Goal: Feedback & Contribution: Contribute content

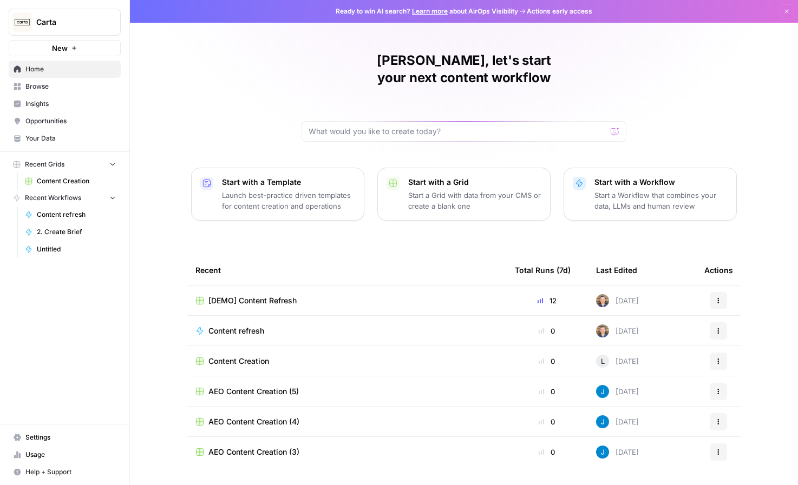
click at [67, 182] on span "Content Creation" at bounding box center [76, 181] width 79 height 10
click at [109, 169] on button "Recent Grids" at bounding box center [65, 164] width 112 height 16
click at [109, 166] on icon "button" at bounding box center [112, 164] width 9 height 9
click at [73, 215] on span "Content refresh" at bounding box center [76, 215] width 79 height 10
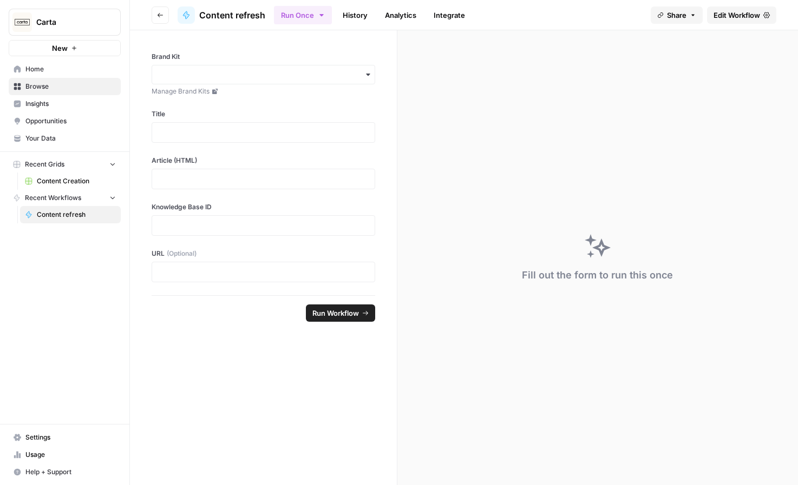
click at [72, 178] on span "Content Creation" at bounding box center [76, 181] width 79 height 10
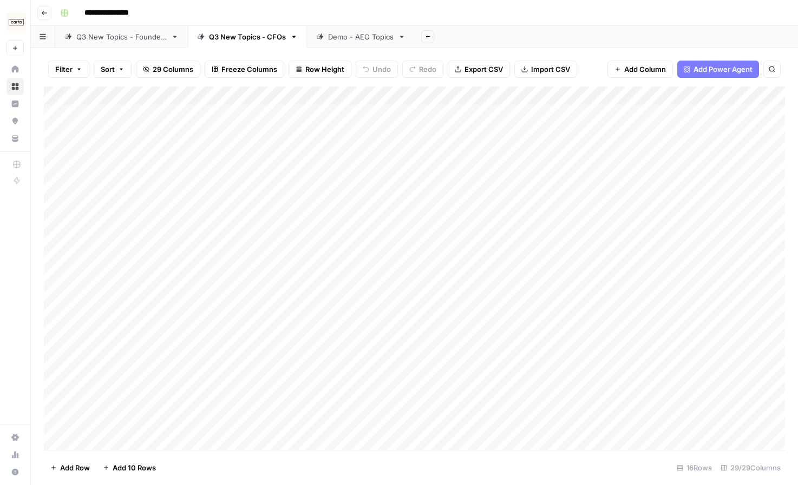
click at [341, 35] on div "Demo - AEO Topics" at bounding box center [360, 36] width 65 height 11
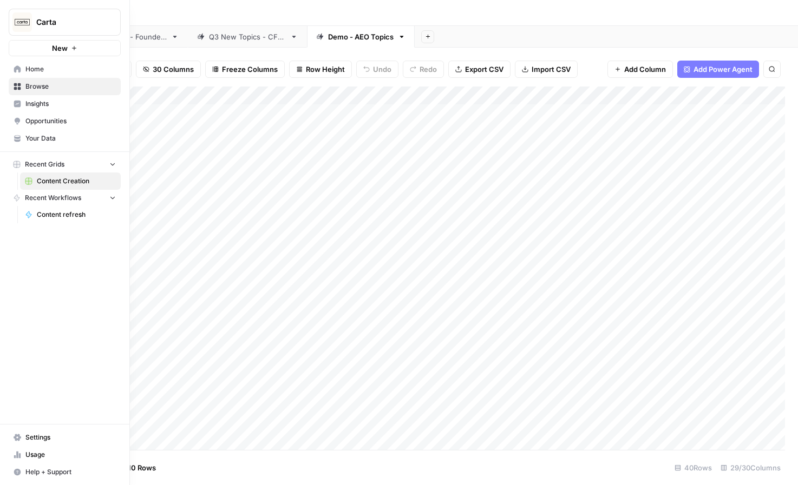
click at [44, 70] on span "Home" at bounding box center [70, 69] width 90 height 10
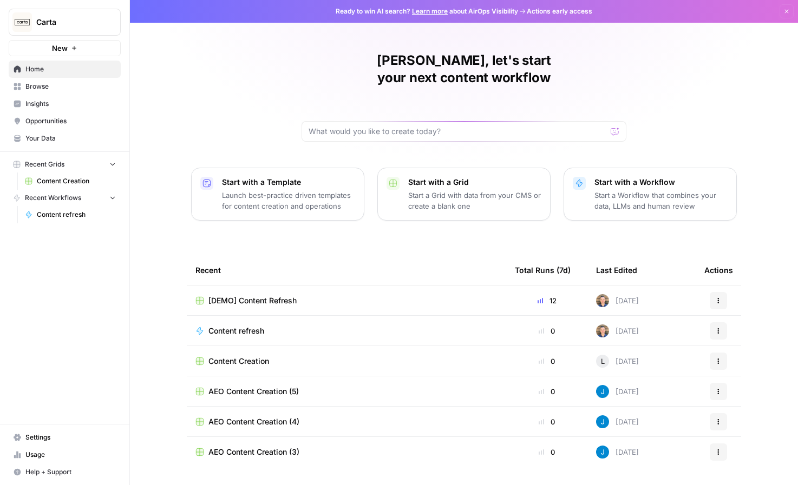
click at [55, 147] on nav "Home Browse Insights Opportunities Your Data" at bounding box center [64, 103] width 129 height 95
click at [60, 140] on span "Your Data" at bounding box center [70, 139] width 90 height 10
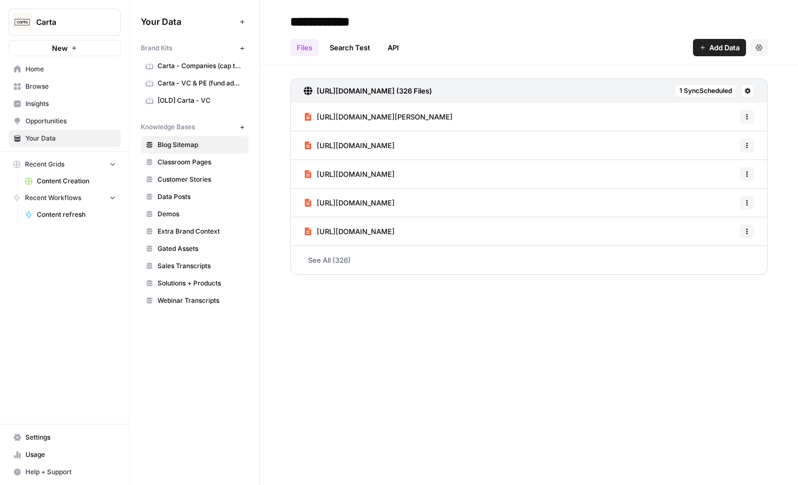
click at [58, 163] on span "Recent Grids" at bounding box center [45, 165] width 40 height 10
click at [59, 163] on span "Recent Grids" at bounding box center [45, 165] width 40 height 10
click at [58, 182] on span "Content Creation" at bounding box center [76, 181] width 79 height 10
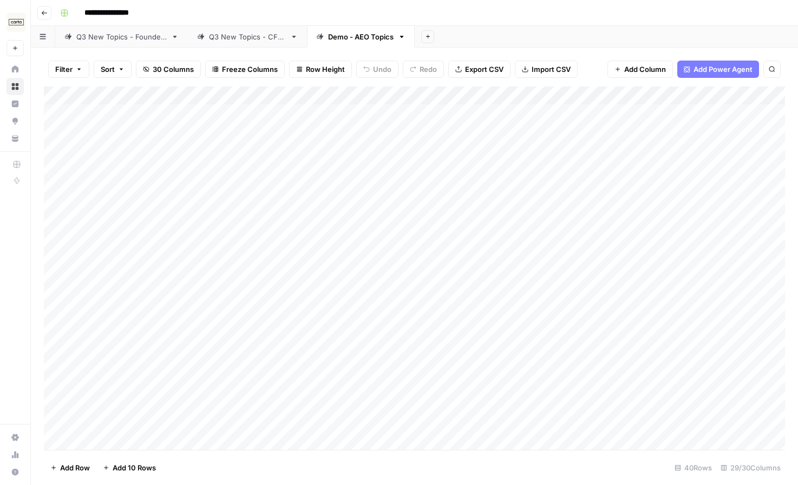
click at [44, 14] on icon "button" at bounding box center [44, 13] width 6 height 6
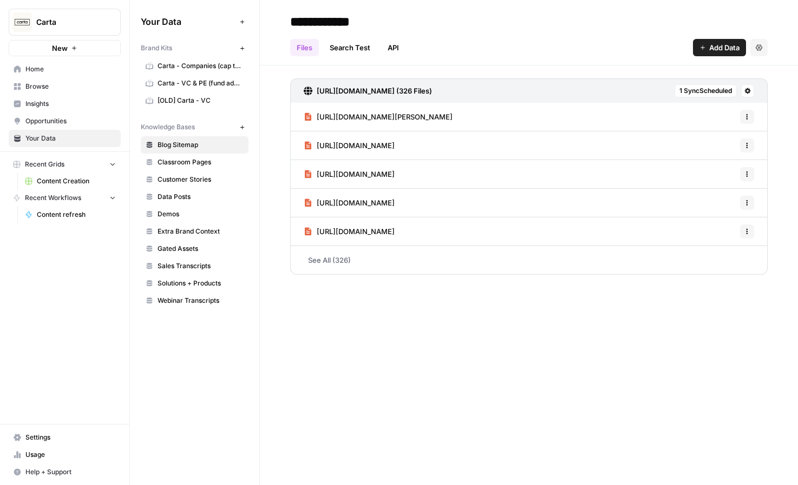
click at [73, 216] on span "Content refresh" at bounding box center [76, 215] width 79 height 10
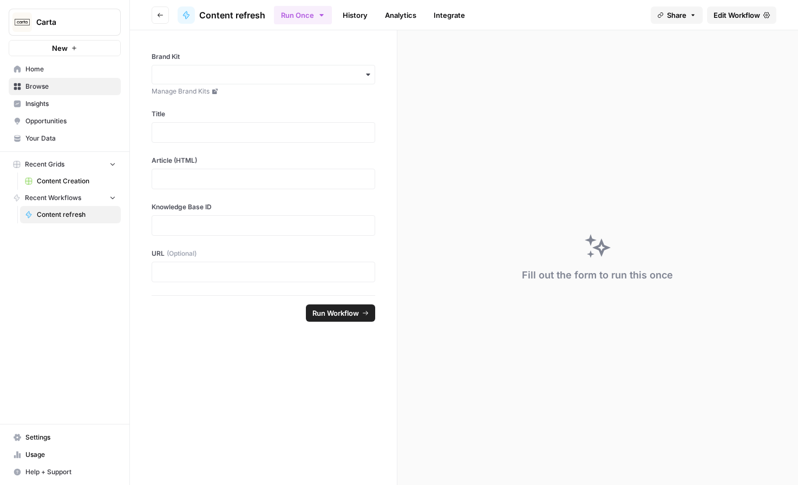
click at [91, 195] on button "Recent Workflows" at bounding box center [65, 198] width 112 height 16
click at [67, 72] on span "Home" at bounding box center [70, 69] width 90 height 10
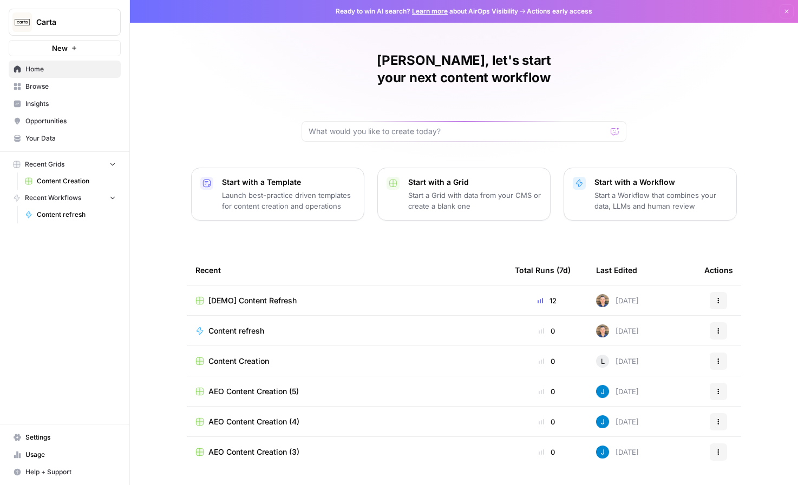
click at [280, 295] on span "[DEMO] Content Refresh" at bounding box center [252, 300] width 88 height 11
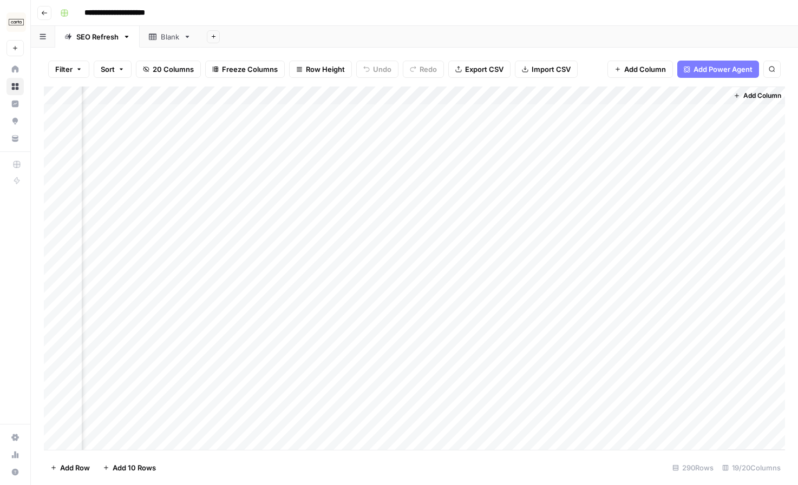
scroll to position [1, 1537]
click at [394, 114] on div "Add Column" at bounding box center [414, 269] width 741 height 364
click at [405, 113] on div "Add Column" at bounding box center [414, 269] width 741 height 364
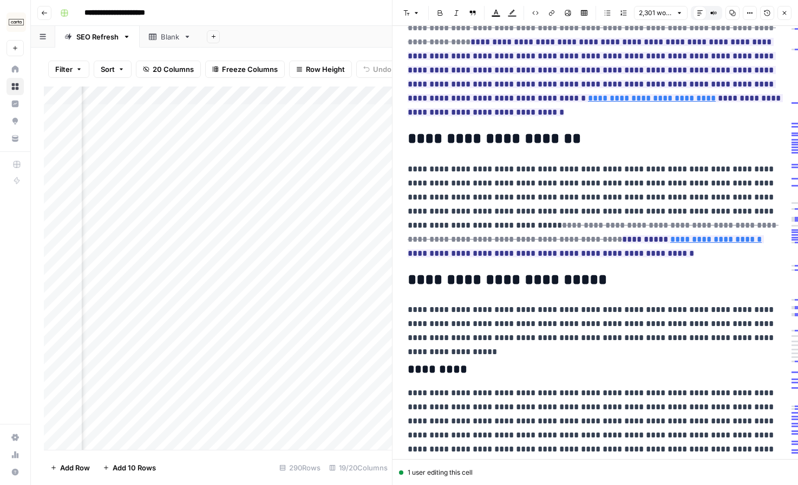
scroll to position [44, 0]
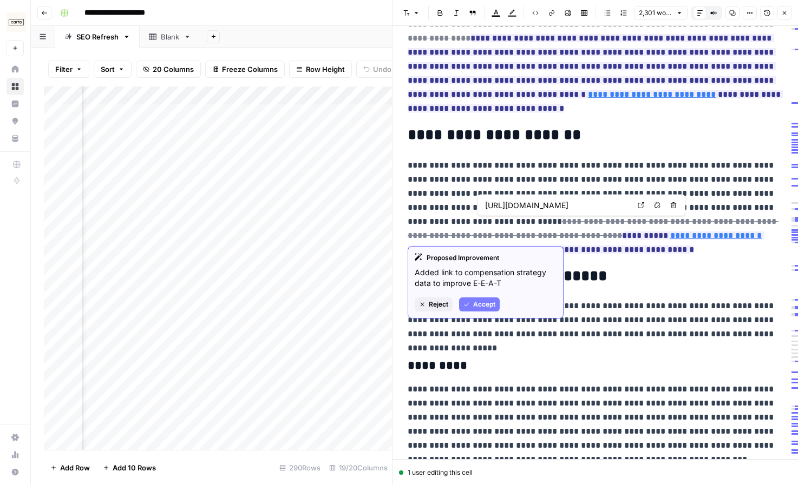
click at [487, 159] on p "**********" at bounding box center [595, 208] width 375 height 98
click at [487, 304] on span "Accept" at bounding box center [484, 305] width 22 height 10
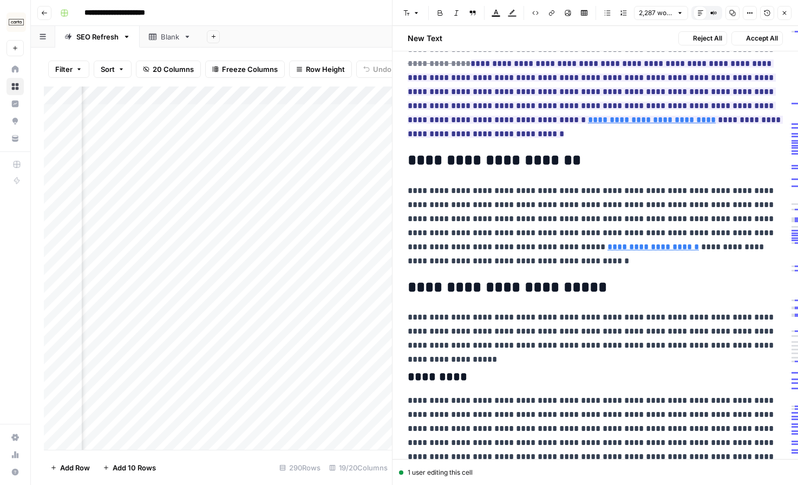
scroll to position [70, 0]
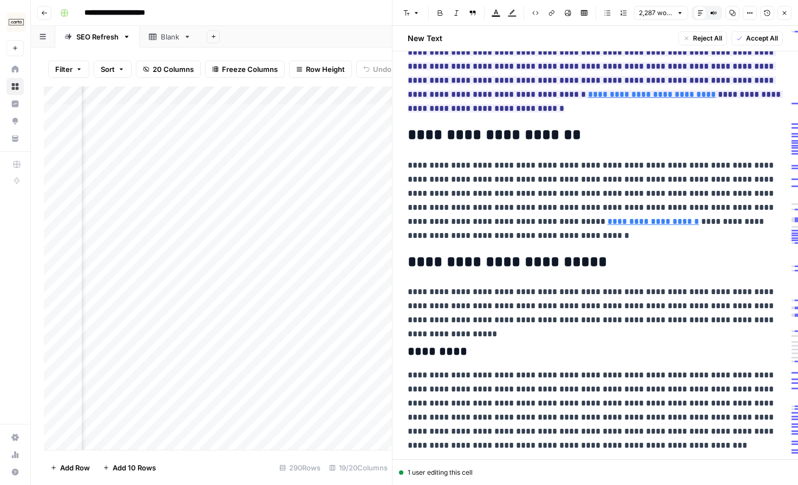
click at [523, 227] on p "**********" at bounding box center [595, 201] width 375 height 84
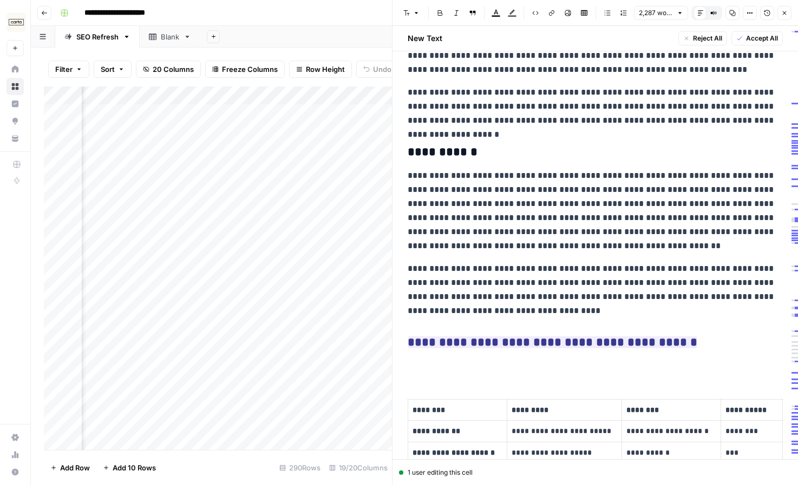
scroll to position [560, 0]
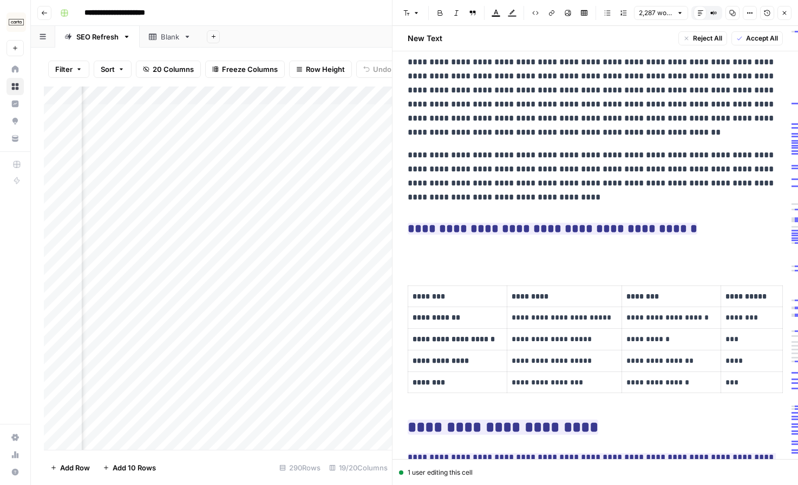
click at [542, 220] on span "**********" at bounding box center [553, 229] width 290 height 18
click at [501, 246] on p at bounding box center [595, 253] width 375 height 14
click at [492, 246] on p at bounding box center [595, 253] width 375 height 14
click at [505, 223] on ins "**********" at bounding box center [553, 229] width 290 height 12
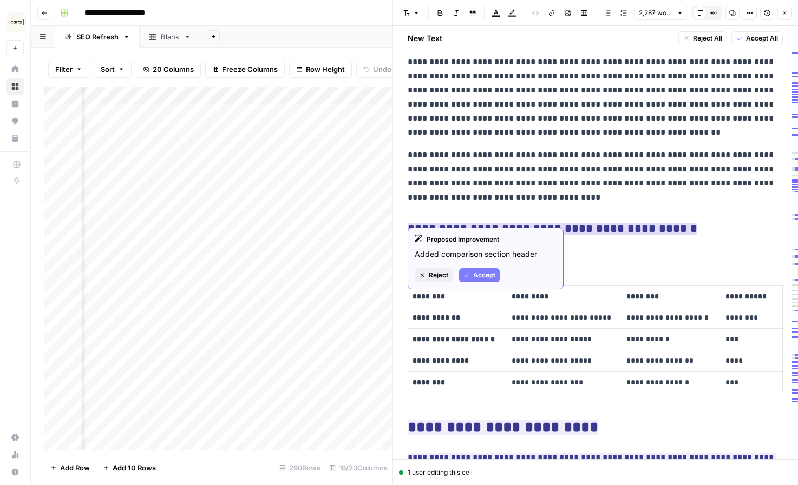
click at [487, 278] on span "Accept" at bounding box center [484, 276] width 22 height 10
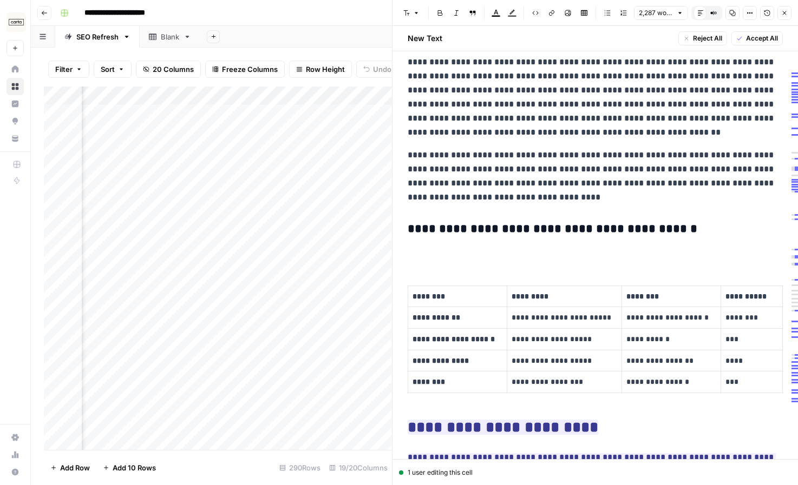
click at [462, 246] on p at bounding box center [595, 253] width 375 height 14
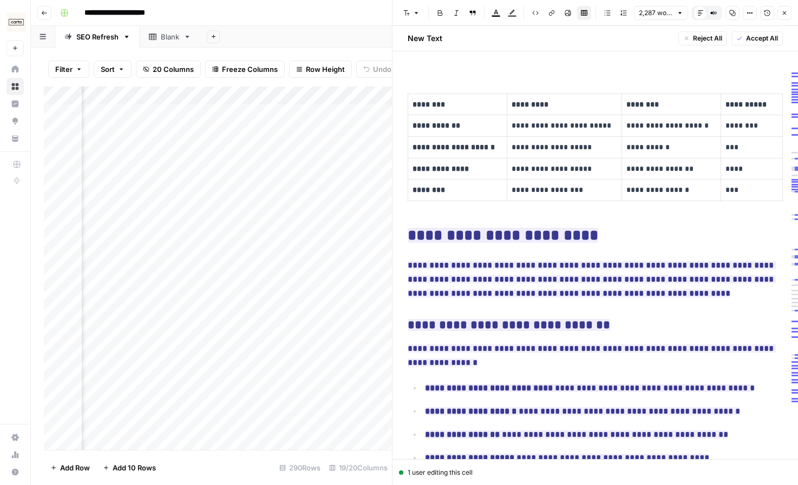
scroll to position [752, 0]
click at [489, 227] on ins "**********" at bounding box center [503, 234] width 190 height 15
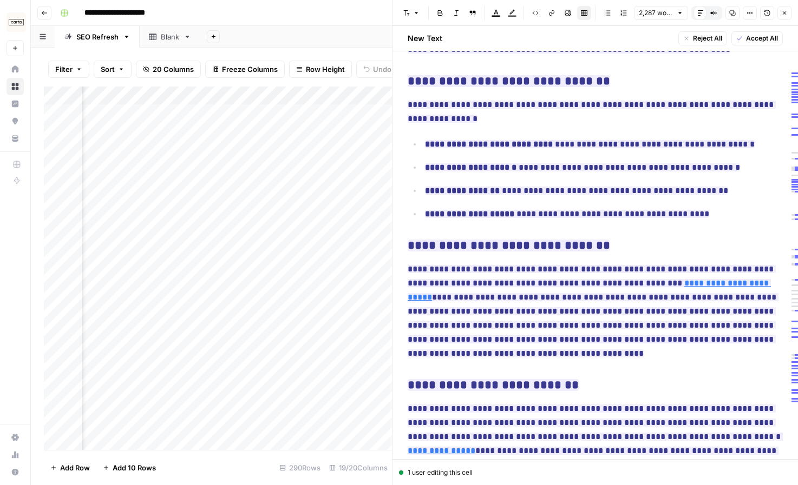
scroll to position [1014, 0]
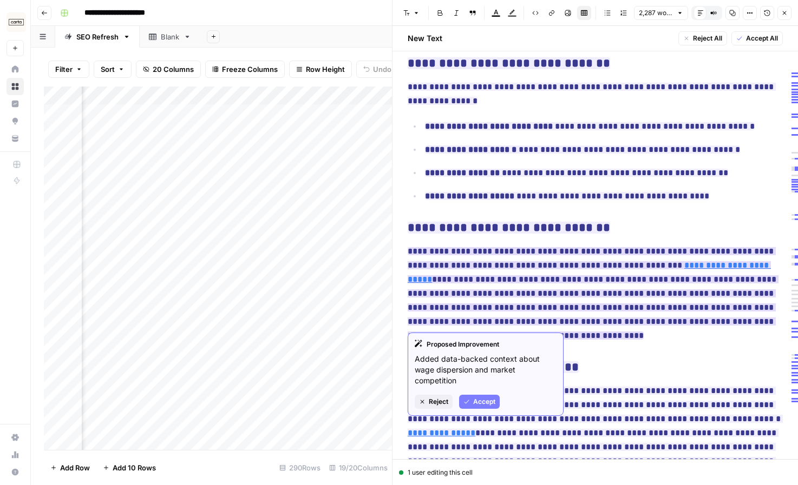
click at [677, 261] on link "**********" at bounding box center [589, 272] width 363 height 22
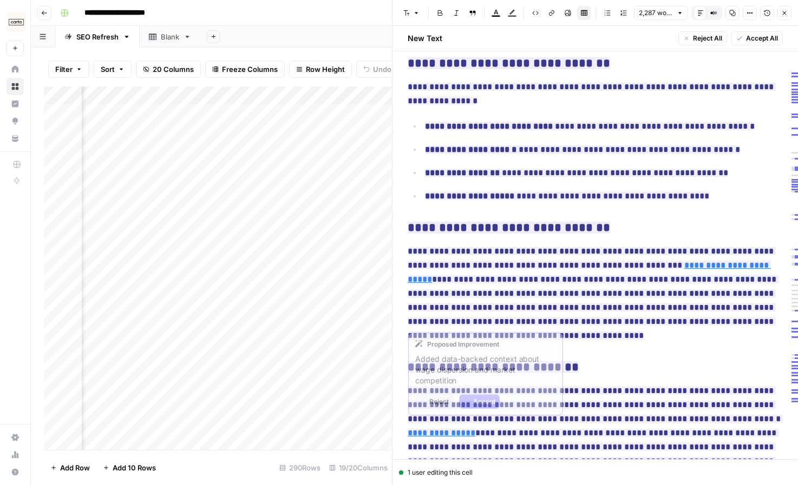
click at [633, 274] on span "**********" at bounding box center [593, 293] width 371 height 99
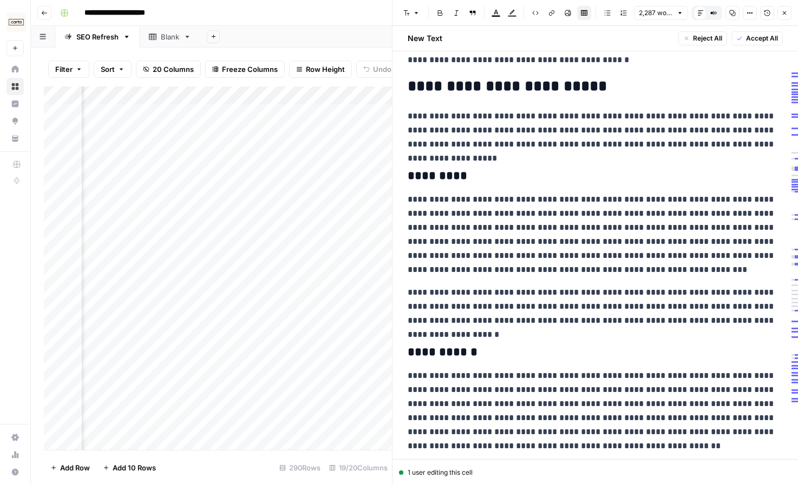
scroll to position [0, 0]
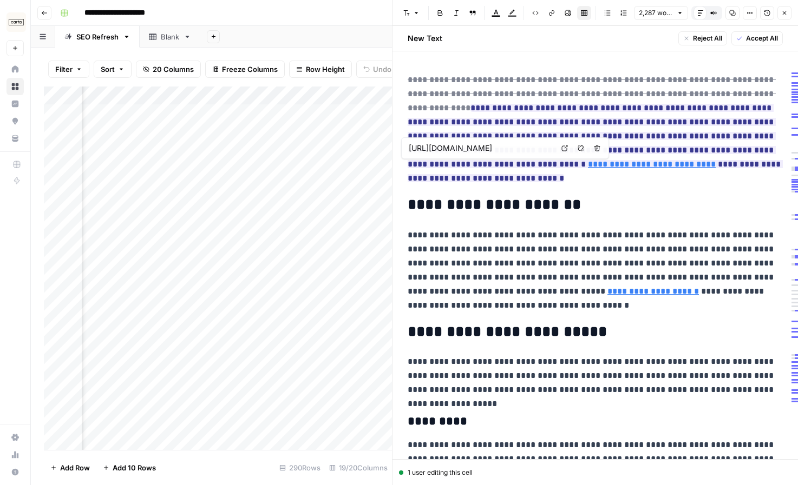
type input "[URL][DOMAIN_NAME]"
click at [535, 252] on span "[URL][DOMAIN_NAME]" at bounding box center [555, 261] width 149 height 21
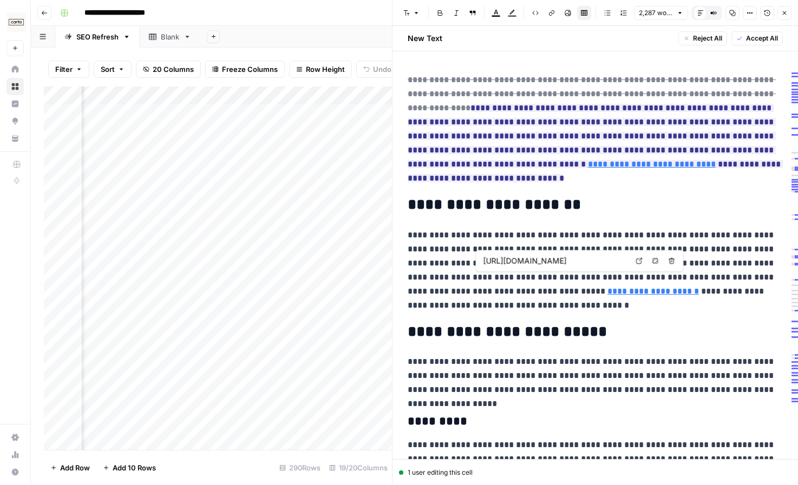
click at [542, 241] on p "**********" at bounding box center [595, 270] width 375 height 84
click at [557, 228] on p "**********" at bounding box center [595, 270] width 375 height 84
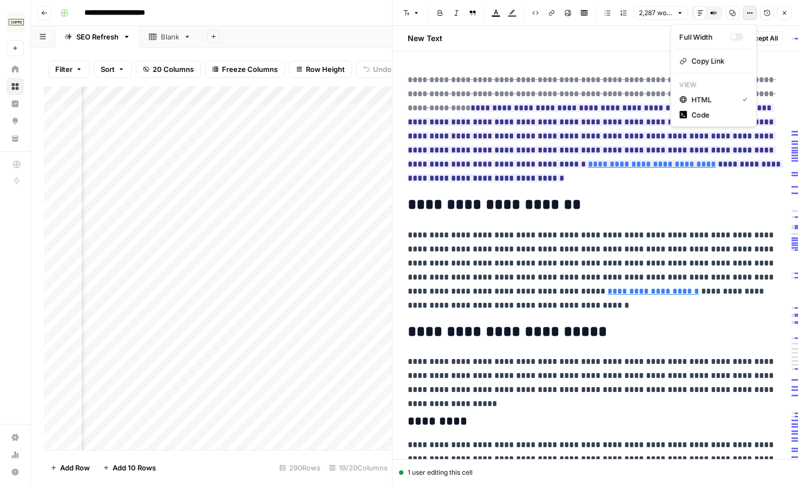
click at [746, 15] on icon "button" at bounding box center [749, 13] width 6 height 6
click at [733, 38] on div "button" at bounding box center [733, 36] width 5 height 5
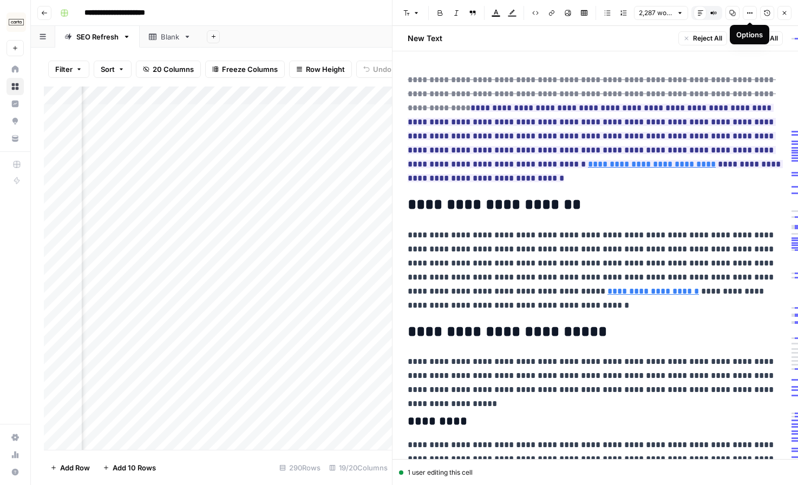
click at [744, 13] on button "Options" at bounding box center [749, 13] width 14 height 14
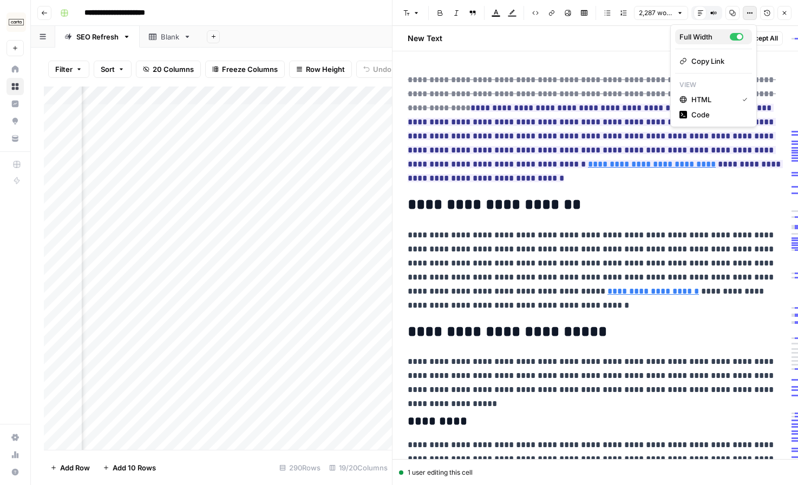
click at [736, 38] on div "button" at bounding box center [737, 37] width 14 height 8
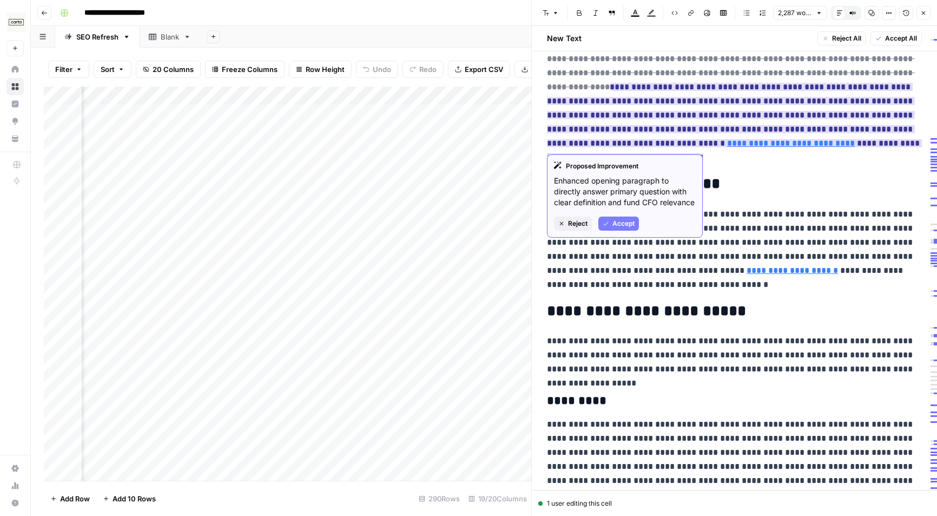
scroll to position [19, 0]
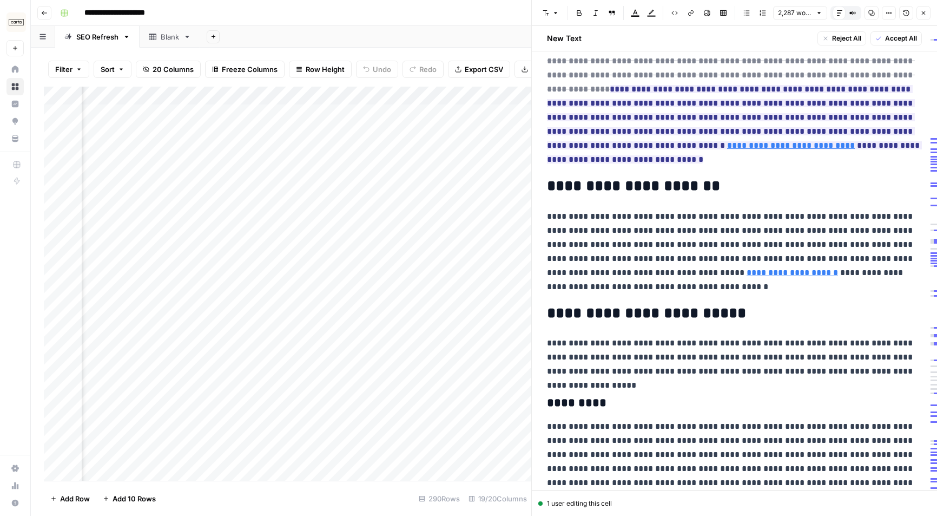
click at [797, 13] on icon "button" at bounding box center [889, 13] width 6 height 6
click at [797, 38] on div "button" at bounding box center [876, 37] width 14 height 8
click at [797, 6] on button "Options" at bounding box center [889, 13] width 14 height 14
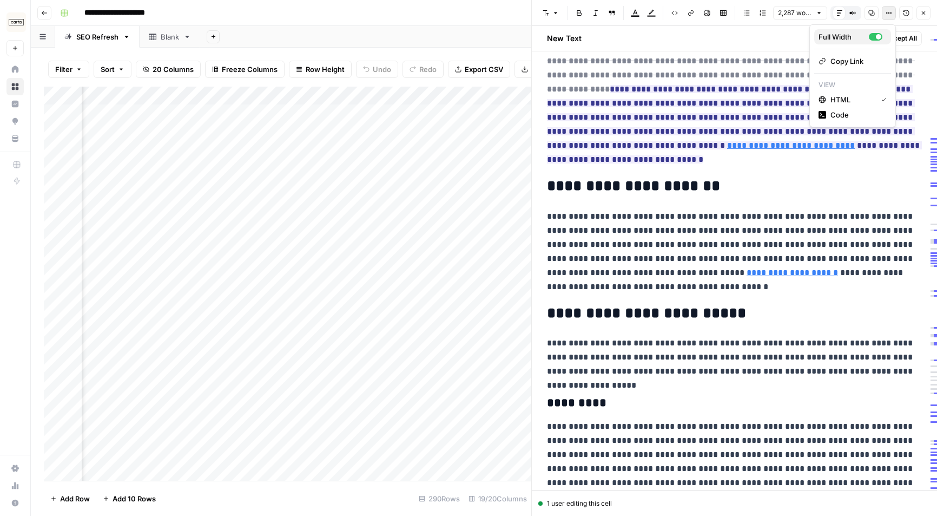
click at [797, 36] on div "button" at bounding box center [878, 36] width 5 height 5
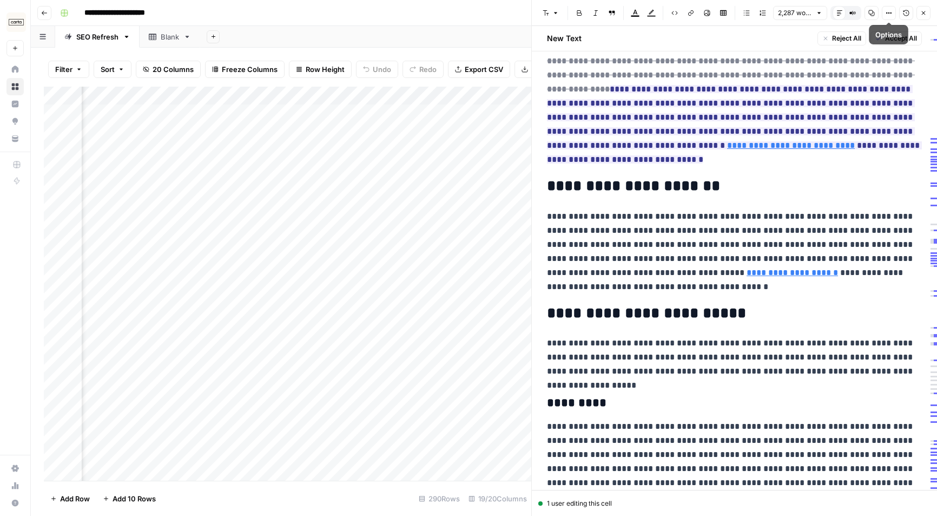
click at [759, 219] on p "**********" at bounding box center [734, 251] width 375 height 84
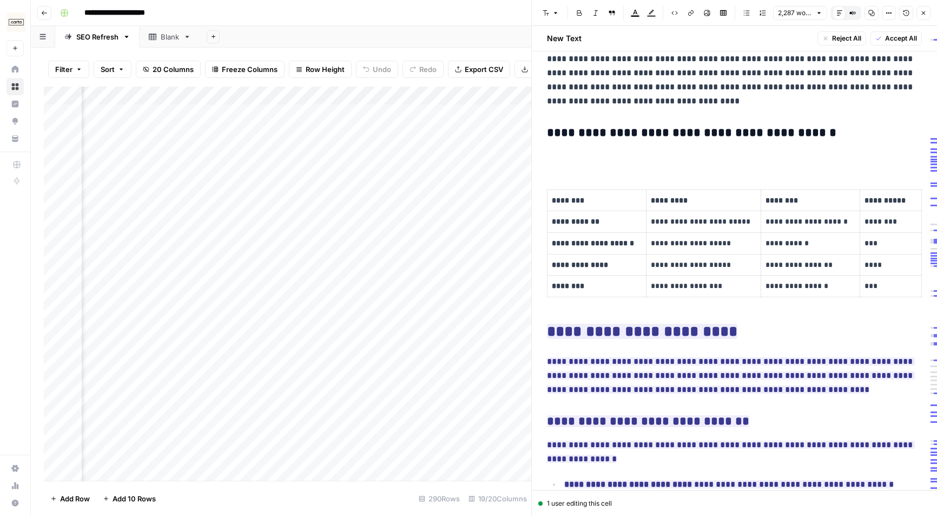
scroll to position [666, 0]
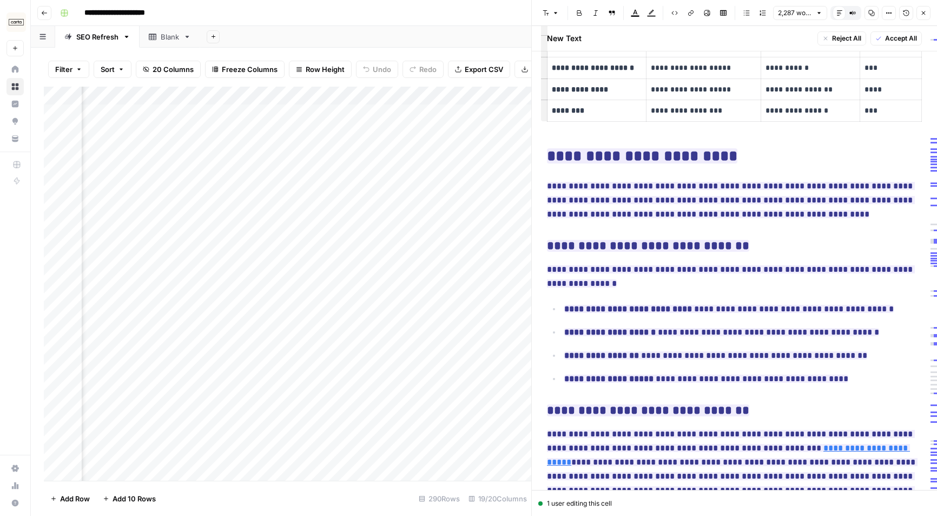
scroll to position [849, 0]
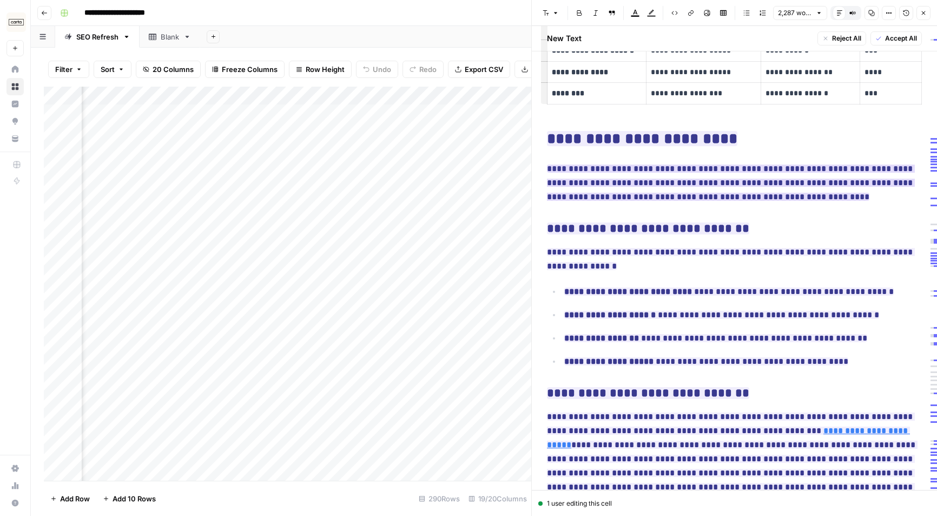
click at [661, 165] on ins "**********" at bounding box center [731, 183] width 368 height 36
click at [662, 170] on ins "**********" at bounding box center [731, 183] width 368 height 36
click at [651, 134] on span "**********" at bounding box center [642, 139] width 190 height 22
click at [651, 131] on ins "**********" at bounding box center [642, 138] width 190 height 15
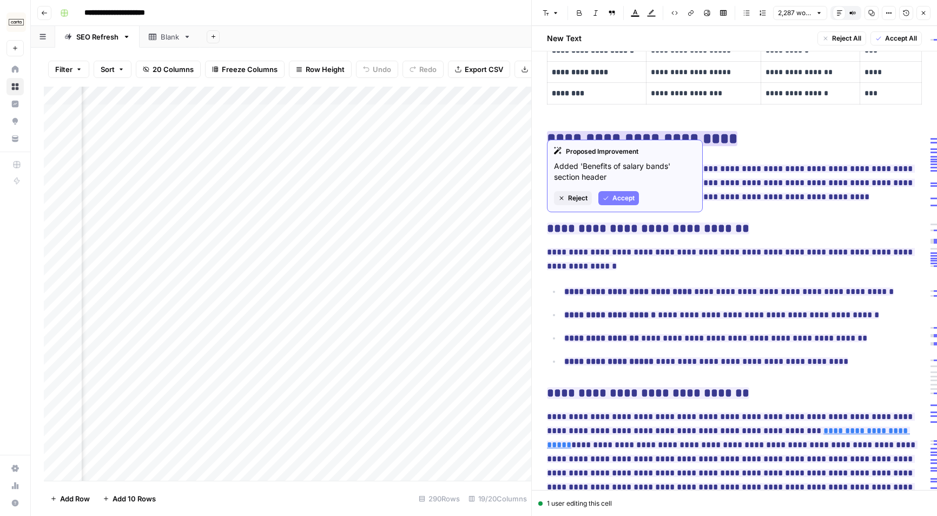
click at [623, 196] on span "Accept" at bounding box center [624, 198] width 22 height 10
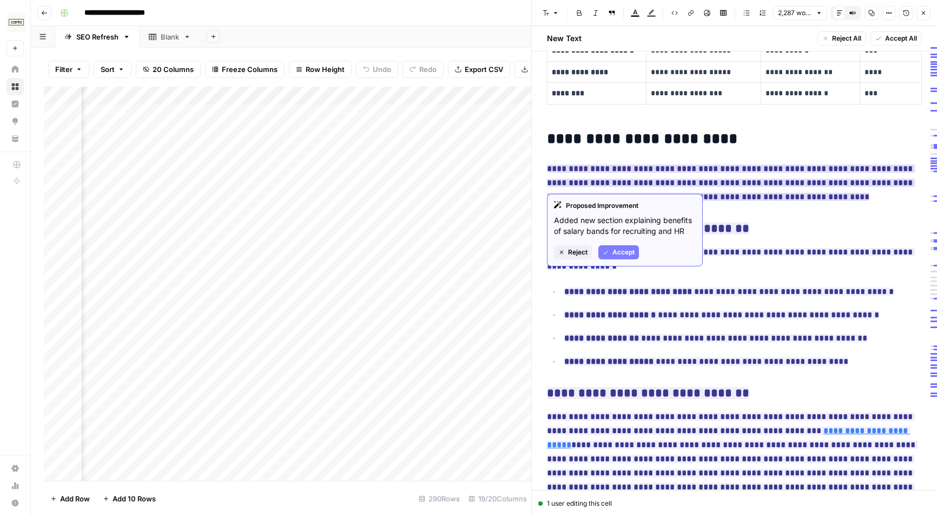
click at [628, 252] on span "Accept" at bounding box center [624, 252] width 22 height 10
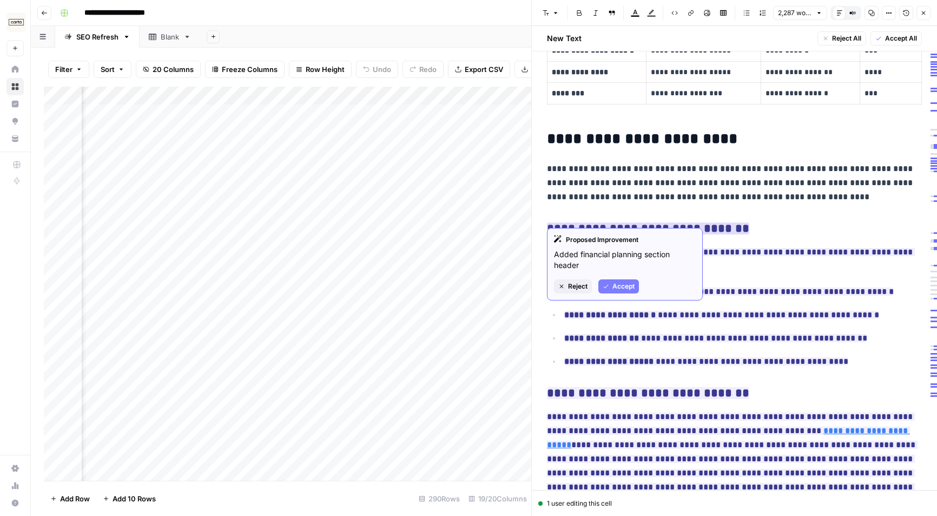
click at [623, 288] on span "Accept" at bounding box center [624, 286] width 22 height 10
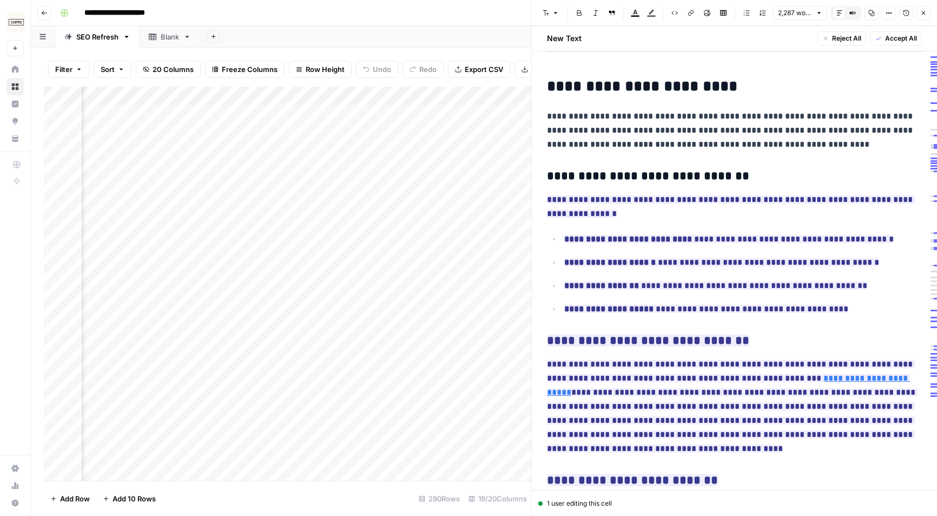
scroll to position [906, 0]
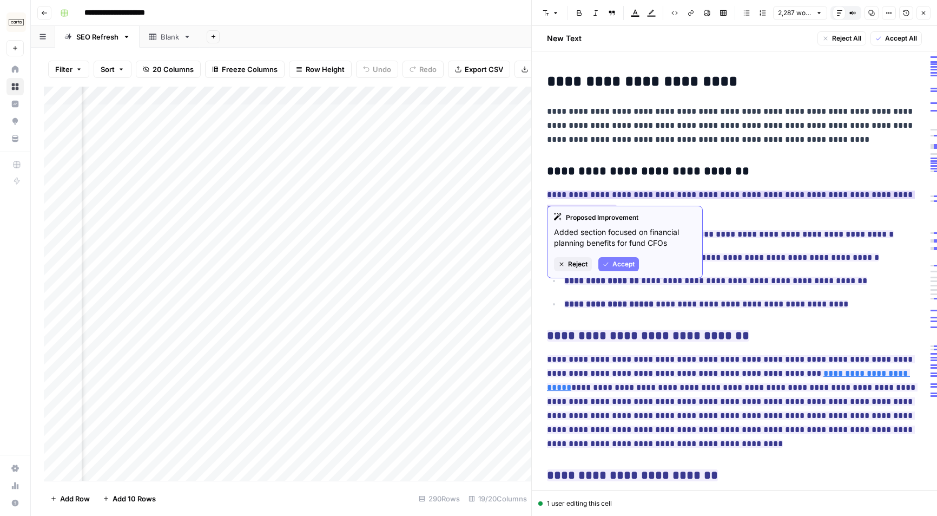
click at [611, 262] on button "Accept" at bounding box center [619, 264] width 41 height 14
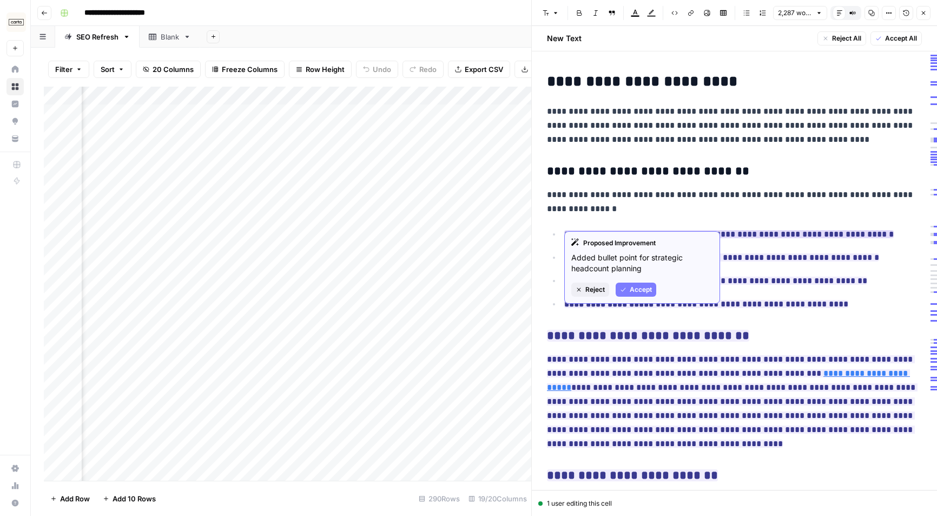
click at [652, 288] on button "Accept" at bounding box center [636, 289] width 41 height 14
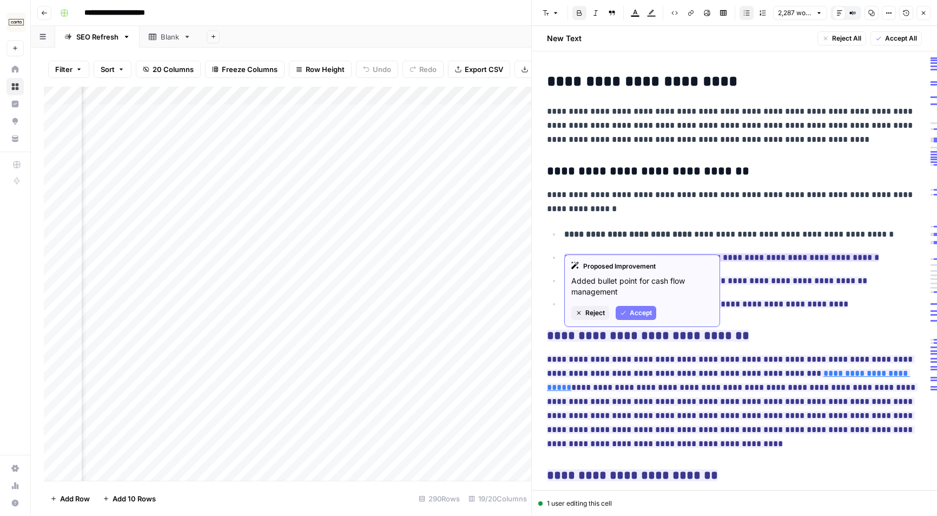
click at [649, 313] on span "Accept" at bounding box center [641, 313] width 22 height 10
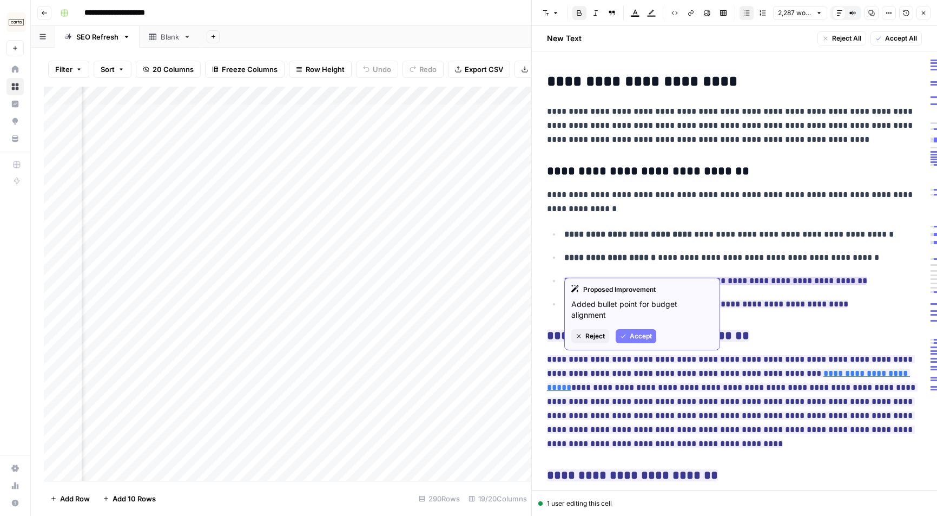
click at [647, 326] on div "Proposed Improvement Added bullet point for budget alignment Reject Accept" at bounding box center [642, 314] width 156 height 73
click at [647, 333] on span "Accept" at bounding box center [641, 336] width 22 height 10
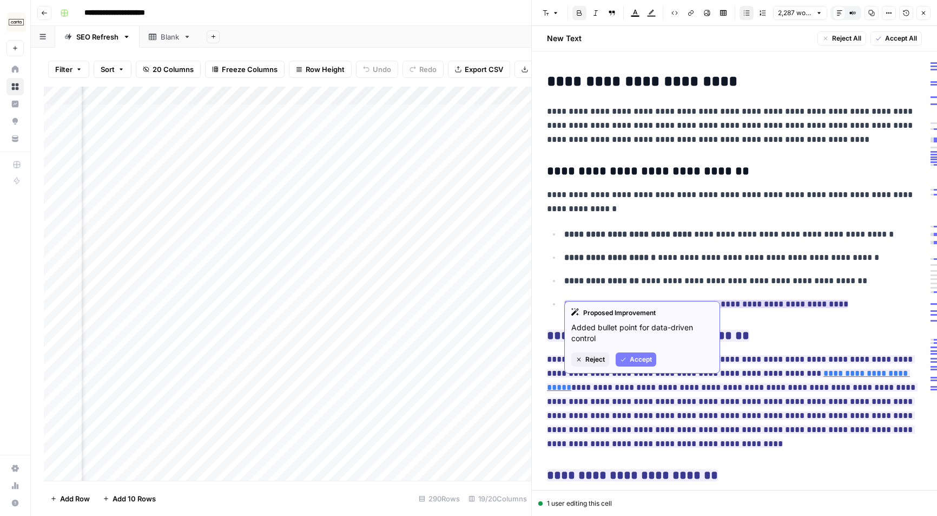
click at [645, 358] on span "Accept" at bounding box center [641, 359] width 22 height 10
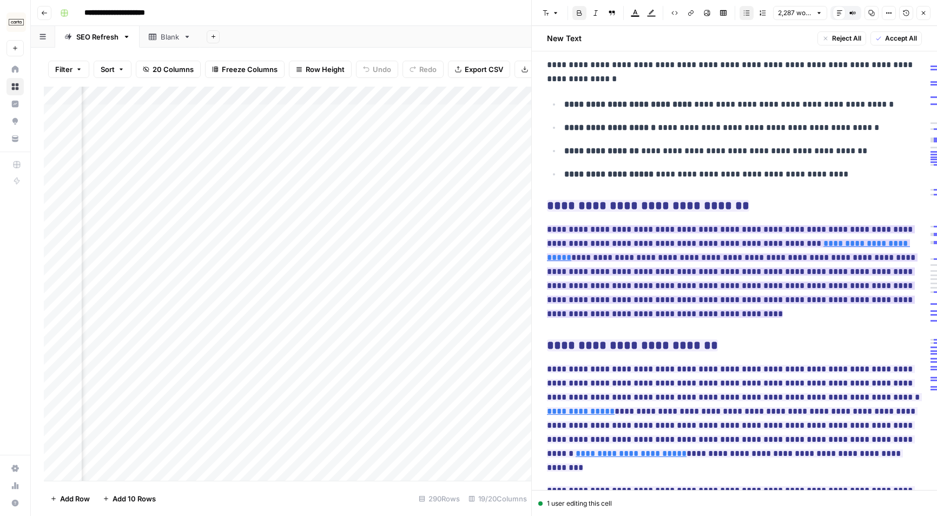
scroll to position [1046, 0]
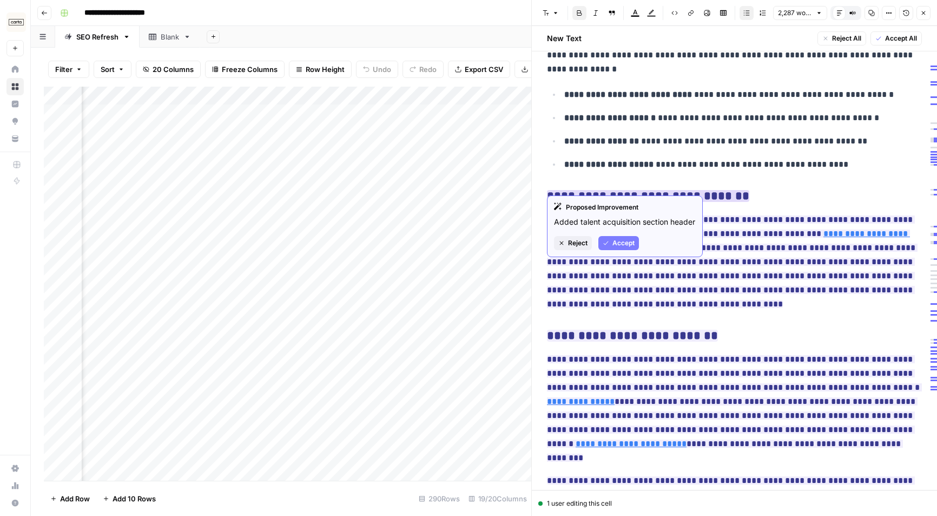
click at [627, 248] on span "Accept" at bounding box center [624, 243] width 22 height 10
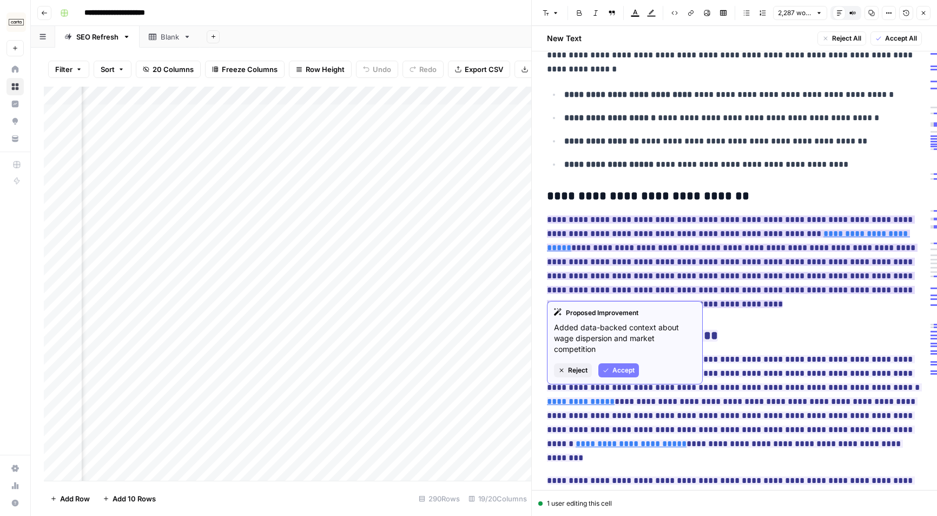
click at [628, 373] on span "Accept" at bounding box center [624, 370] width 22 height 10
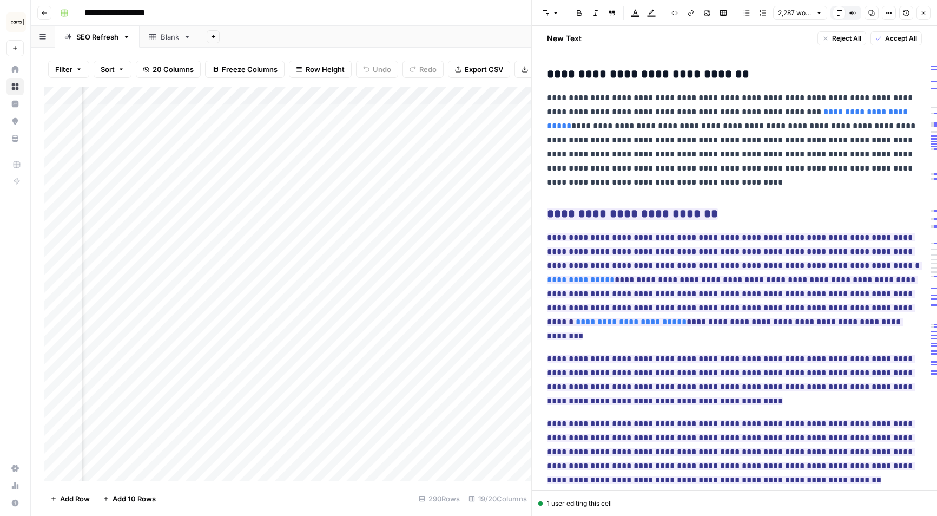
scroll to position [1185, 0]
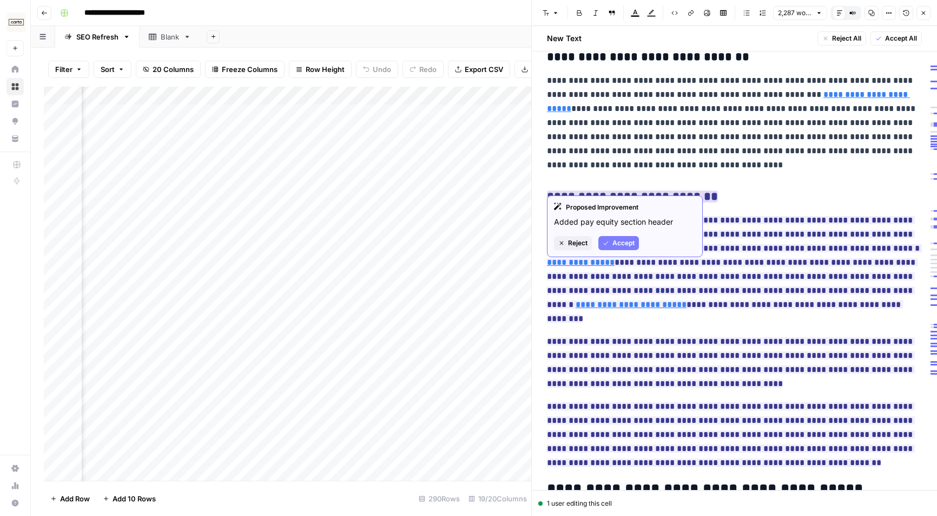
click at [620, 240] on span "Accept" at bounding box center [624, 243] width 22 height 10
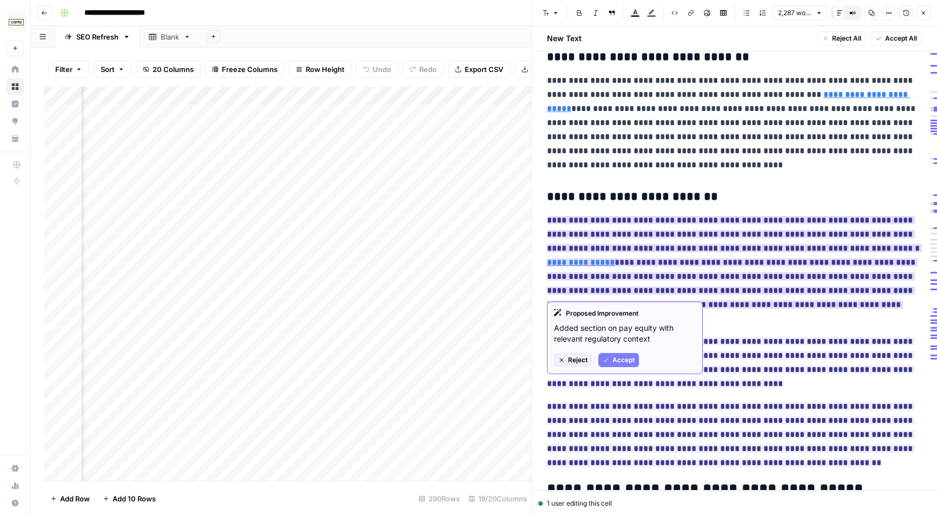
click at [623, 361] on span "Accept" at bounding box center [624, 360] width 22 height 10
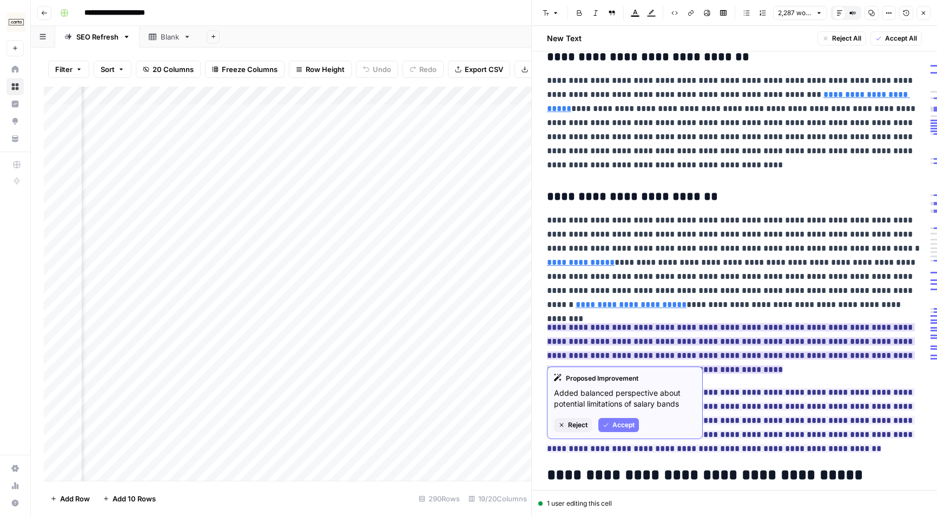
click at [625, 424] on span "Accept" at bounding box center [624, 425] width 22 height 10
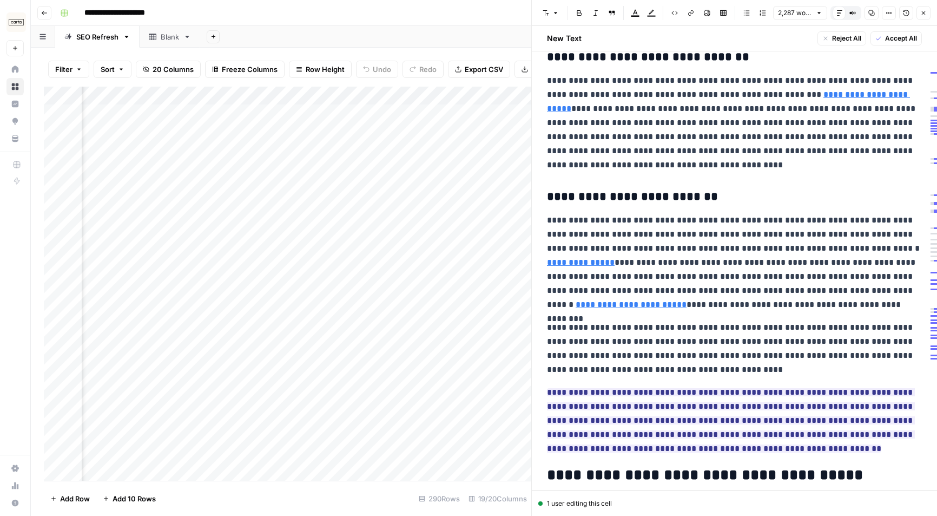
click at [687, 300] on link "**********" at bounding box center [631, 304] width 111 height 8
type input "[URL][DOMAIN_NAME]"
click at [615, 258] on link "**********" at bounding box center [581, 262] width 68 height 8
type input "[URL][DOMAIN_NAME]"
click at [797, 294] on p "**********" at bounding box center [734, 262] width 375 height 98
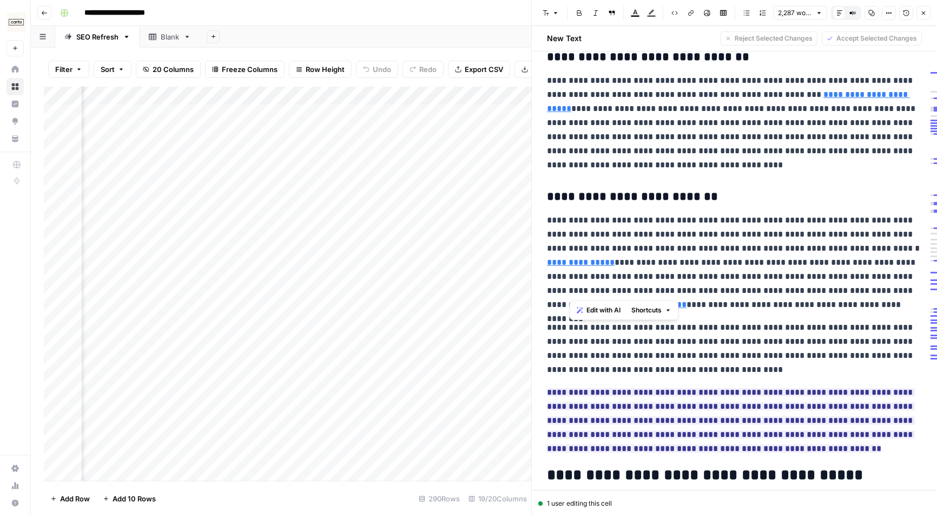
drag, startPoint x: 815, startPoint y: 292, endPoint x: 570, endPoint y: 264, distance: 246.8
click at [570, 264] on p "**********" at bounding box center [734, 262] width 375 height 98
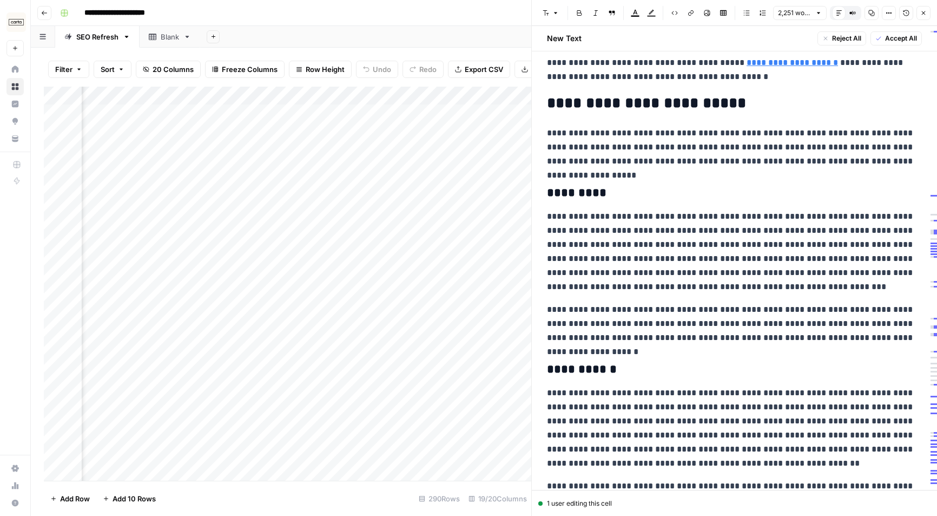
scroll to position [0, 0]
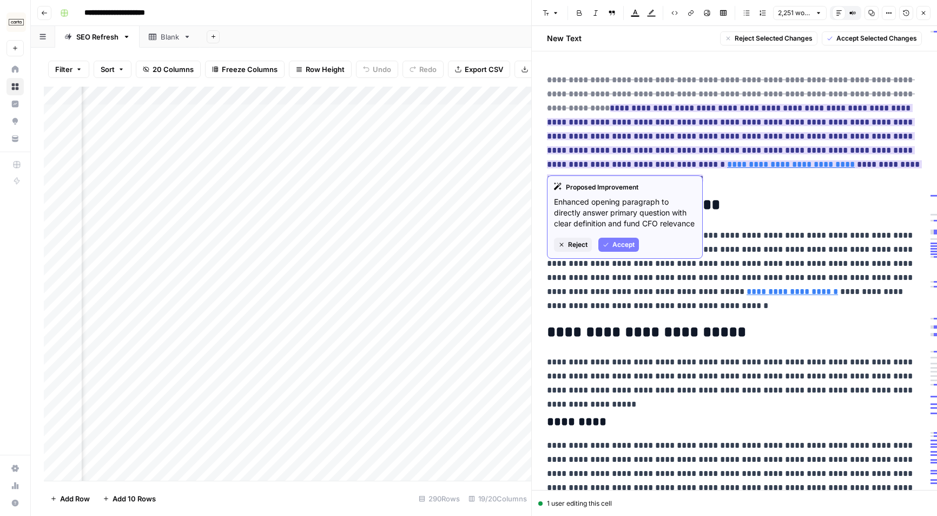
drag, startPoint x: 887, startPoint y: 166, endPoint x: 760, endPoint y: 154, distance: 127.2
click at [760, 154] on p "**********" at bounding box center [734, 129] width 375 height 113
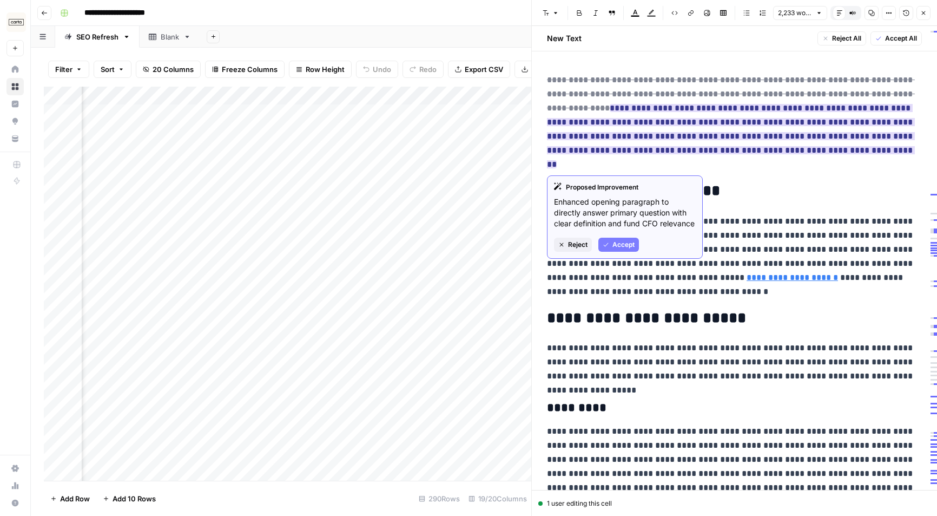
click at [760, 127] on span "**********" at bounding box center [731, 122] width 368 height 99
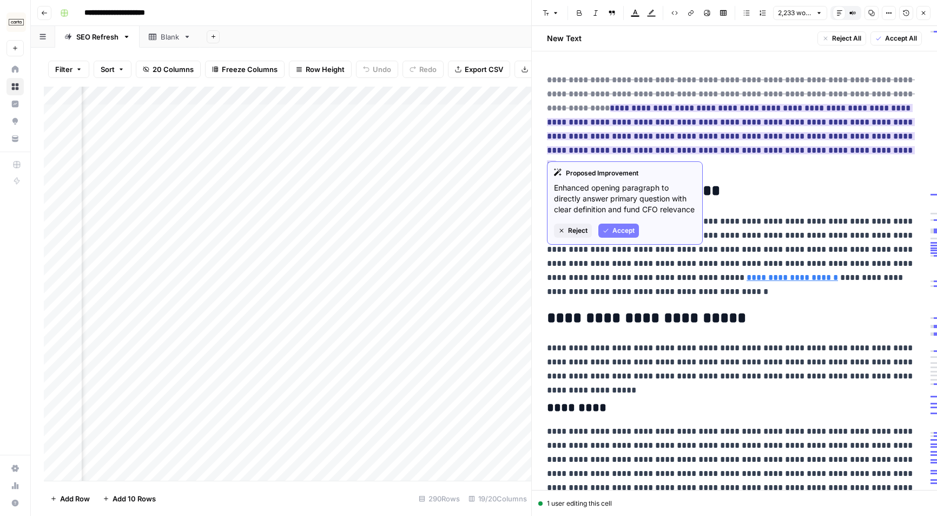
click at [622, 235] on span "Accept" at bounding box center [624, 231] width 22 height 10
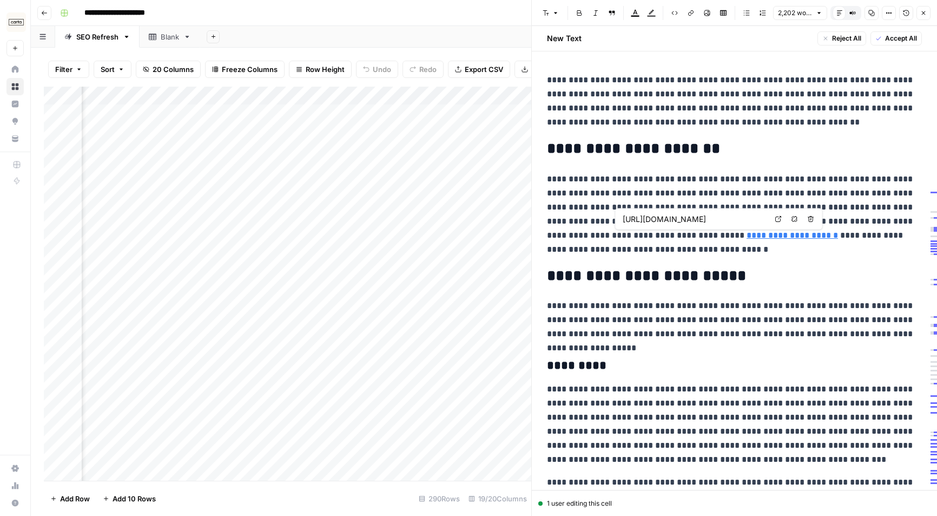
click at [757, 106] on p "**********" at bounding box center [734, 101] width 375 height 56
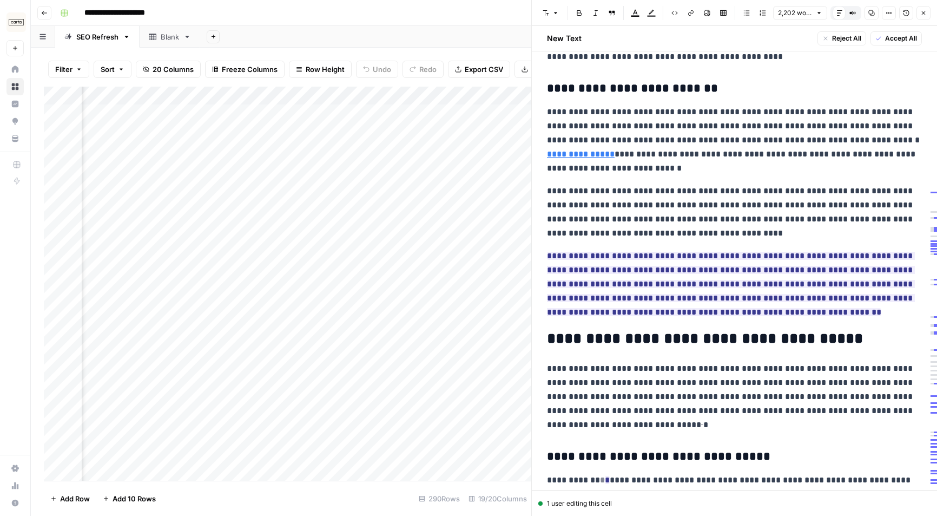
scroll to position [1244, 0]
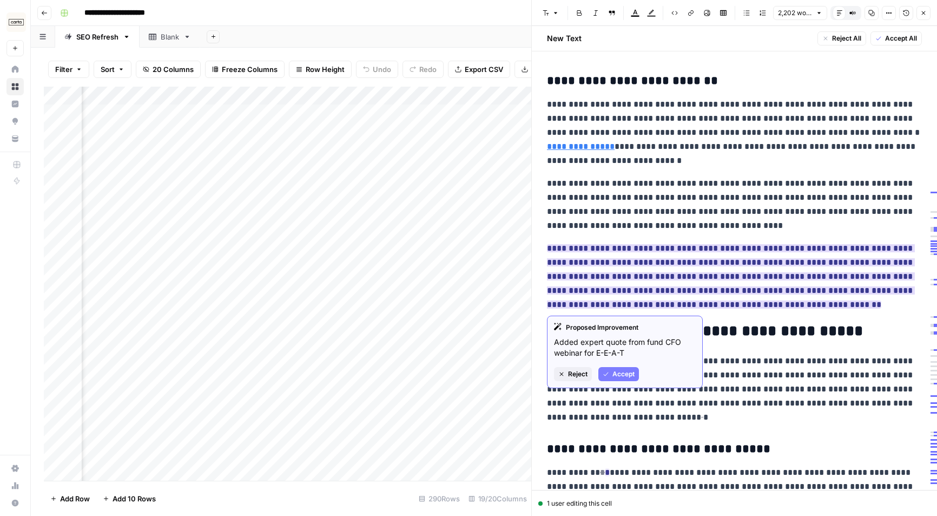
click at [725, 271] on ins "**********" at bounding box center [731, 276] width 368 height 64
click at [632, 374] on span "Accept" at bounding box center [624, 374] width 22 height 10
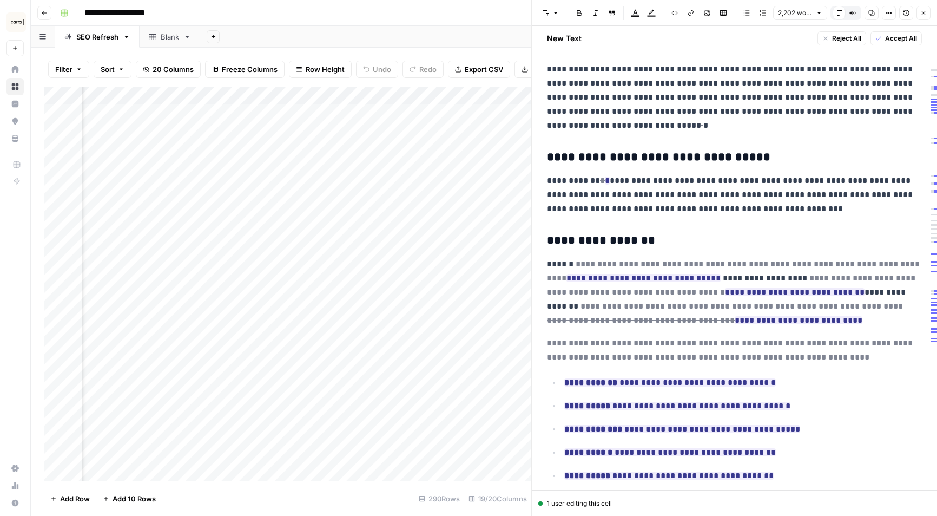
scroll to position [1536, 0]
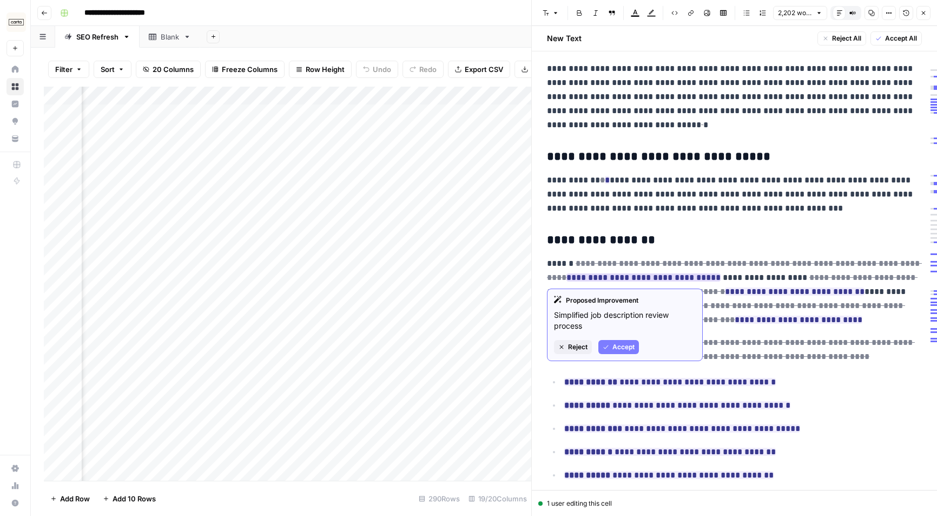
click at [619, 349] on span "Accept" at bounding box center [624, 347] width 22 height 10
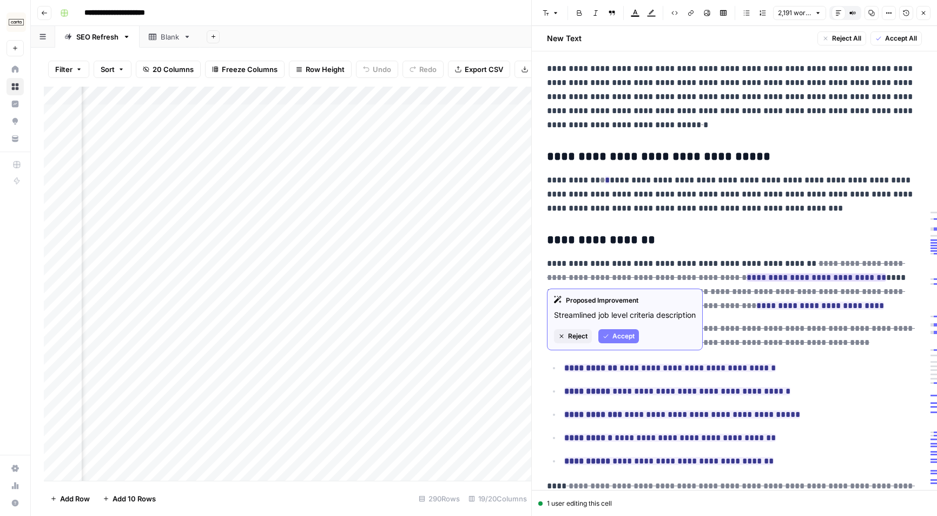
click at [627, 341] on span "Accept" at bounding box center [624, 336] width 22 height 10
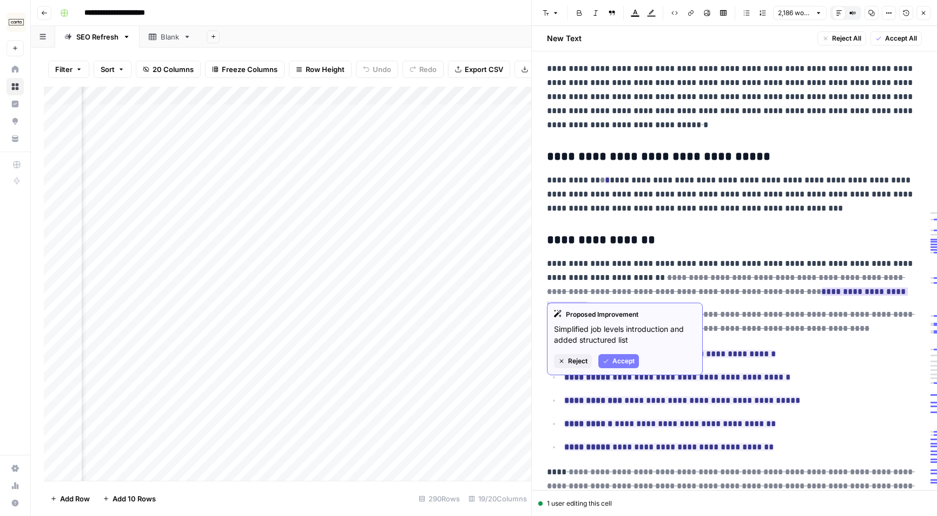
click at [621, 364] on span "Accept" at bounding box center [624, 361] width 22 height 10
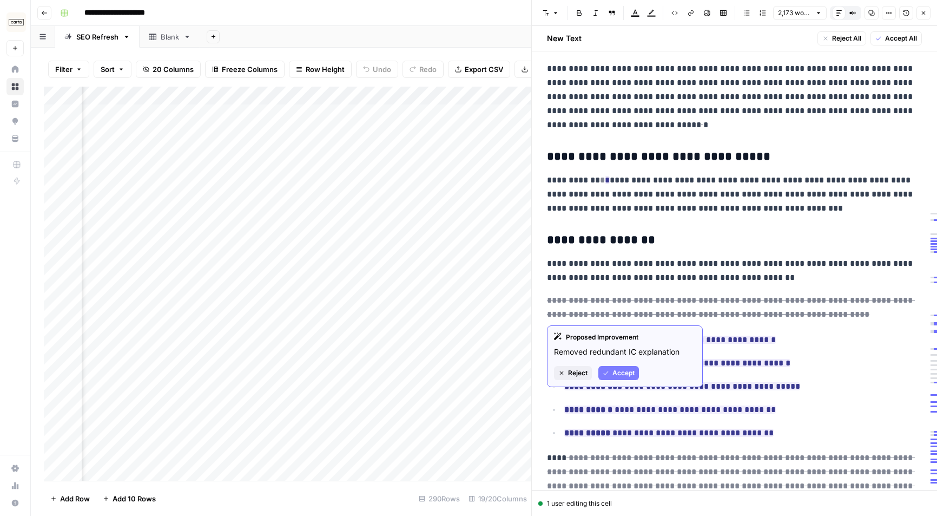
click at [625, 373] on span "Accept" at bounding box center [624, 373] width 22 height 10
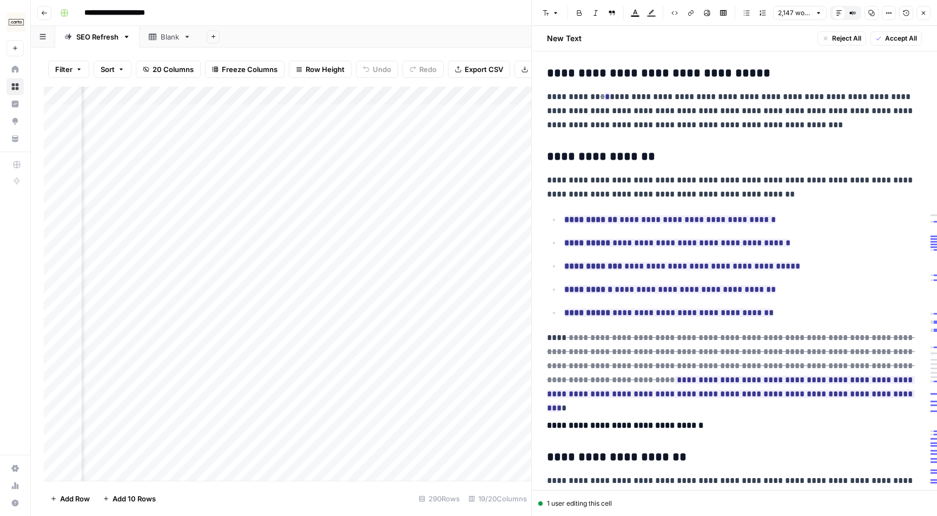
scroll to position [1621, 0]
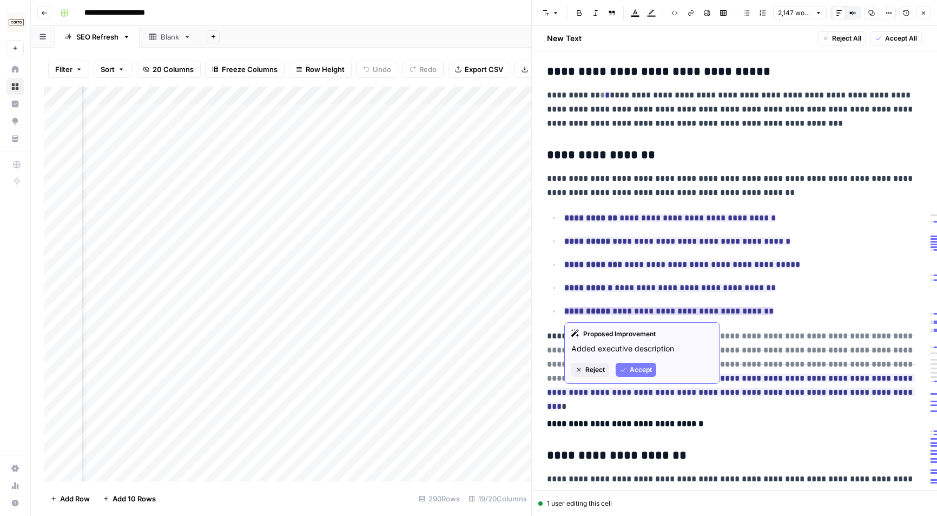
click at [630, 366] on span "Accept" at bounding box center [641, 370] width 22 height 10
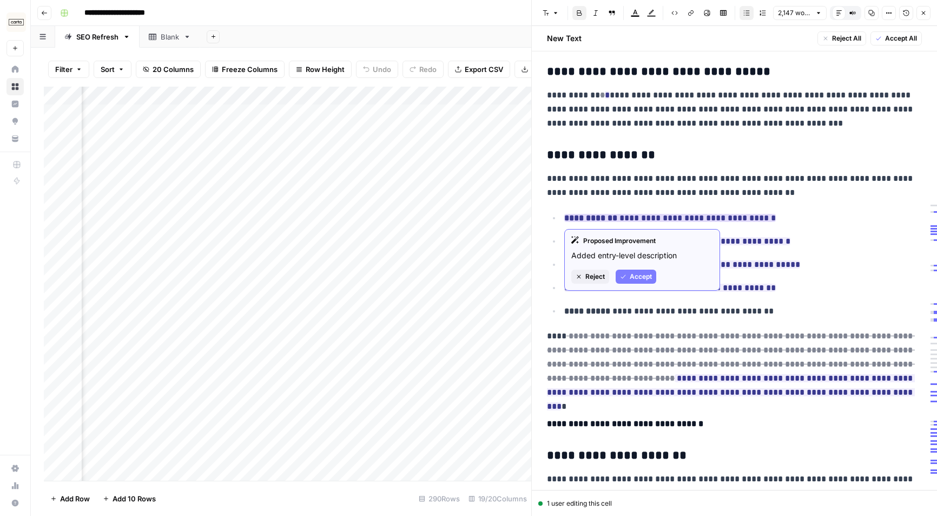
click at [641, 275] on span "Accept" at bounding box center [641, 277] width 22 height 10
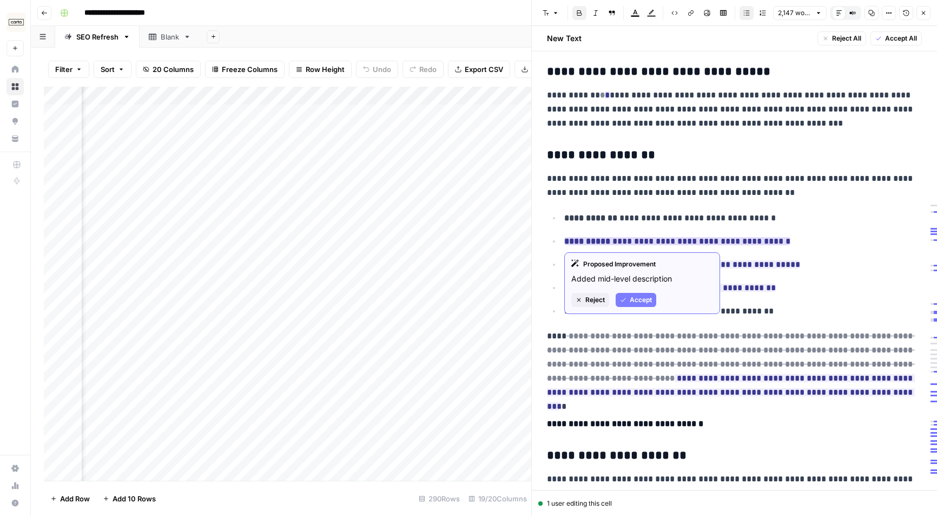
click at [633, 298] on span "Accept" at bounding box center [641, 300] width 22 height 10
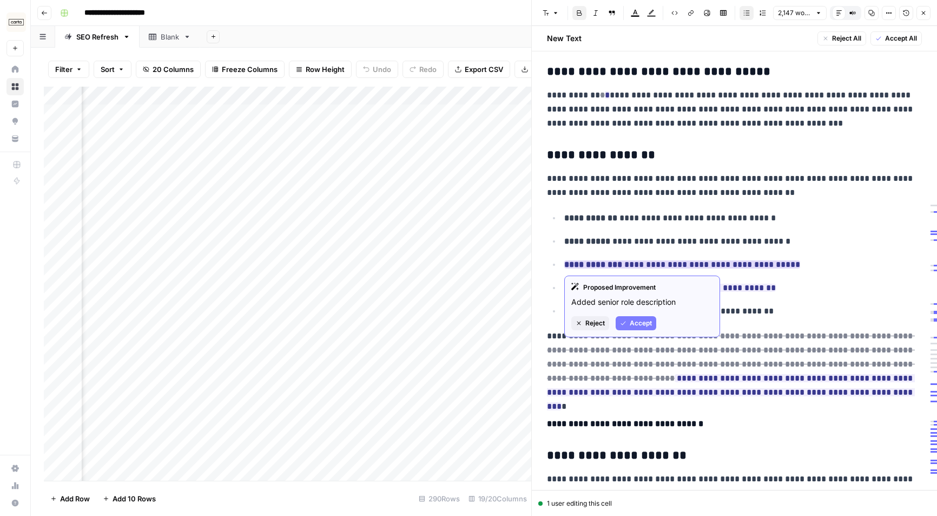
click at [632, 324] on span "Accept" at bounding box center [641, 323] width 22 height 10
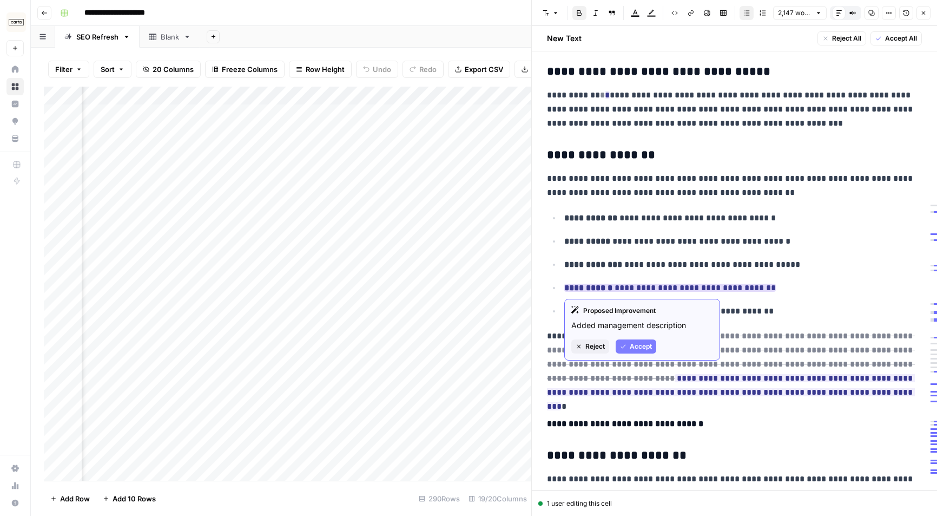
click at [634, 346] on span "Accept" at bounding box center [641, 346] width 22 height 10
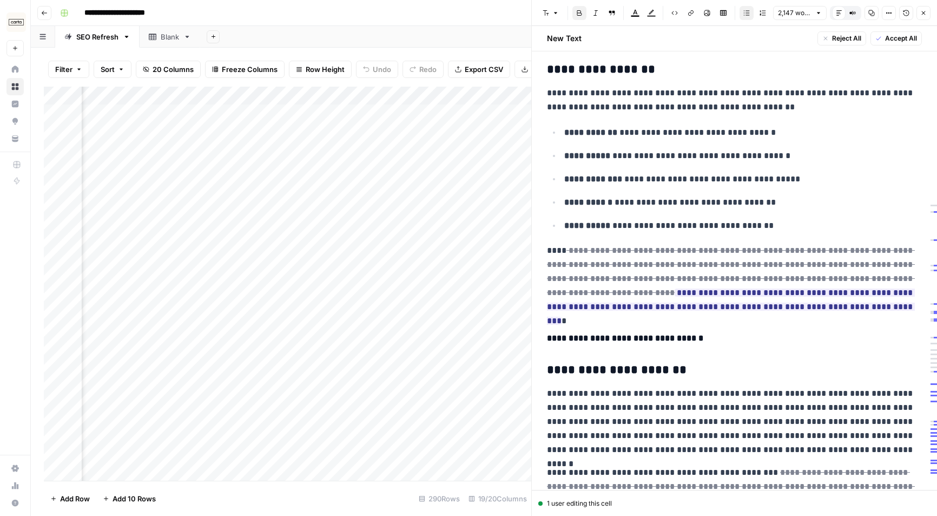
scroll to position [1720, 0]
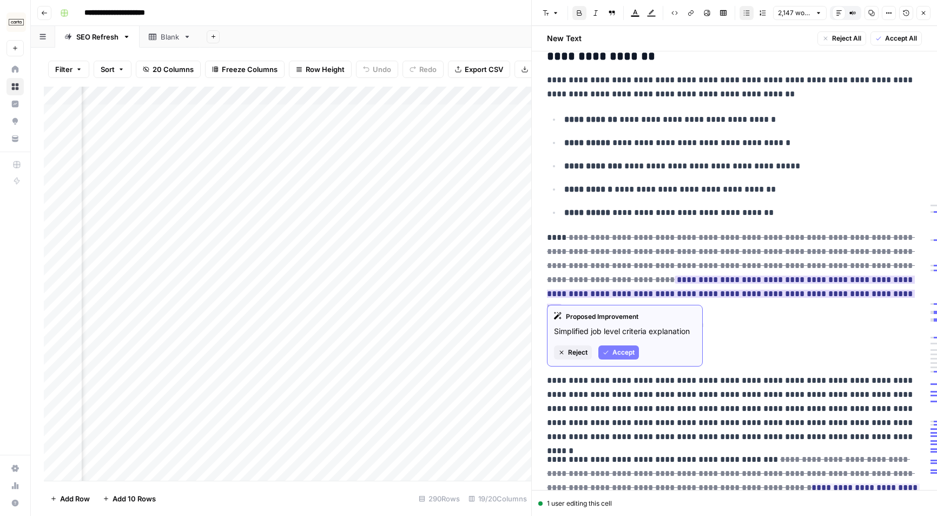
click at [629, 353] on span "Accept" at bounding box center [624, 352] width 22 height 10
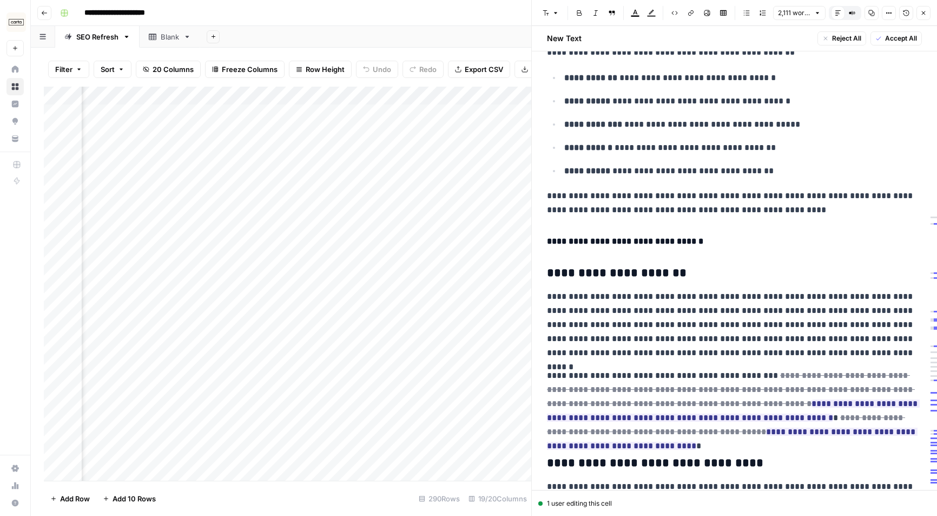
scroll to position [1765, 0]
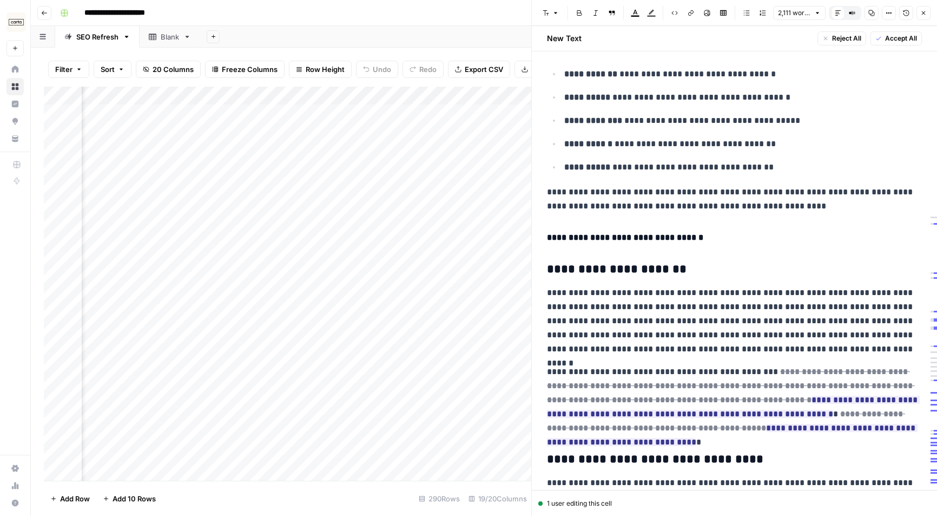
click at [646, 214] on div "**********" at bounding box center [735, 258] width 388 height 3911
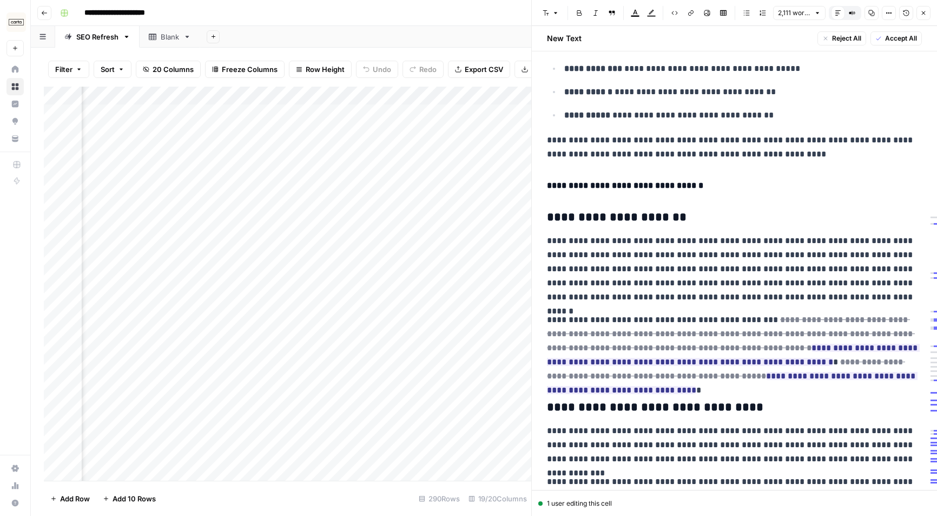
scroll to position [1827, 0]
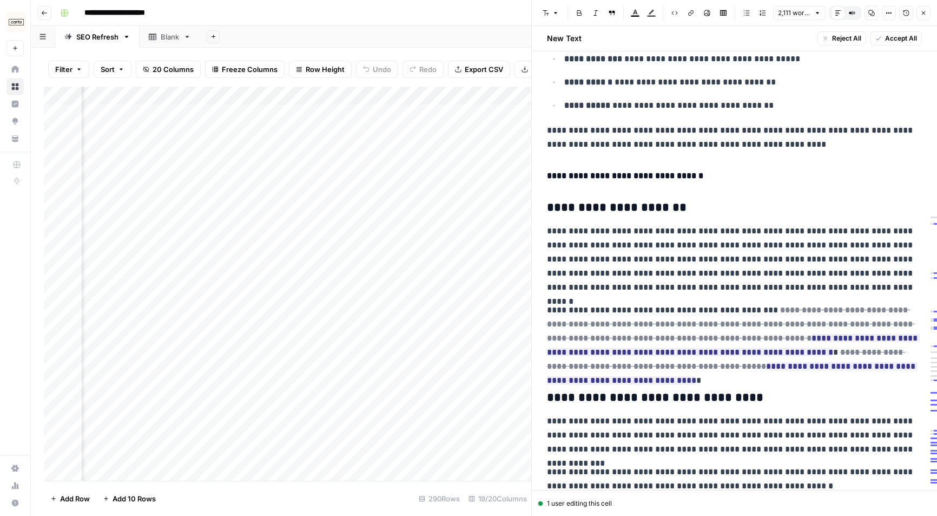
click at [657, 173] on h4 "**********" at bounding box center [734, 176] width 375 height 14
click at [675, 162] on div "**********" at bounding box center [735, 197] width 388 height 3911
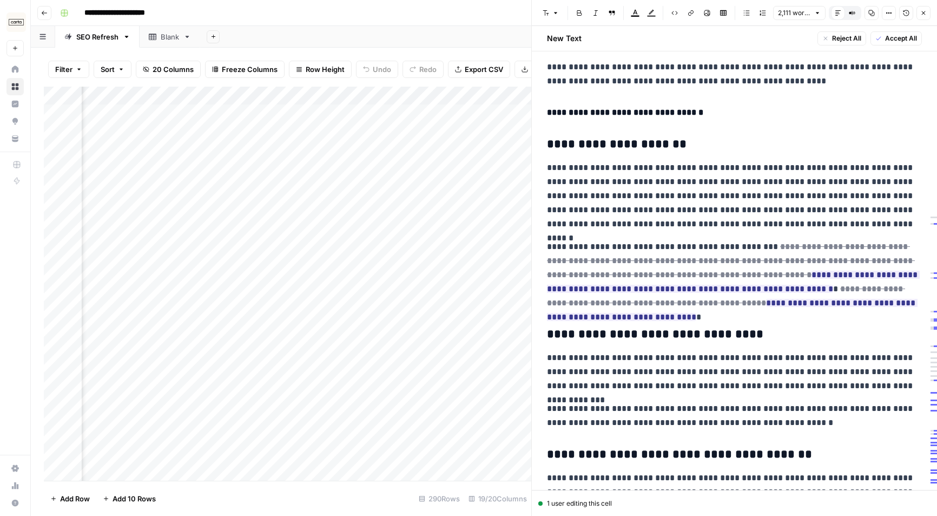
scroll to position [1906, 0]
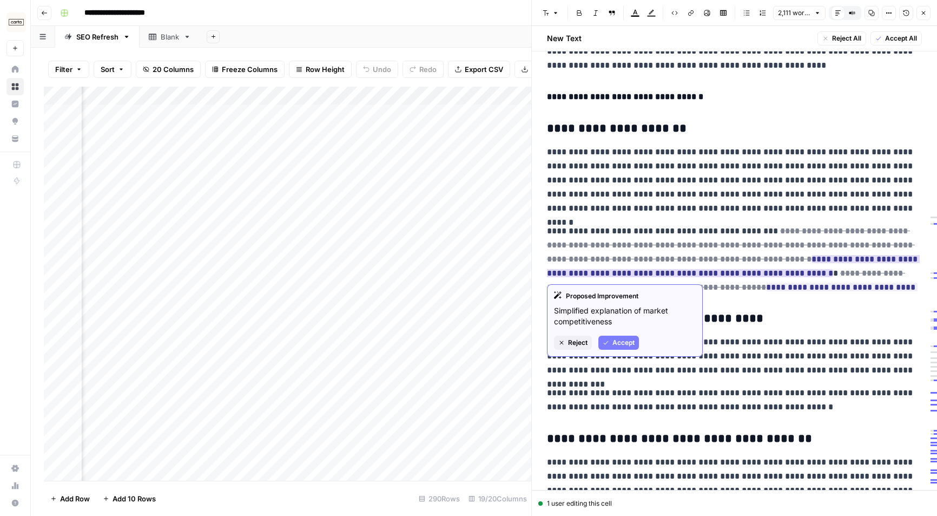
click at [630, 342] on span "Accept" at bounding box center [624, 343] width 22 height 10
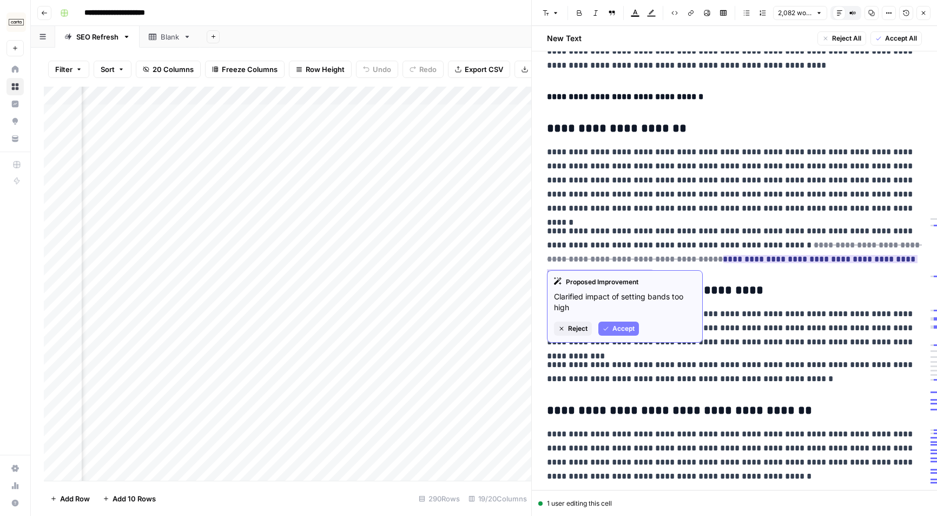
click at [633, 328] on span "Accept" at bounding box center [624, 329] width 22 height 10
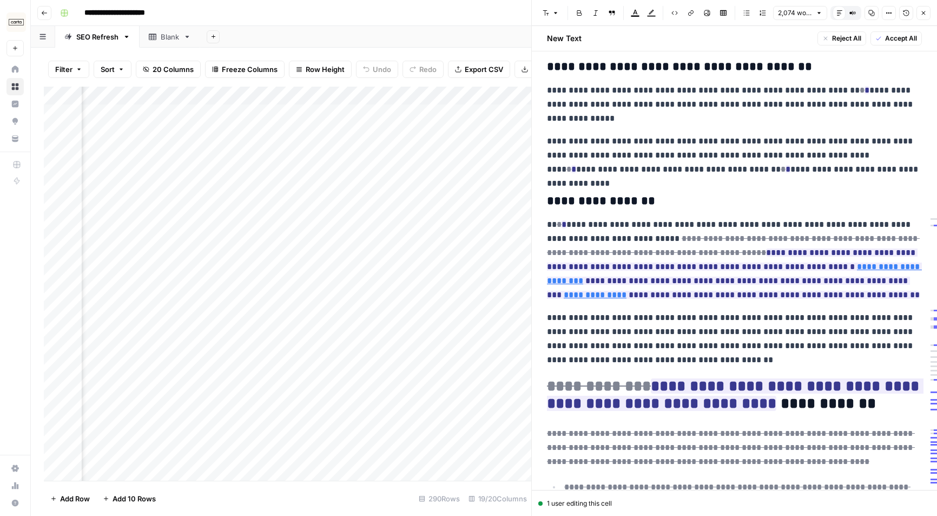
scroll to position [2360, 0]
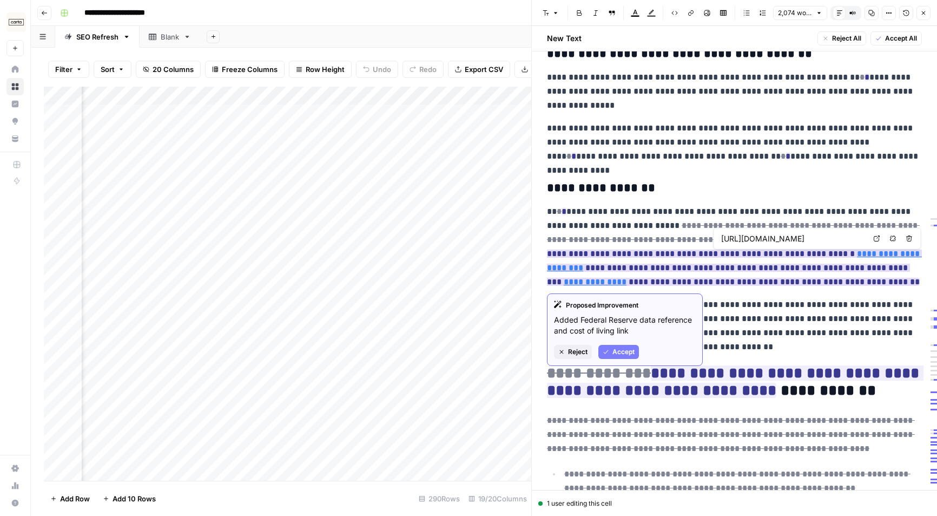
type input "[URL][DOMAIN_NAME]"
click at [626, 352] on span "Accept" at bounding box center [624, 352] width 22 height 10
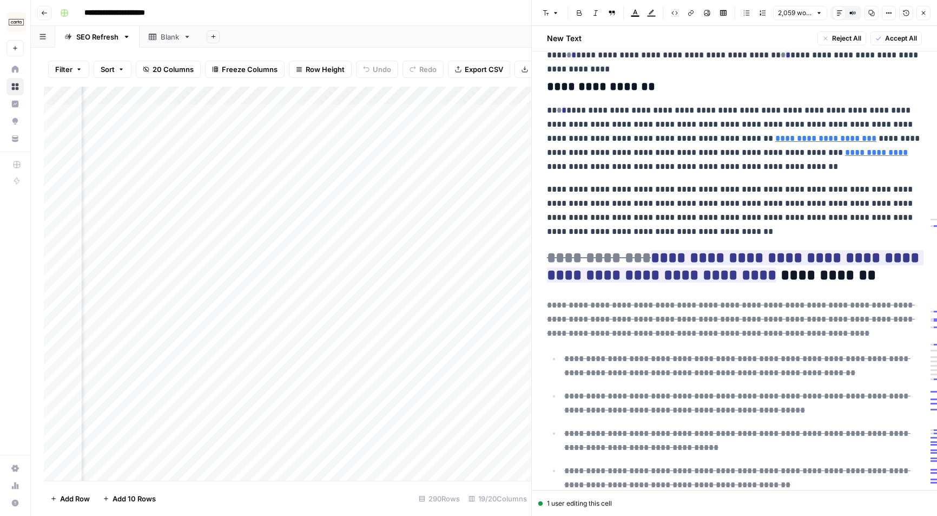
scroll to position [2462, 0]
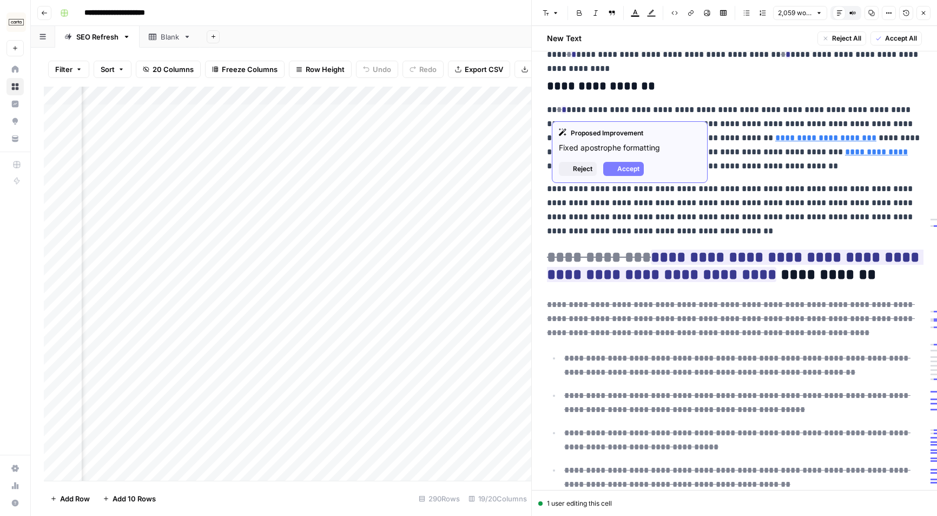
click at [556, 111] on p "**********" at bounding box center [734, 138] width 375 height 70
click at [622, 167] on span "Accept" at bounding box center [628, 169] width 22 height 10
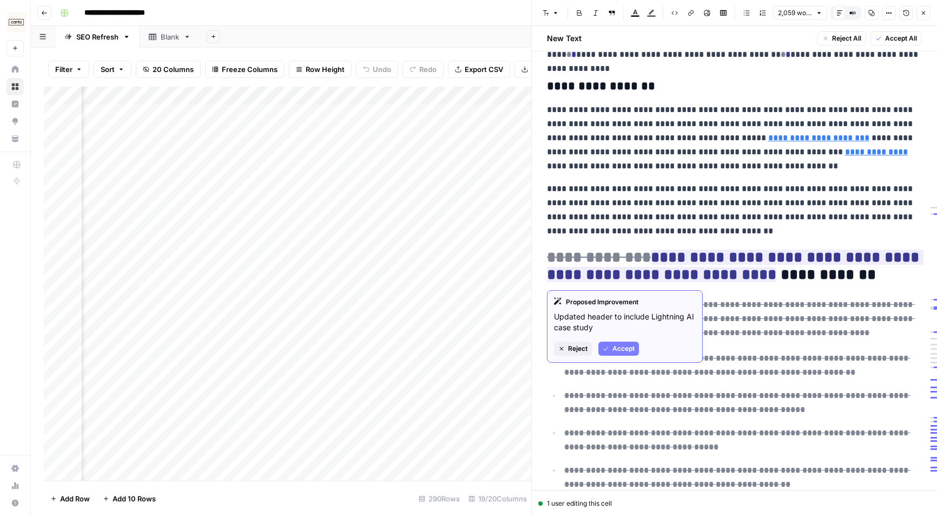
click at [682, 206] on p "**********" at bounding box center [734, 210] width 375 height 56
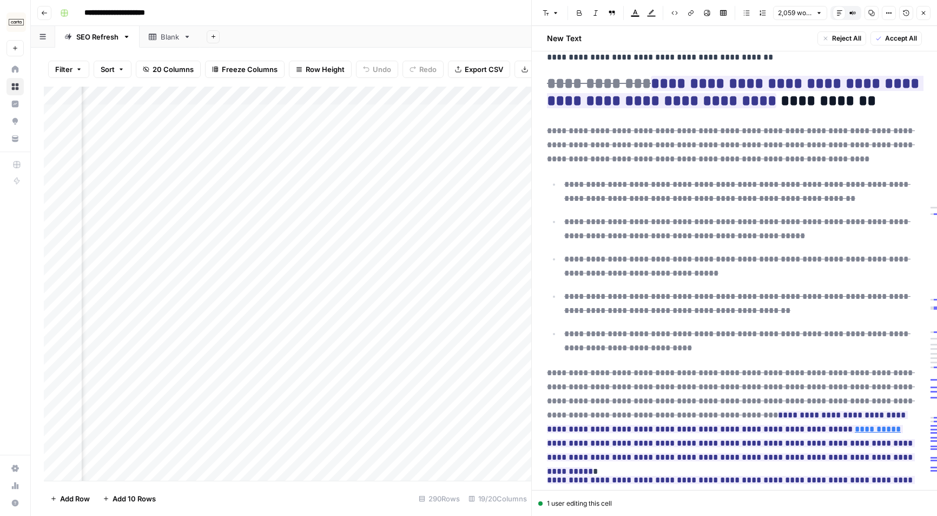
scroll to position [2635, 0]
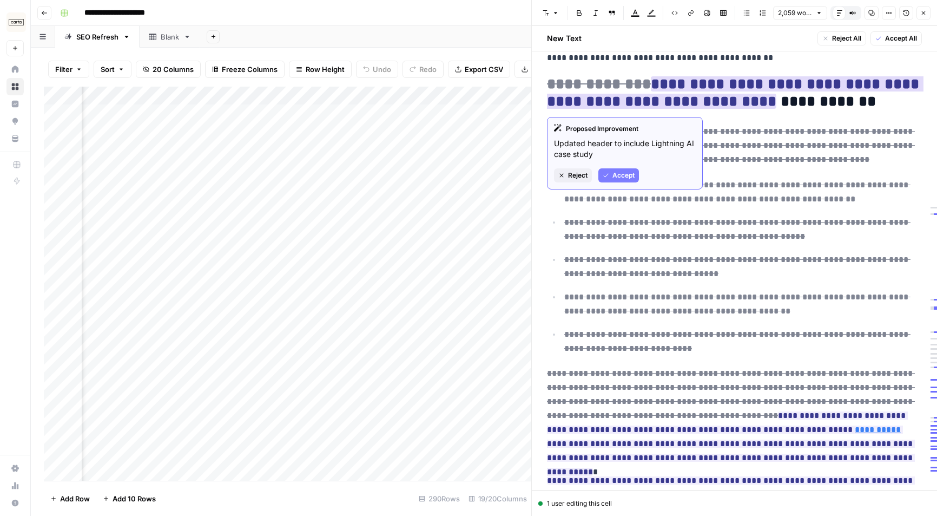
click at [627, 176] on span "Accept" at bounding box center [624, 175] width 22 height 10
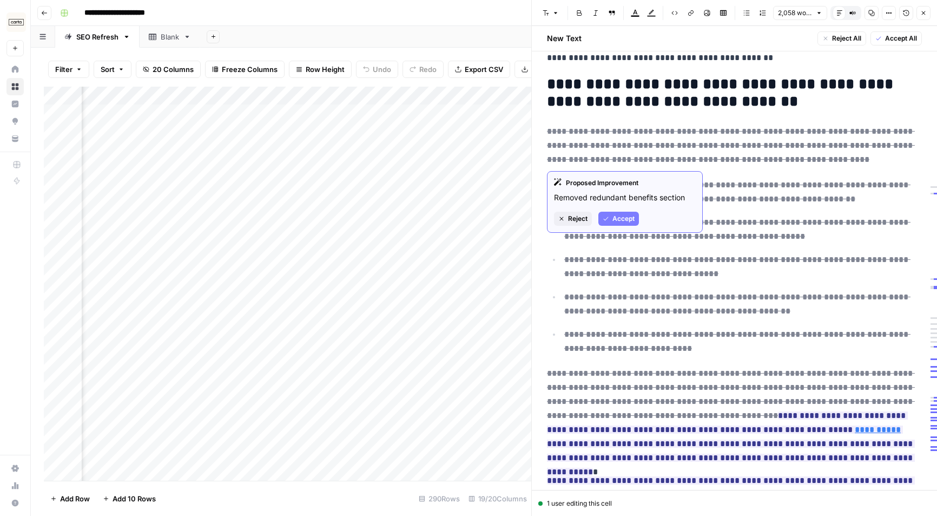
click at [624, 217] on span "Accept" at bounding box center [624, 219] width 22 height 10
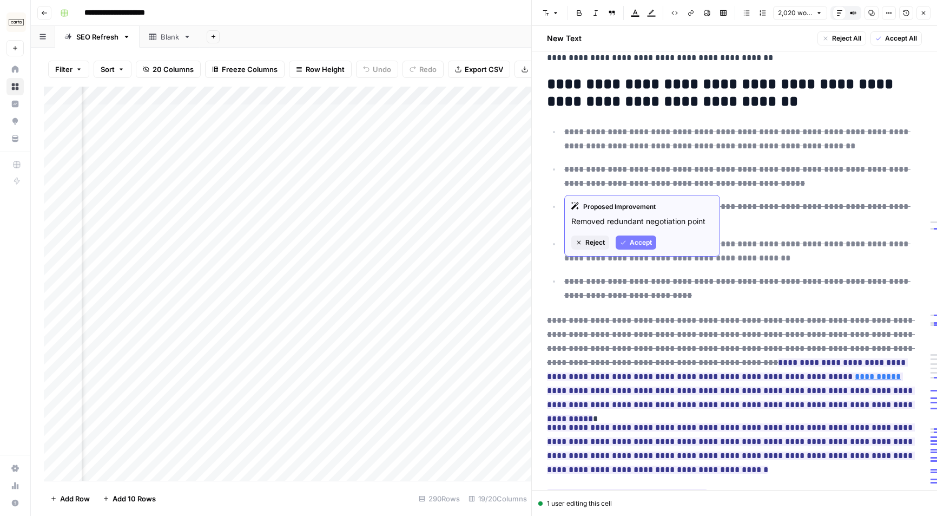
click at [636, 248] on button "Accept" at bounding box center [636, 242] width 41 height 14
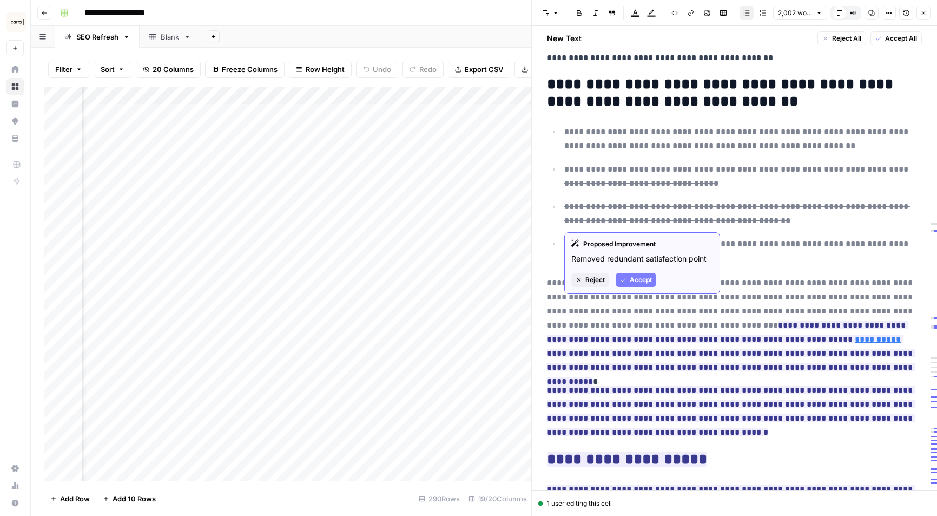
click at [637, 275] on span "Accept" at bounding box center [641, 280] width 22 height 10
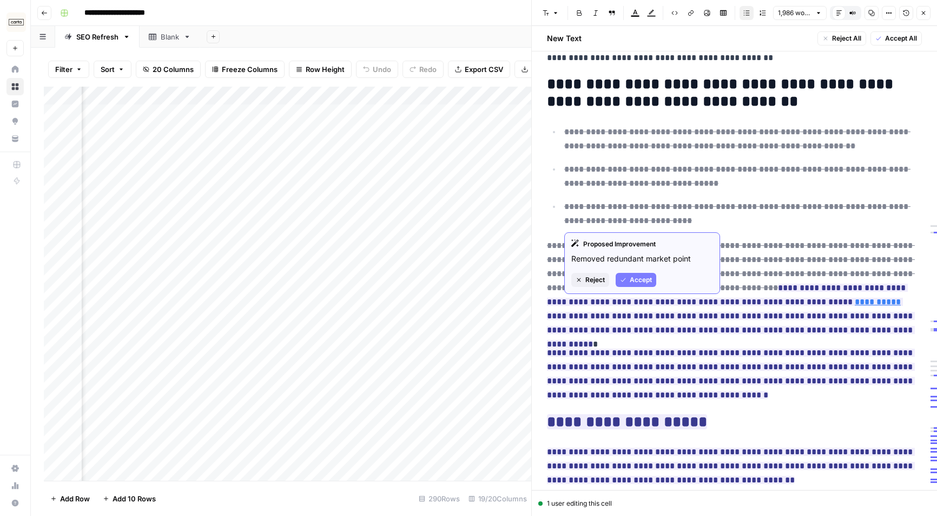
click at [643, 278] on span "Accept" at bounding box center [641, 280] width 22 height 10
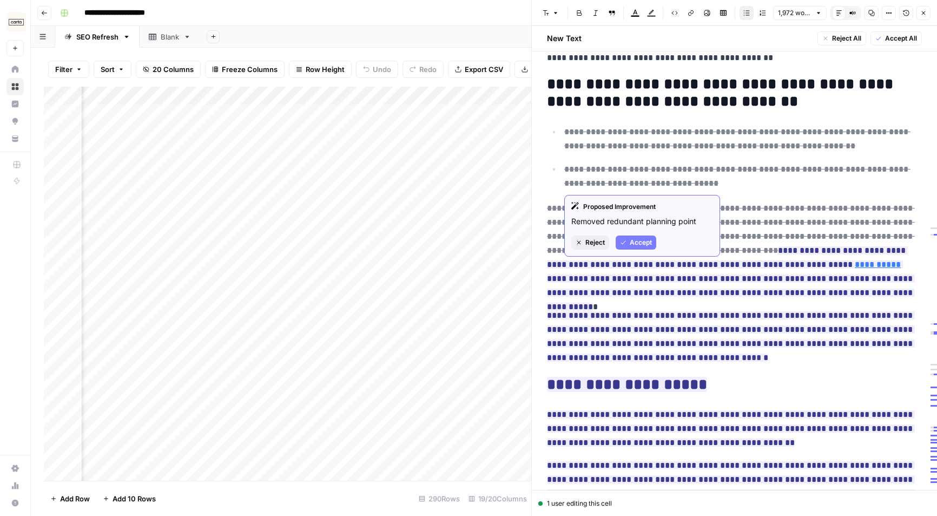
click at [635, 243] on span "Accept" at bounding box center [641, 243] width 22 height 10
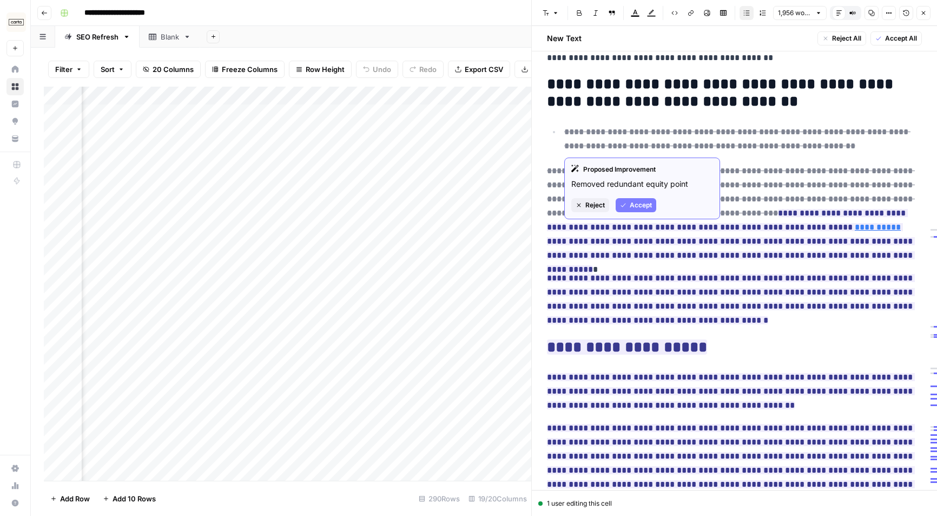
click at [633, 206] on span "Accept" at bounding box center [641, 205] width 22 height 10
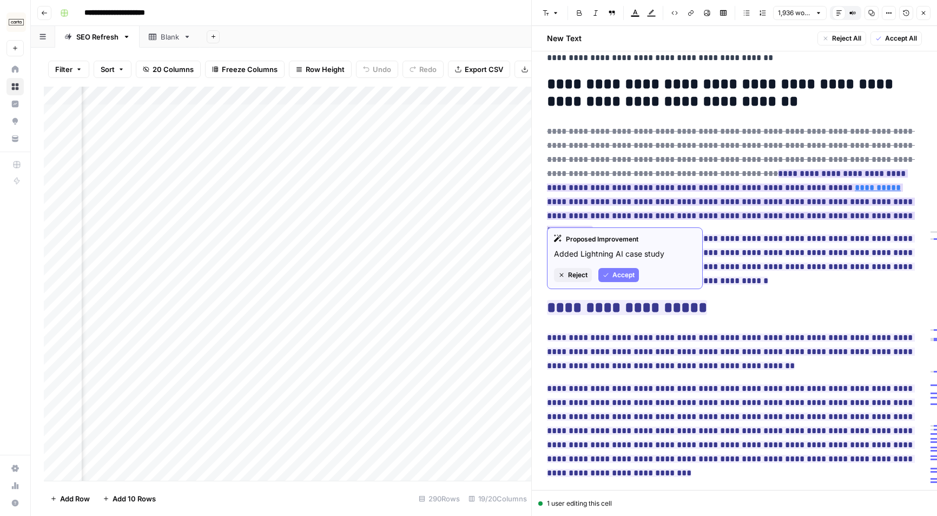
click at [628, 276] on span "Accept" at bounding box center [624, 275] width 22 height 10
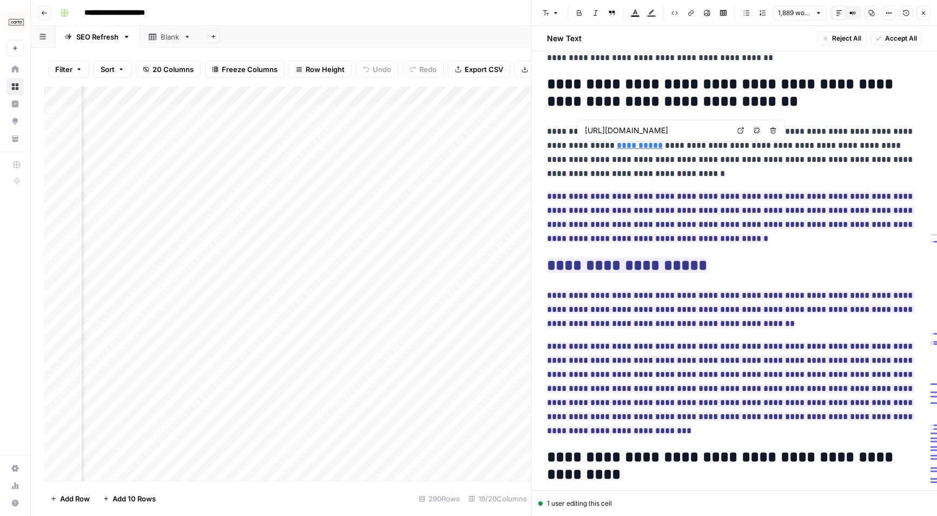
click at [646, 155] on p "**********" at bounding box center [734, 152] width 375 height 56
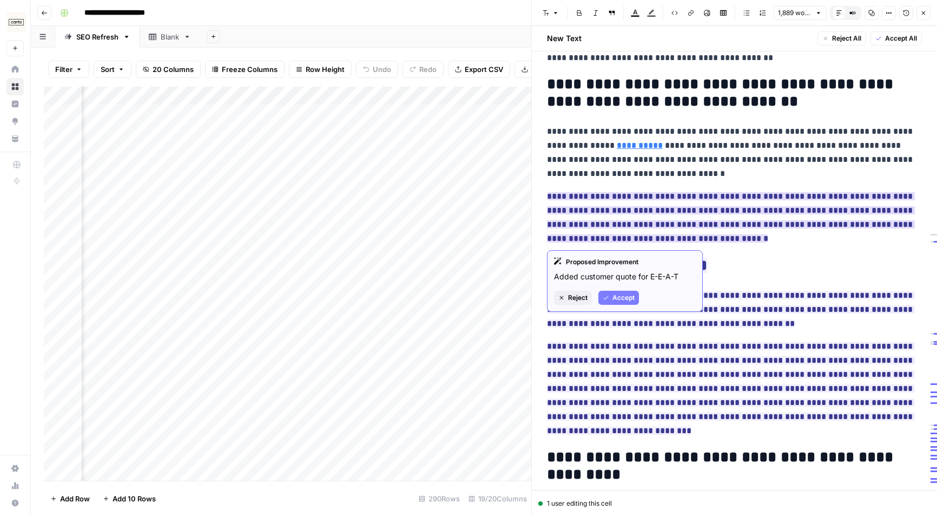
click at [624, 299] on span "Accept" at bounding box center [624, 298] width 22 height 10
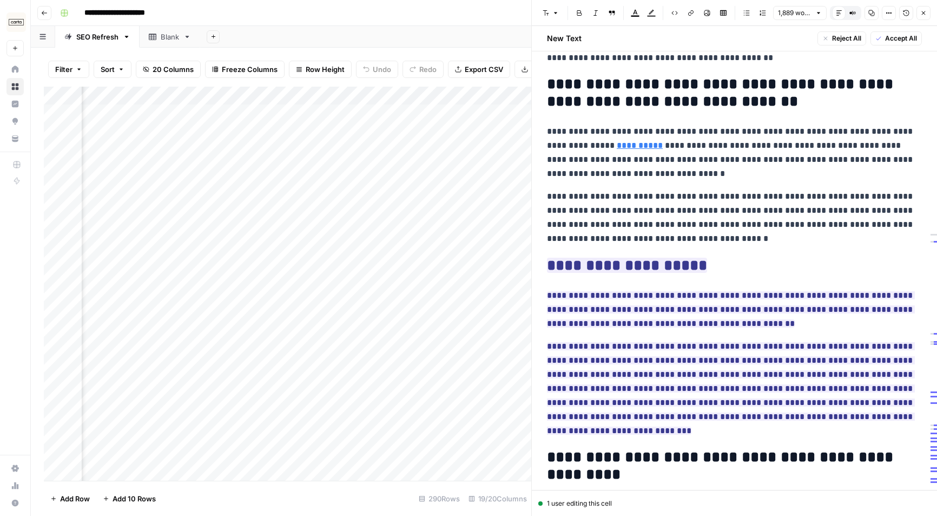
click at [628, 201] on p "**********" at bounding box center [734, 217] width 375 height 56
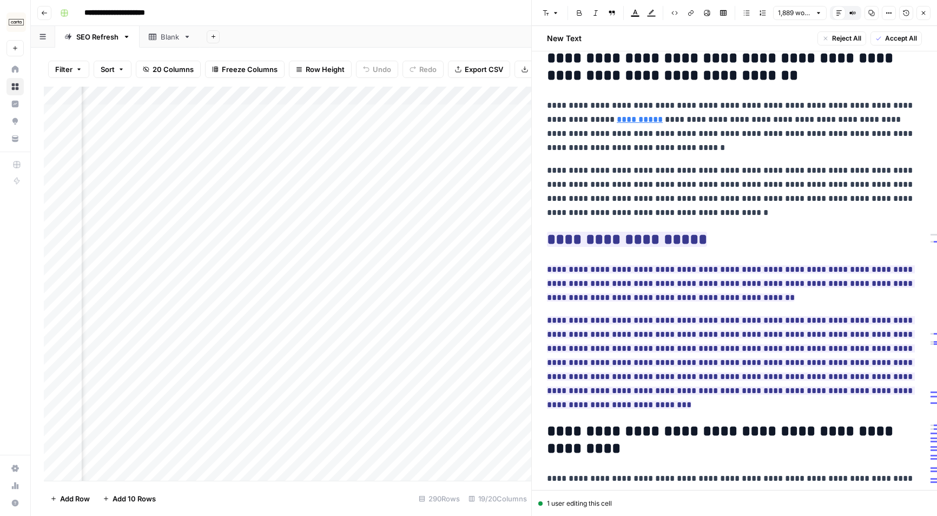
scroll to position [2666, 0]
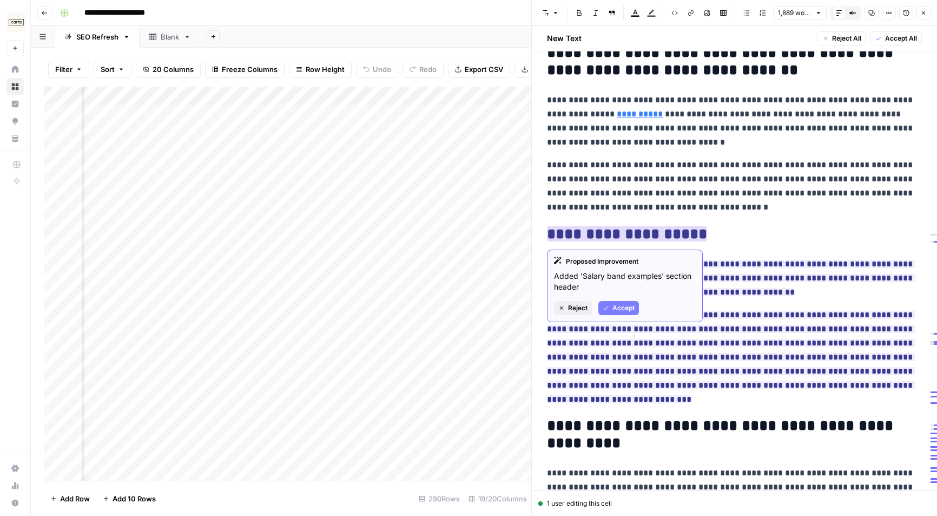
click at [619, 308] on span "Accept" at bounding box center [624, 308] width 22 height 10
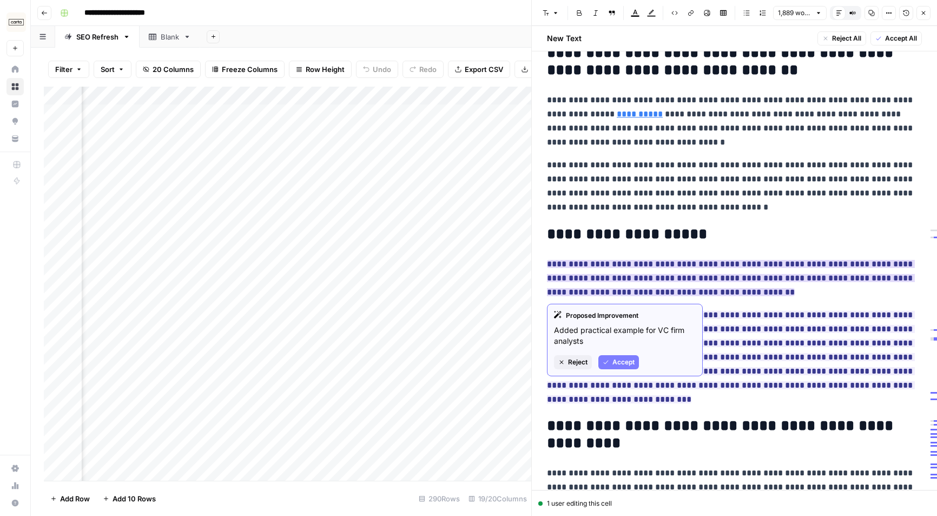
click at [622, 359] on span "Accept" at bounding box center [624, 362] width 22 height 10
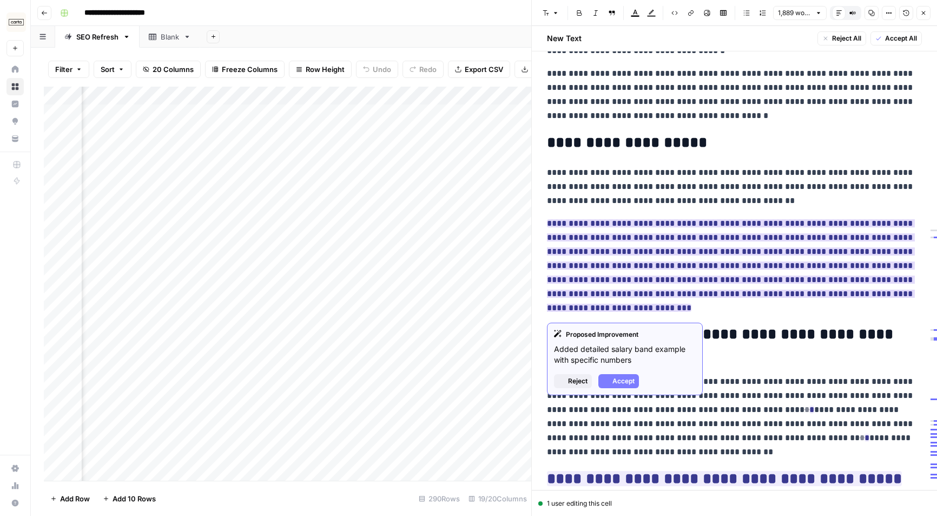
scroll to position [2768, 0]
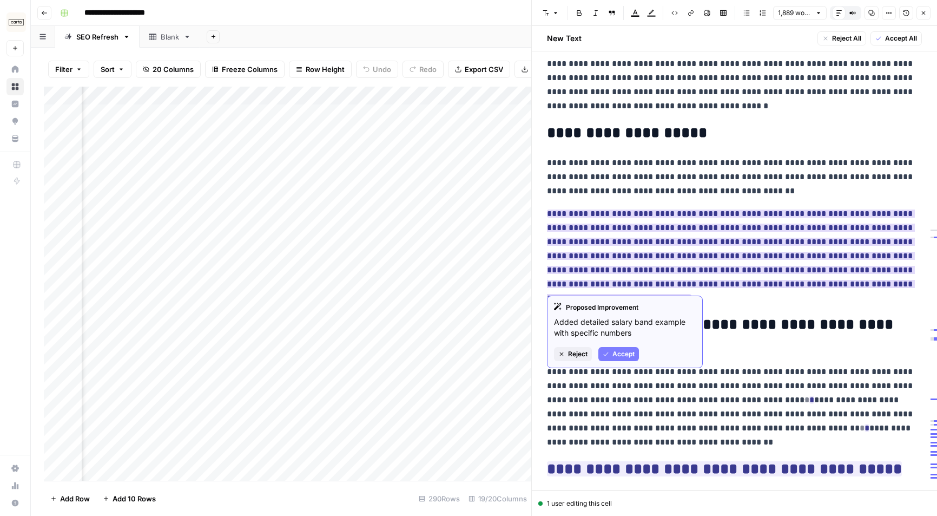
click at [625, 357] on span "Accept" at bounding box center [624, 354] width 22 height 10
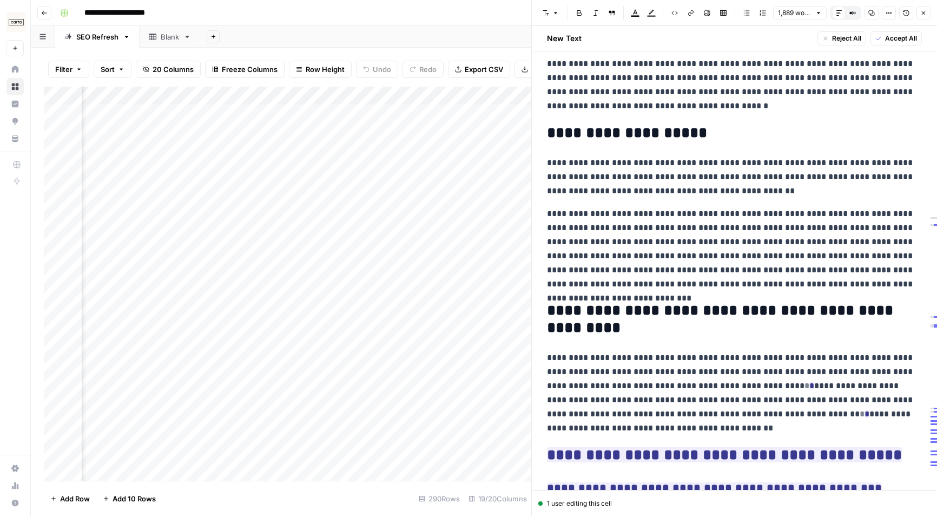
click at [619, 211] on p "**********" at bounding box center [734, 249] width 375 height 84
click at [656, 213] on p "**********" at bounding box center [734, 249] width 375 height 84
click at [702, 175] on p "**********" at bounding box center [734, 177] width 375 height 42
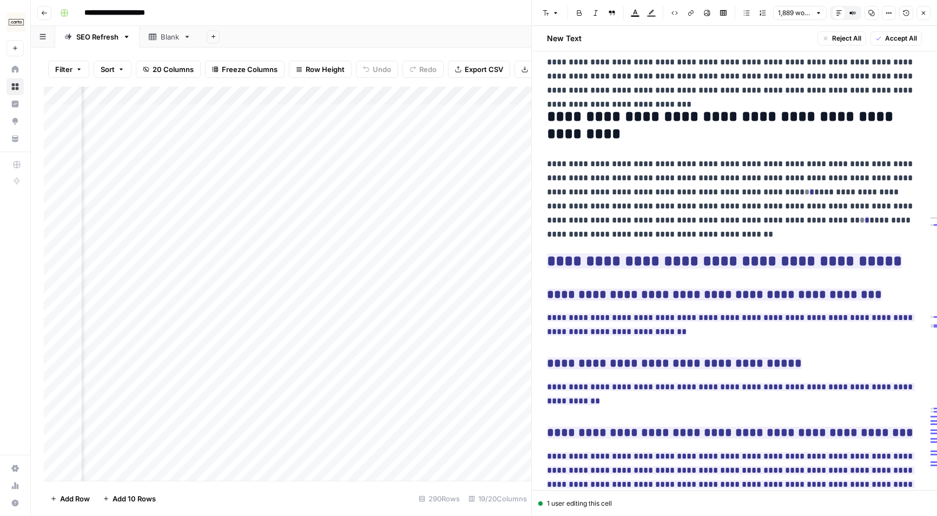
scroll to position [2967, 0]
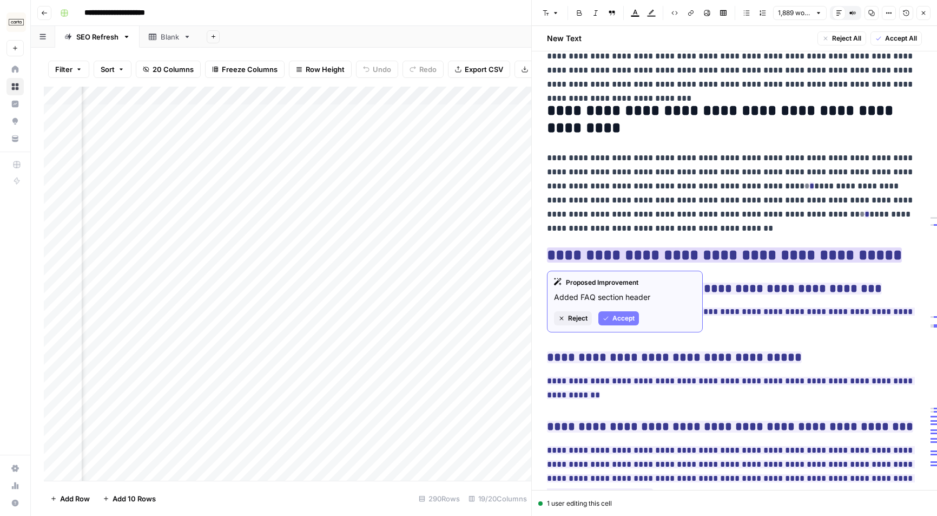
click at [615, 322] on span "Accept" at bounding box center [624, 318] width 22 height 10
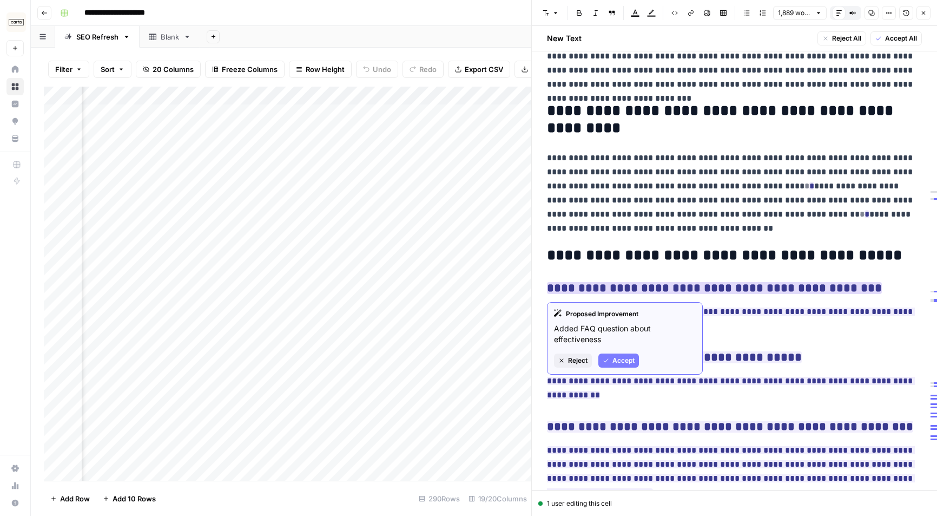
click at [627, 364] on span "Accept" at bounding box center [624, 361] width 22 height 10
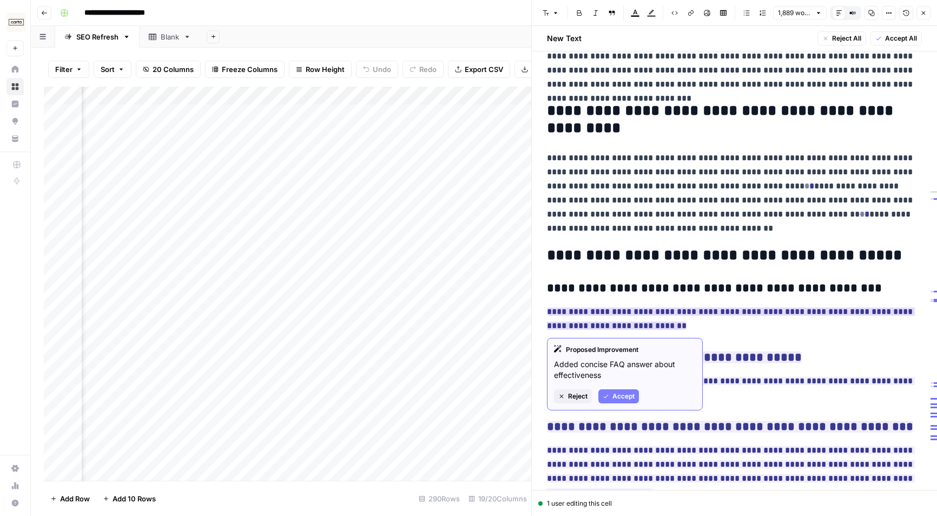
click at [628, 395] on span "Accept" at bounding box center [624, 396] width 22 height 10
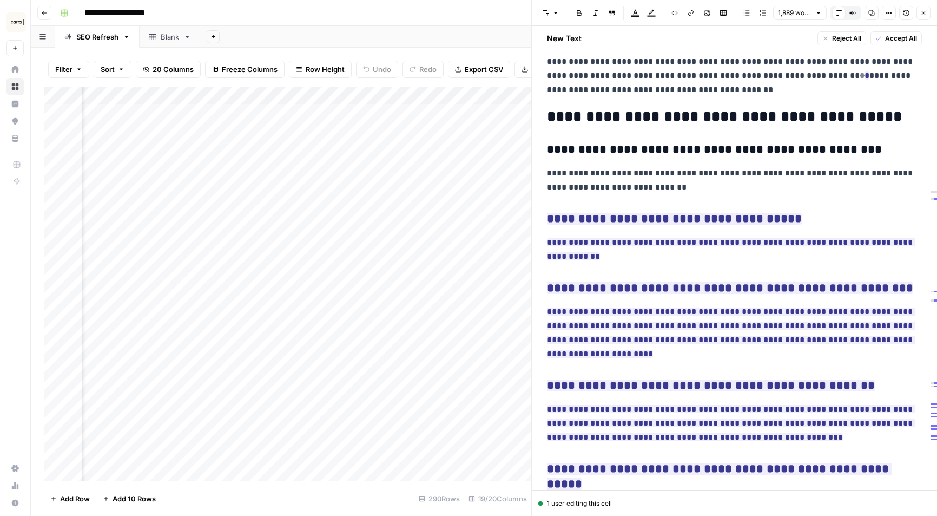
scroll to position [3116, 0]
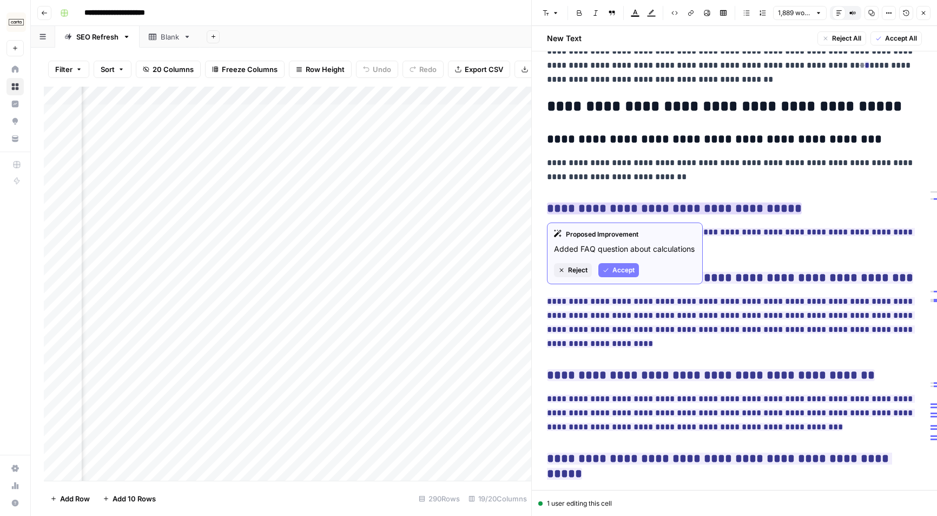
click at [621, 271] on span "Accept" at bounding box center [624, 270] width 22 height 10
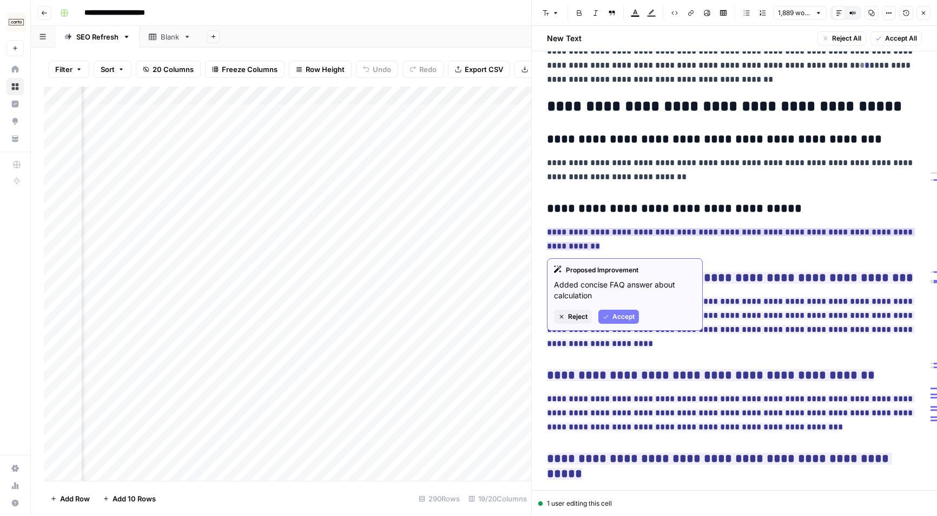
click at [614, 316] on span "Accept" at bounding box center [624, 317] width 22 height 10
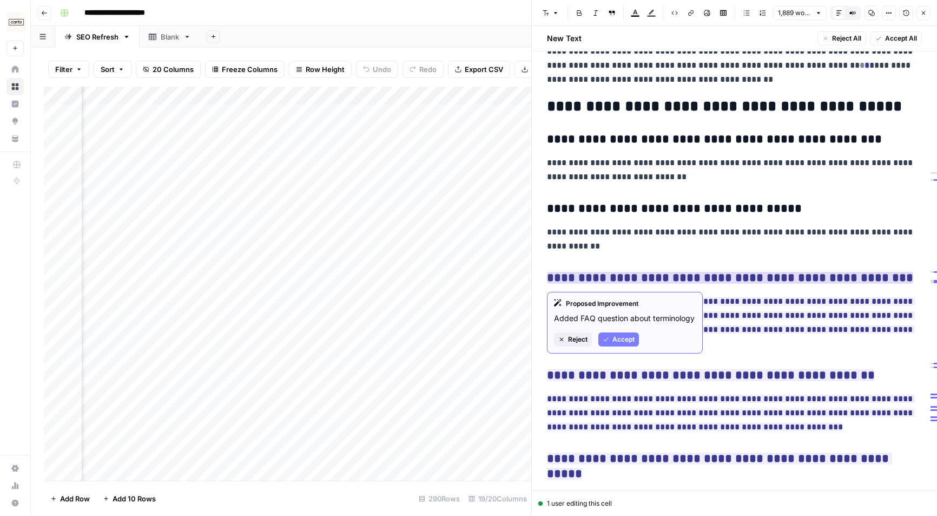
click at [633, 338] on span "Accept" at bounding box center [624, 339] width 22 height 10
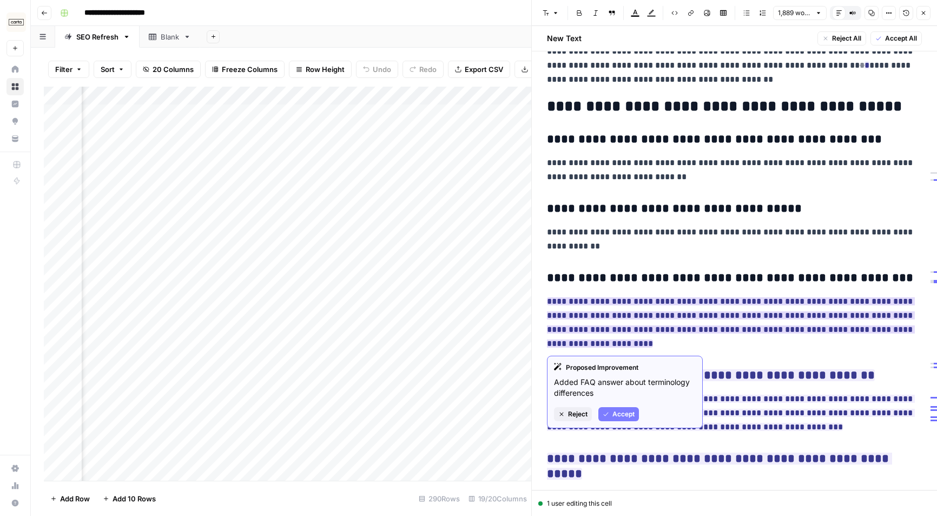
click at [628, 412] on span "Accept" at bounding box center [624, 414] width 22 height 10
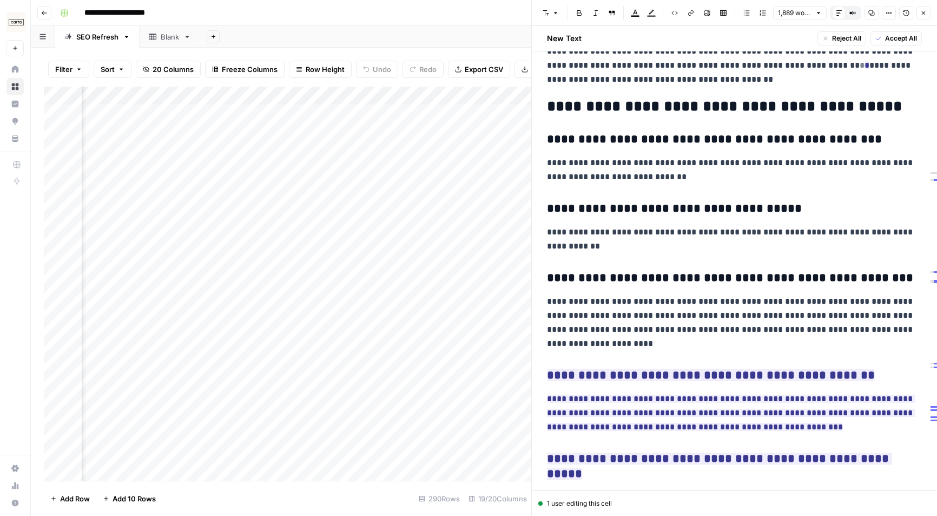
scroll to position [3170, 0]
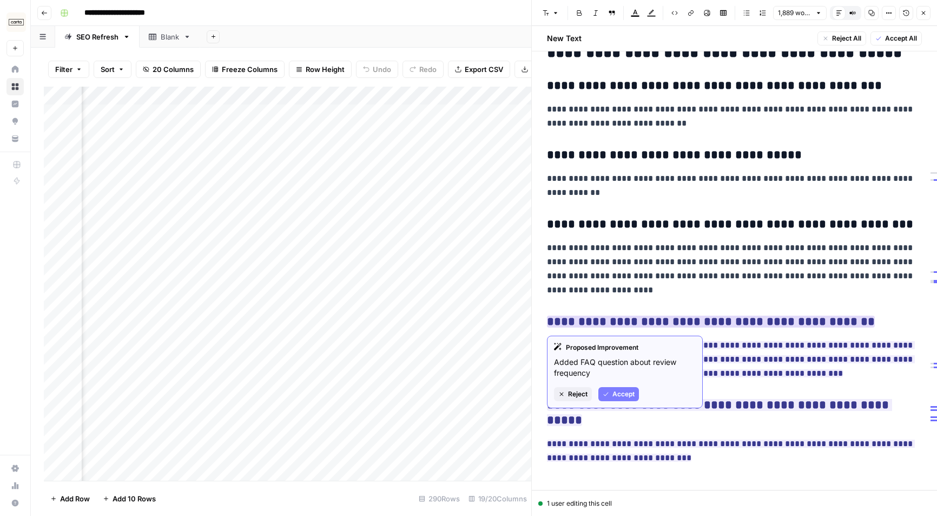
click at [613, 392] on span "Accept" at bounding box center [624, 394] width 22 height 10
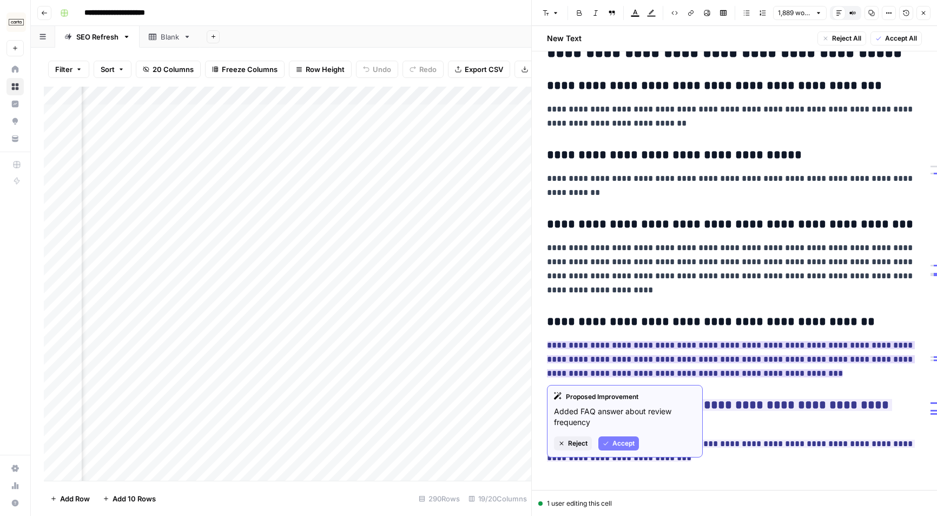
click at [616, 445] on span "Accept" at bounding box center [624, 443] width 22 height 10
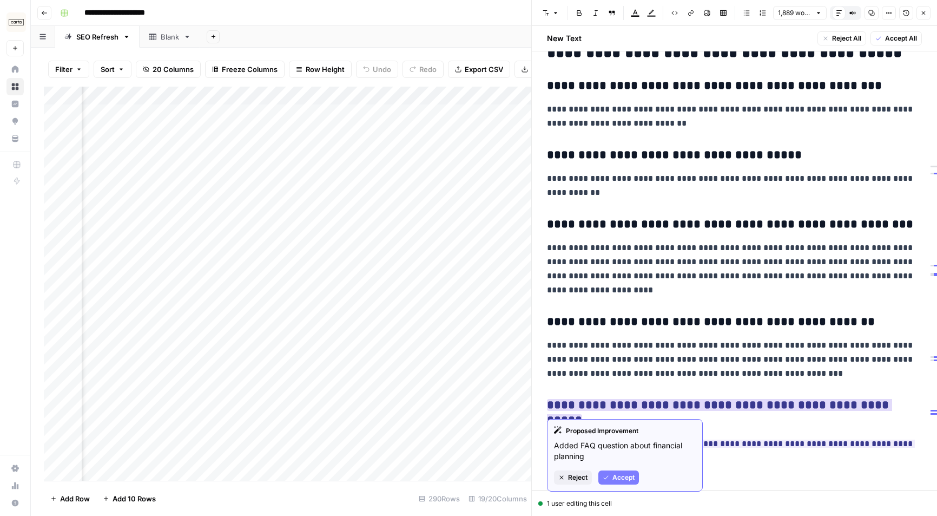
click at [628, 475] on span "Accept" at bounding box center [624, 477] width 22 height 10
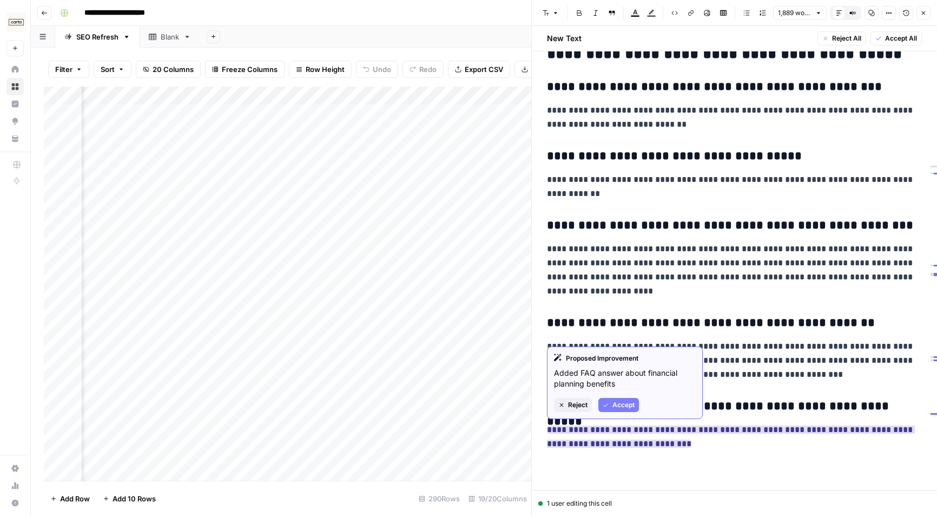
click at [619, 396] on div "Proposed Improvement Added FAQ answer about financial planning benefits Reject …" at bounding box center [625, 382] width 156 height 73
click at [619, 403] on span "Accept" at bounding box center [624, 405] width 22 height 10
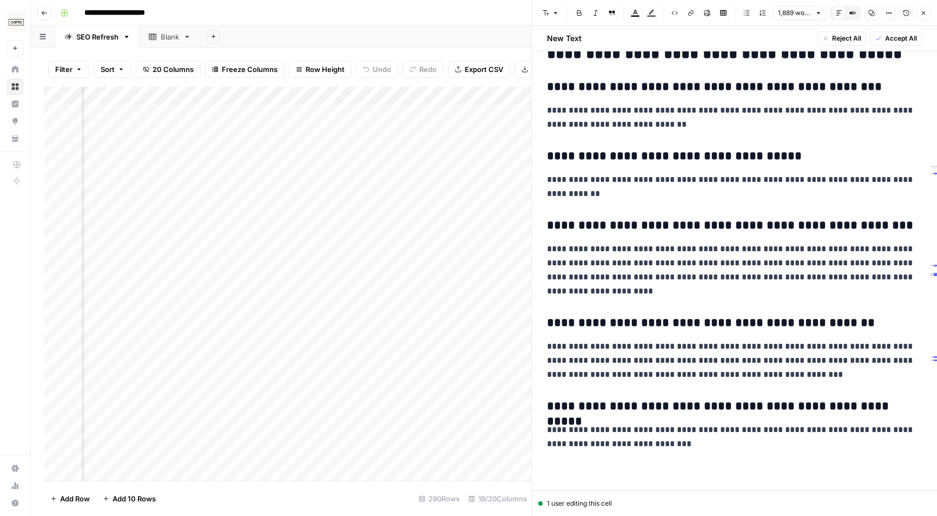
click at [643, 359] on p "**********" at bounding box center [734, 360] width 375 height 42
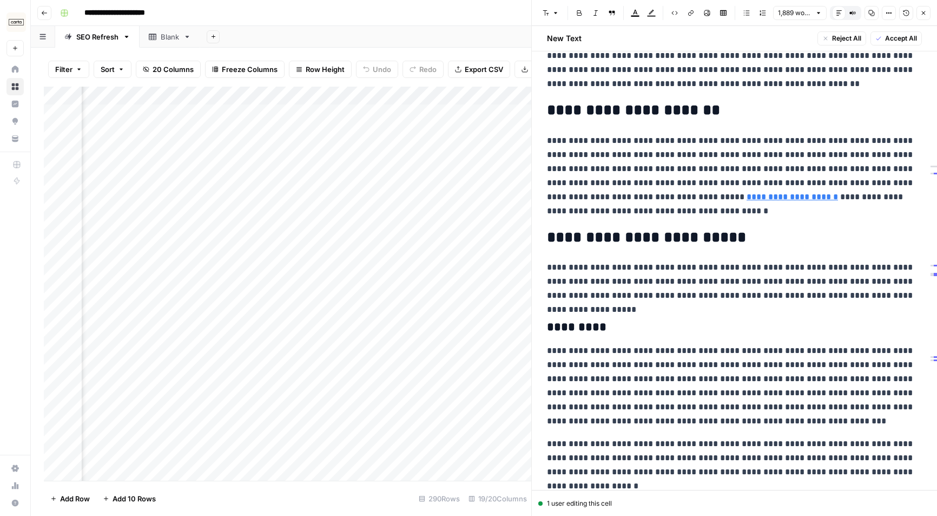
scroll to position [0, 0]
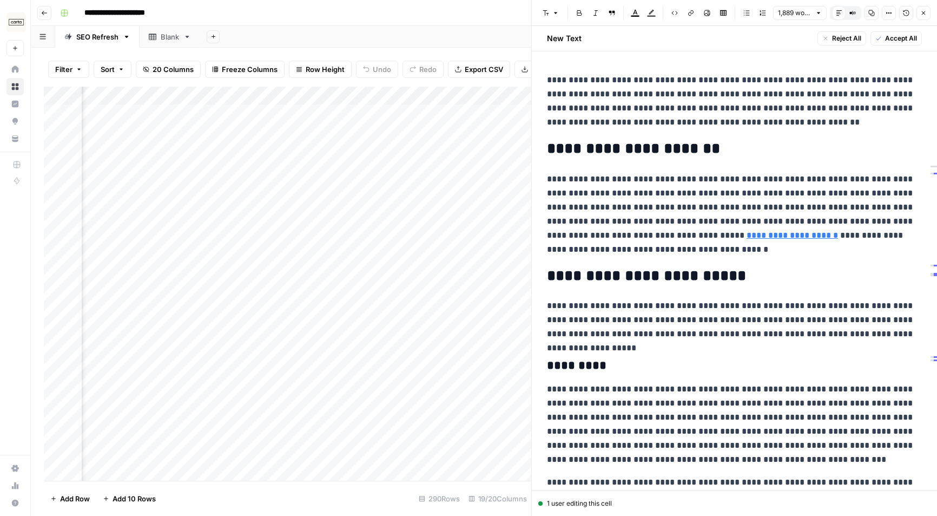
click at [797, 13] on icon "button" at bounding box center [892, 13] width 2 height 2
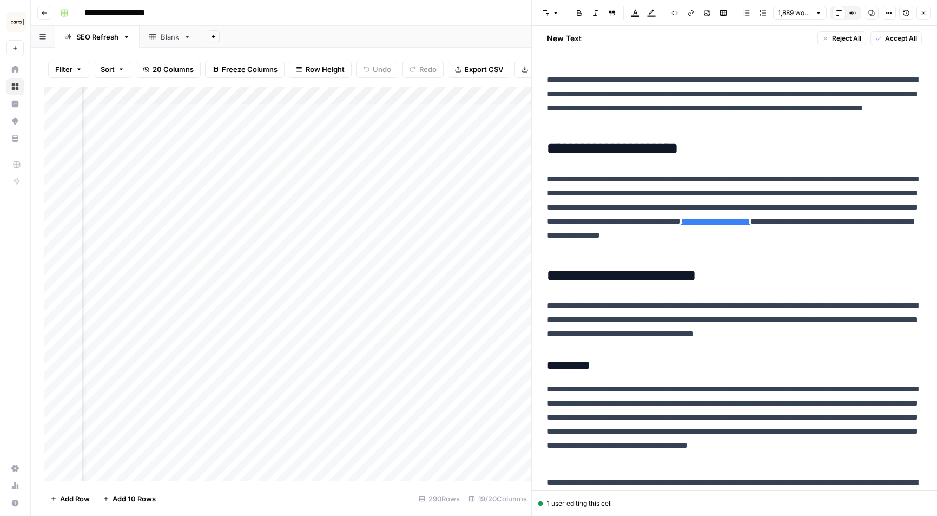
click at [688, 84] on p "**********" at bounding box center [734, 101] width 375 height 56
click at [689, 104] on p "**********" at bounding box center [734, 101] width 375 height 56
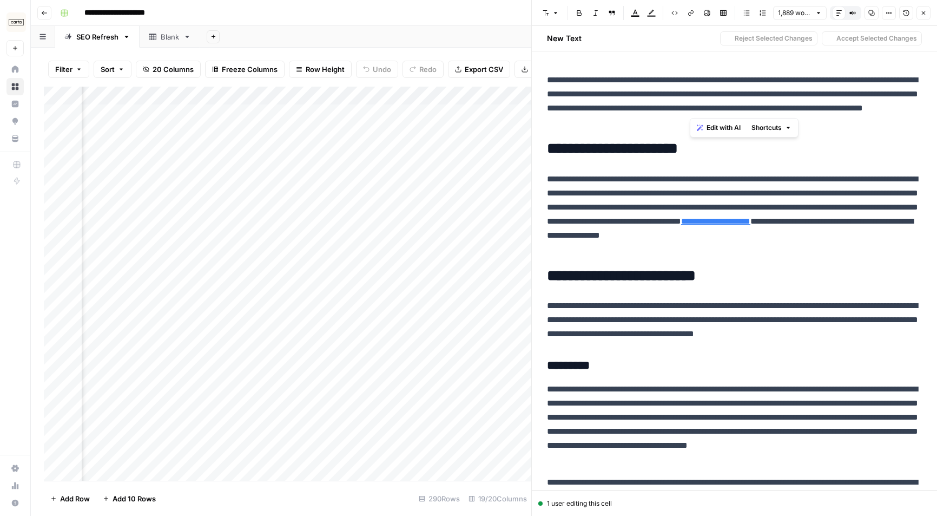
click at [689, 104] on p "**********" at bounding box center [734, 101] width 375 height 56
click at [663, 95] on p "**********" at bounding box center [734, 101] width 375 height 56
click at [562, 36] on h2 "New Text" at bounding box center [564, 38] width 35 height 11
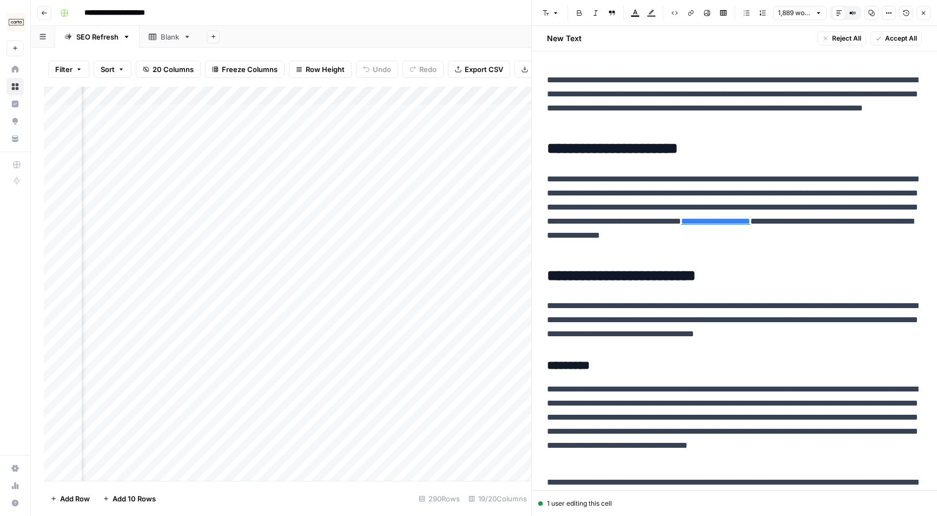
click at [636, 91] on p "**********" at bounding box center [734, 101] width 375 height 56
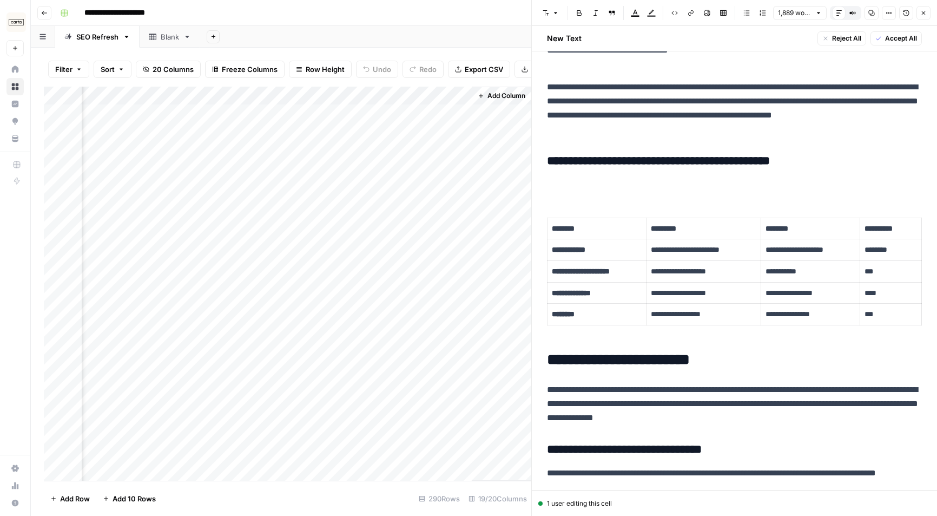
scroll to position [570, 0]
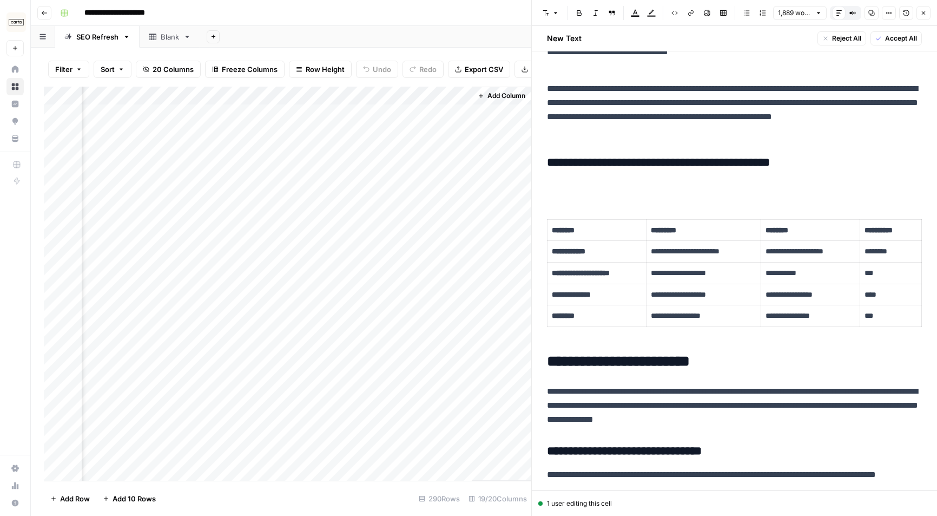
click at [706, 180] on p at bounding box center [734, 186] width 375 height 14
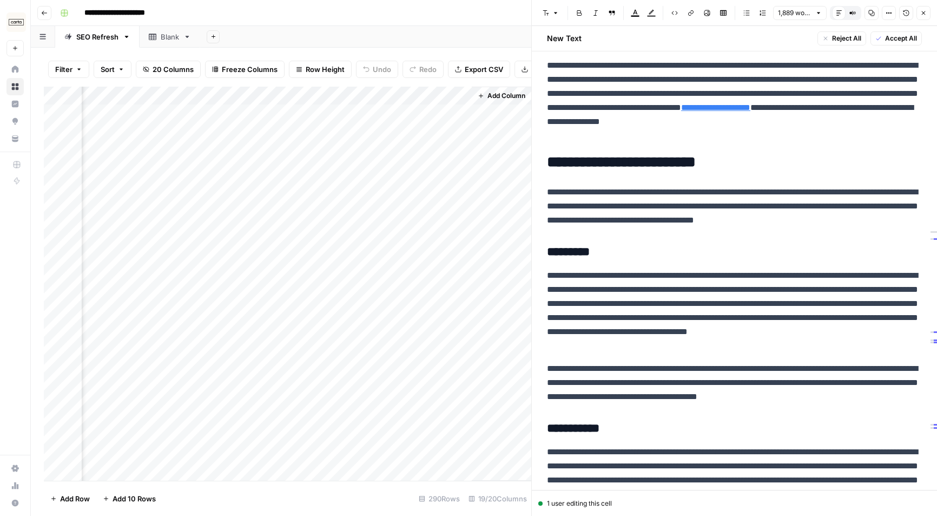
scroll to position [0, 0]
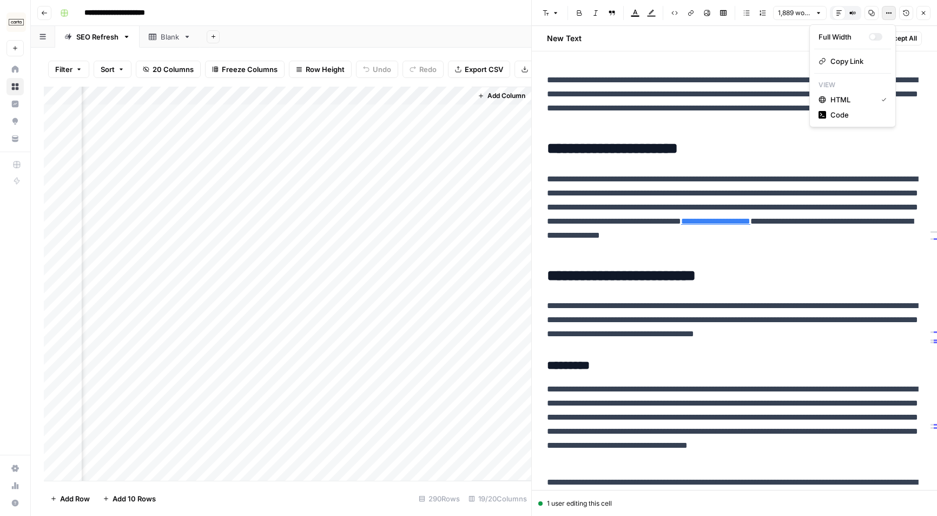
click at [797, 13] on span "Options" at bounding box center [885, 13] width 1 height 1
click at [616, 104] on p "**********" at bounding box center [734, 101] width 375 height 56
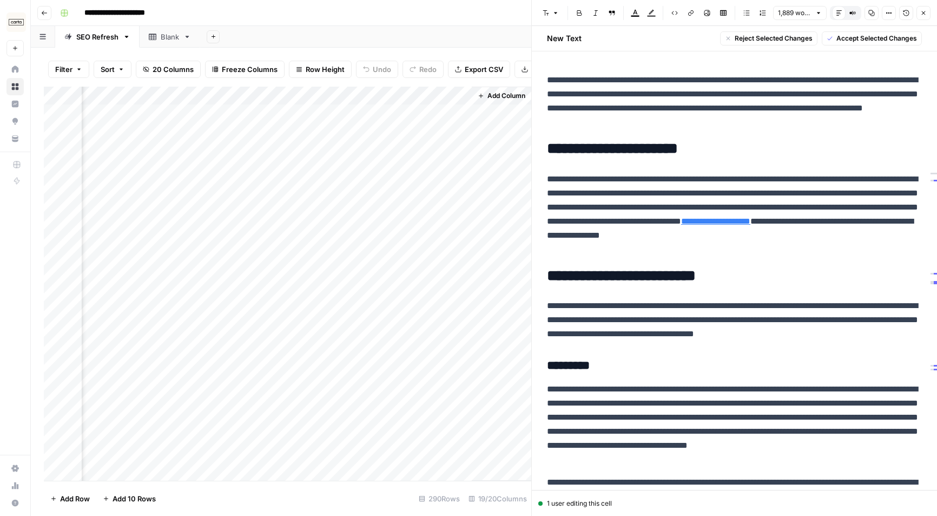
copy div "**********"
click at [129, 137] on div "Add Column" at bounding box center [288, 284] width 488 height 394
click at [132, 132] on div "Add Column" at bounding box center [288, 284] width 488 height 394
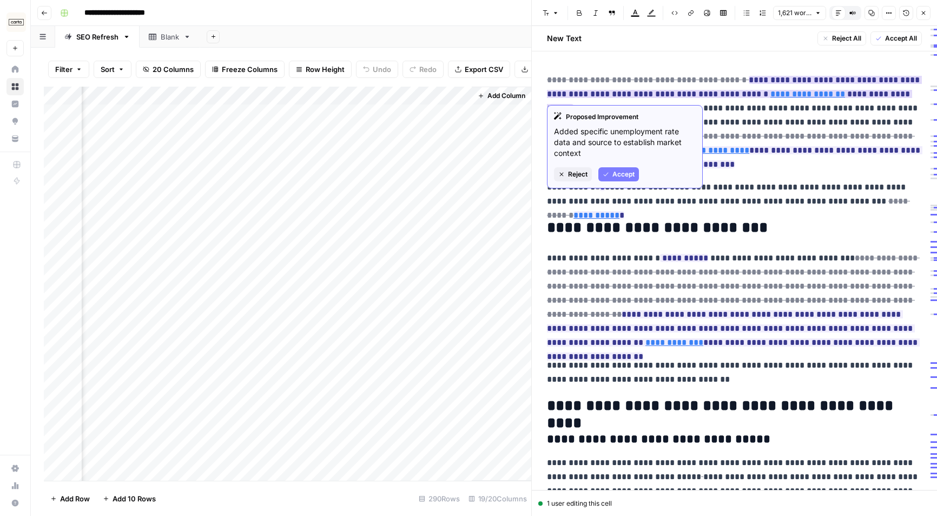
click at [771, 94] on link "**********" at bounding box center [808, 94] width 75 height 8
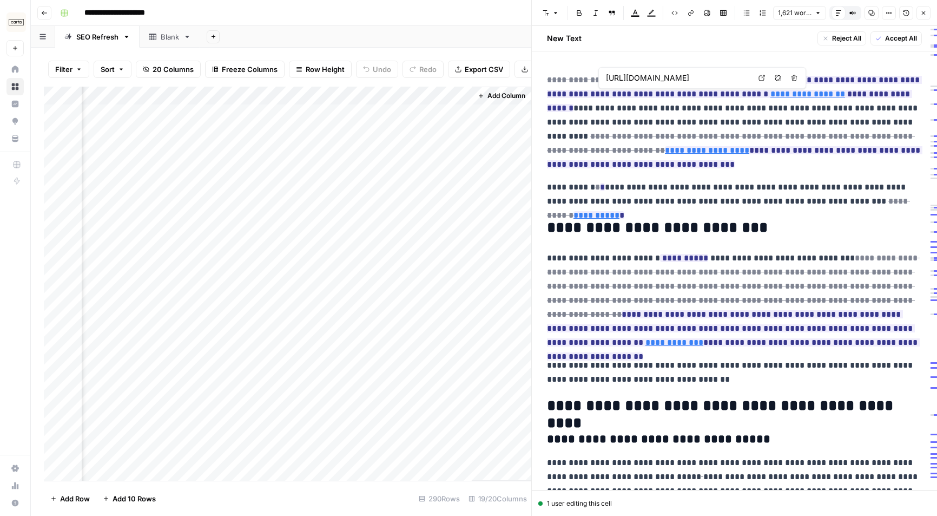
click at [707, 99] on span "**********" at bounding box center [734, 94] width 375 height 43
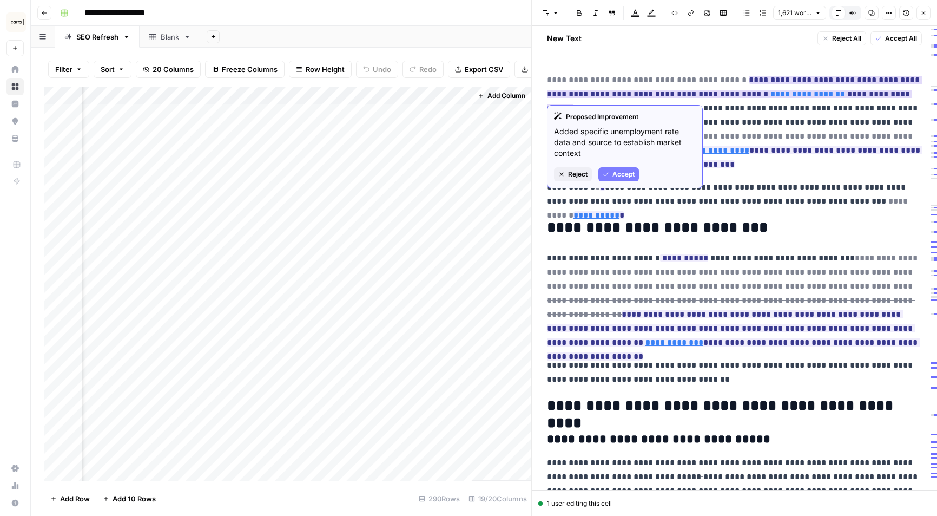
click at [632, 176] on span "Accept" at bounding box center [624, 174] width 22 height 10
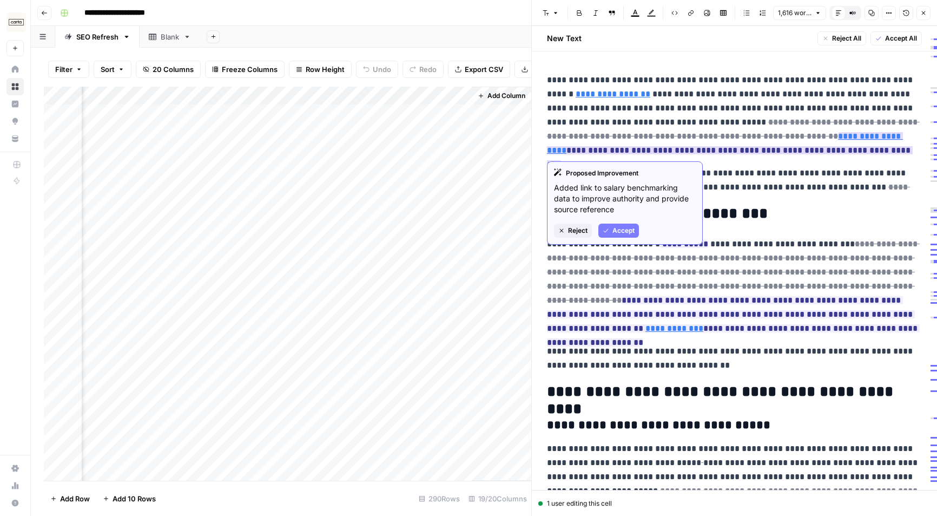
click at [632, 233] on span "Accept" at bounding box center [624, 231] width 22 height 10
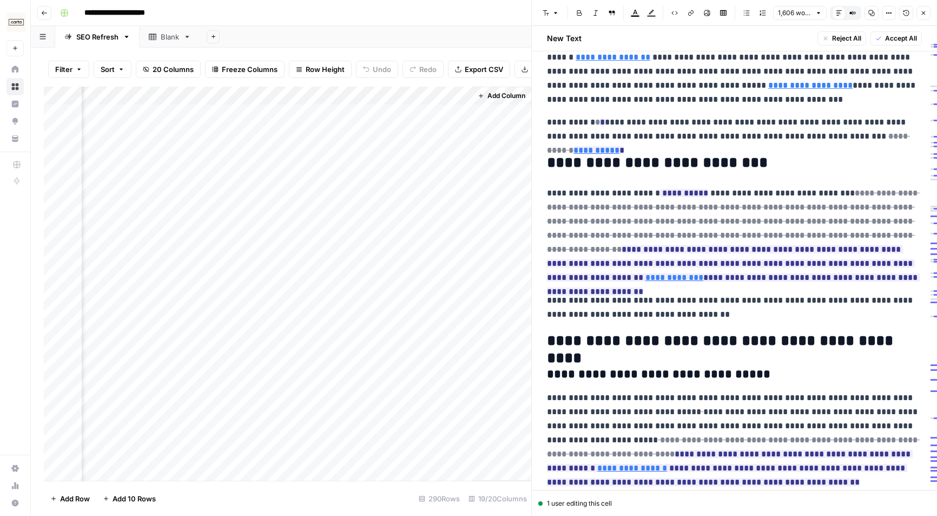
scroll to position [43, 0]
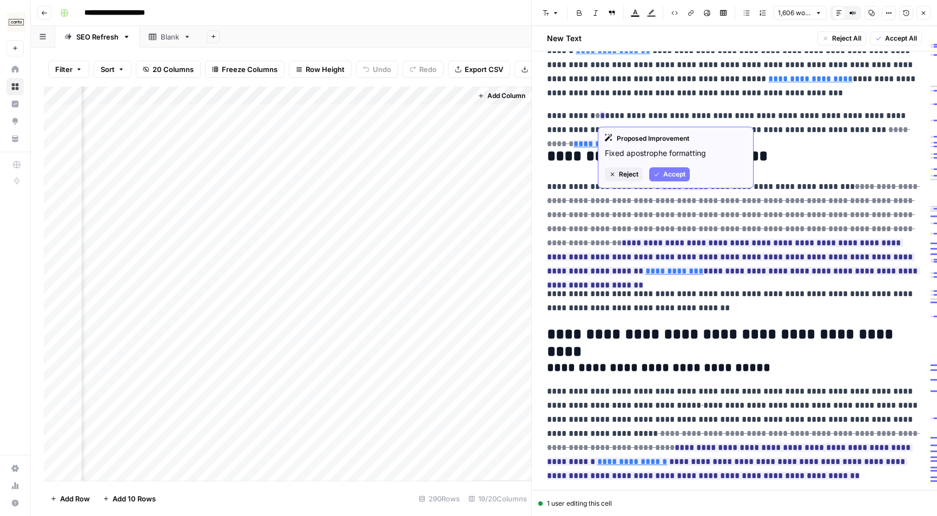
click at [668, 172] on span "Accept" at bounding box center [674, 174] width 22 height 10
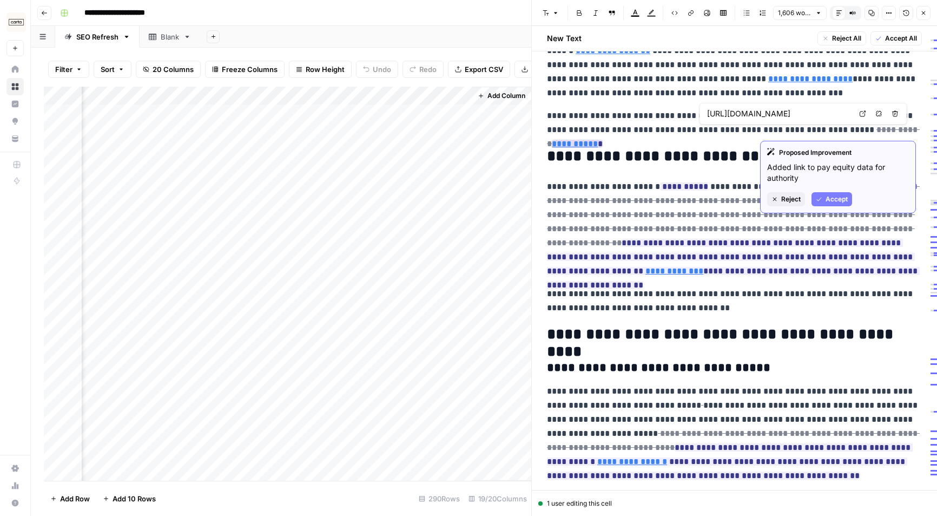
click at [797, 201] on span "Accept" at bounding box center [837, 199] width 22 height 10
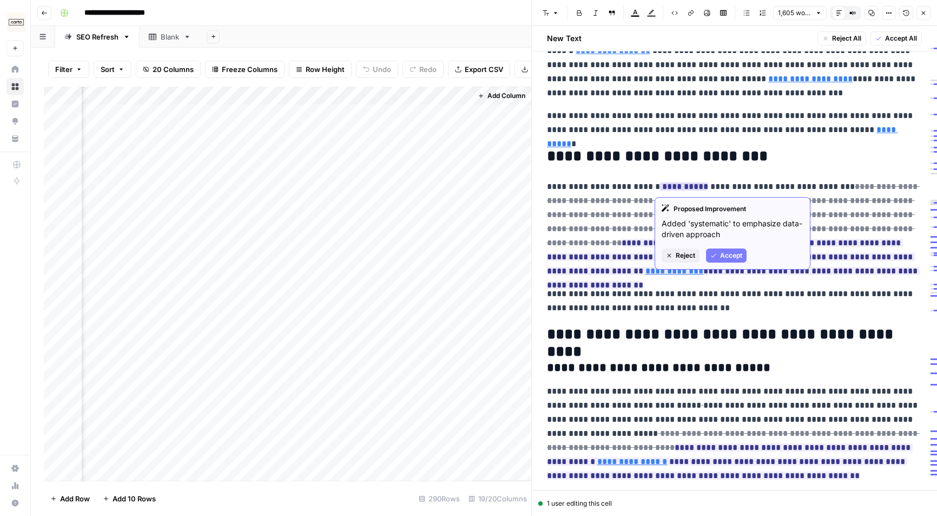
click at [727, 253] on span "Accept" at bounding box center [731, 256] width 22 height 10
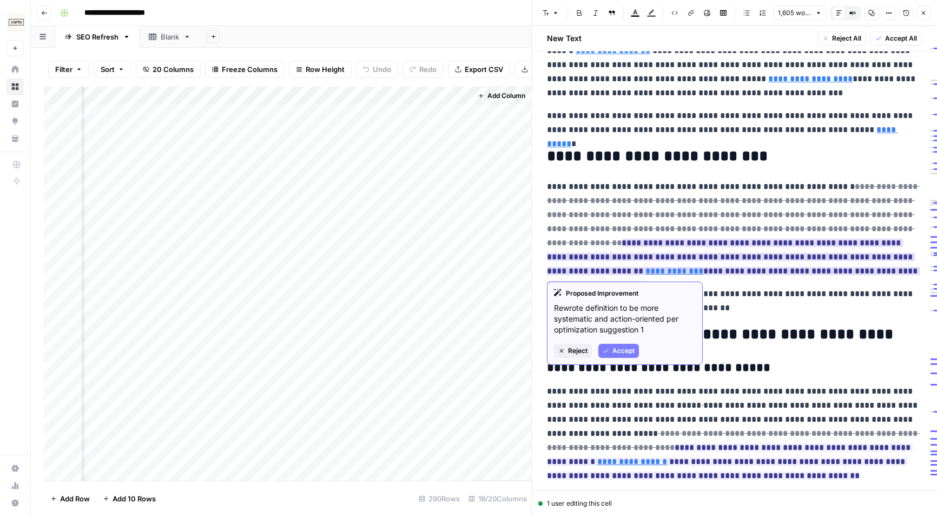
click at [628, 350] on span "Accept" at bounding box center [624, 351] width 22 height 10
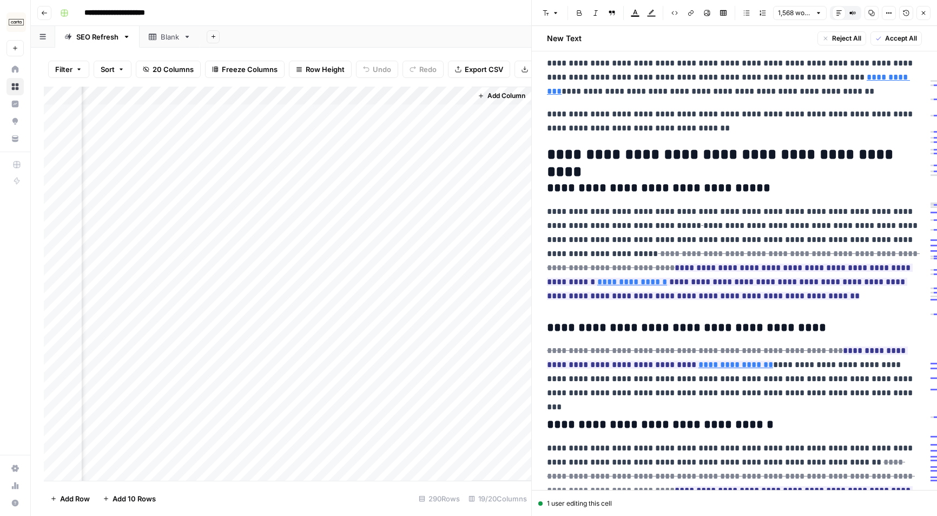
scroll to position [194, 0]
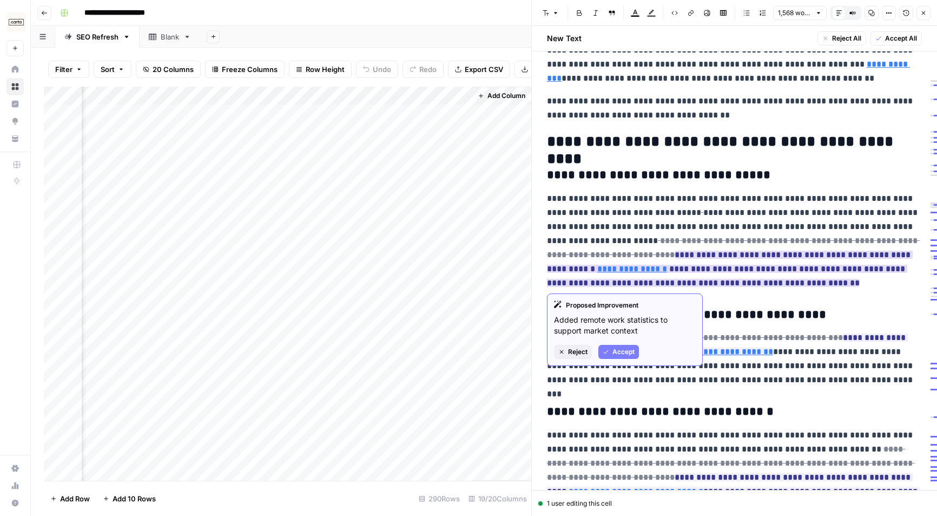
click at [626, 352] on span "Accept" at bounding box center [624, 352] width 22 height 10
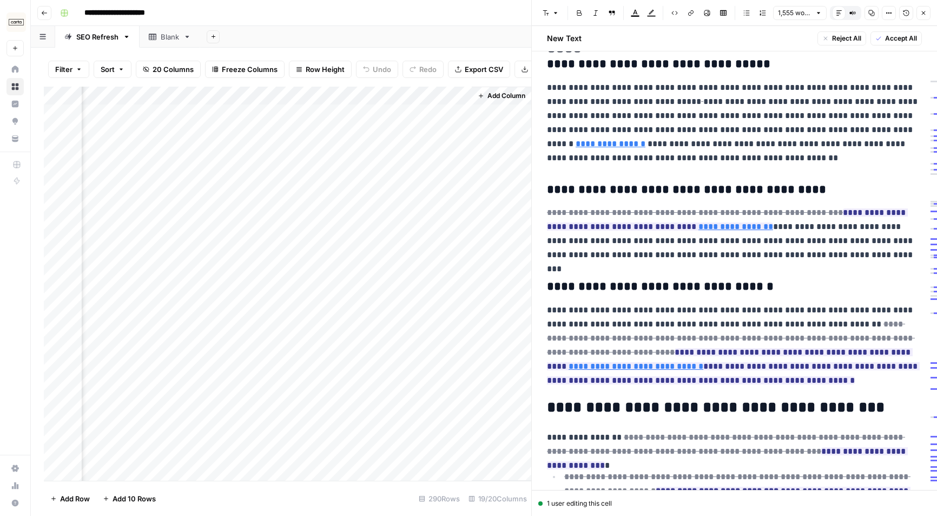
scroll to position [325, 0]
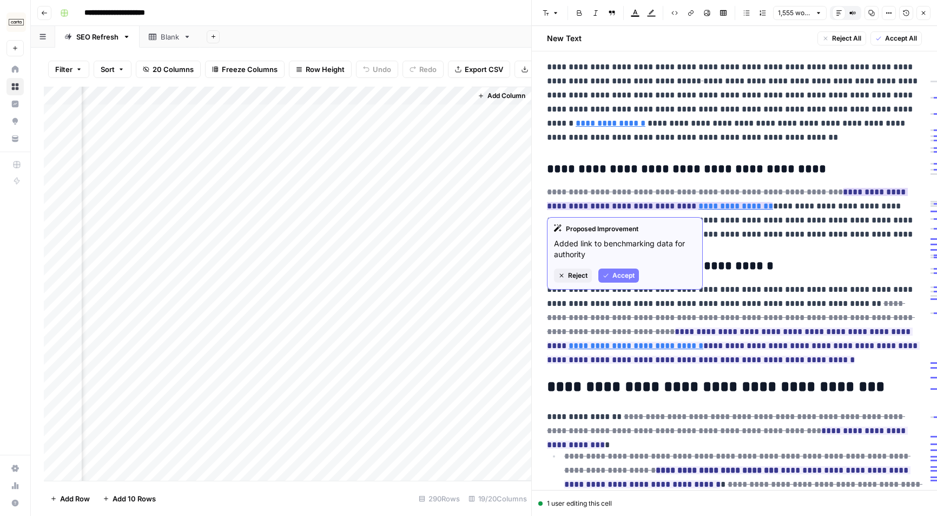
click at [621, 277] on span "Accept" at bounding box center [624, 276] width 22 height 10
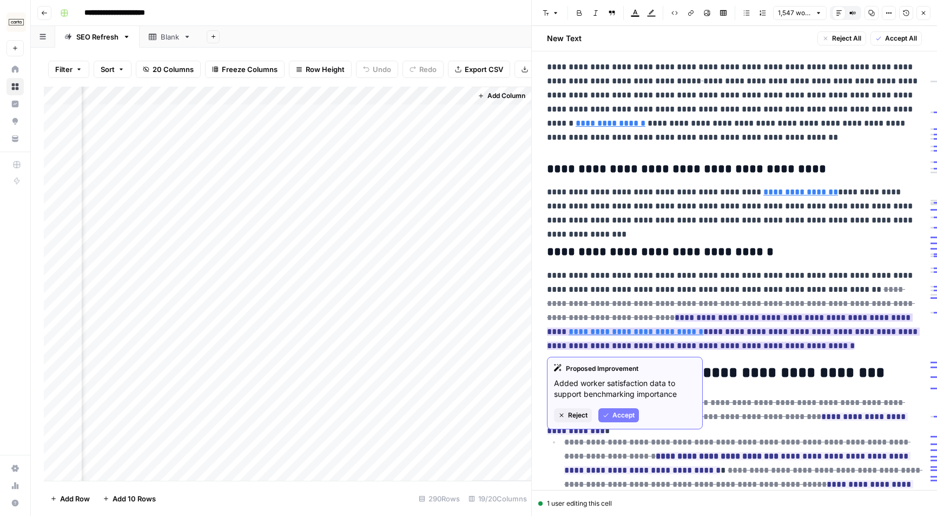
click at [623, 411] on span "Accept" at bounding box center [624, 415] width 22 height 10
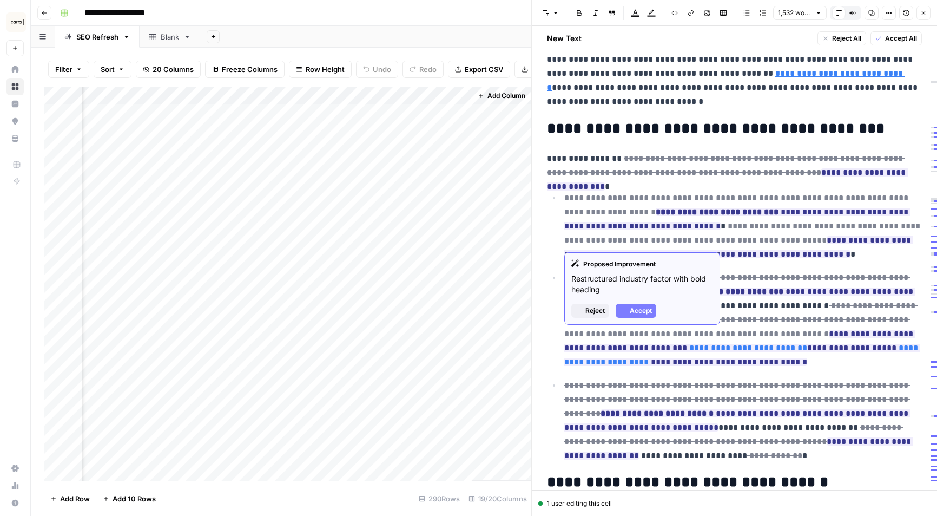
scroll to position [561, 0]
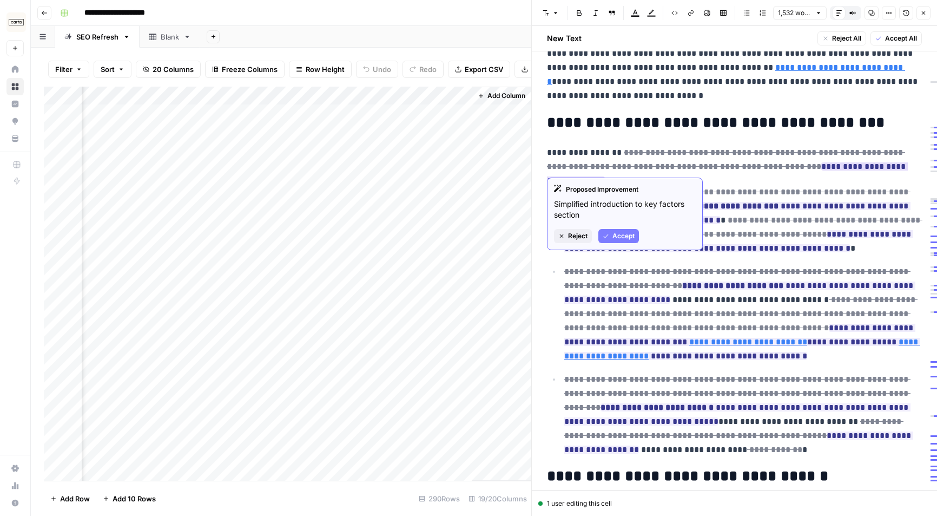
click at [625, 235] on span "Accept" at bounding box center [624, 236] width 22 height 10
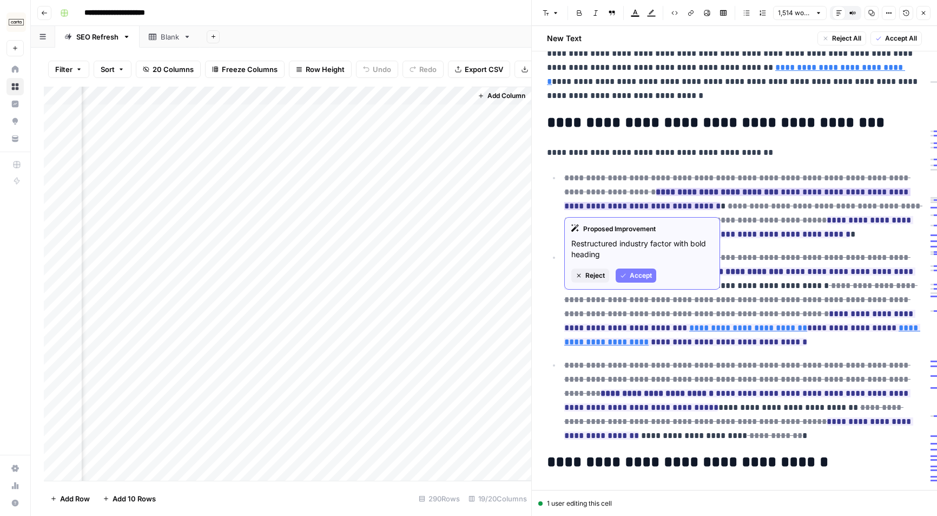
click at [647, 274] on span "Accept" at bounding box center [641, 276] width 22 height 10
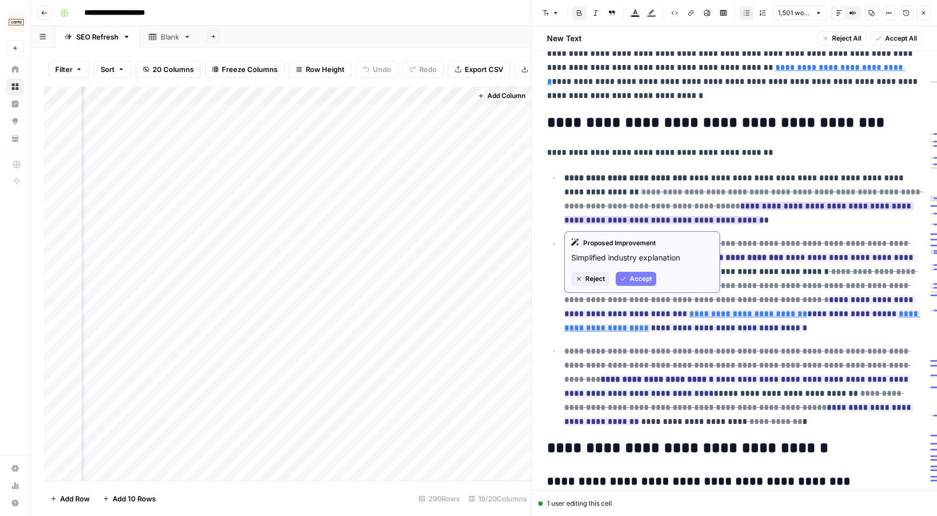
click at [647, 277] on span "Accept" at bounding box center [641, 279] width 22 height 10
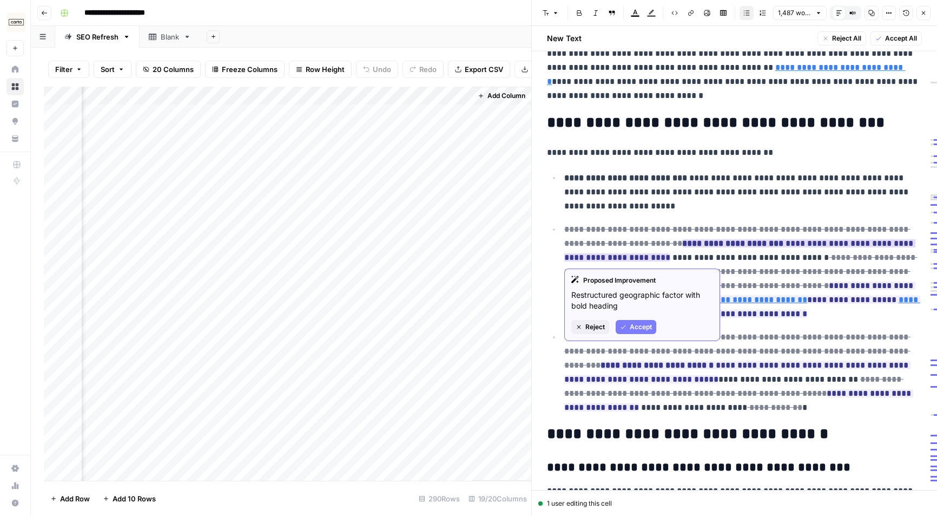
click at [646, 327] on span "Accept" at bounding box center [641, 327] width 22 height 10
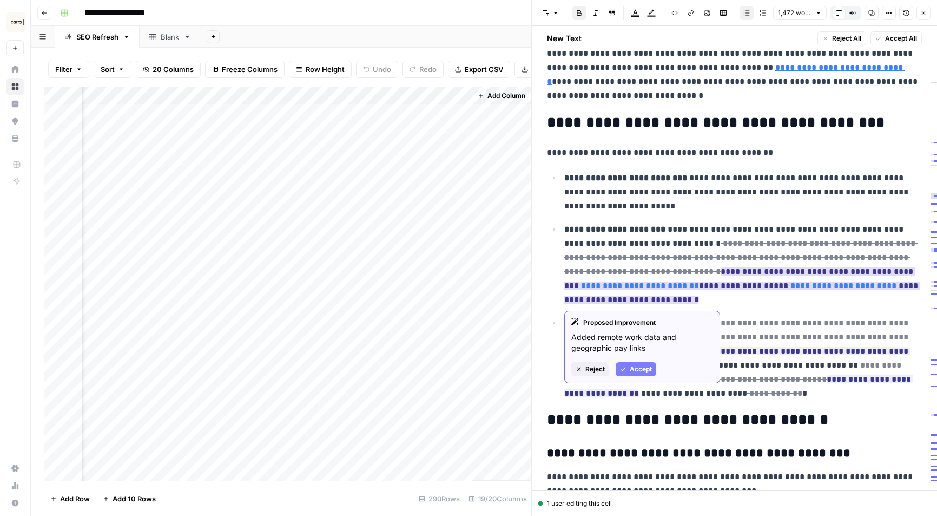
click at [639, 364] on button "Accept" at bounding box center [636, 369] width 41 height 14
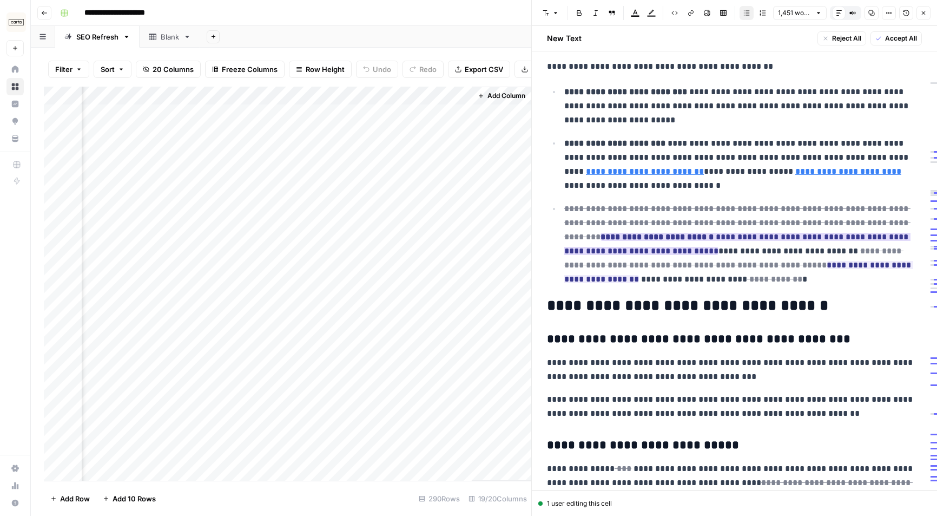
scroll to position [654, 0]
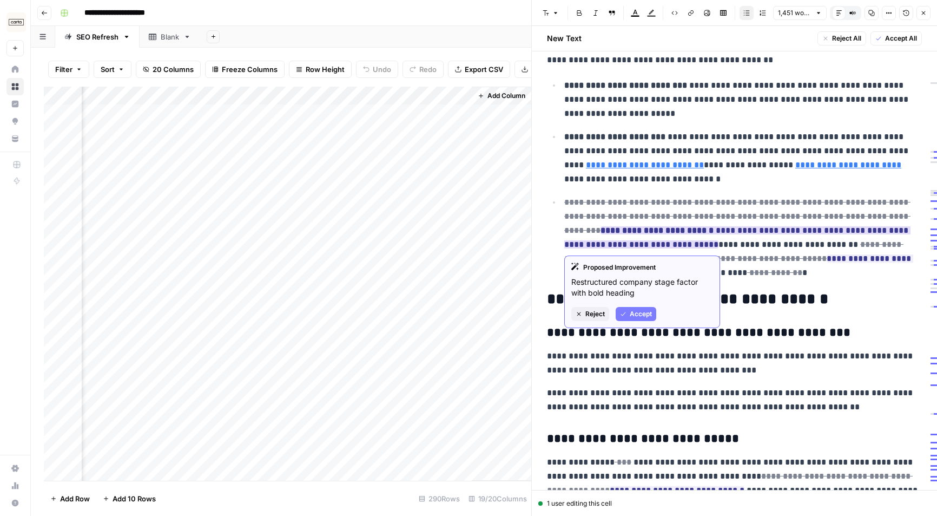
click at [636, 307] on button "Accept" at bounding box center [636, 314] width 41 height 14
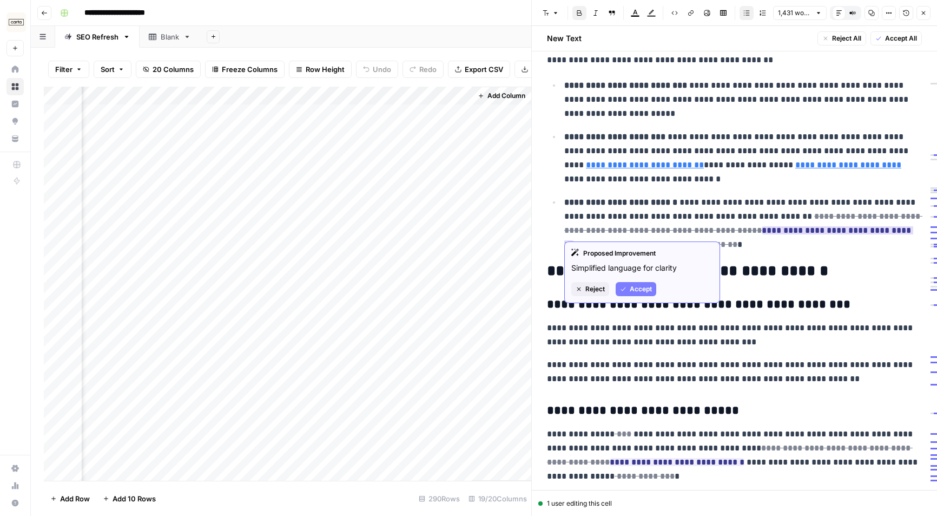
click at [641, 289] on span "Accept" at bounding box center [641, 289] width 22 height 10
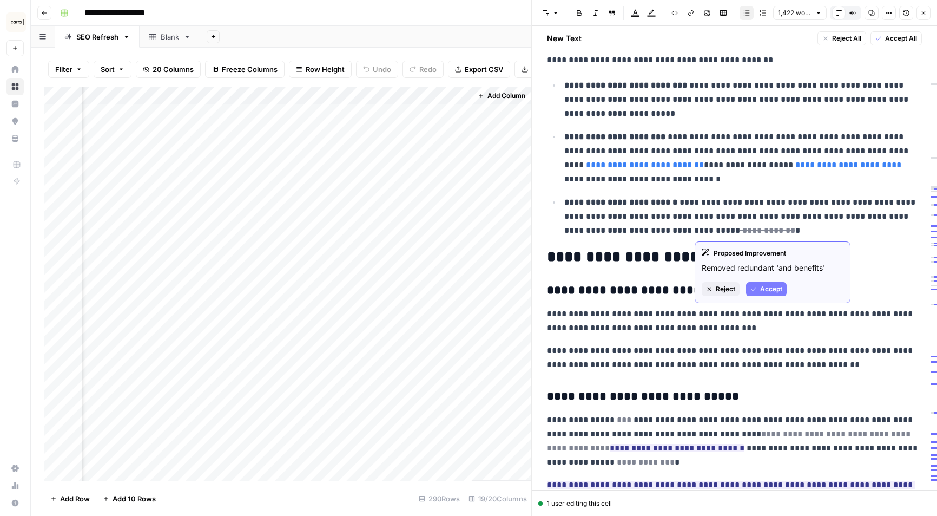
click at [763, 288] on span "Accept" at bounding box center [771, 289] width 22 height 10
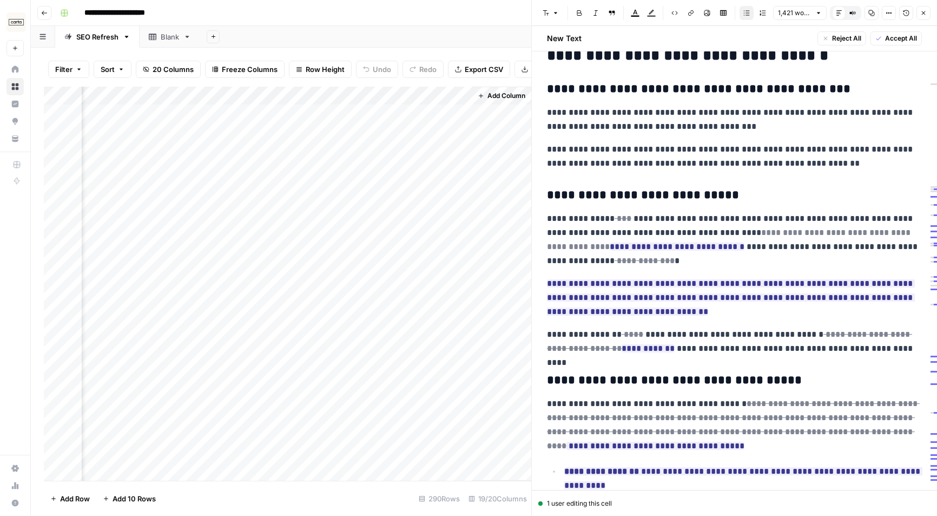
scroll to position [861, 0]
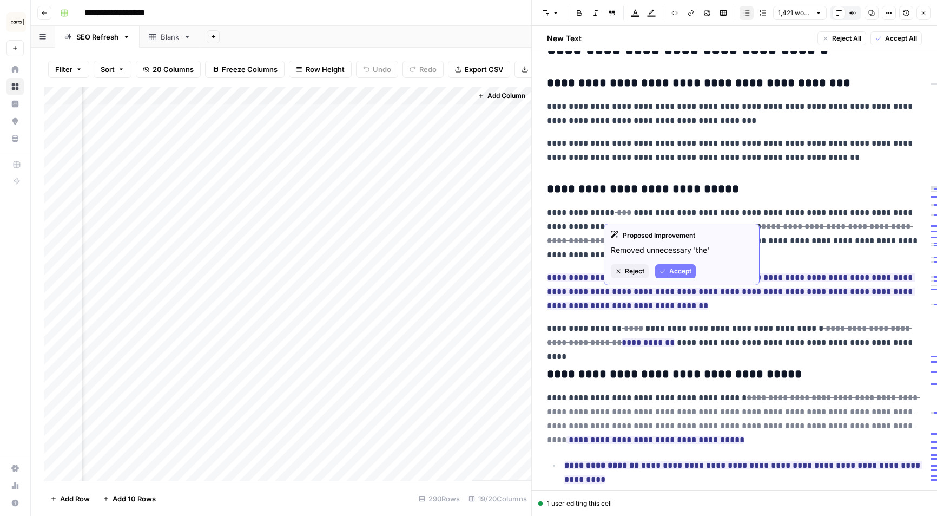
click at [668, 268] on button "Accept" at bounding box center [675, 271] width 41 height 14
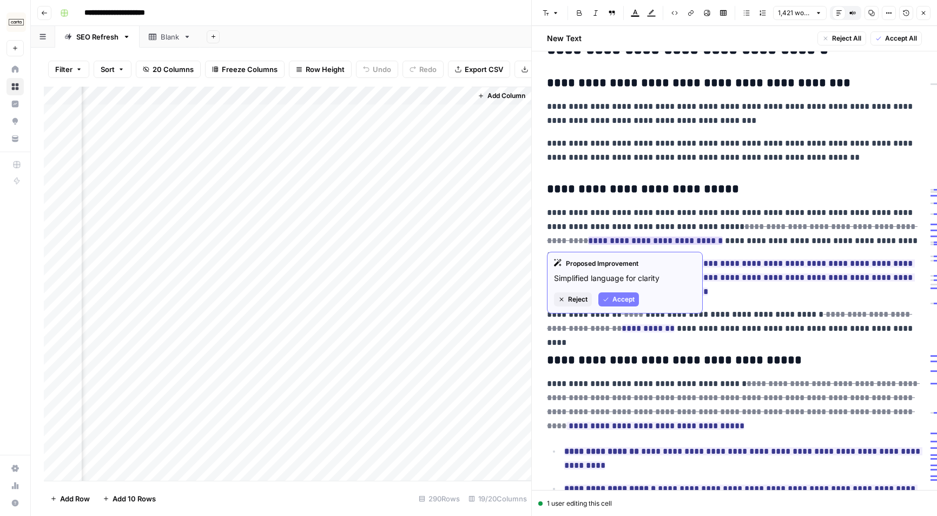
click at [629, 300] on span "Accept" at bounding box center [624, 299] width 22 height 10
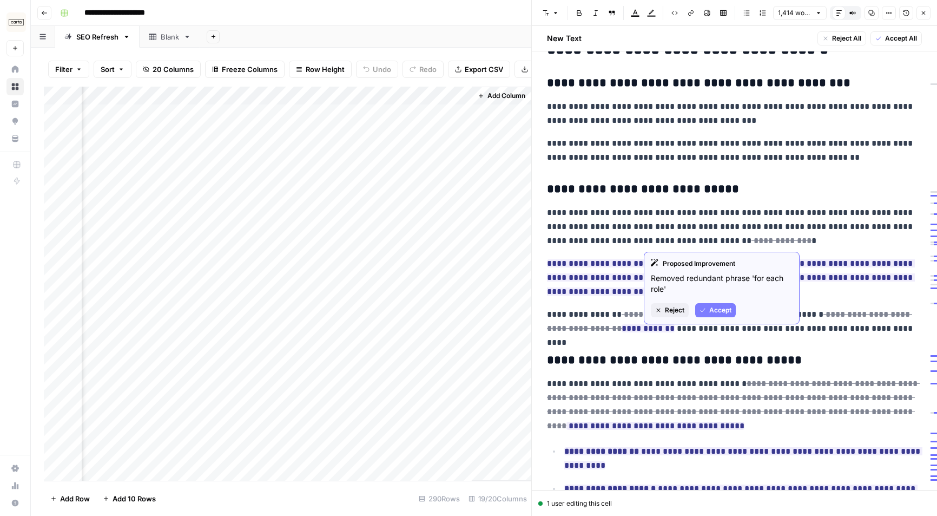
click at [707, 304] on button "Accept" at bounding box center [715, 310] width 41 height 14
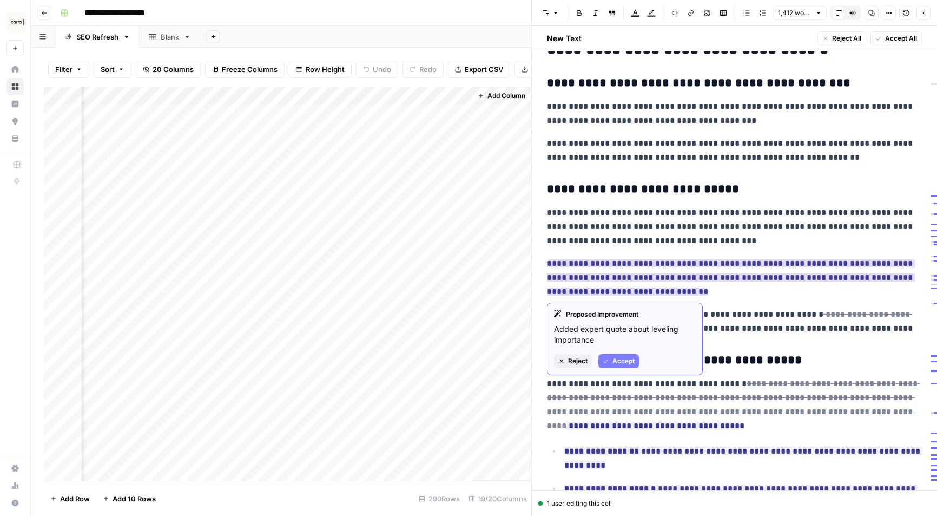
click at [628, 357] on span "Accept" at bounding box center [624, 361] width 22 height 10
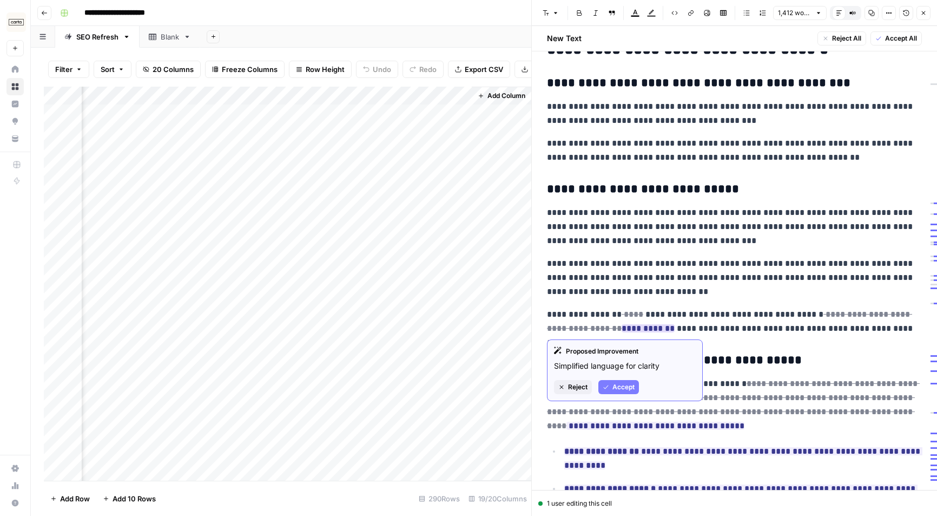
click at [615, 386] on span "Accept" at bounding box center [624, 387] width 22 height 10
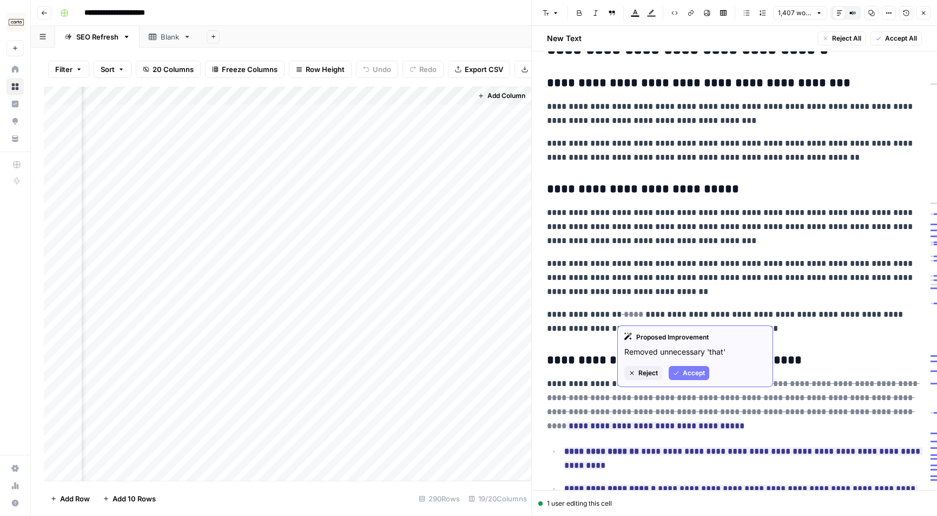
click at [678, 370] on icon "button" at bounding box center [676, 373] width 6 height 6
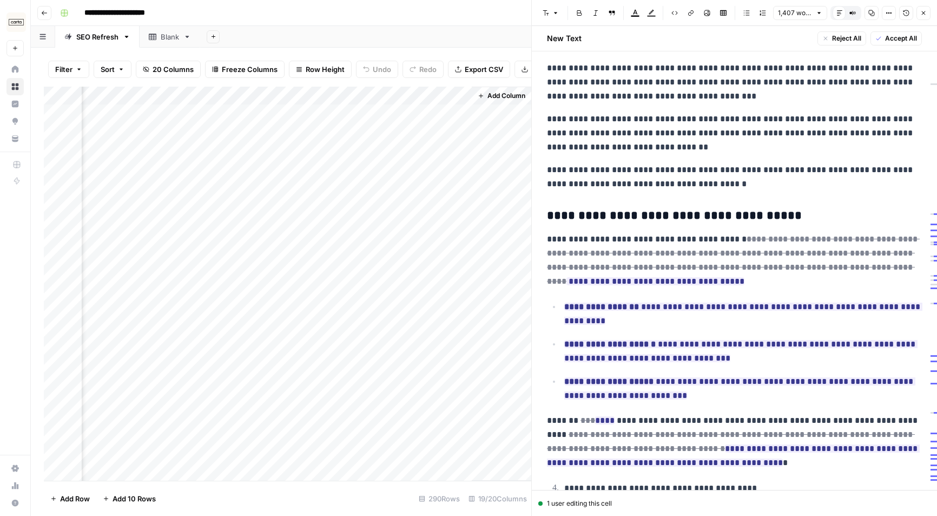
scroll to position [1006, 0]
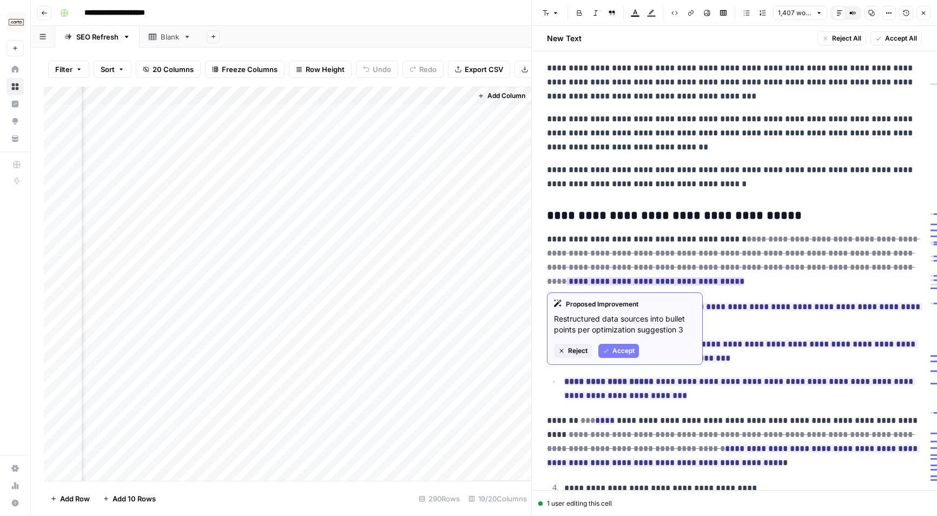
click at [632, 347] on span "Accept" at bounding box center [624, 351] width 22 height 10
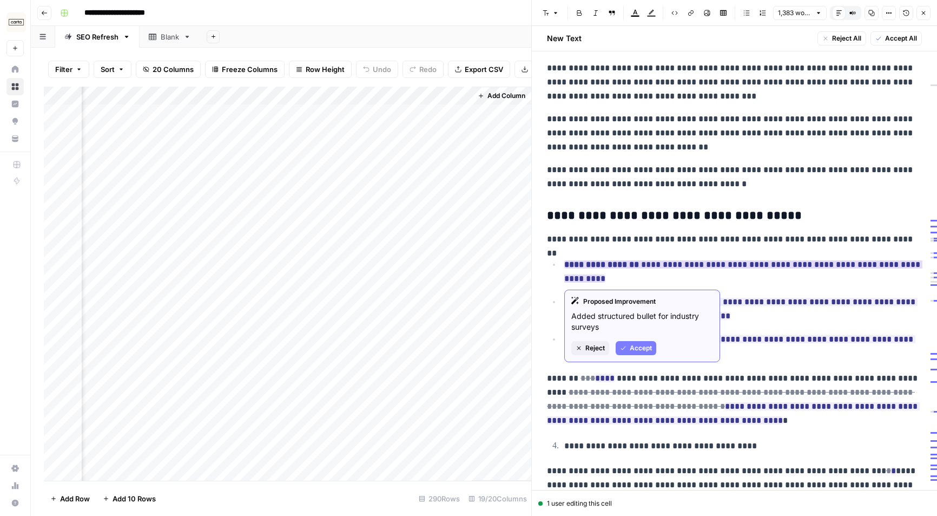
click at [643, 345] on span "Accept" at bounding box center [641, 348] width 22 height 10
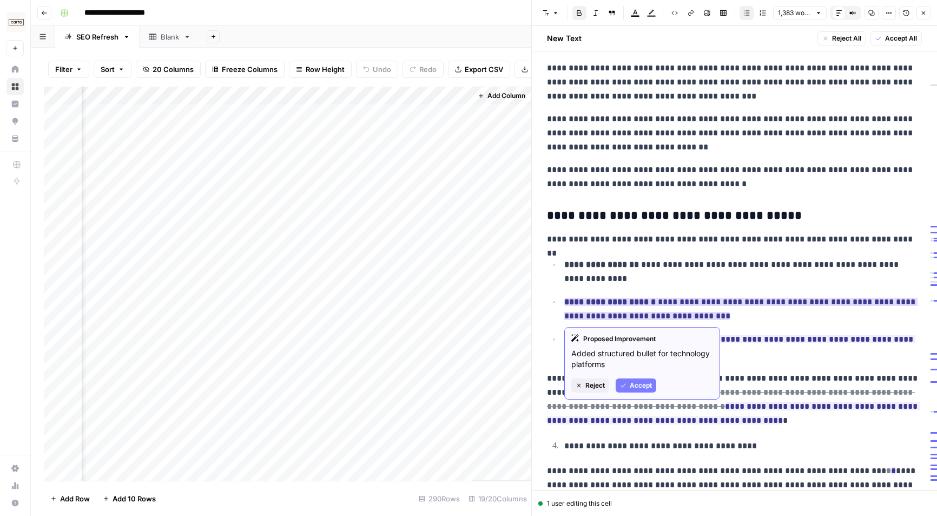
click at [645, 382] on span "Accept" at bounding box center [641, 385] width 22 height 10
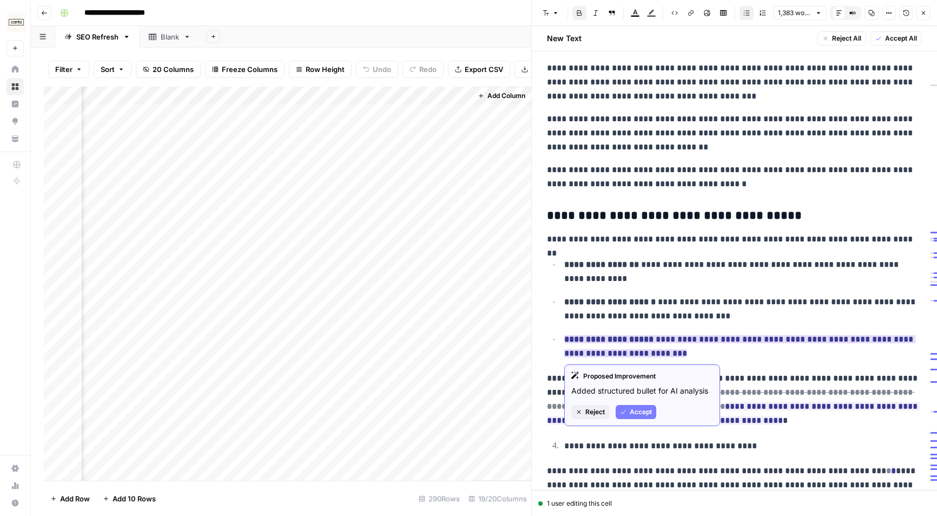
click at [633, 411] on span "Accept" at bounding box center [641, 412] width 22 height 10
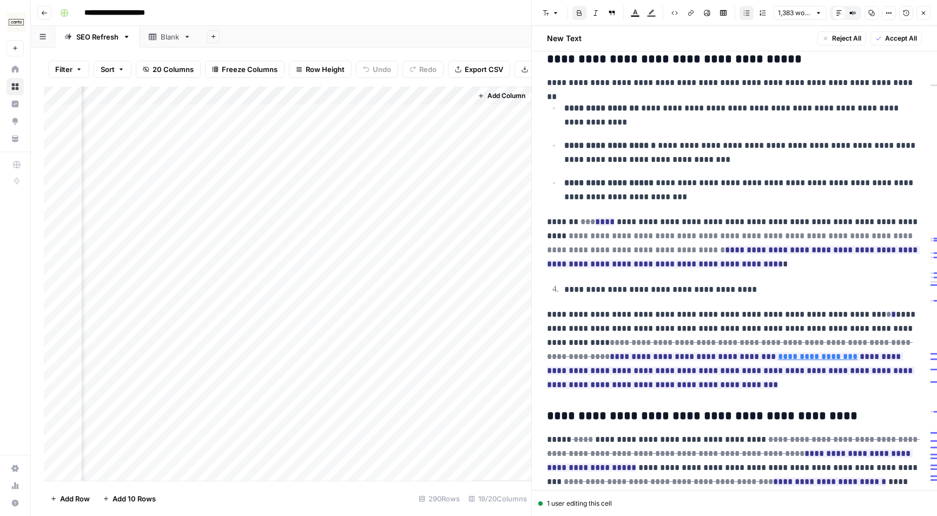
scroll to position [1170, 0]
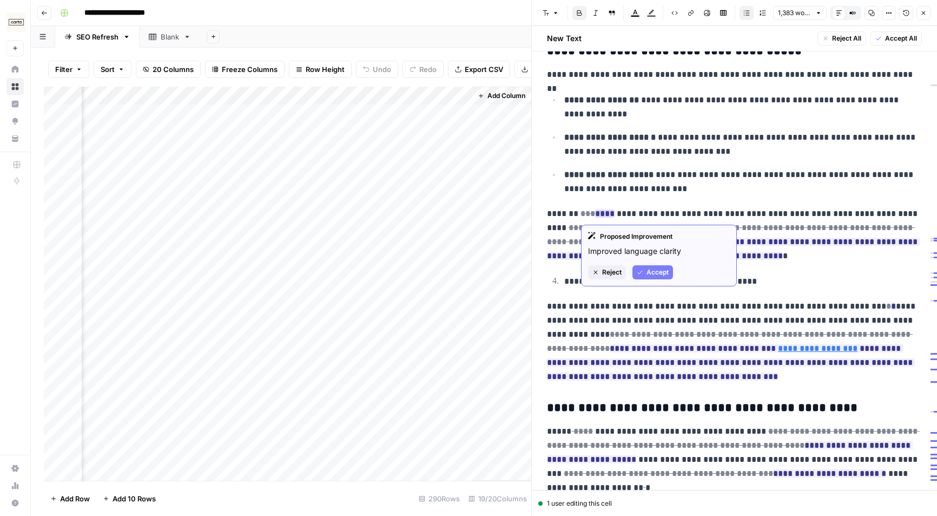
click at [639, 271] on icon "button" at bounding box center [640, 272] width 6 height 6
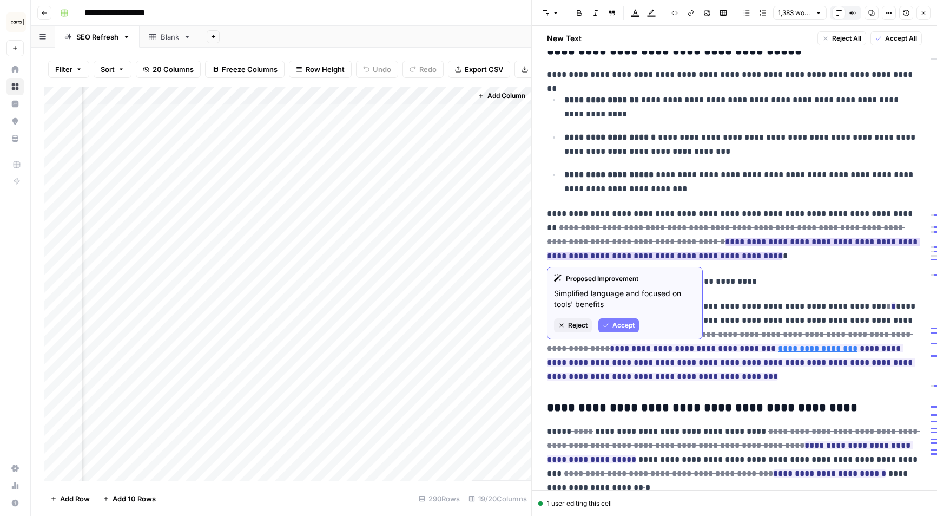
click at [619, 328] on span "Accept" at bounding box center [624, 325] width 22 height 10
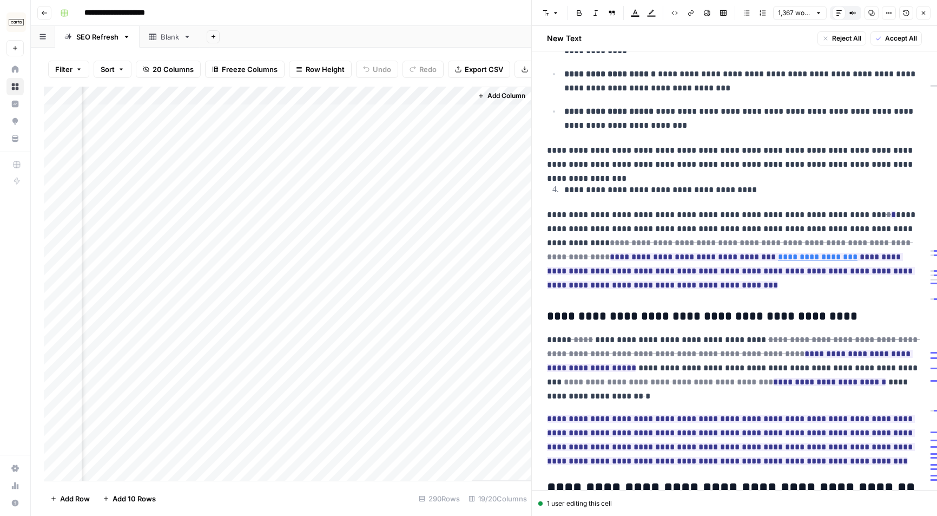
scroll to position [1234, 0]
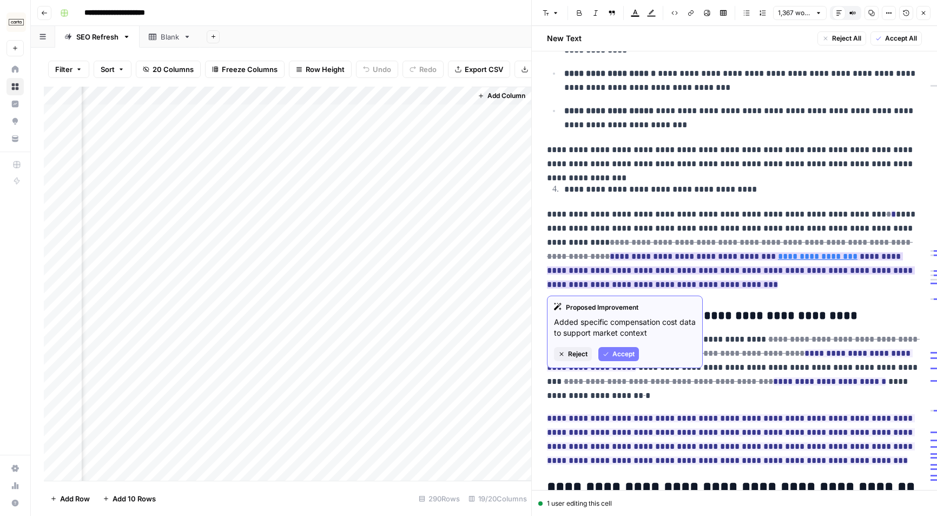
click at [631, 352] on span "Accept" at bounding box center [624, 354] width 22 height 10
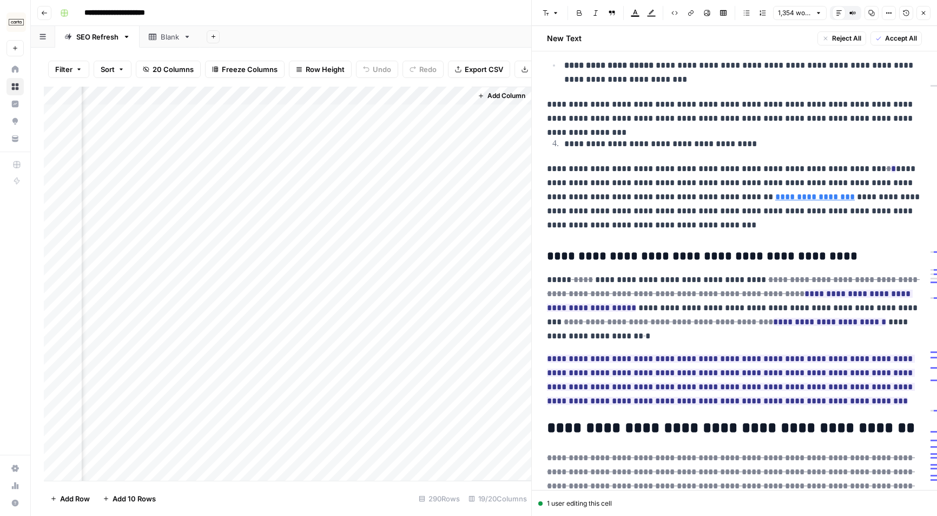
scroll to position [1283, 0]
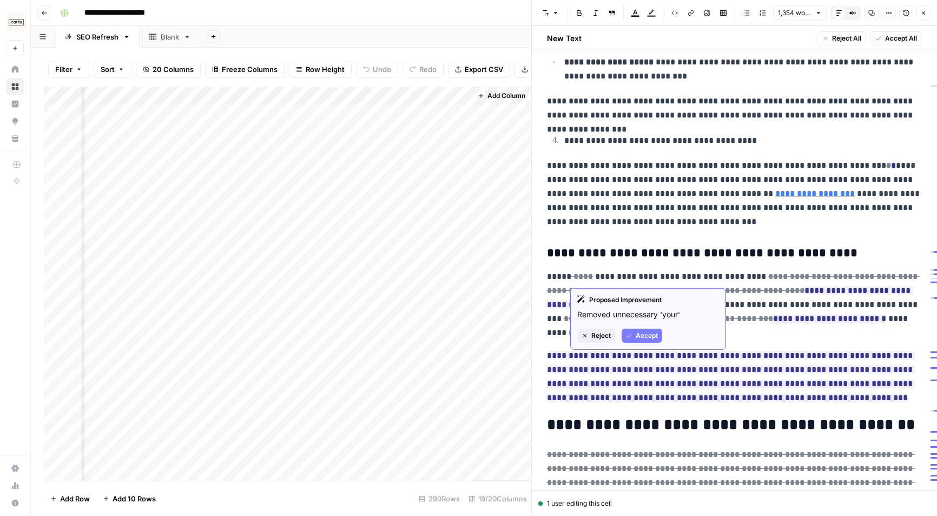
click at [644, 334] on span "Accept" at bounding box center [647, 336] width 22 height 10
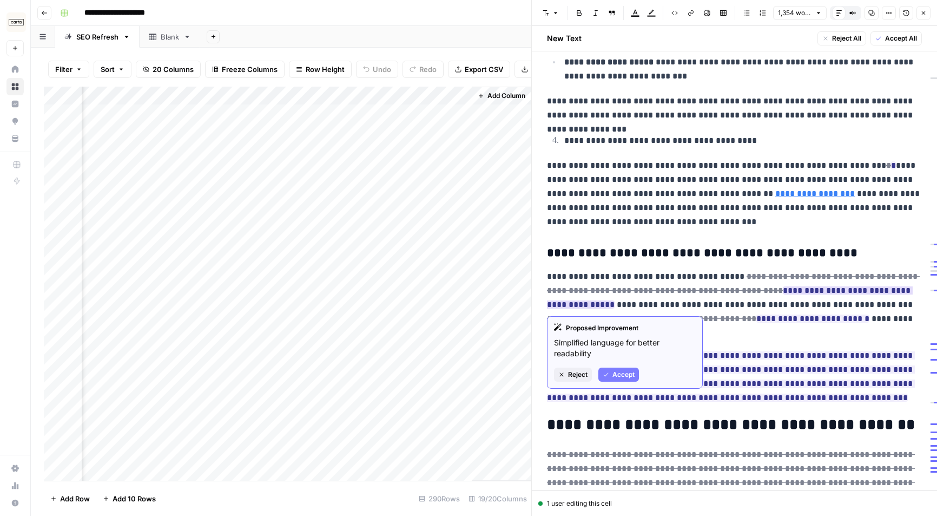
click at [622, 374] on span "Accept" at bounding box center [624, 375] width 22 height 10
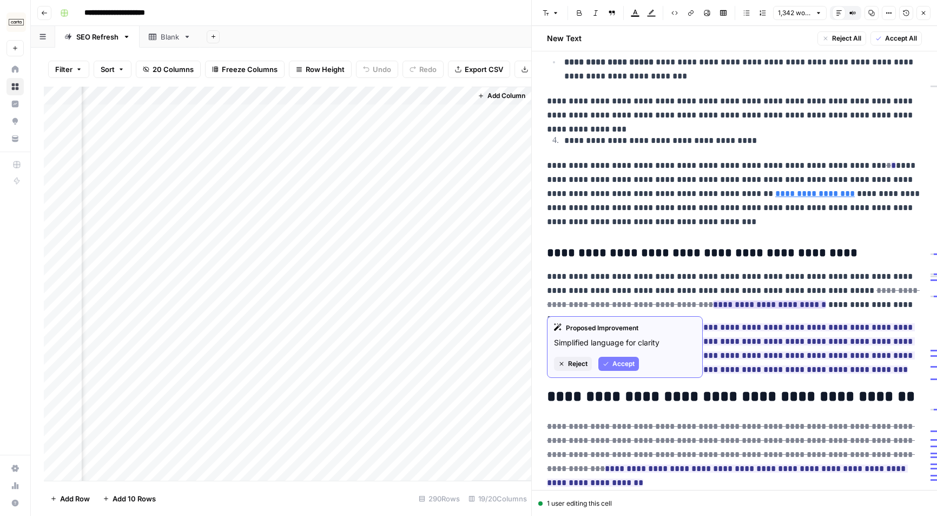
click at [627, 363] on span "Accept" at bounding box center [624, 364] width 22 height 10
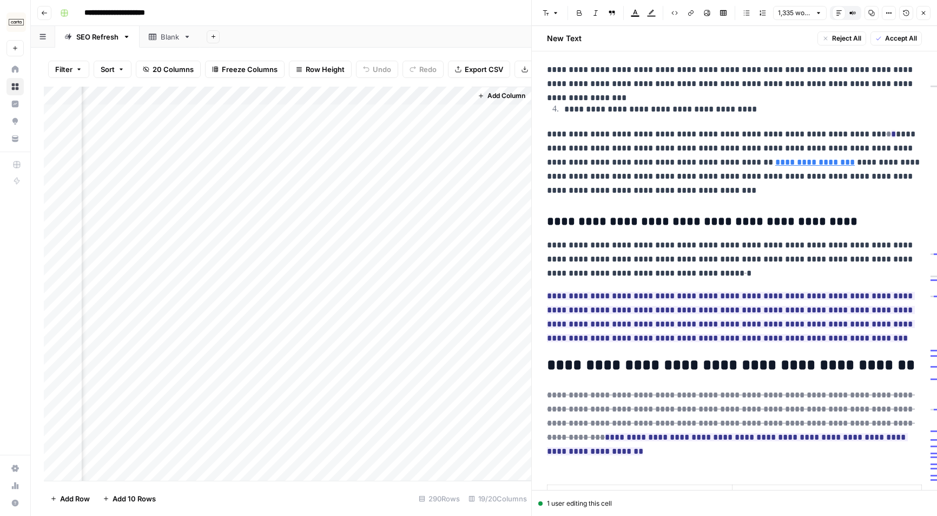
scroll to position [1322, 0]
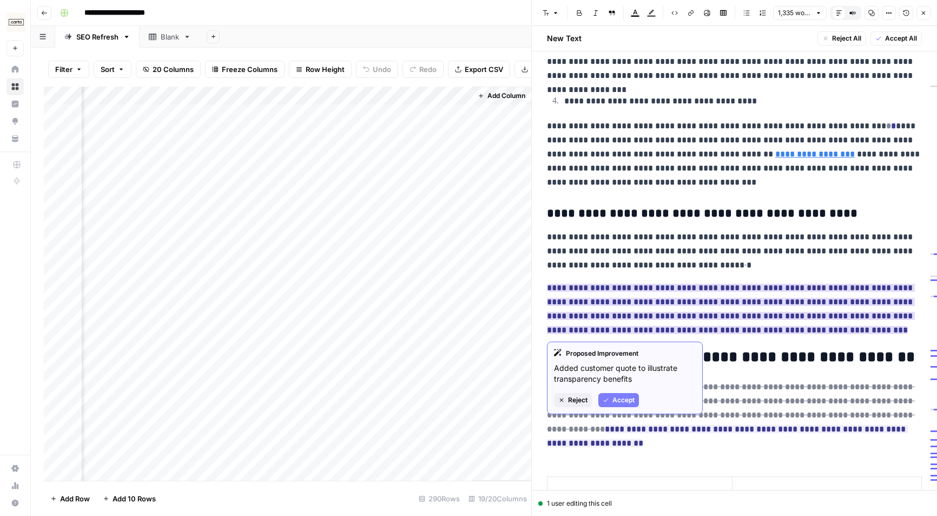
click at [626, 400] on span "Accept" at bounding box center [624, 400] width 22 height 10
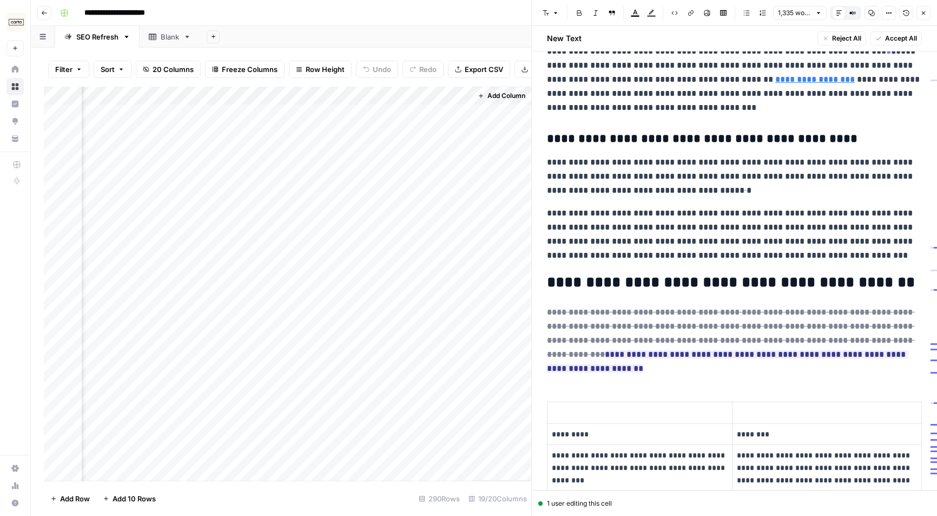
scroll to position [1397, 0]
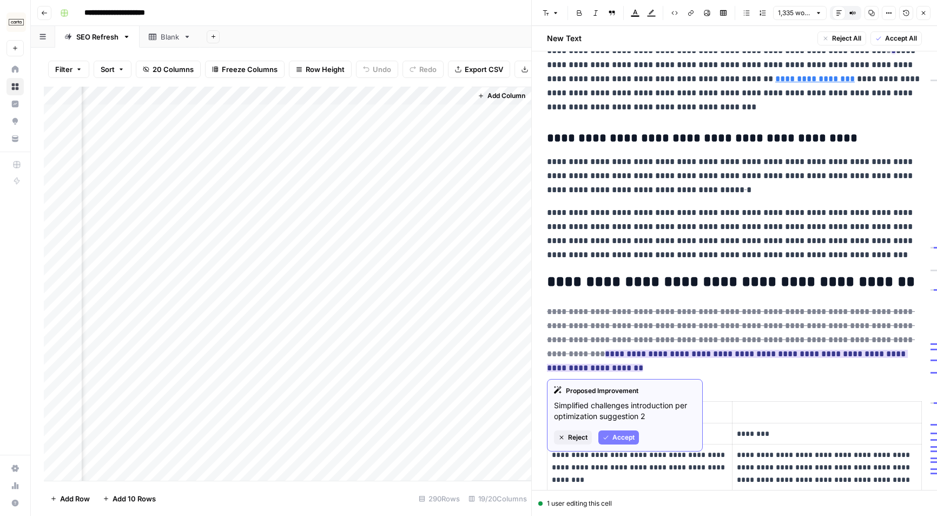
click at [628, 441] on span "Accept" at bounding box center [624, 437] width 22 height 10
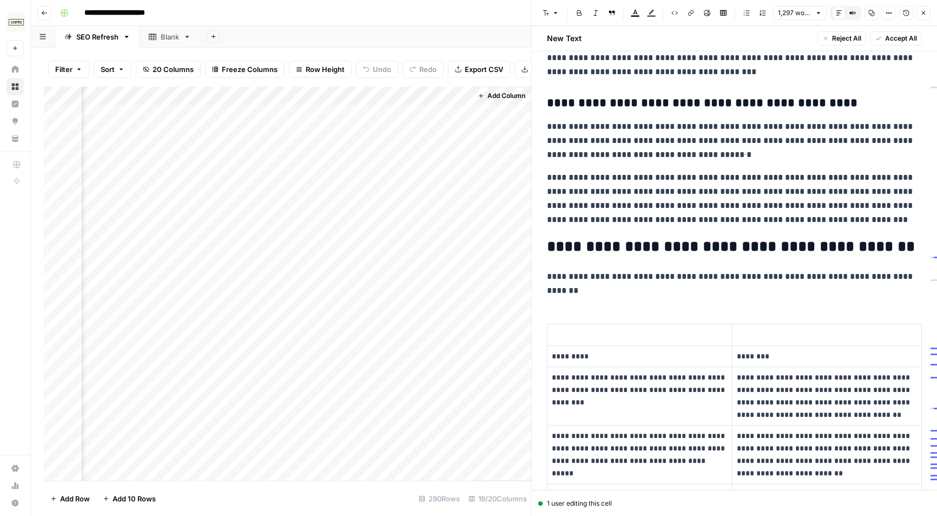
scroll to position [1434, 0]
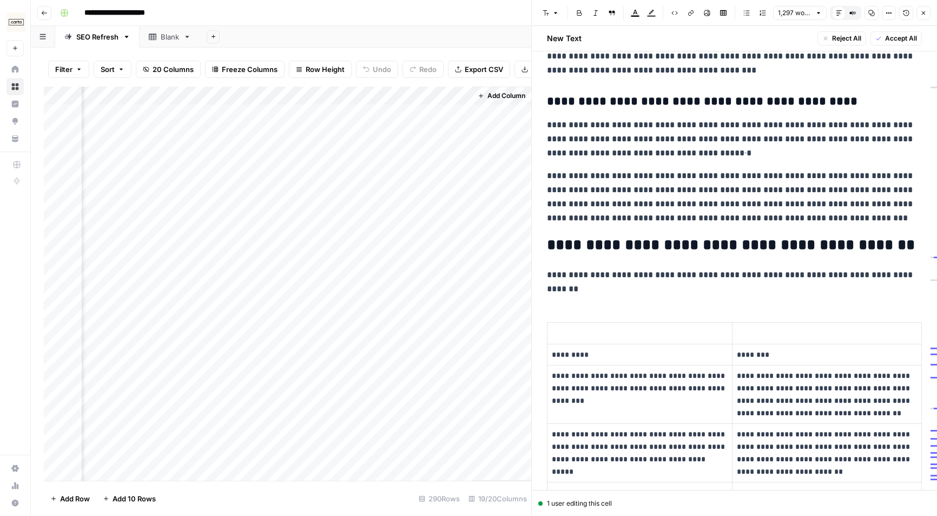
click at [582, 314] on div "**********" at bounding box center [735, 17] width 388 height 2765
click at [579, 304] on div "**********" at bounding box center [735, 17] width 388 height 2765
click at [549, 299] on div "**********" at bounding box center [735, 17] width 388 height 2765
click at [568, 294] on p "**********" at bounding box center [734, 282] width 375 height 28
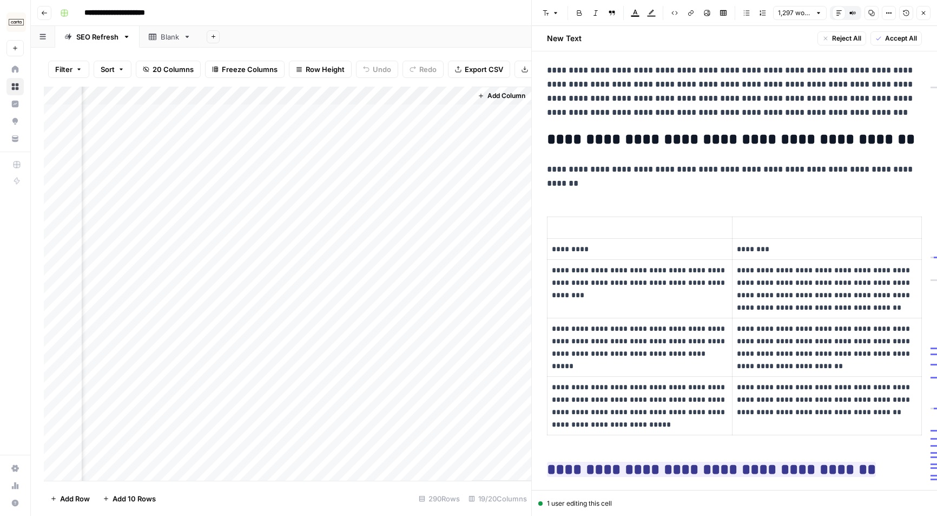
scroll to position [1553, 0]
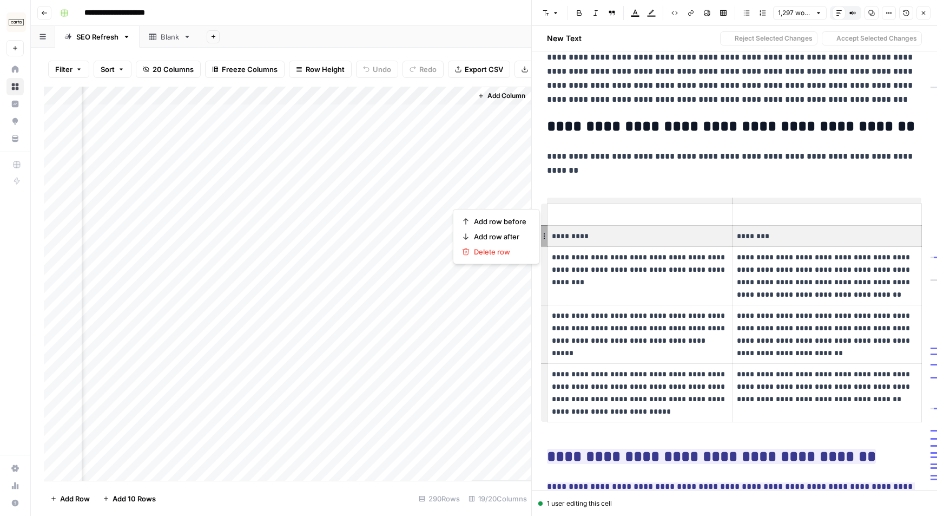
drag, startPoint x: 771, startPoint y: 239, endPoint x: 594, endPoint y: 239, distance: 176.4
click at [594, 239] on tr "********* ********" at bounding box center [735, 236] width 374 height 22
click at [616, 214] on p at bounding box center [640, 214] width 176 height 12
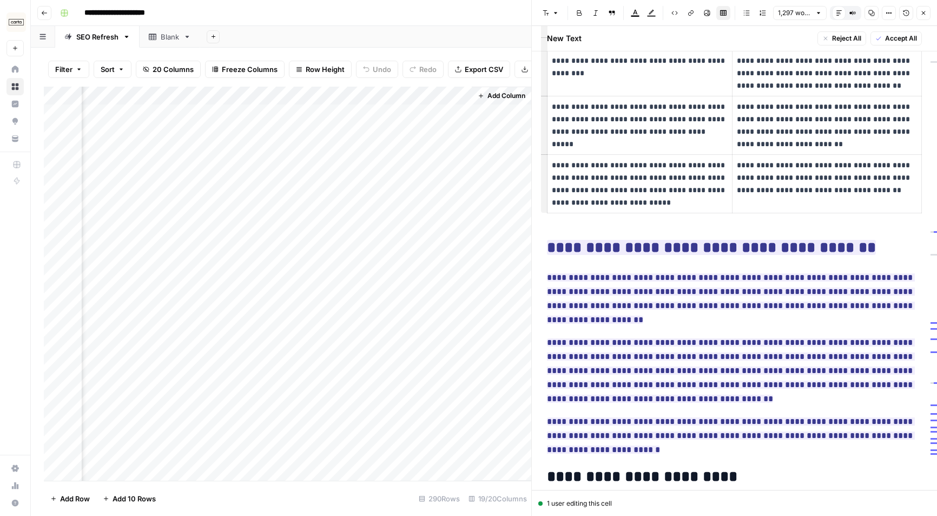
scroll to position [1777, 0]
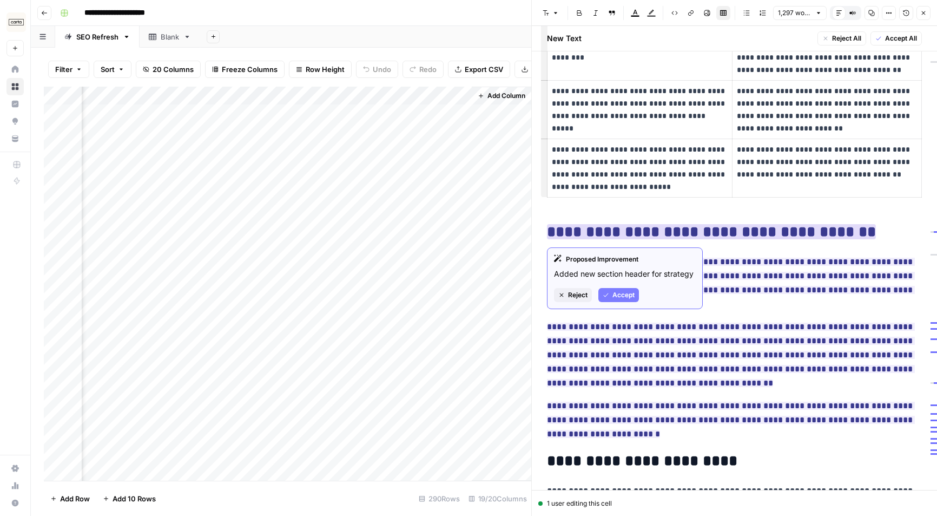
click at [608, 298] on icon "button" at bounding box center [606, 295] width 6 height 6
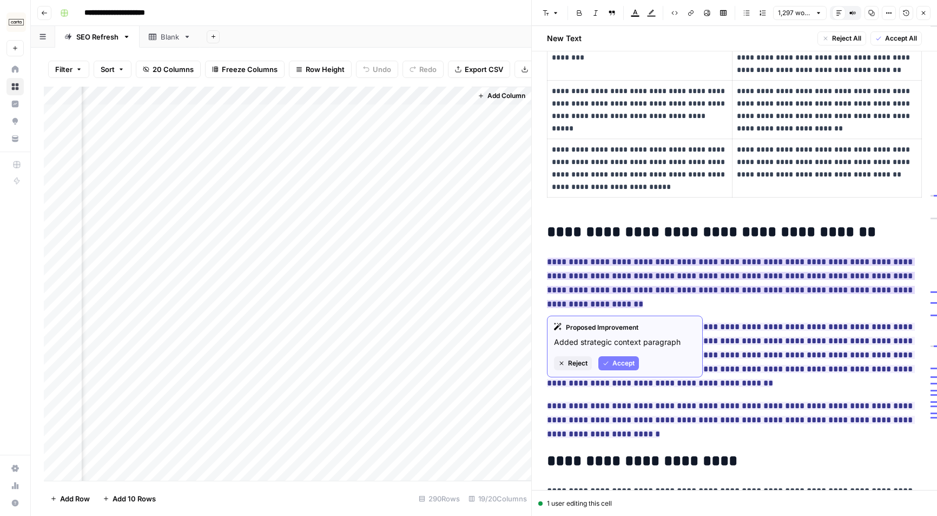
click at [634, 361] on span "Accept" at bounding box center [624, 363] width 22 height 10
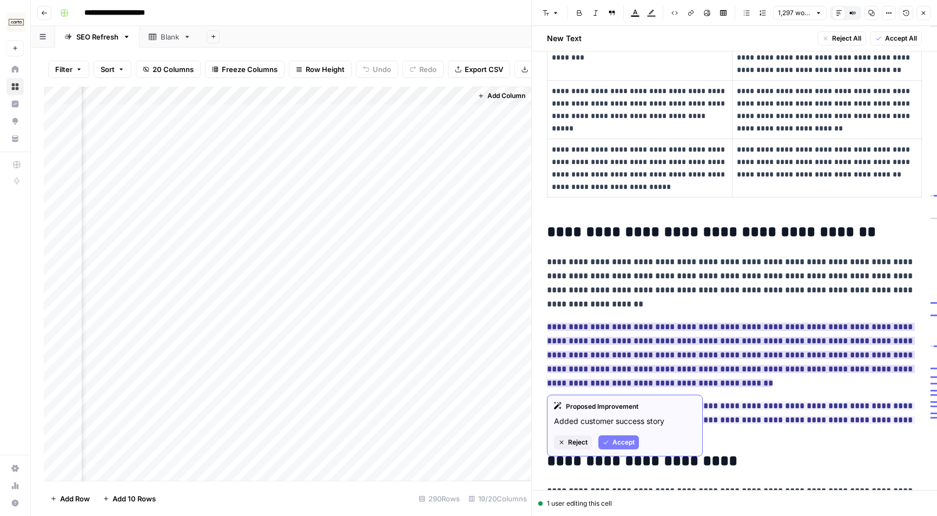
click at [619, 441] on span "Accept" at bounding box center [624, 442] width 22 height 10
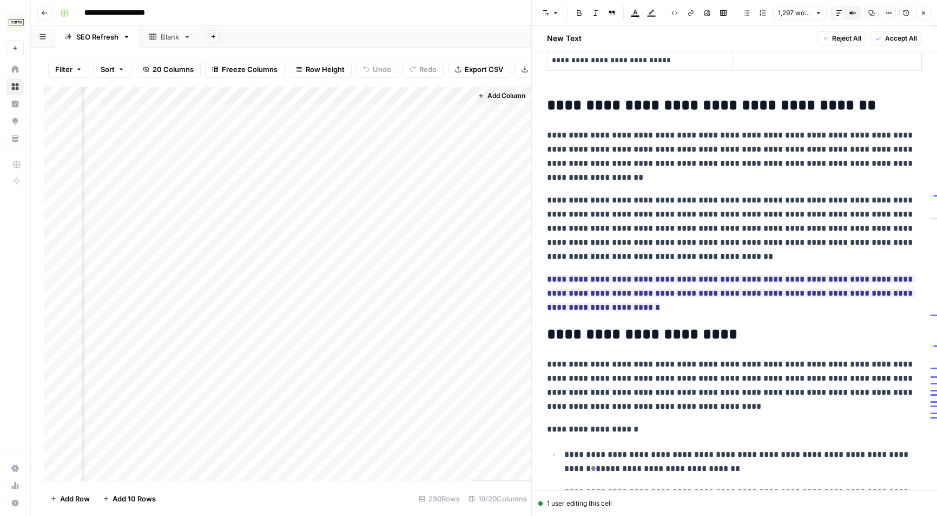
scroll to position [1921, 0]
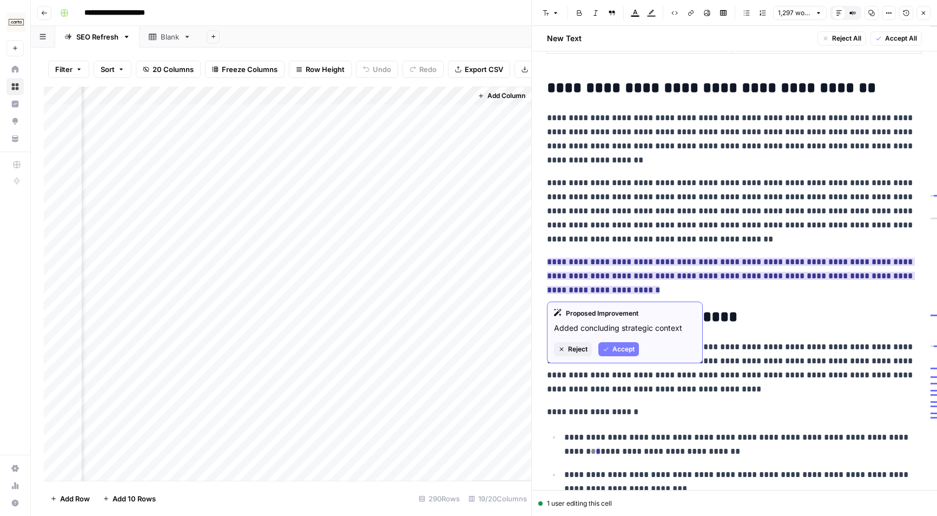
click at [630, 345] on span "Accept" at bounding box center [624, 349] width 22 height 10
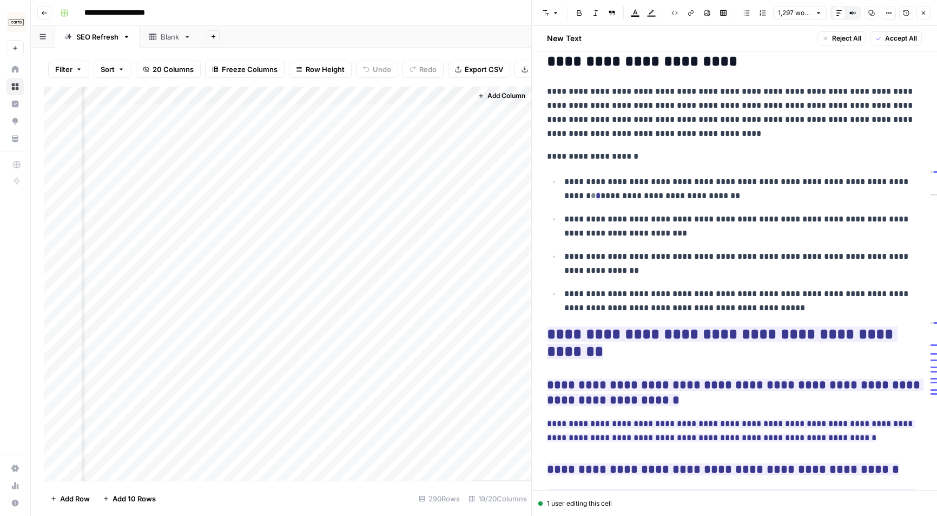
scroll to position [2179, 0]
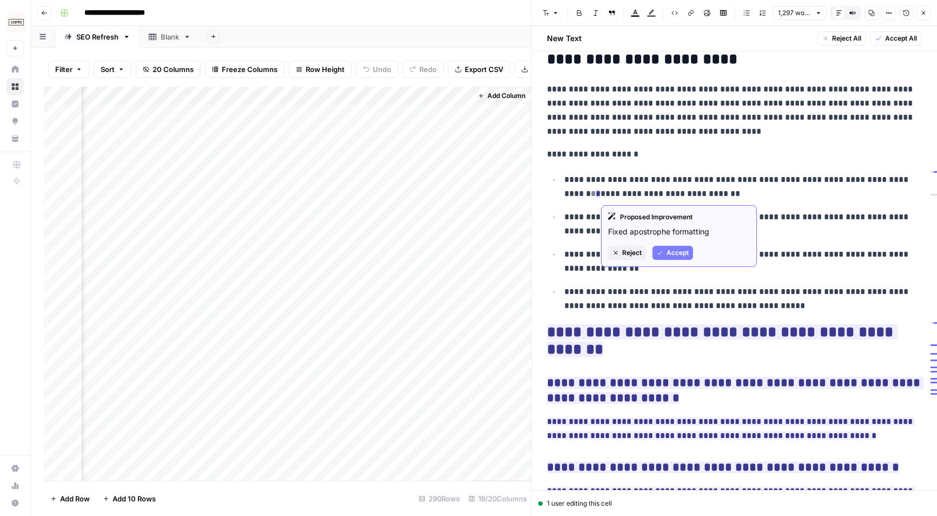
click at [684, 253] on span "Accept" at bounding box center [678, 253] width 22 height 10
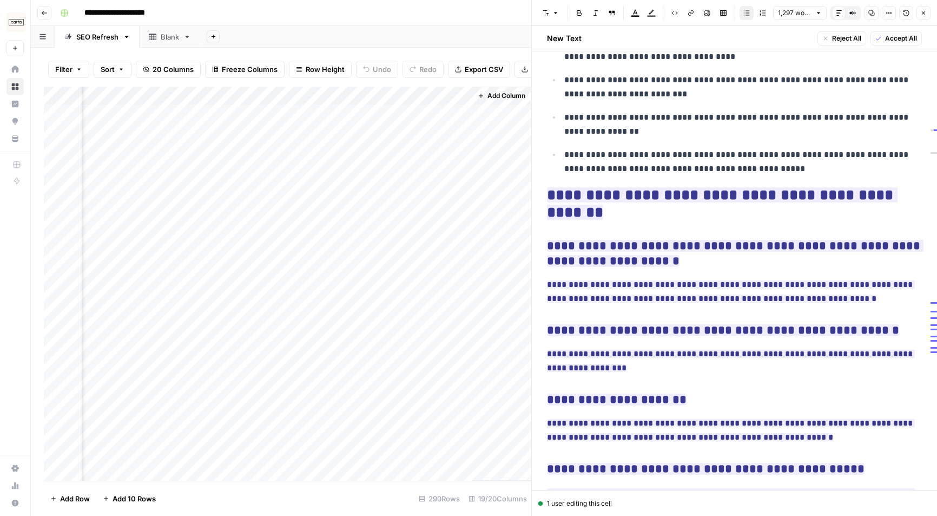
scroll to position [2334, 0]
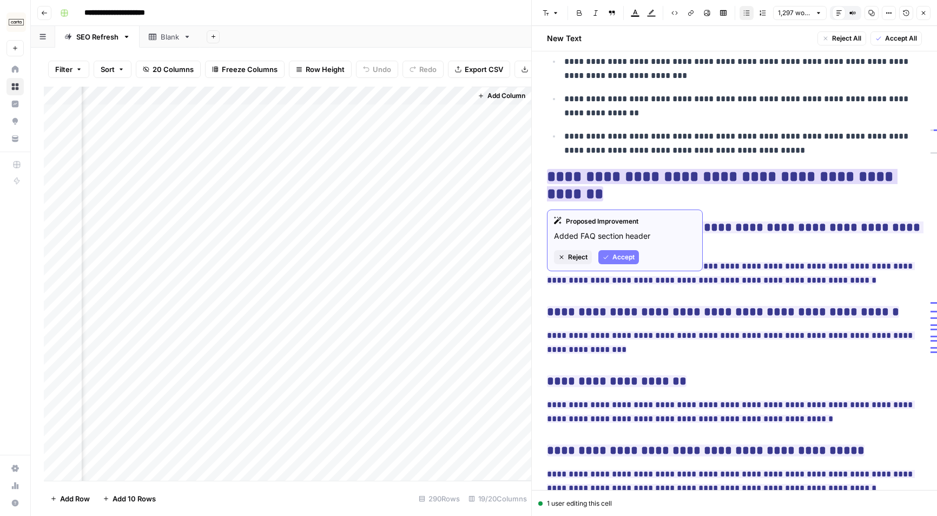
click at [630, 253] on span "Accept" at bounding box center [624, 257] width 22 height 10
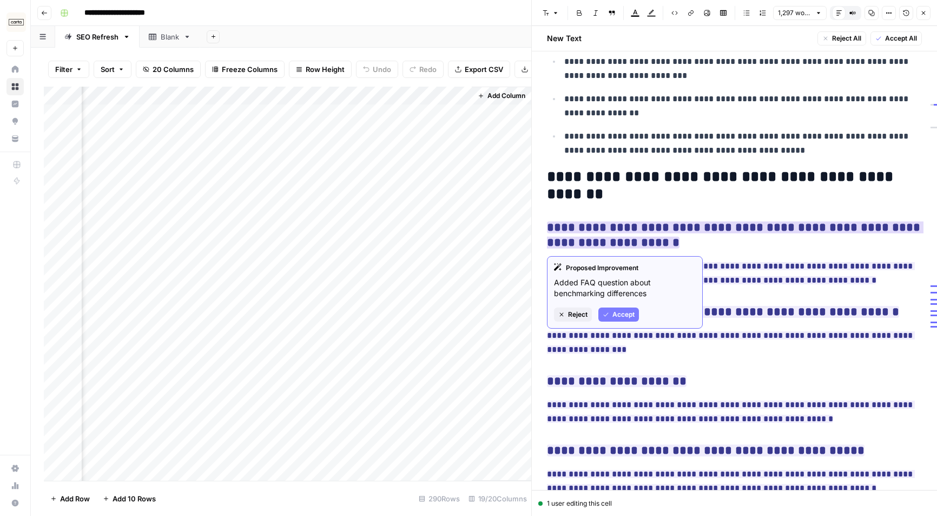
click at [624, 313] on span "Accept" at bounding box center [624, 315] width 22 height 10
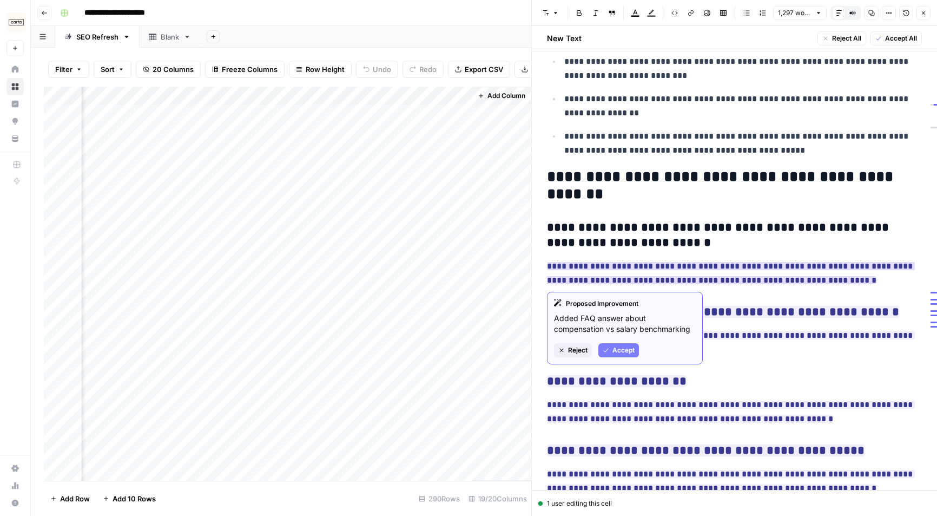
click at [617, 349] on span "Accept" at bounding box center [624, 350] width 22 height 10
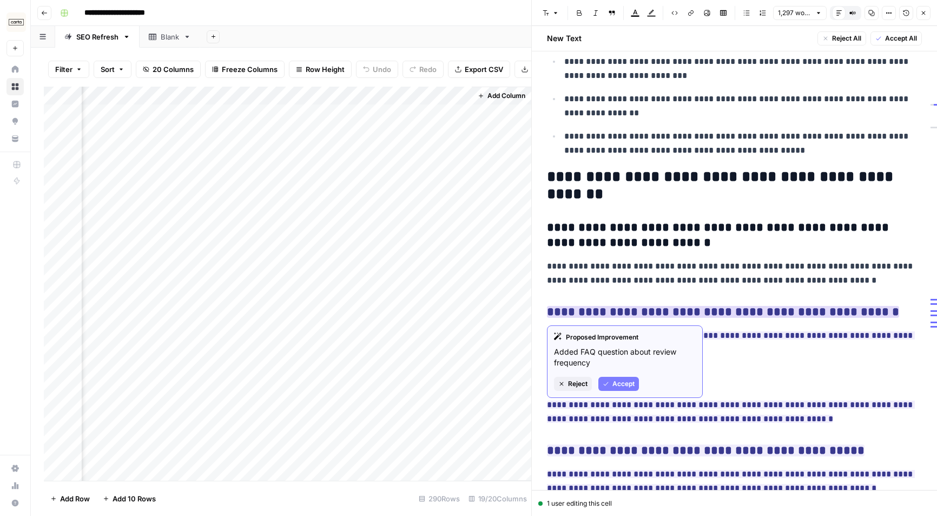
click at [616, 382] on span "Accept" at bounding box center [624, 384] width 22 height 10
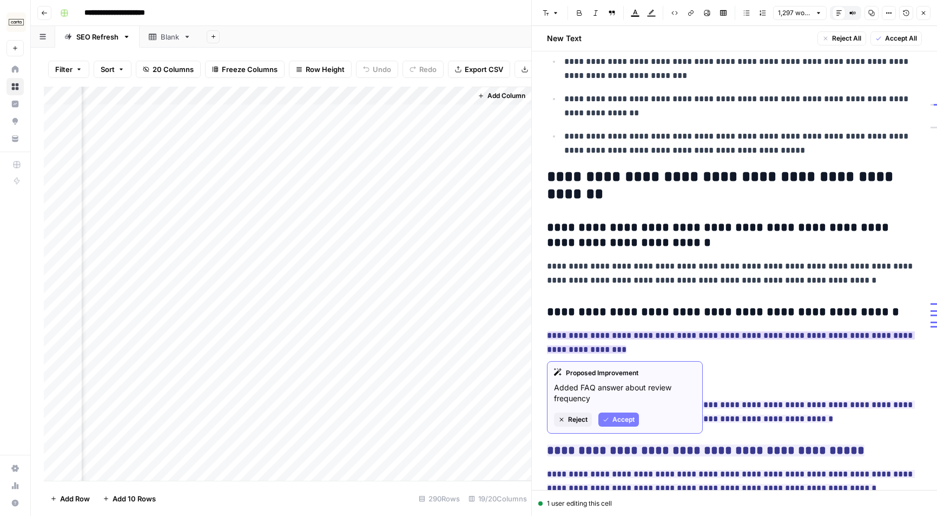
click at [608, 416] on icon "button" at bounding box center [606, 419] width 6 height 6
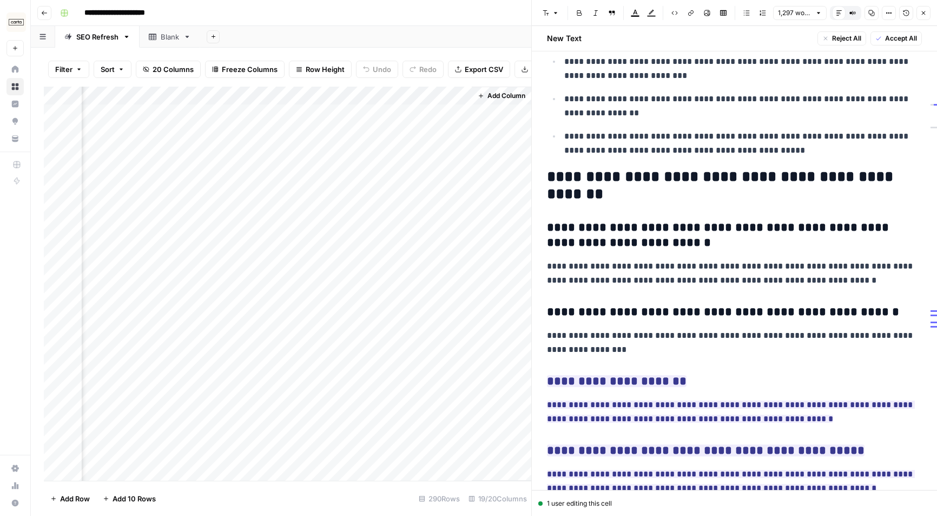
scroll to position [2379, 0]
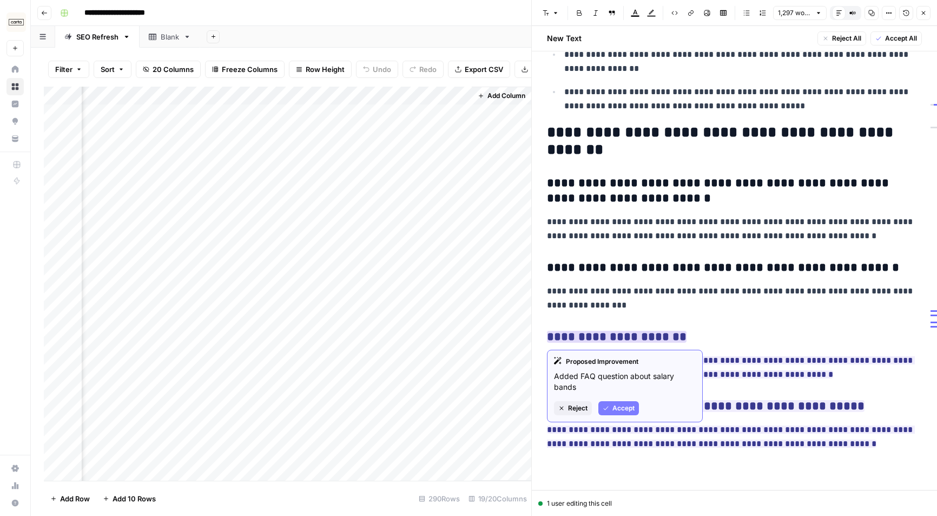
click at [617, 413] on button "Accept" at bounding box center [619, 408] width 41 height 14
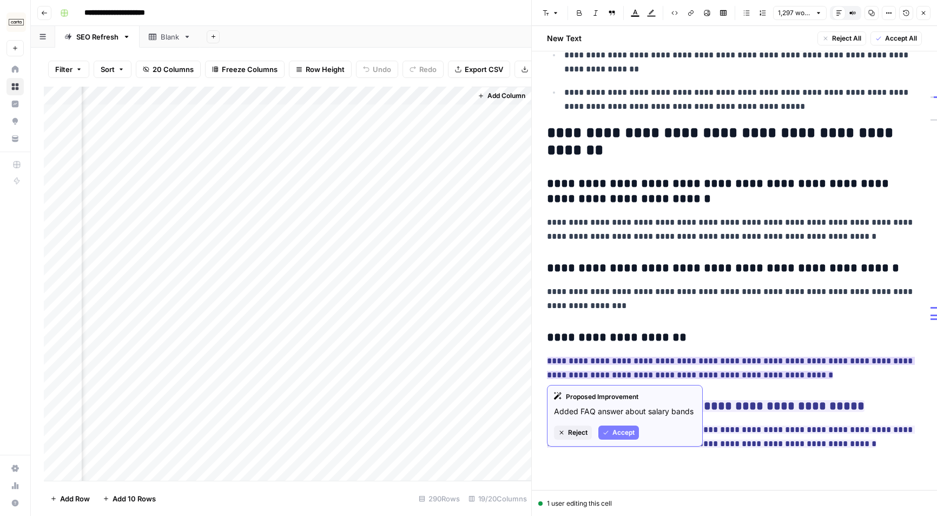
click at [621, 428] on span "Accept" at bounding box center [624, 433] width 22 height 10
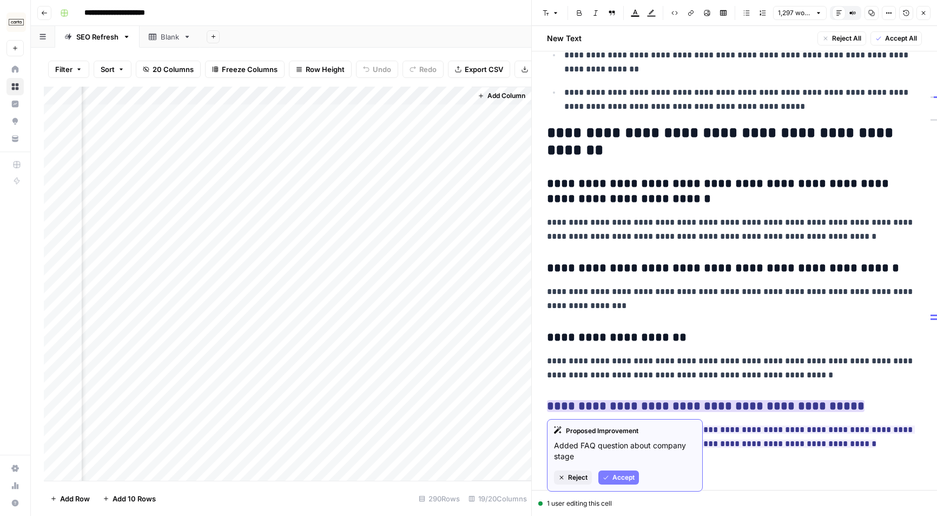
click at [618, 468] on div "Proposed Improvement Added FAQ question about company stage Reject Accept" at bounding box center [625, 455] width 156 height 73
click at [617, 475] on span "Accept" at bounding box center [624, 477] width 22 height 10
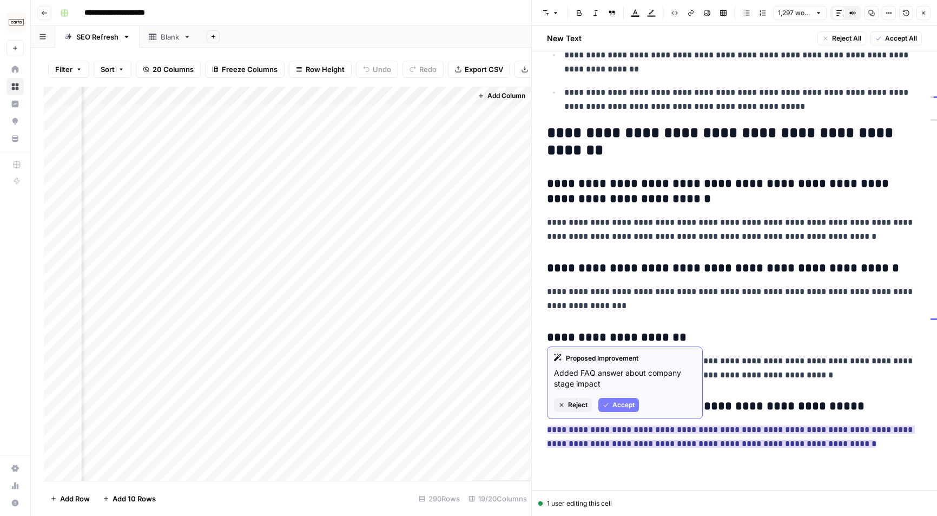
click at [623, 400] on span "Accept" at bounding box center [624, 405] width 22 height 10
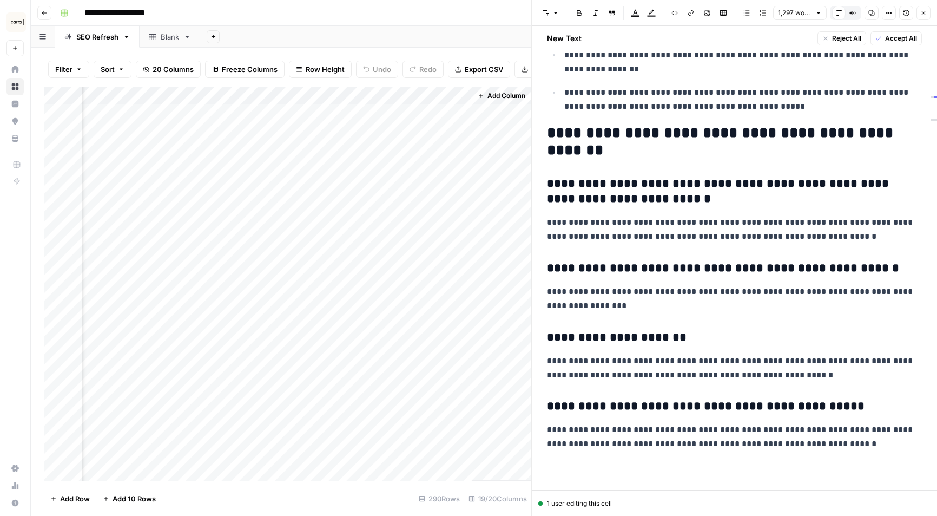
click at [664, 354] on p "**********" at bounding box center [734, 368] width 375 height 28
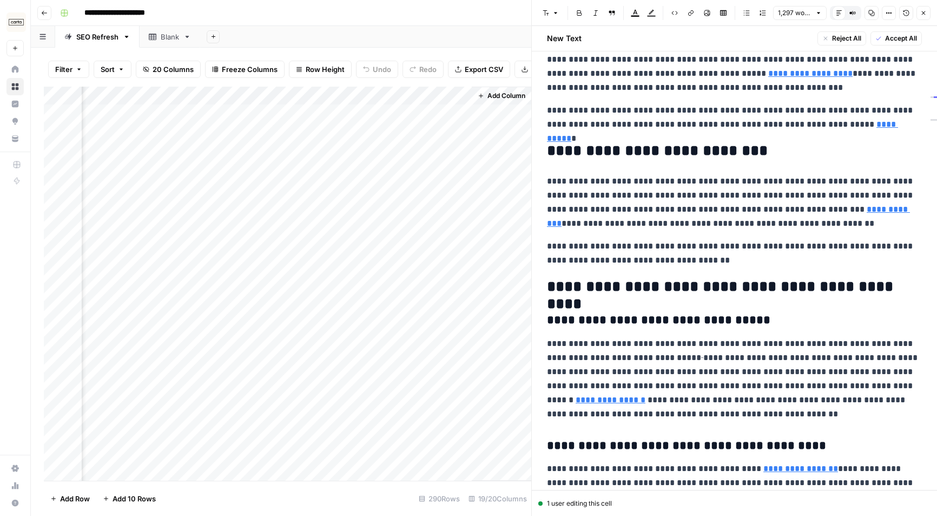
scroll to position [0, 0]
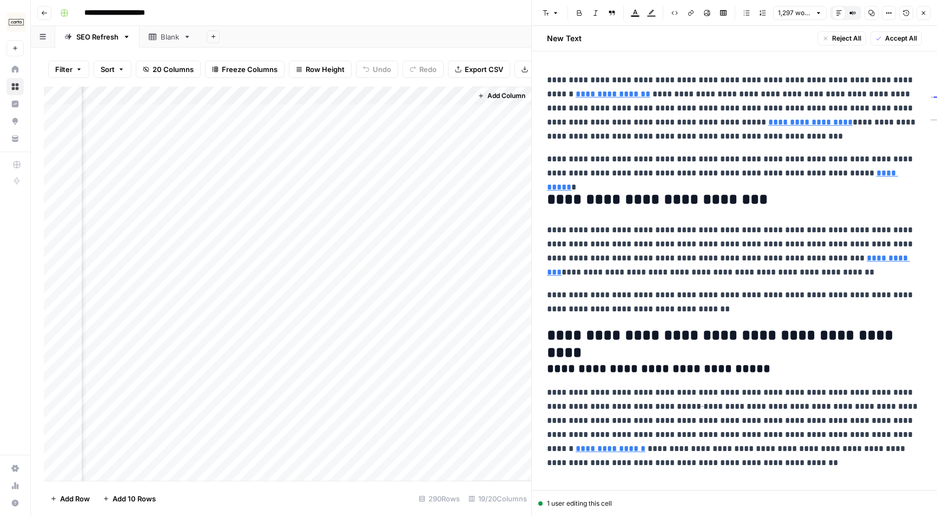
click at [797, 40] on span "Accept All" at bounding box center [901, 39] width 32 height 10
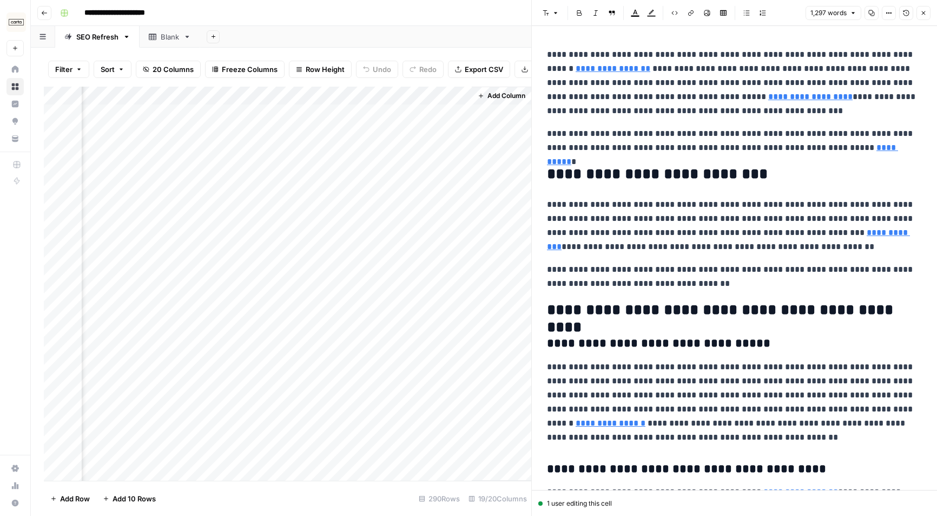
click at [790, 139] on p "**********" at bounding box center [734, 141] width 375 height 28
copy div "**********"
click at [797, 11] on icon "button" at bounding box center [924, 13] width 6 height 6
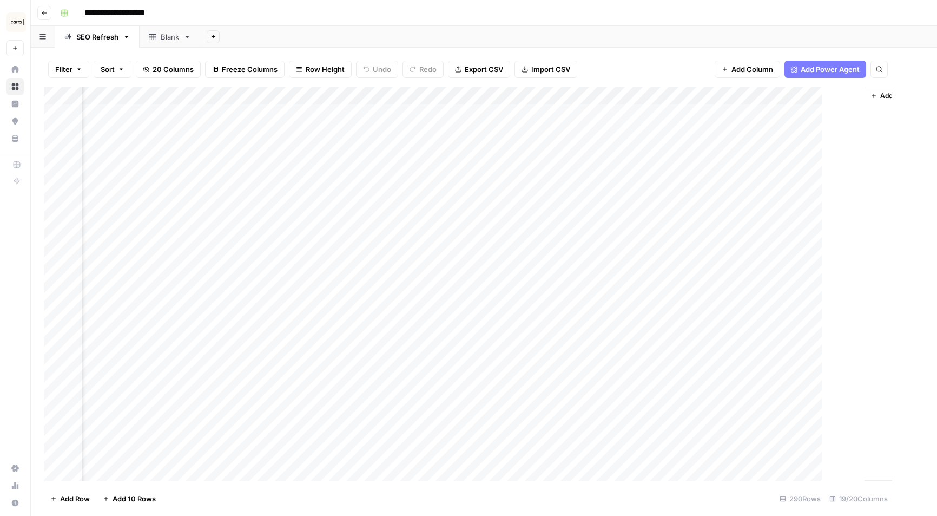
scroll to position [1, 1384]
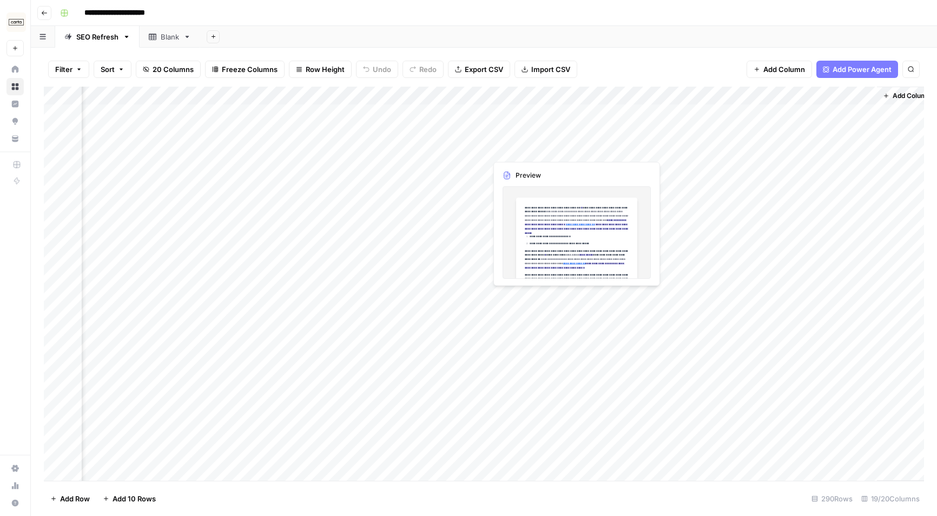
click at [526, 150] on div "Add Column" at bounding box center [484, 284] width 880 height 394
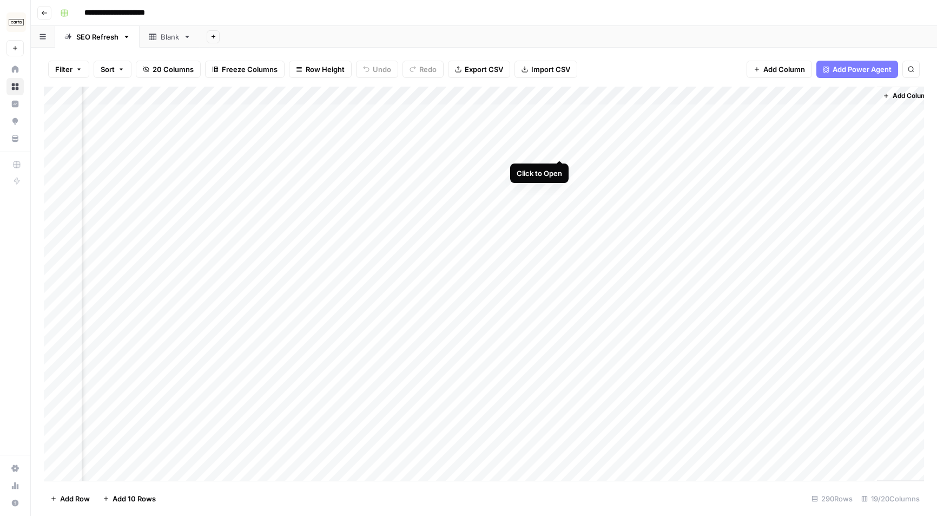
click at [560, 147] on div "Add Column" at bounding box center [484, 284] width 880 height 394
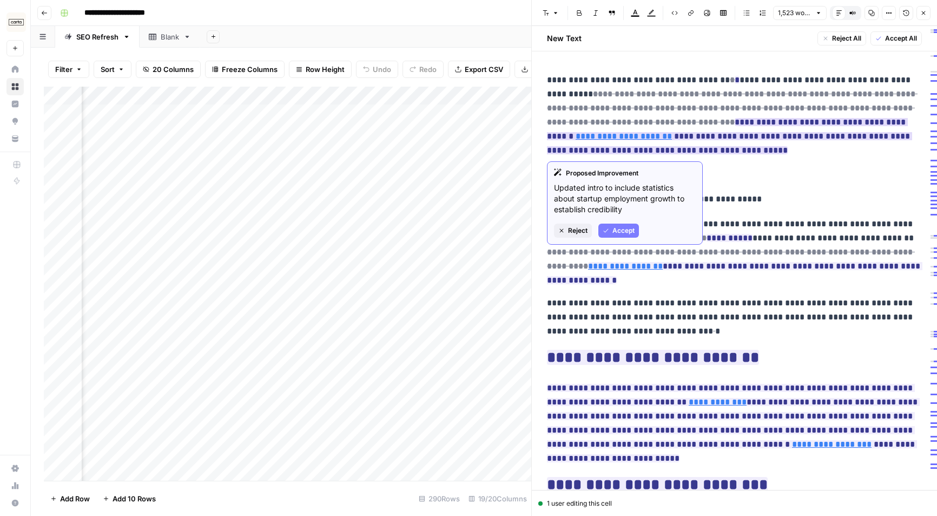
click at [672, 132] on link "**********" at bounding box center [624, 136] width 96 height 8
click at [580, 229] on span "Reject" at bounding box center [577, 231] width 19 height 10
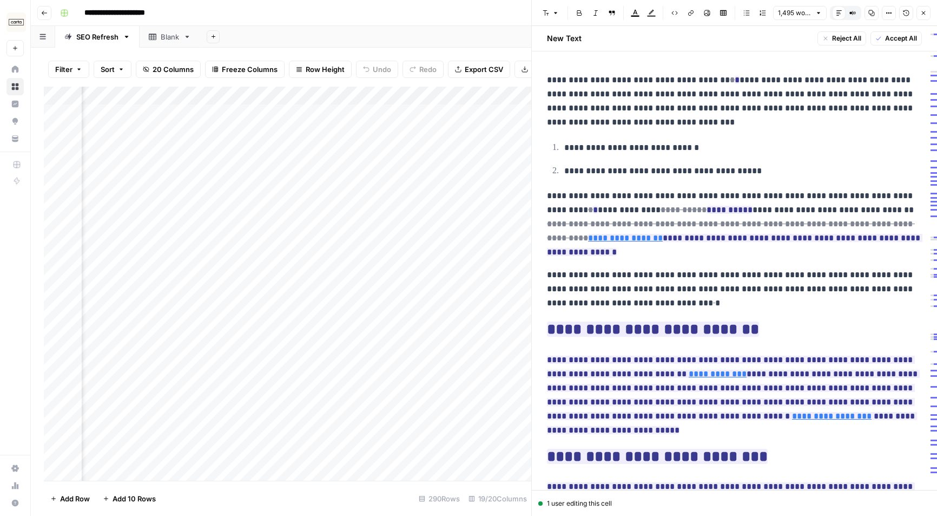
click at [671, 120] on p "**********" at bounding box center [734, 101] width 375 height 56
click at [668, 111] on p "**********" at bounding box center [734, 101] width 375 height 56
click at [671, 110] on p "**********" at bounding box center [734, 101] width 375 height 56
click at [735, 76] on ins "*" at bounding box center [737, 80] width 5 height 8
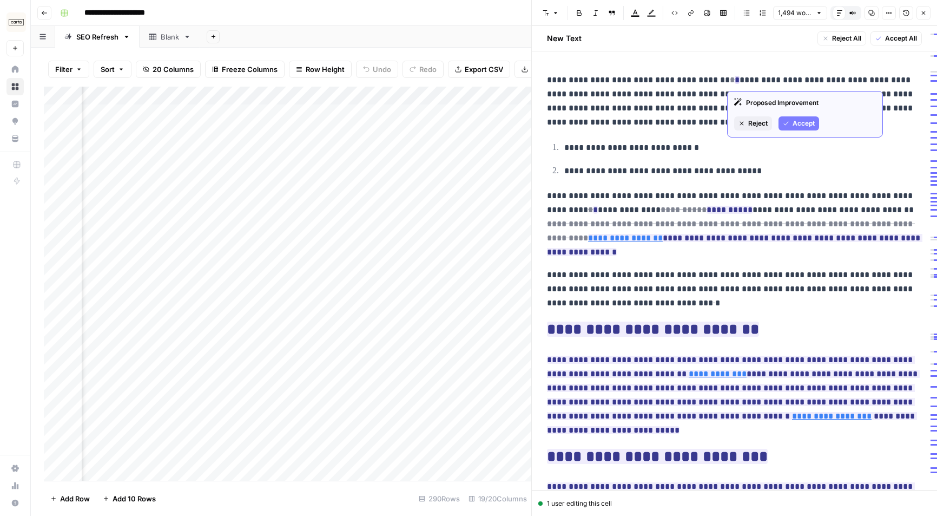
click at [797, 122] on span "Accept" at bounding box center [804, 124] width 22 height 10
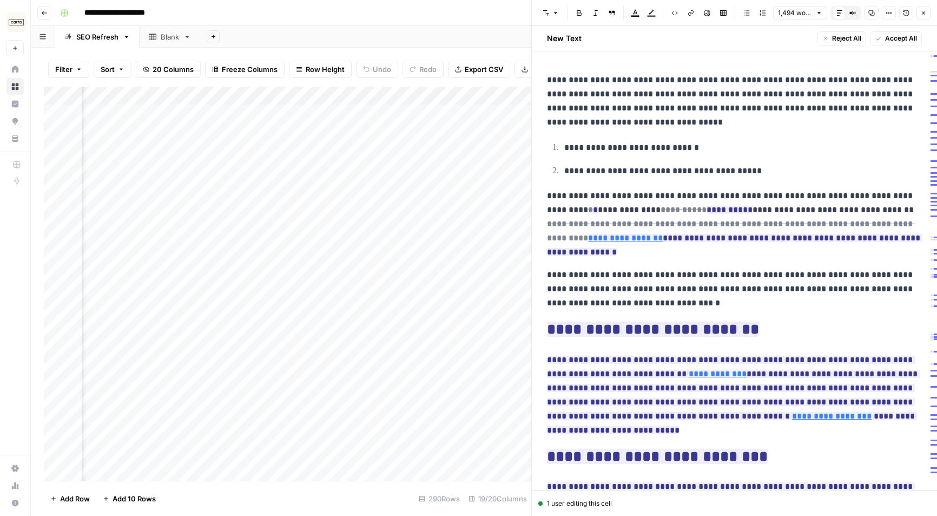
click at [691, 123] on p "**********" at bounding box center [734, 101] width 375 height 56
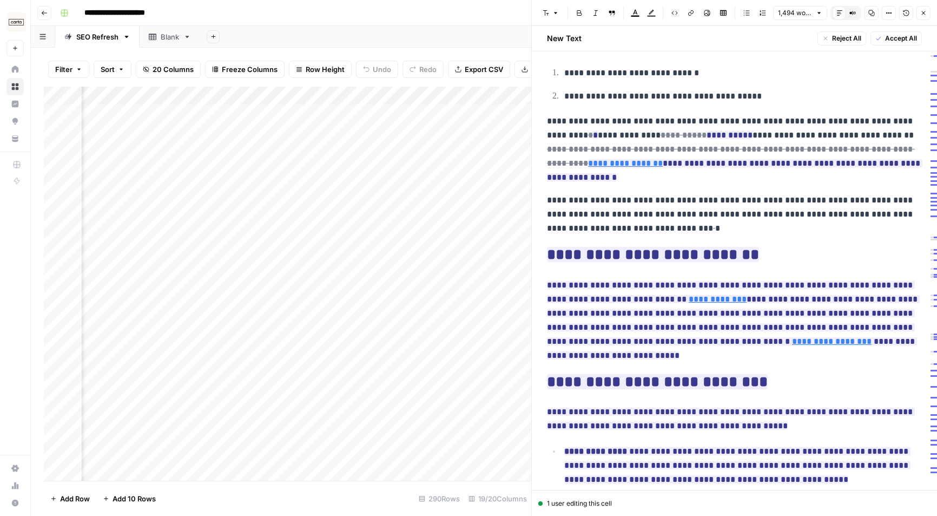
scroll to position [83, 0]
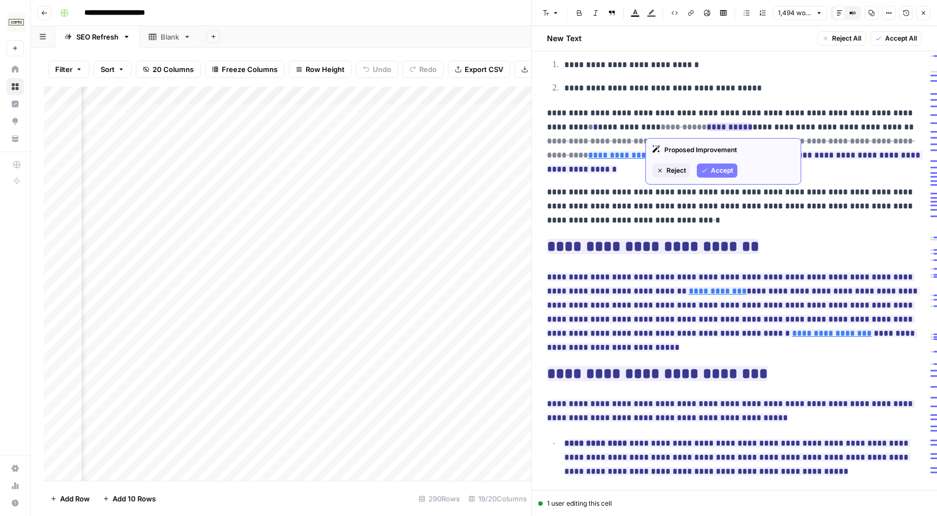
click at [720, 163] on button "Accept" at bounding box center [717, 170] width 41 height 14
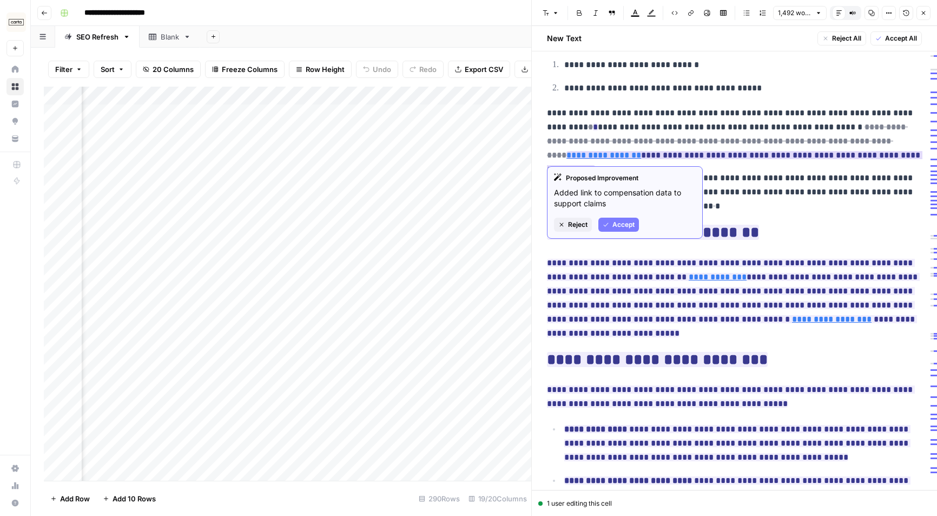
click at [626, 223] on span "Accept" at bounding box center [624, 225] width 22 height 10
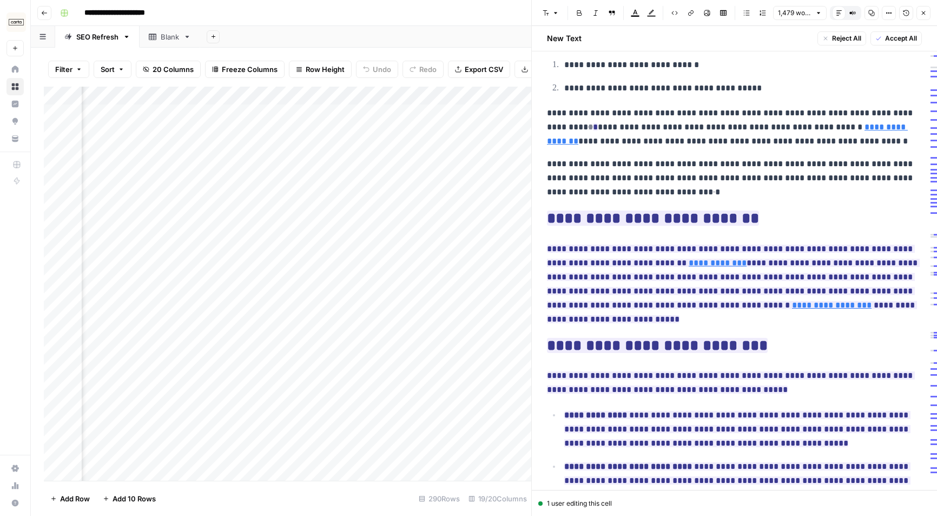
click at [648, 189] on p "**********" at bounding box center [734, 178] width 375 height 42
click at [708, 232] on span "Accept" at bounding box center [715, 236] width 22 height 10
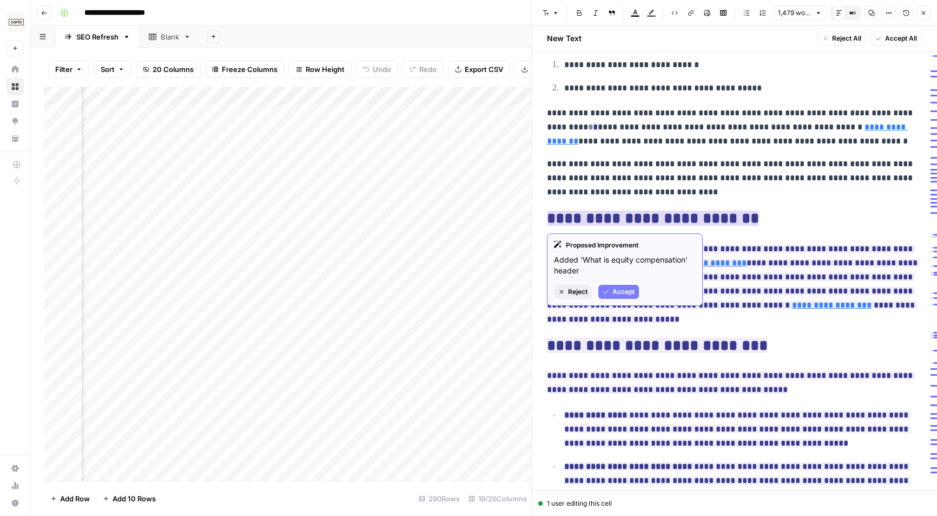
click at [630, 294] on span "Accept" at bounding box center [624, 292] width 22 height 10
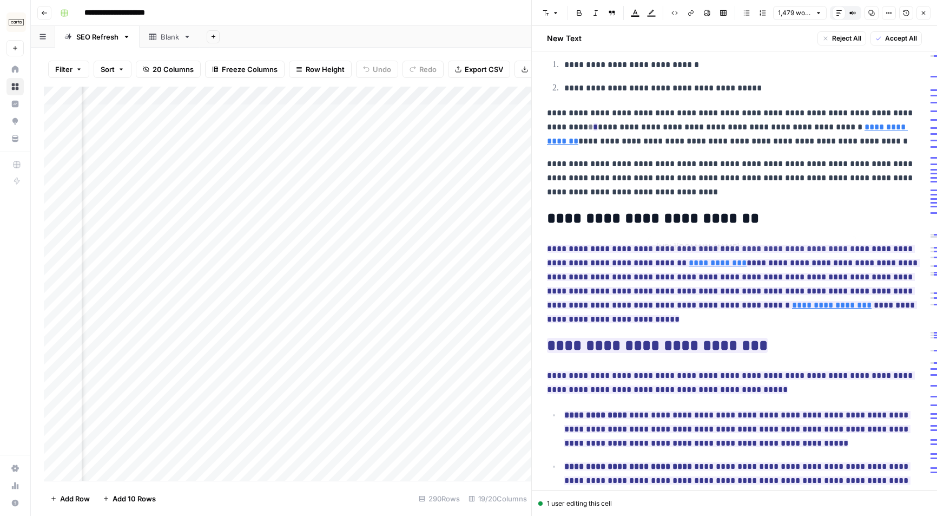
click at [772, 221] on h2 "**********" at bounding box center [734, 218] width 375 height 17
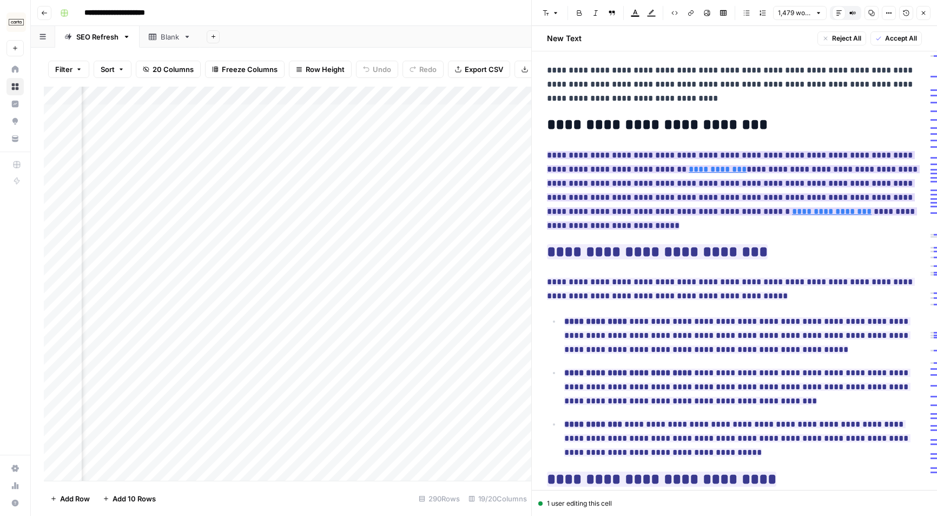
scroll to position [185, 0]
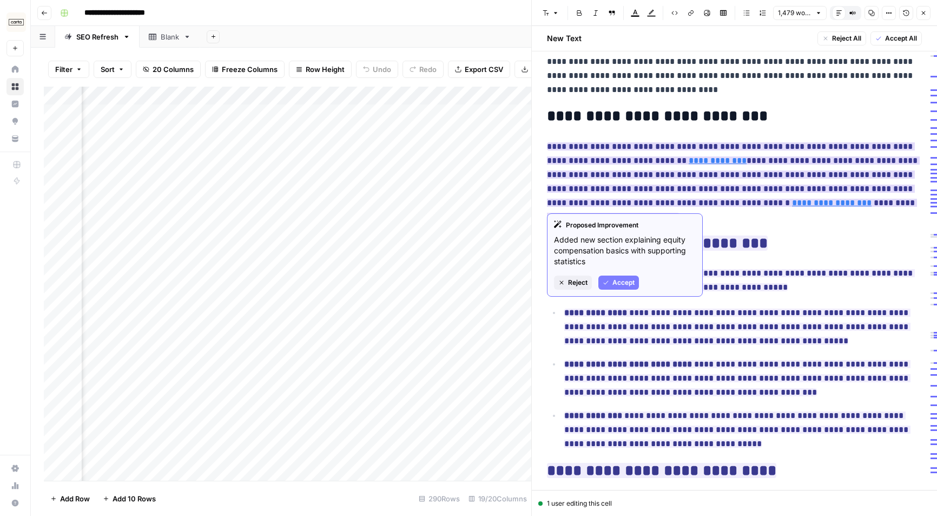
click at [620, 279] on span "Accept" at bounding box center [624, 283] width 22 height 10
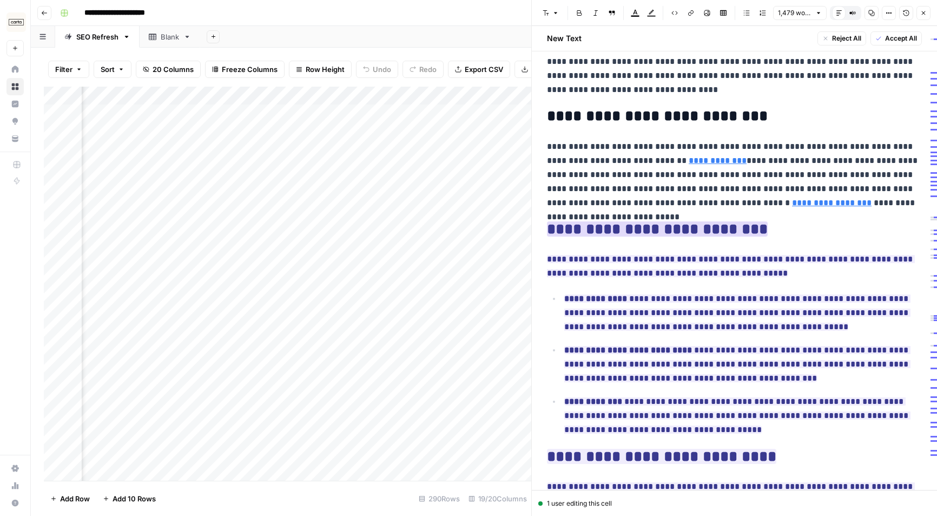
scroll to position [236, 0]
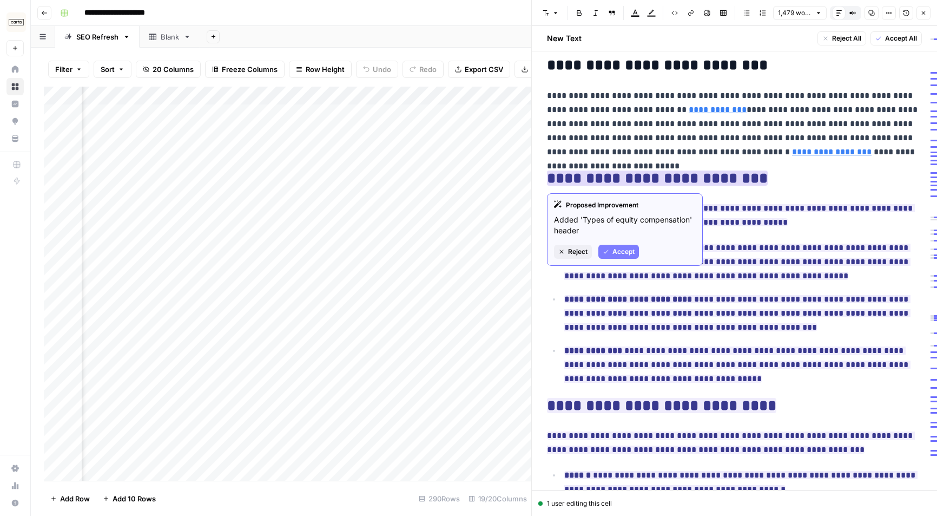
click at [614, 248] on span "Accept" at bounding box center [624, 252] width 22 height 10
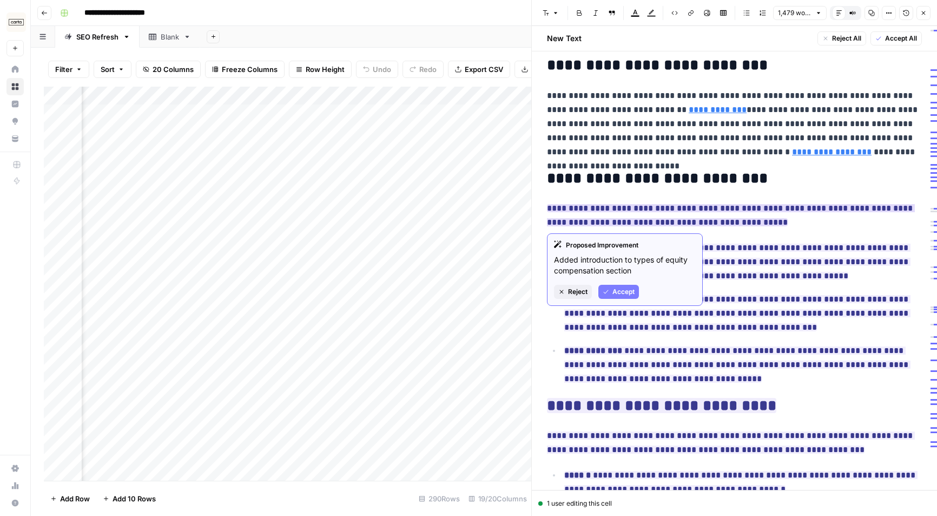
click at [617, 297] on button "Accept" at bounding box center [619, 292] width 41 height 14
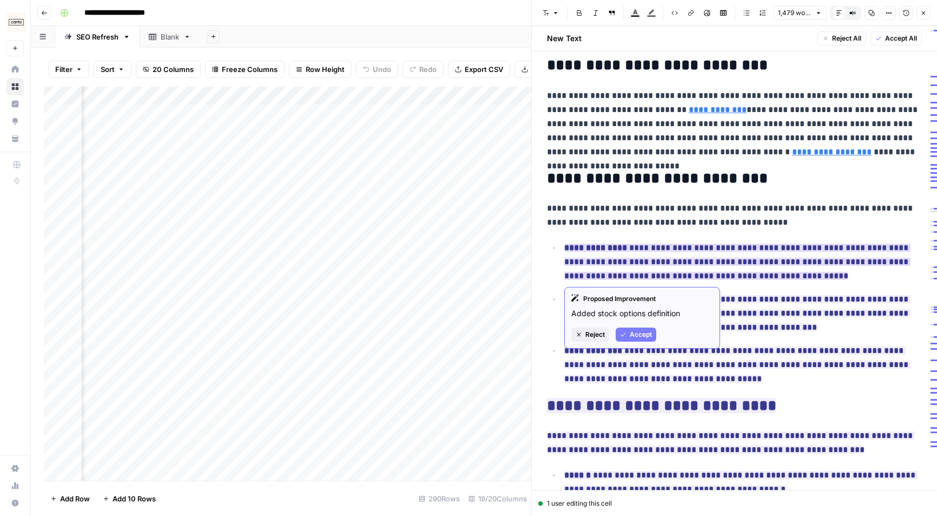
click at [645, 331] on span "Accept" at bounding box center [641, 335] width 22 height 10
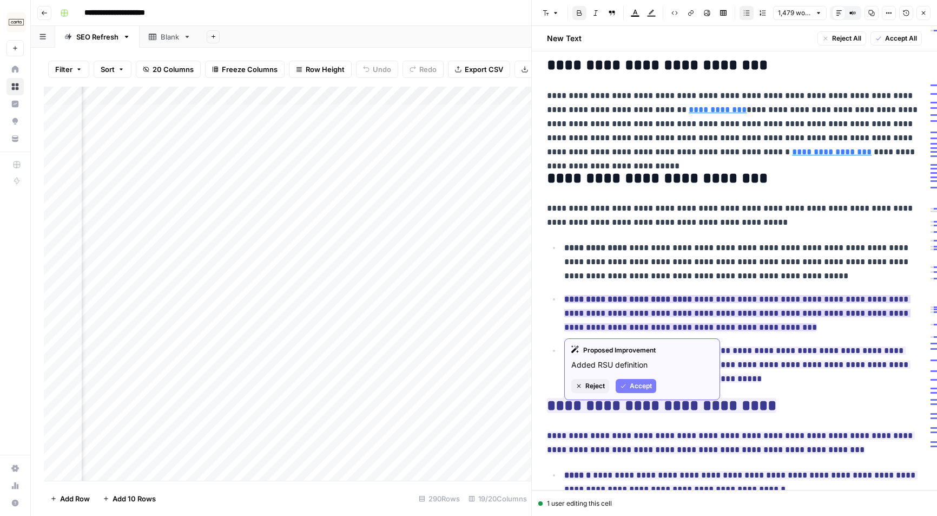
click at [641, 382] on span "Accept" at bounding box center [641, 386] width 22 height 10
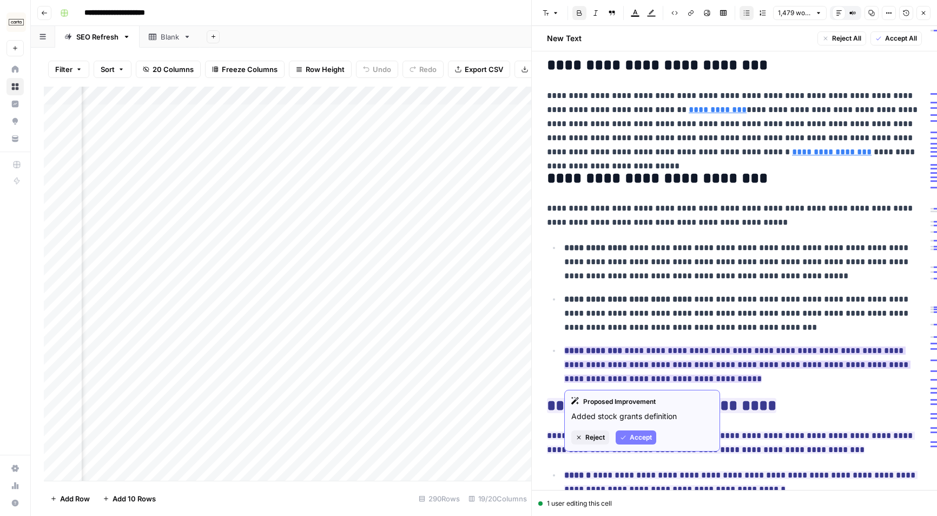
click at [635, 437] on span "Accept" at bounding box center [641, 437] width 22 height 10
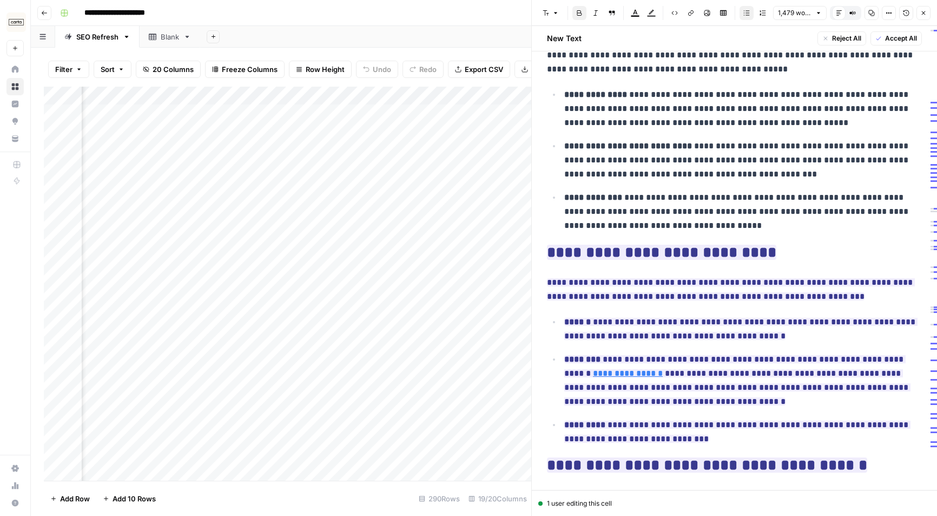
scroll to position [409, 0]
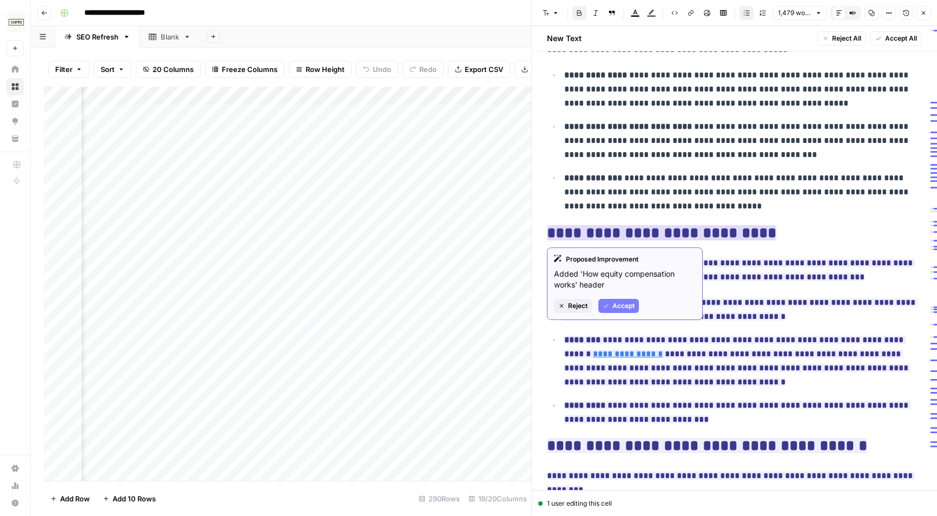
click at [623, 305] on span "Accept" at bounding box center [624, 306] width 22 height 10
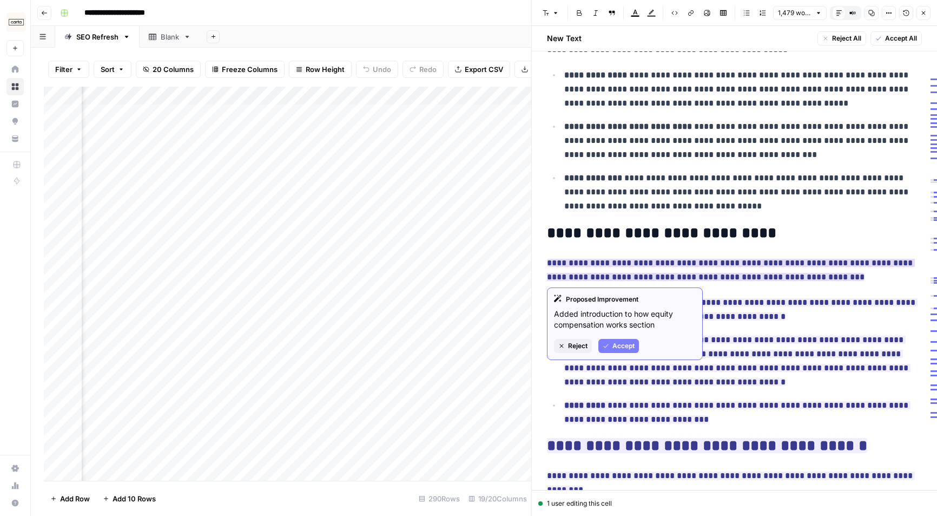
click at [621, 343] on span "Accept" at bounding box center [624, 346] width 22 height 10
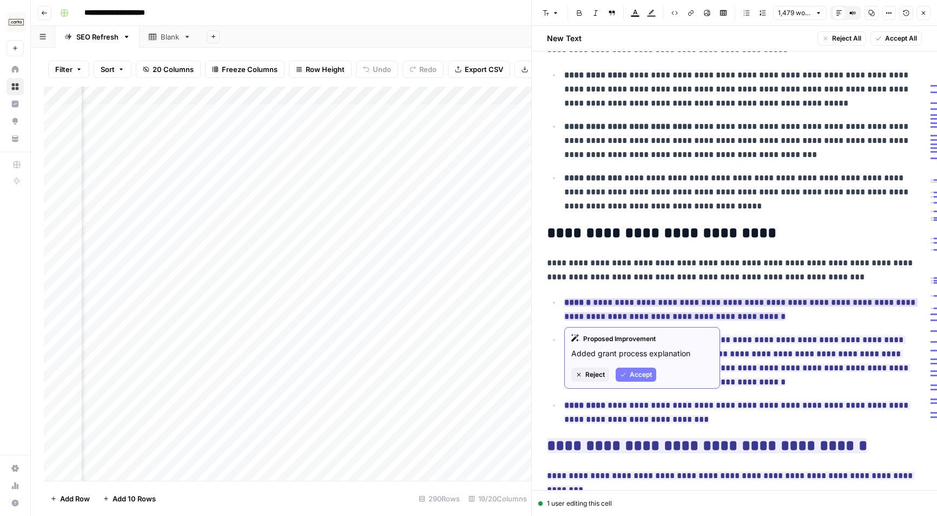
click at [630, 371] on span "Accept" at bounding box center [641, 375] width 22 height 10
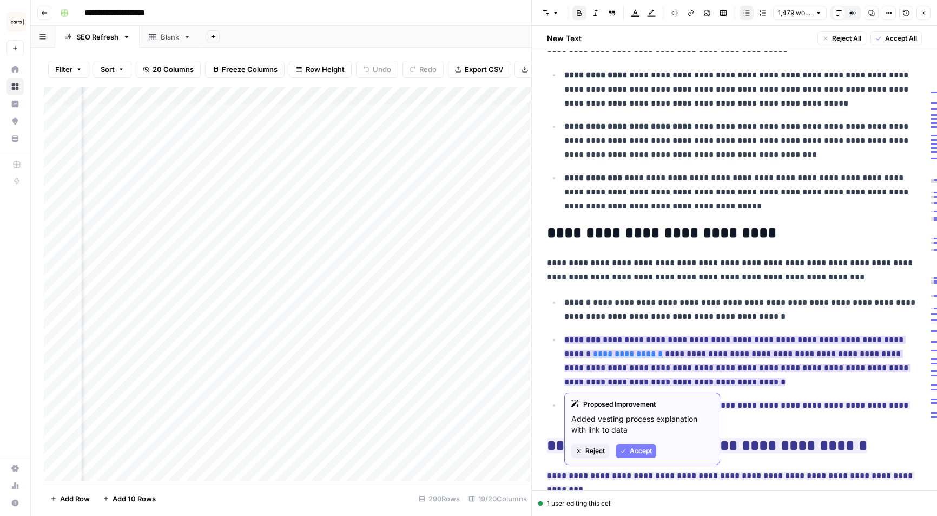
click at [629, 451] on button "Accept" at bounding box center [636, 451] width 41 height 14
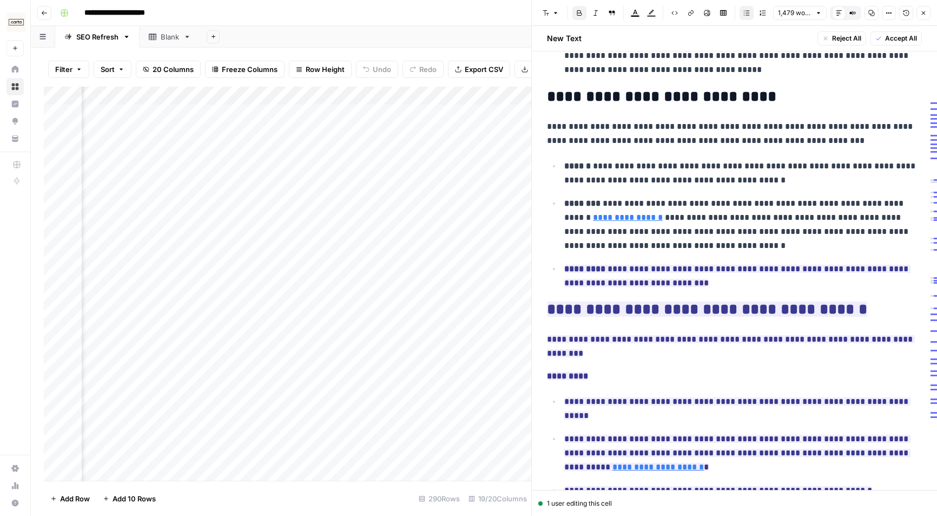
scroll to position [562, 0]
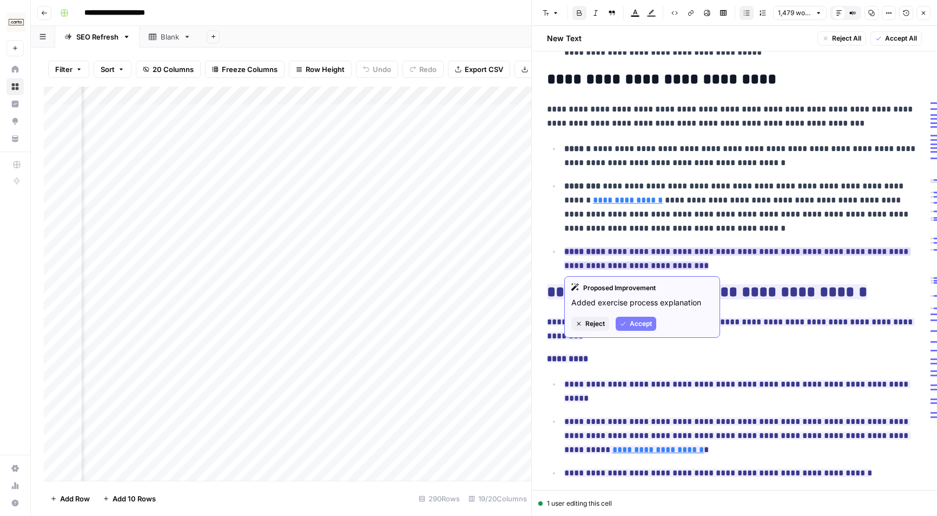
click at [638, 324] on span "Accept" at bounding box center [641, 324] width 22 height 10
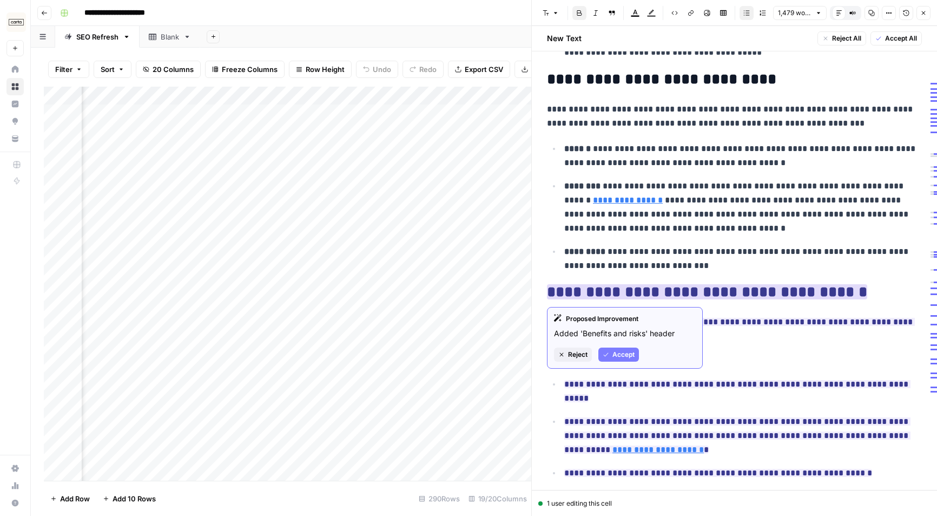
click at [630, 353] on span "Accept" at bounding box center [624, 355] width 22 height 10
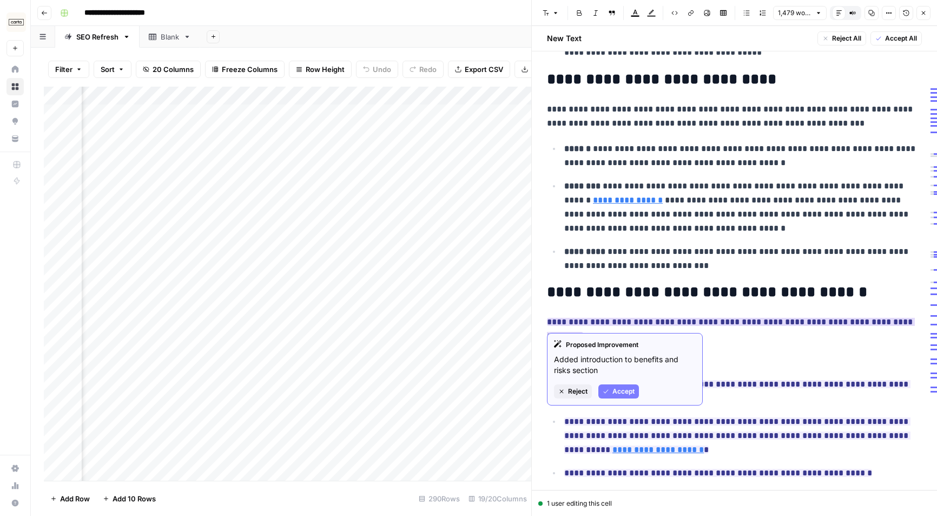
click at [617, 390] on span "Accept" at bounding box center [624, 391] width 22 height 10
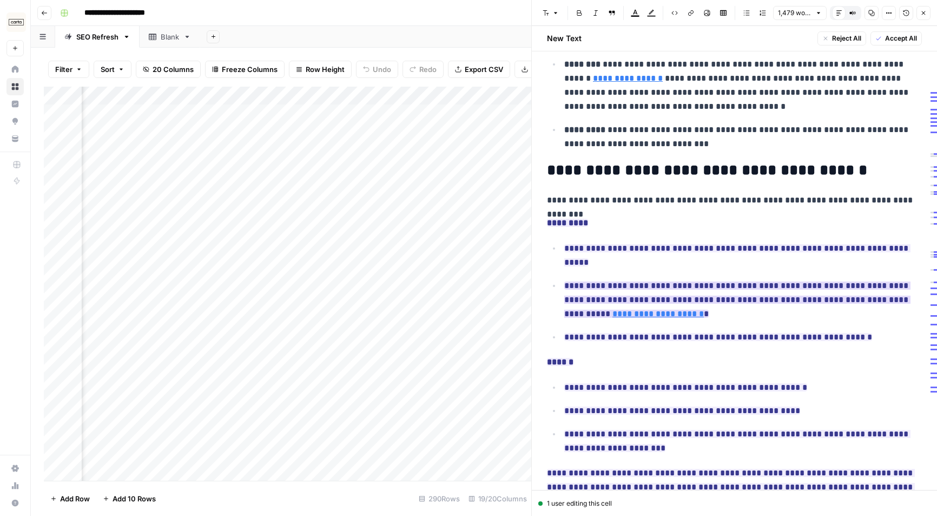
scroll to position [695, 0]
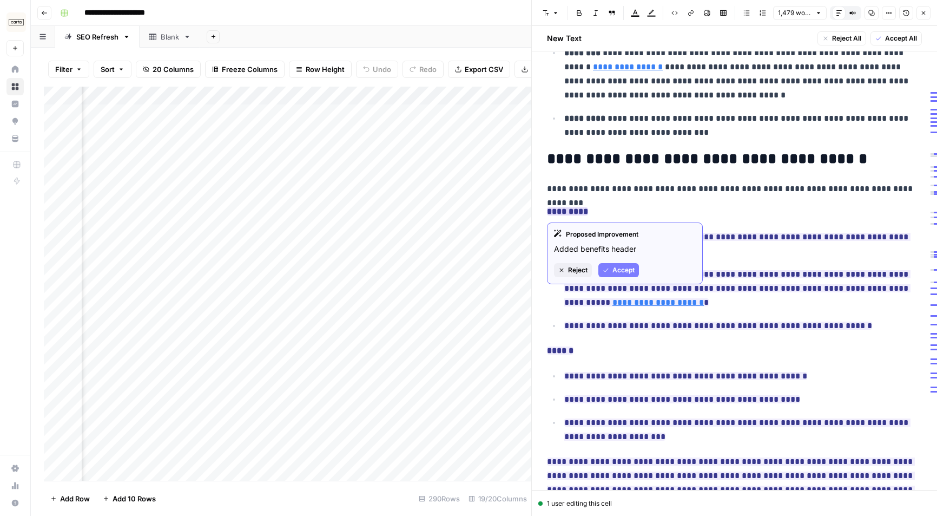
click at [620, 271] on span "Accept" at bounding box center [624, 270] width 22 height 10
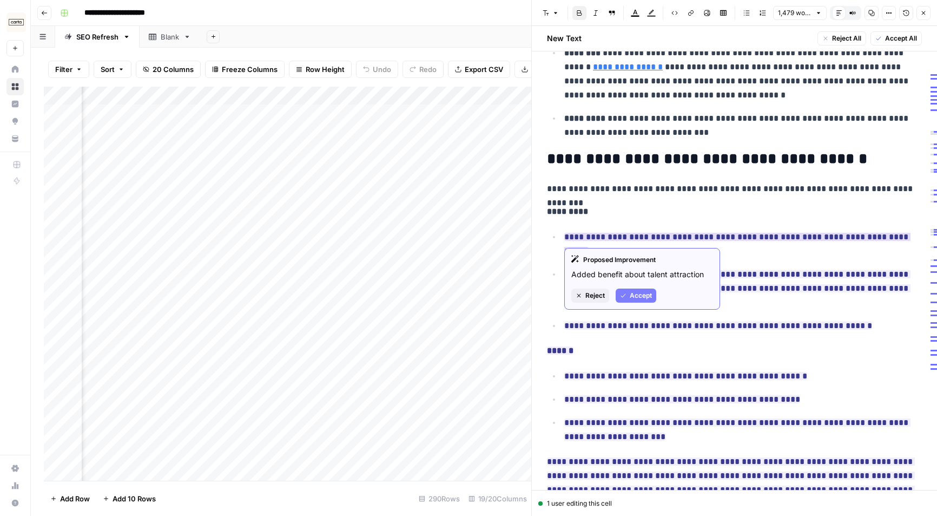
click at [634, 293] on span "Accept" at bounding box center [641, 296] width 22 height 10
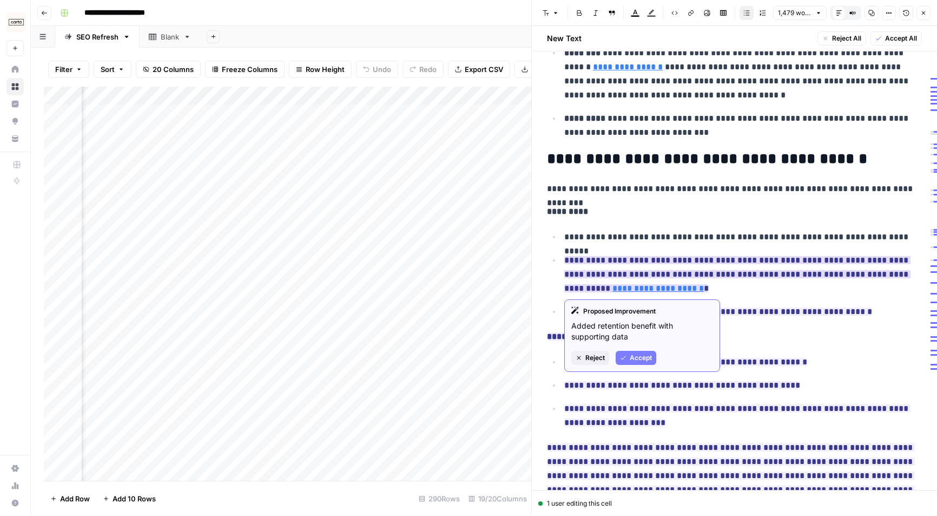
click at [638, 355] on span "Accept" at bounding box center [641, 358] width 22 height 10
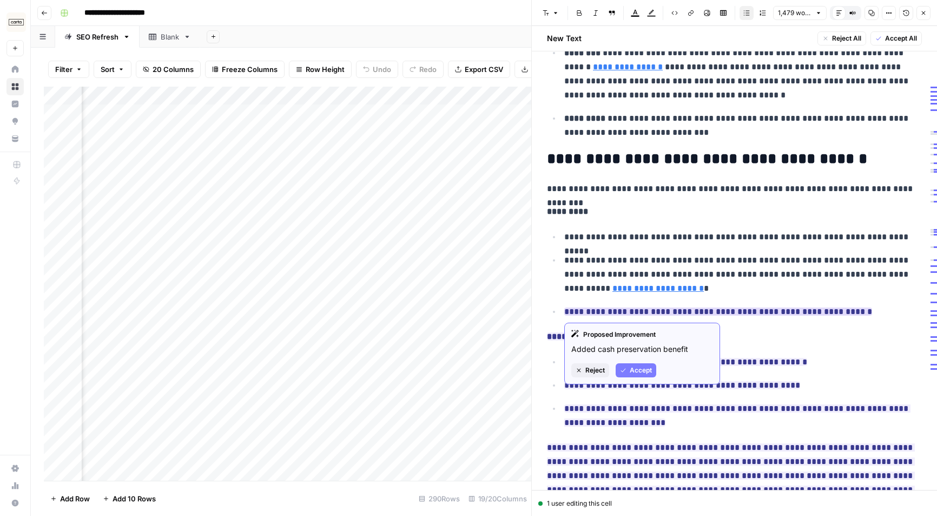
click at [634, 371] on span "Accept" at bounding box center [641, 370] width 22 height 10
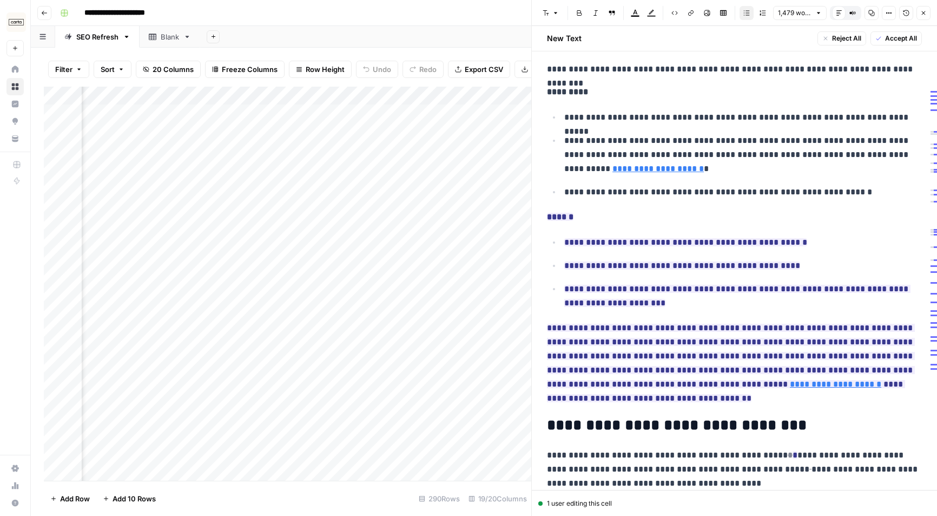
scroll to position [843, 0]
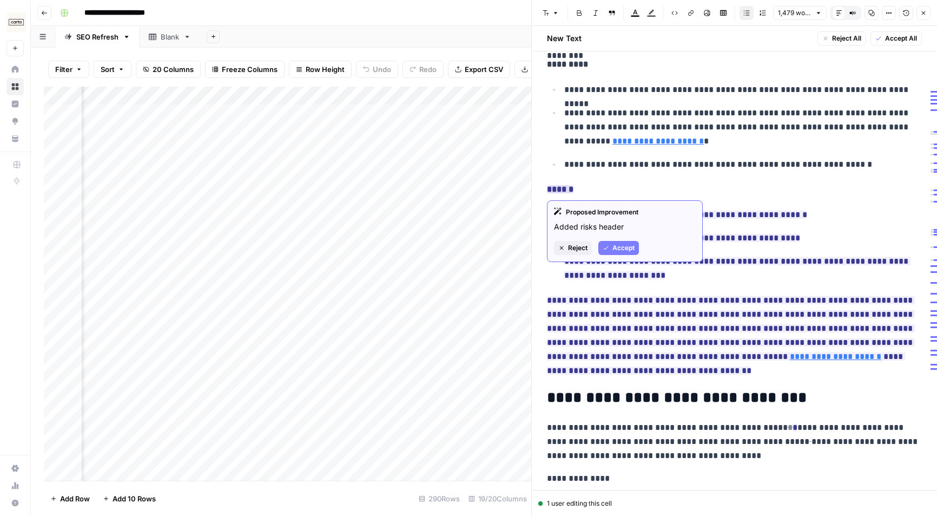
click at [616, 241] on button "Accept" at bounding box center [619, 248] width 41 height 14
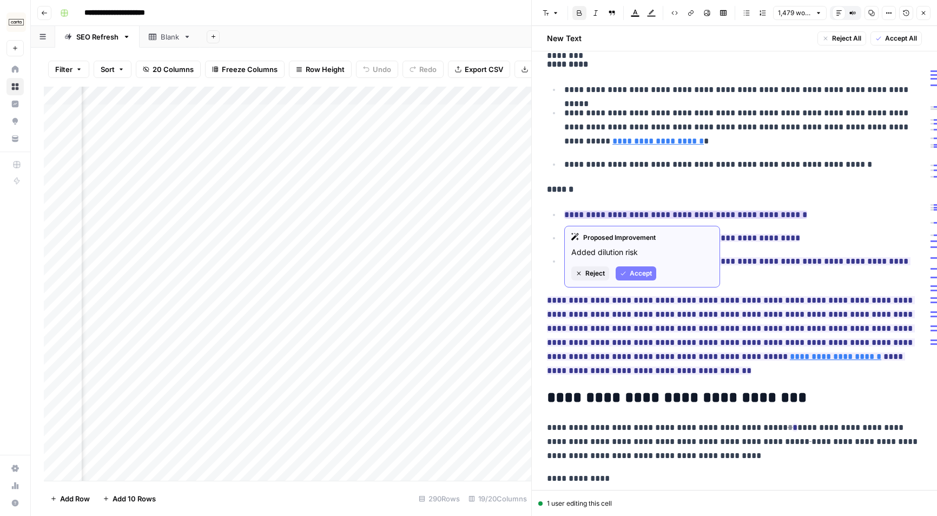
click at [631, 273] on span "Accept" at bounding box center [641, 273] width 22 height 10
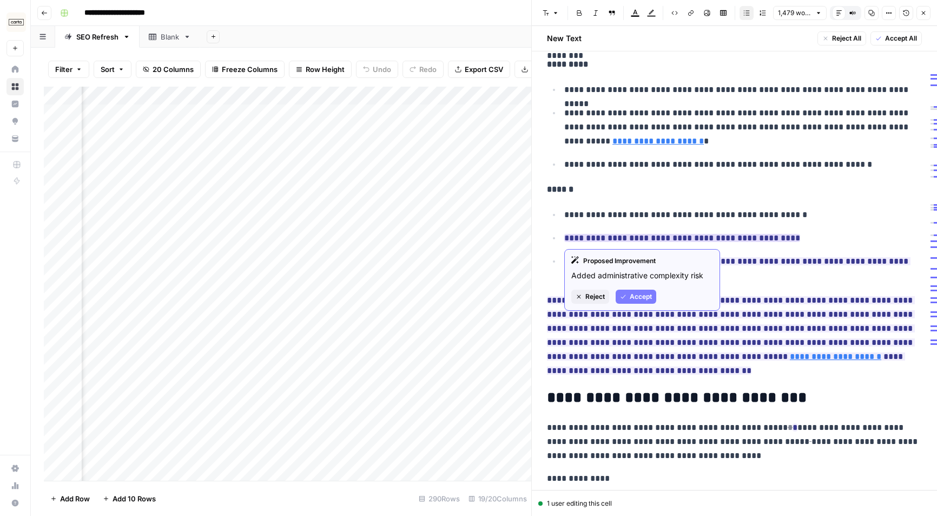
click at [632, 302] on button "Accept" at bounding box center [636, 297] width 41 height 14
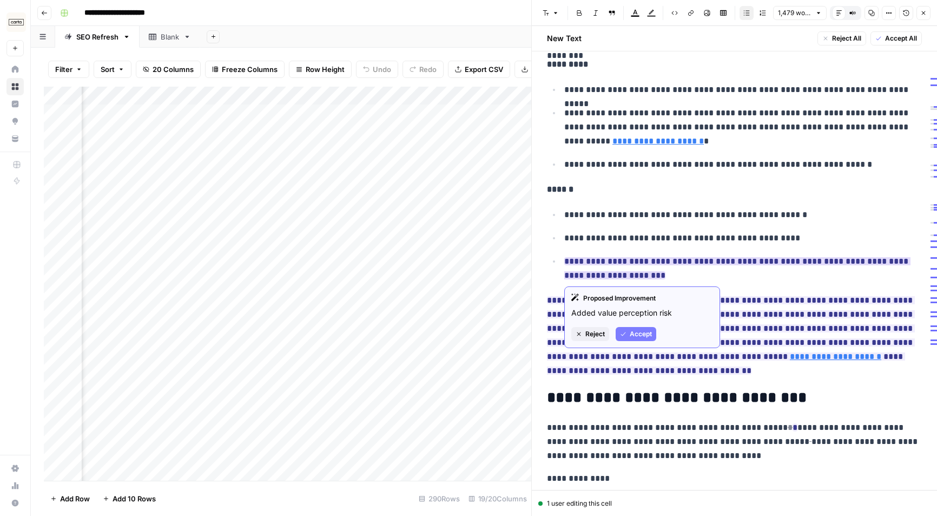
click at [629, 340] on button "Accept" at bounding box center [636, 334] width 41 height 14
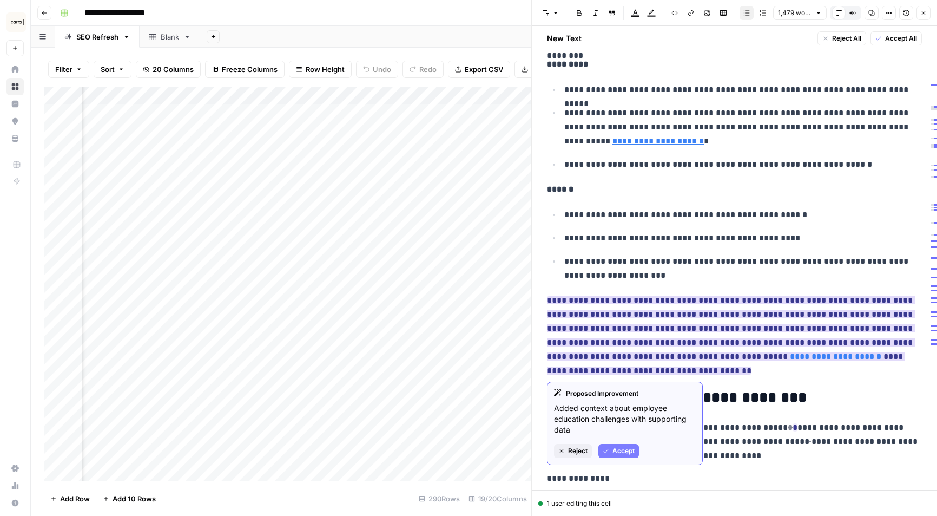
click at [621, 455] on span "Accept" at bounding box center [624, 451] width 22 height 10
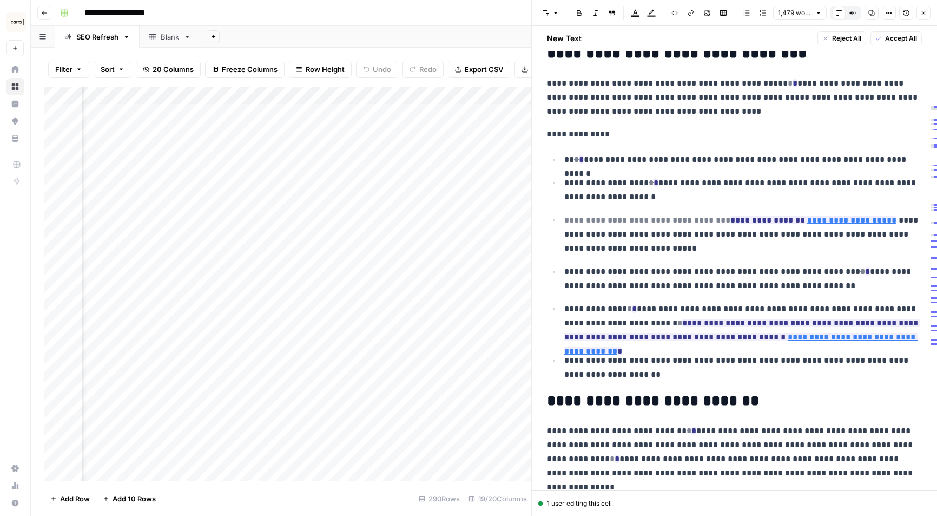
scroll to position [1207, 0]
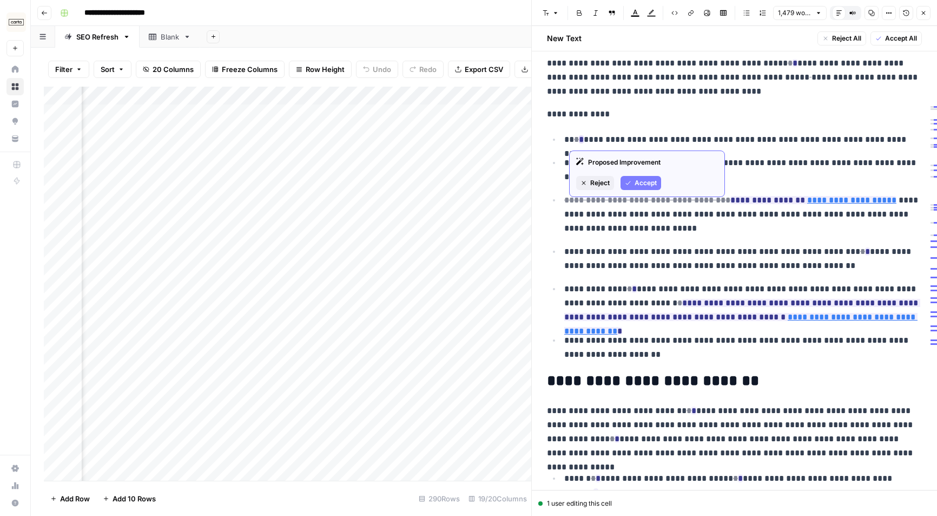
click at [633, 180] on button "Accept" at bounding box center [641, 183] width 41 height 14
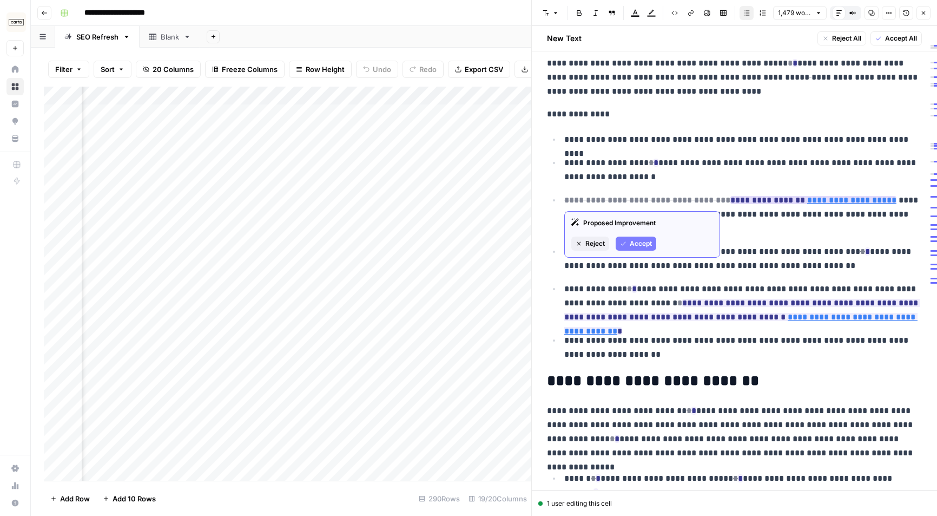
click at [647, 245] on span "Accept" at bounding box center [641, 244] width 22 height 10
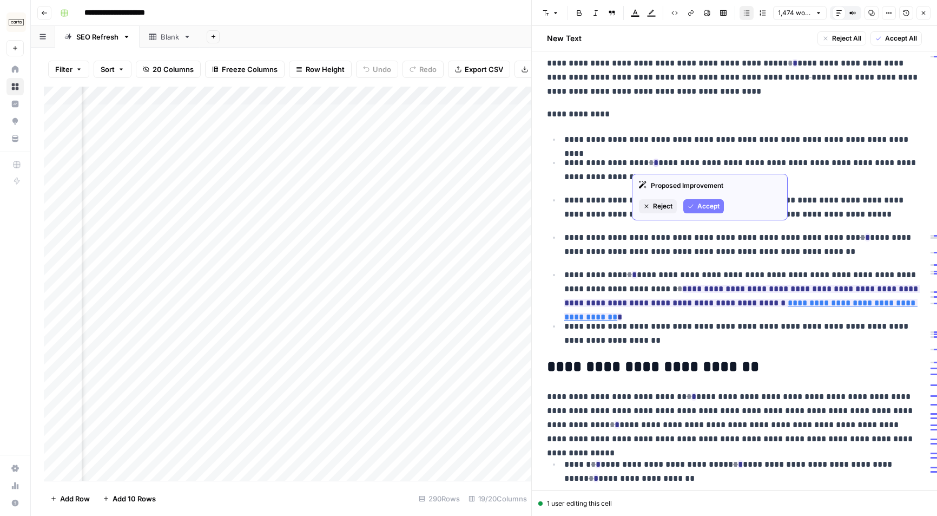
click at [696, 199] on button "Accept" at bounding box center [704, 206] width 41 height 14
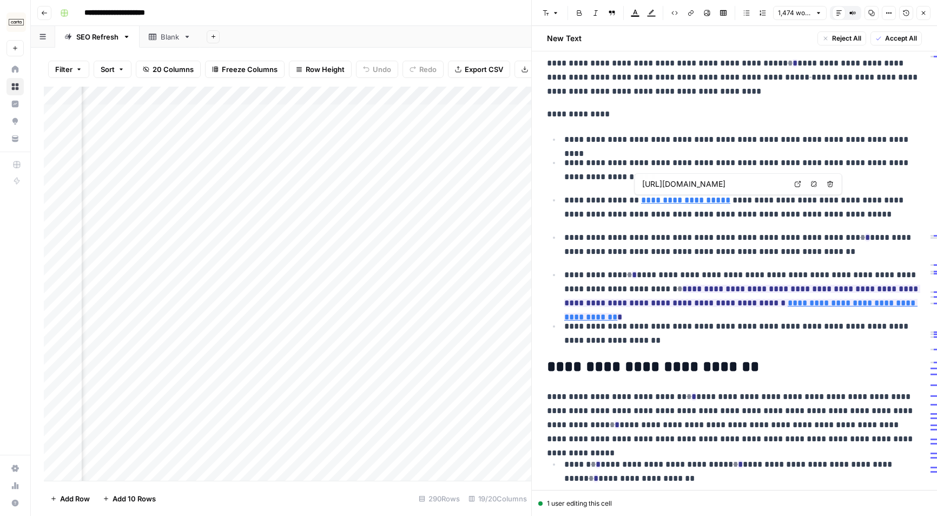
click at [663, 120] on p "**********" at bounding box center [734, 114] width 375 height 14
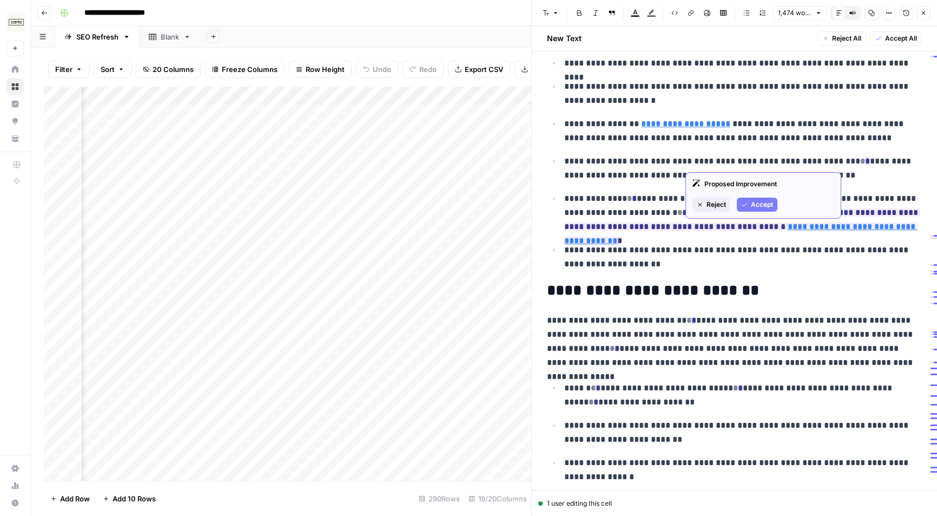
click at [760, 202] on span "Accept" at bounding box center [762, 205] width 22 height 10
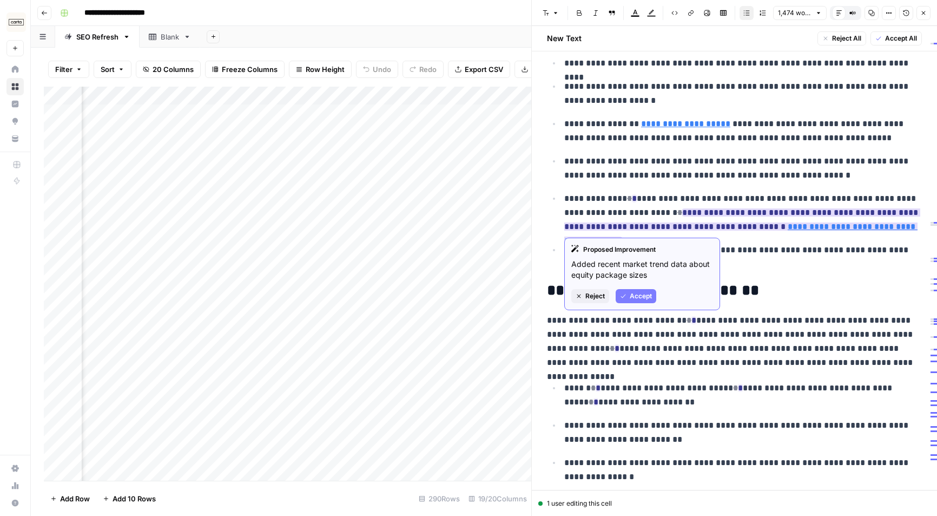
click at [645, 295] on span "Accept" at bounding box center [641, 296] width 22 height 10
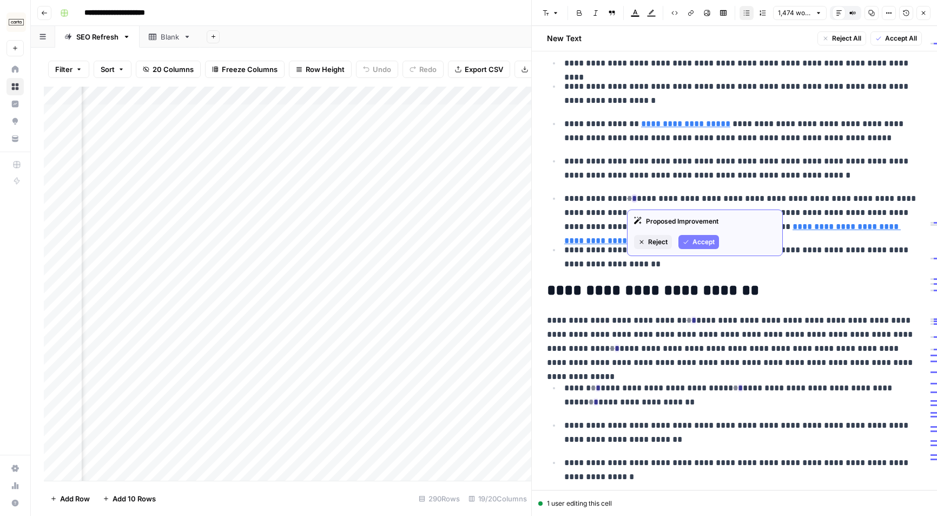
click at [691, 237] on button "Accept" at bounding box center [699, 242] width 41 height 14
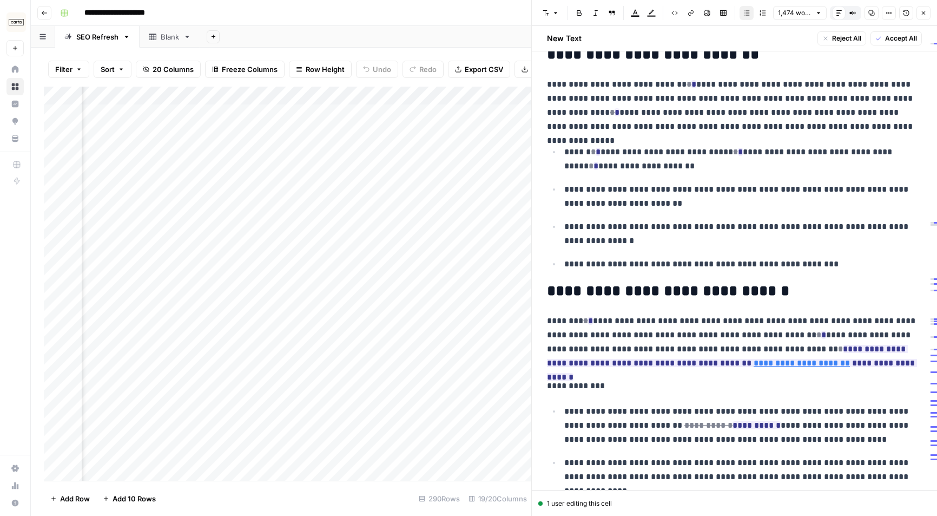
scroll to position [1521, 0]
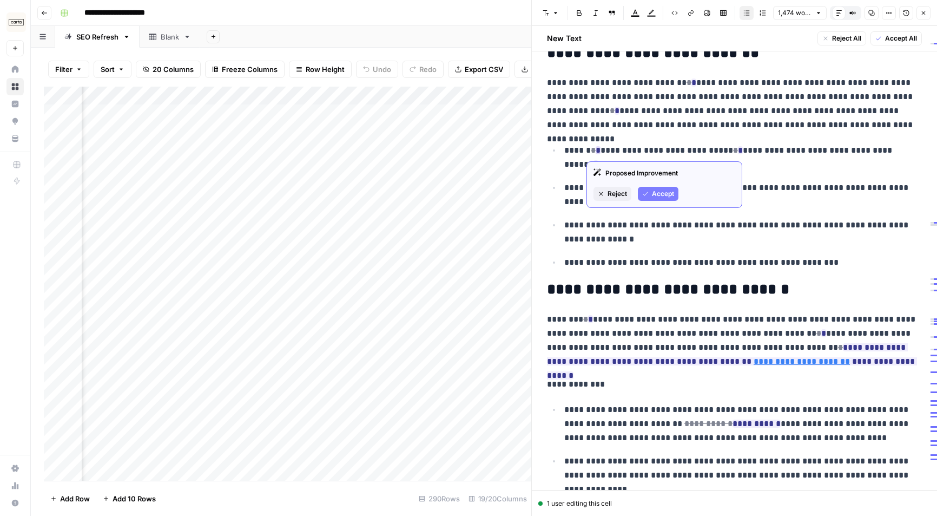
click at [648, 190] on icon "button" at bounding box center [645, 193] width 6 height 6
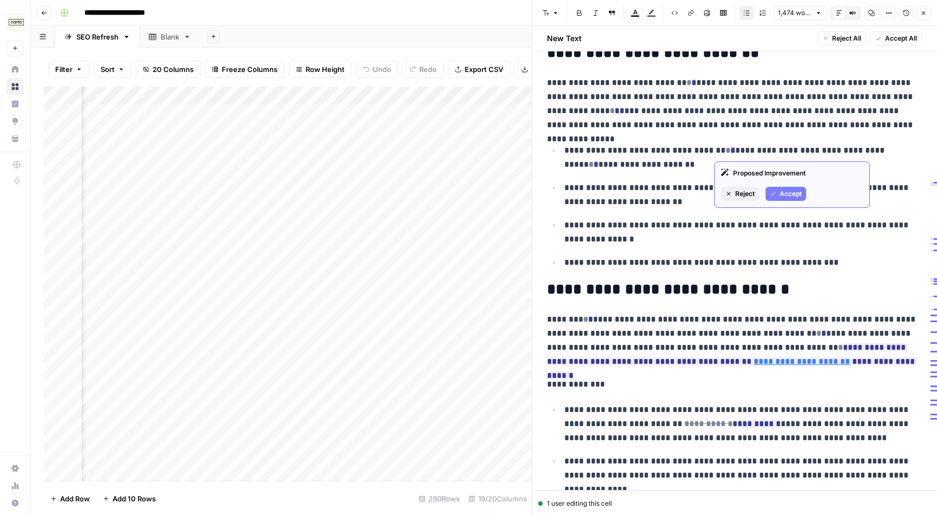
click at [778, 190] on button "Accept" at bounding box center [786, 194] width 41 height 14
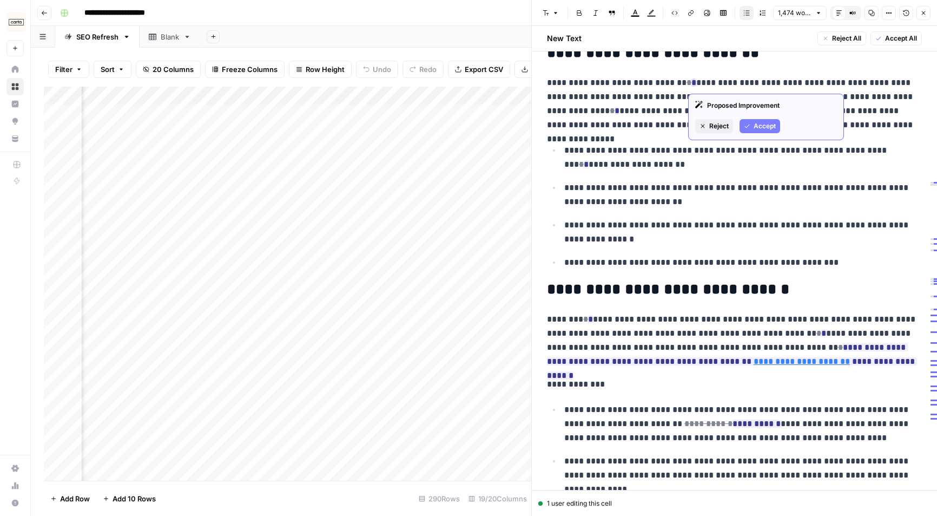
click at [763, 127] on span "Accept" at bounding box center [765, 126] width 22 height 10
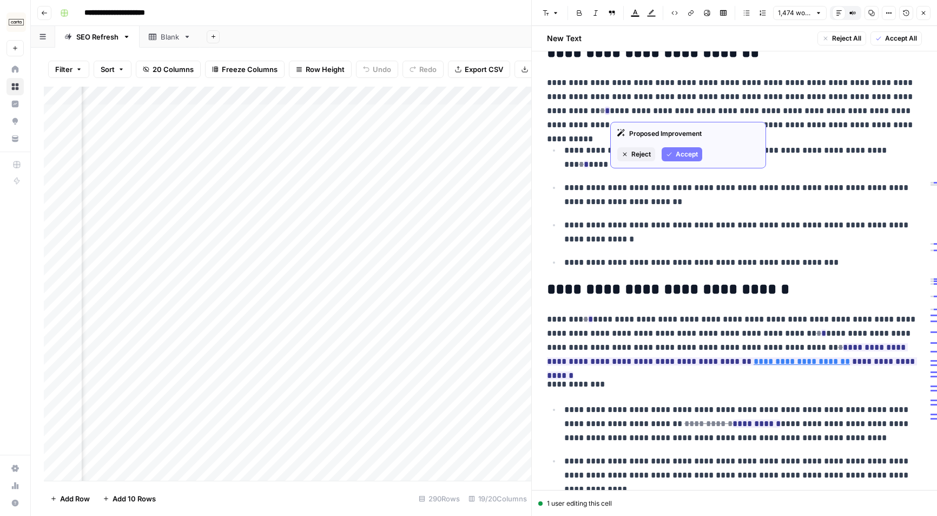
click at [686, 153] on span "Accept" at bounding box center [687, 154] width 22 height 10
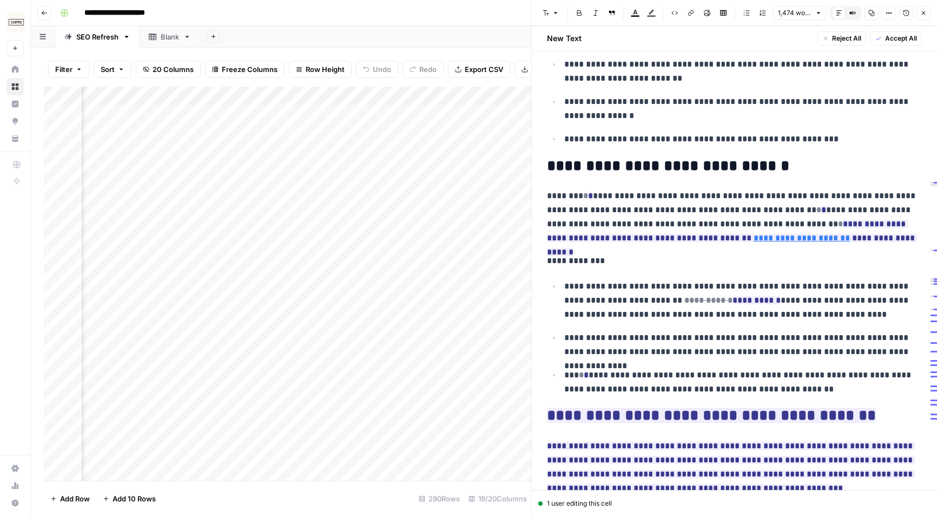
scroll to position [1710, 0]
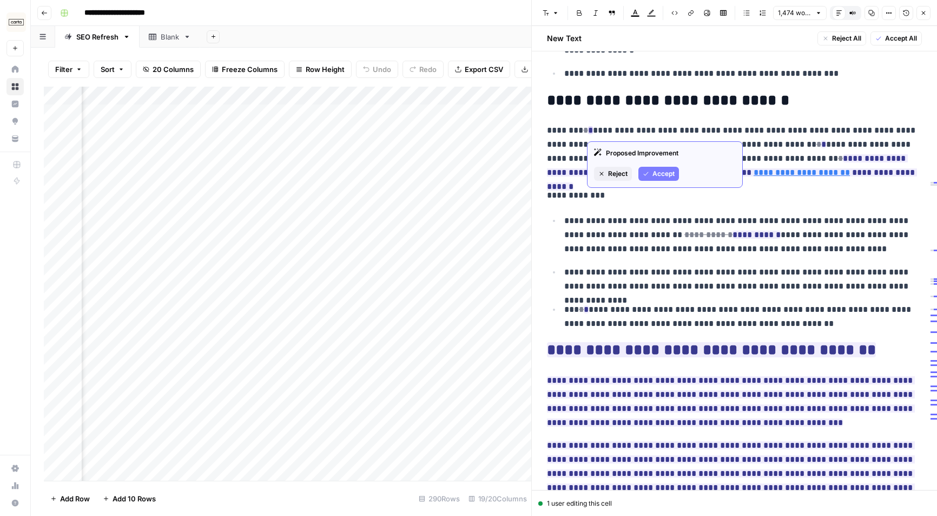
click at [670, 176] on span "Accept" at bounding box center [664, 174] width 22 height 10
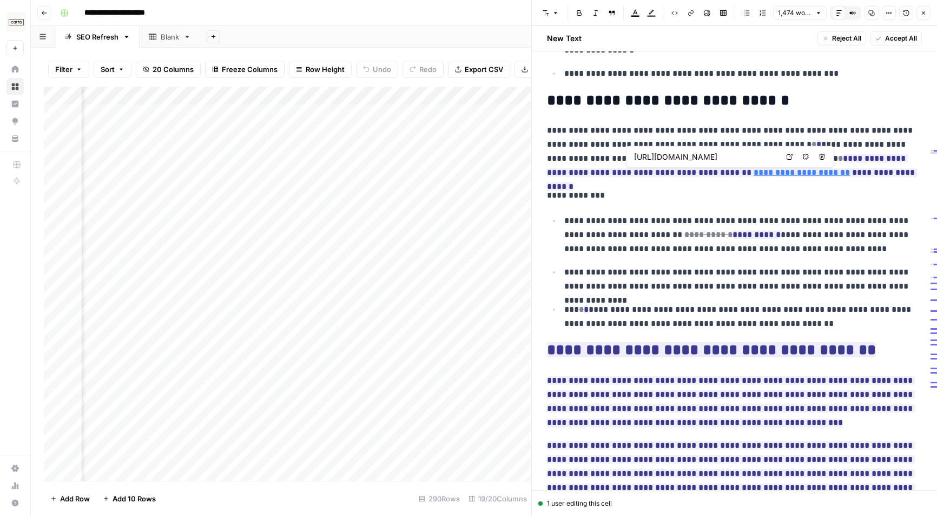
click at [770, 128] on p "**********" at bounding box center [734, 151] width 375 height 56
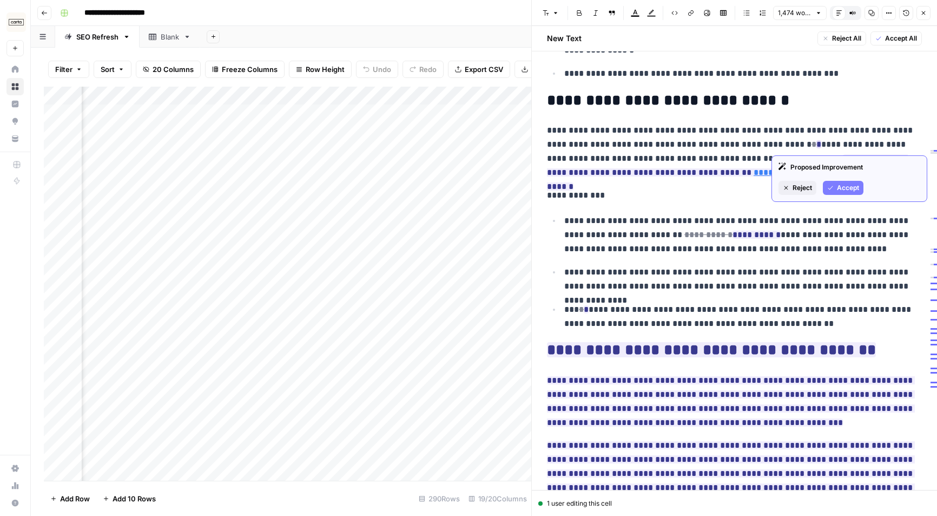
click at [797, 187] on span "Accept" at bounding box center [848, 188] width 22 height 10
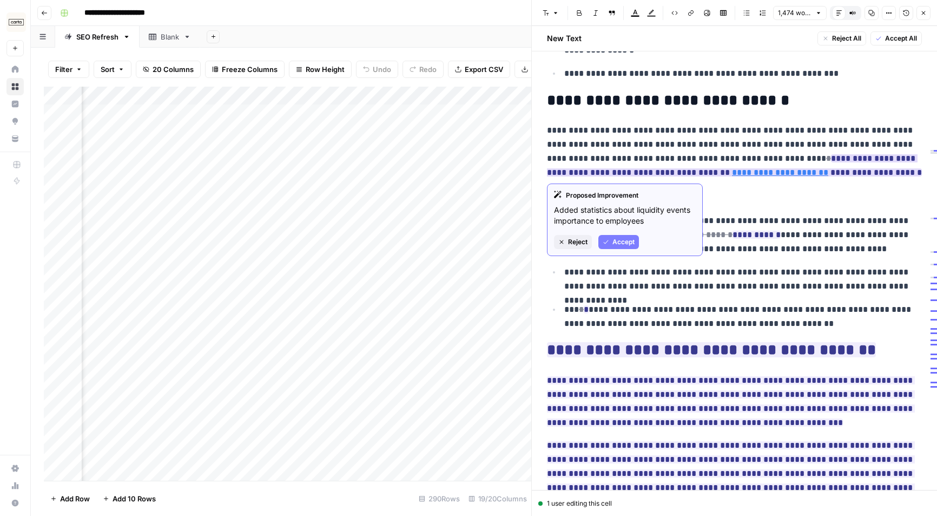
click at [633, 240] on span "Accept" at bounding box center [624, 242] width 22 height 10
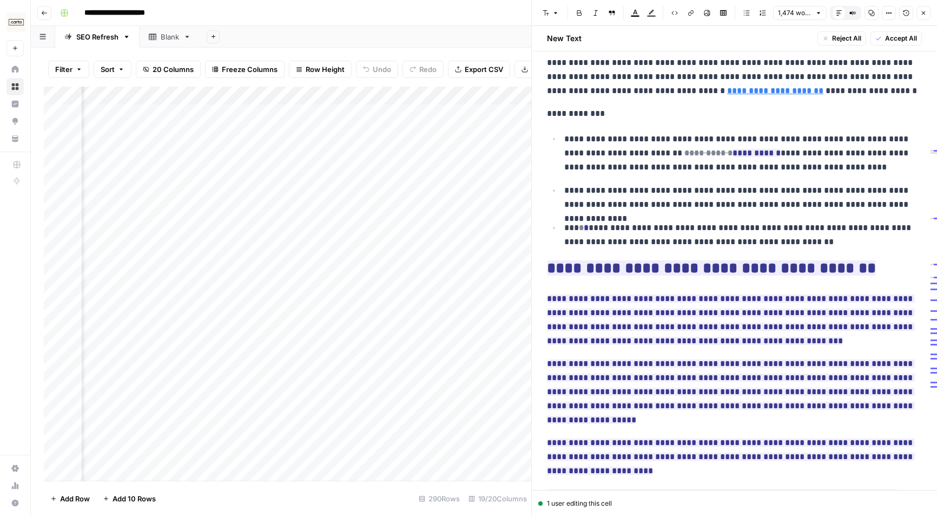
scroll to position [1791, 0]
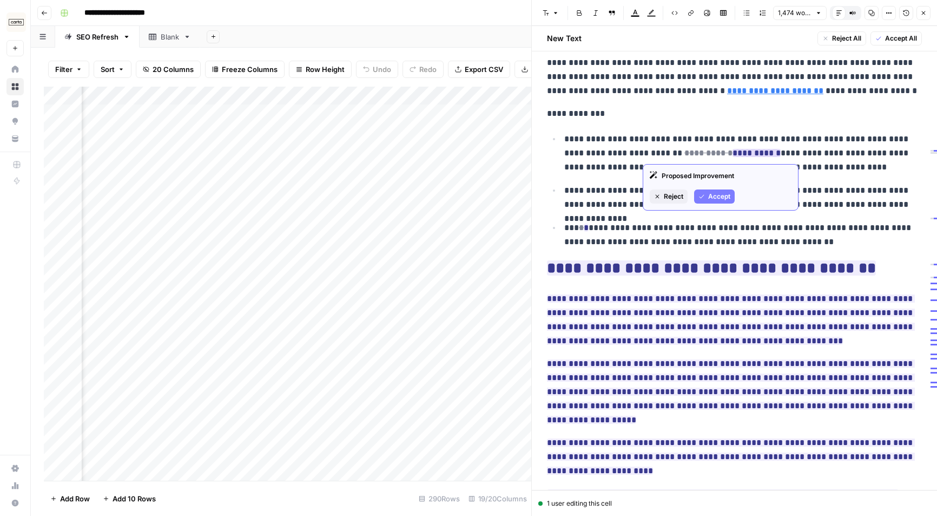
click at [717, 203] on div "Proposed Improvement Reject Accept" at bounding box center [721, 187] width 156 height 47
click at [719, 196] on span "Accept" at bounding box center [719, 197] width 22 height 10
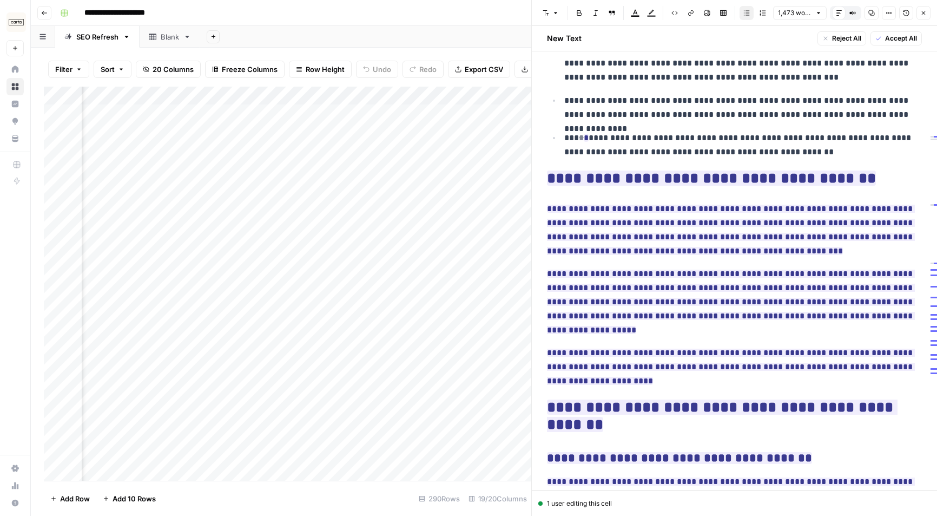
scroll to position [1882, 0]
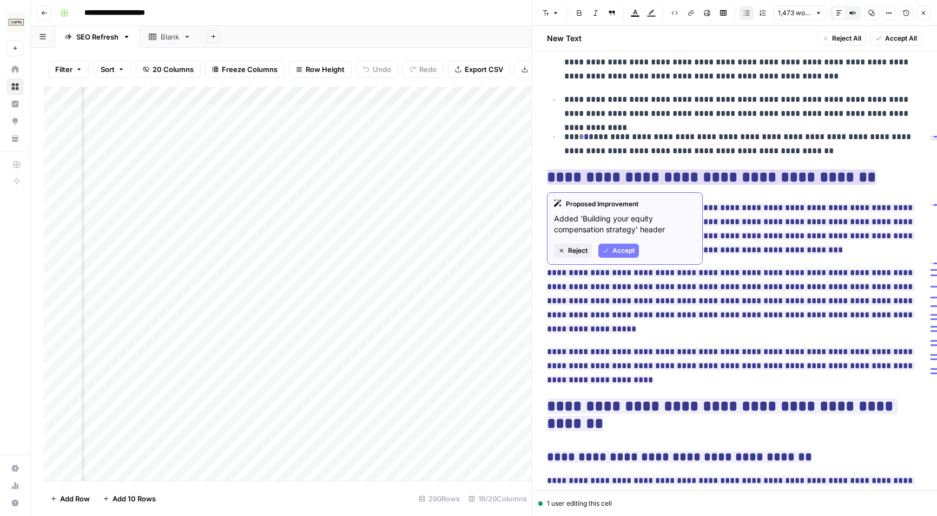
click at [619, 249] on span "Accept" at bounding box center [624, 251] width 22 height 10
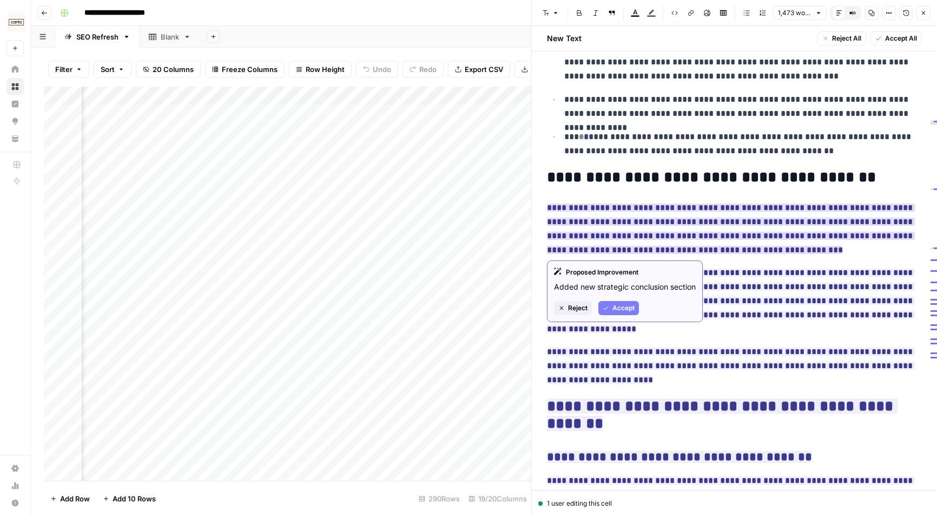
click at [619, 313] on span "Accept" at bounding box center [624, 308] width 22 height 10
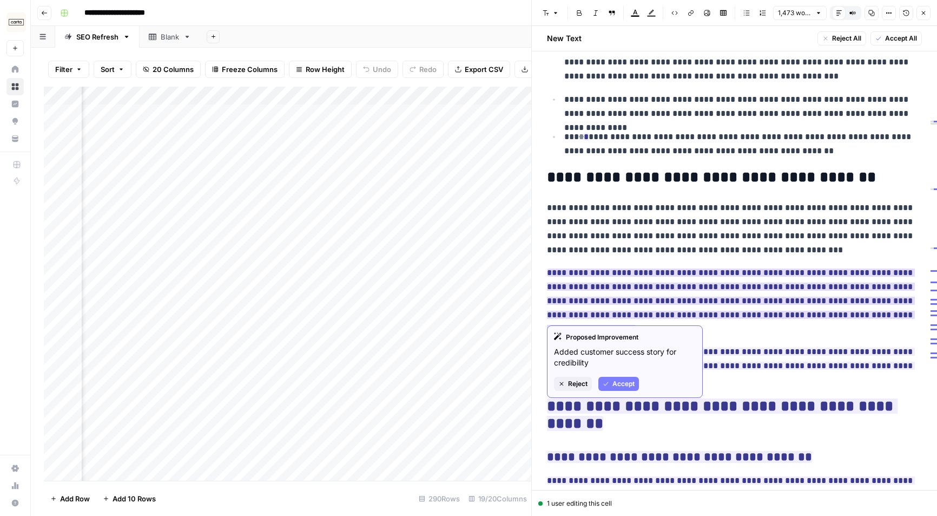
click at [615, 383] on span "Accept" at bounding box center [624, 384] width 22 height 10
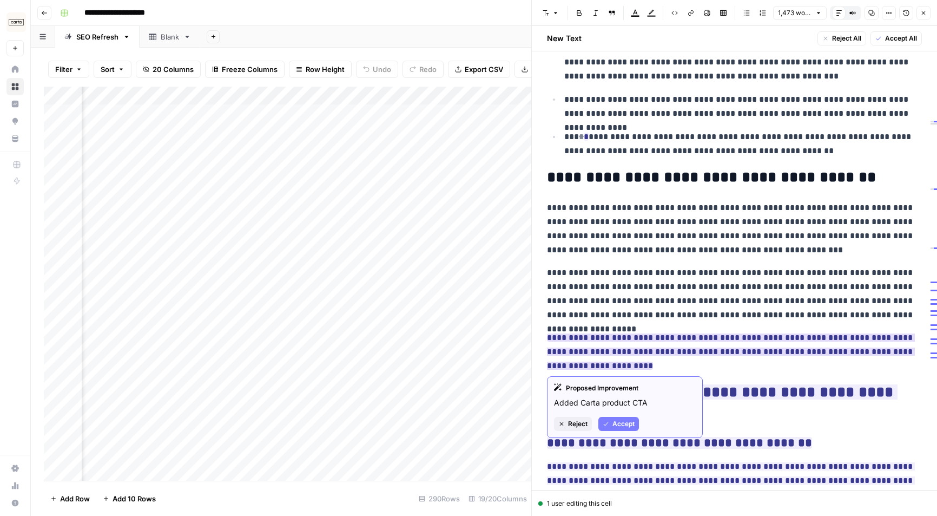
click at [627, 418] on button "Accept" at bounding box center [619, 424] width 41 height 14
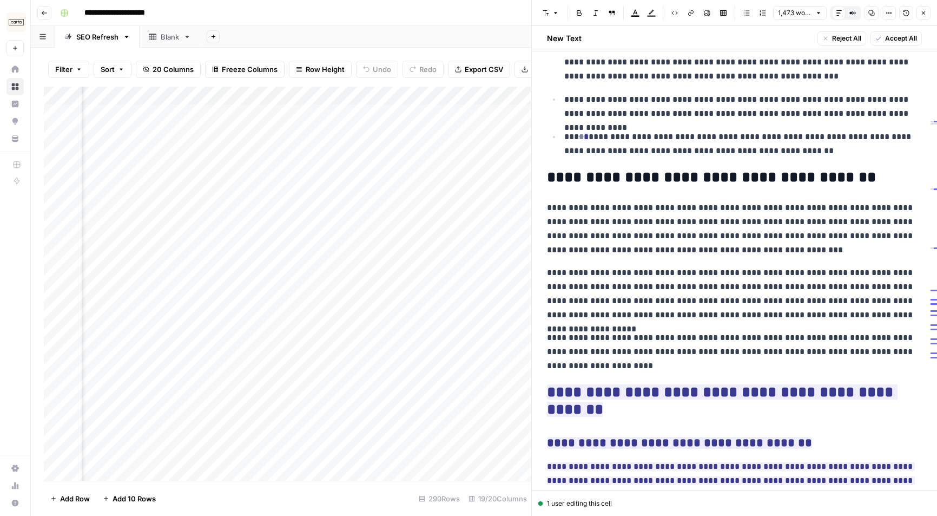
scroll to position [2081, 0]
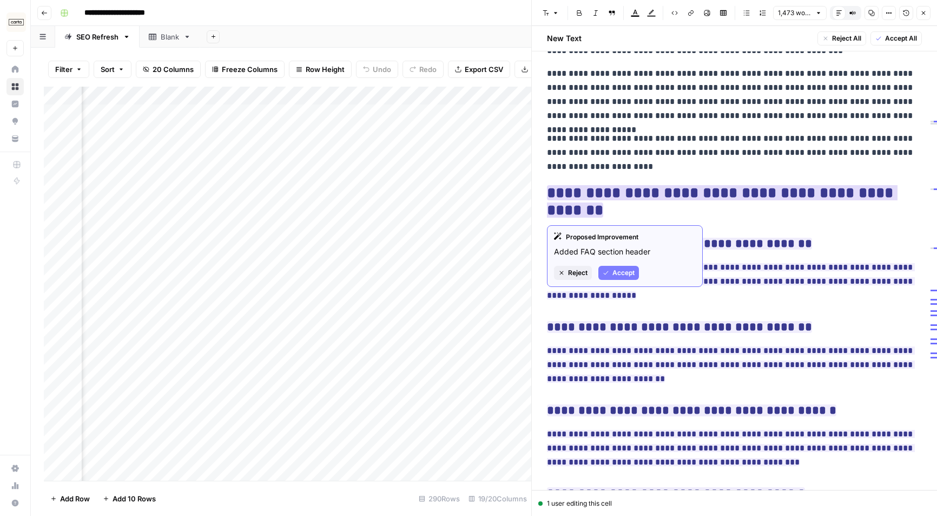
click at [627, 267] on button "Accept" at bounding box center [619, 273] width 41 height 14
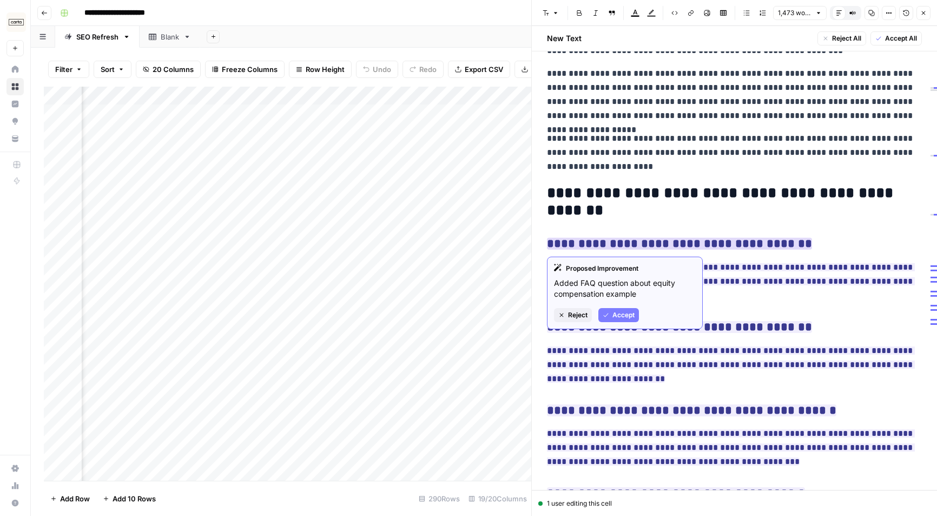
click at [622, 316] on span "Accept" at bounding box center [624, 315] width 22 height 10
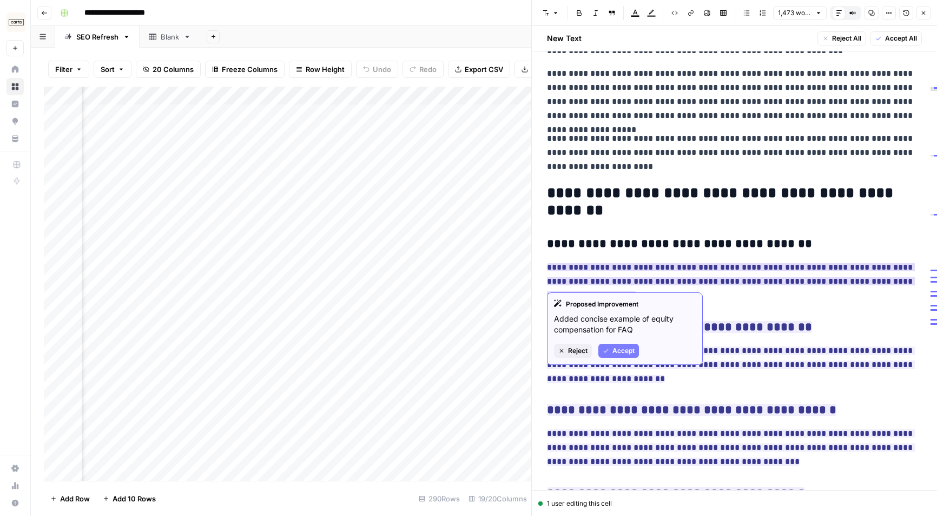
click at [623, 343] on div "Proposed Improvement Added concise example of equity compensation for FAQ Rejec…" at bounding box center [625, 328] width 156 height 73
click at [622, 351] on span "Accept" at bounding box center [624, 351] width 22 height 10
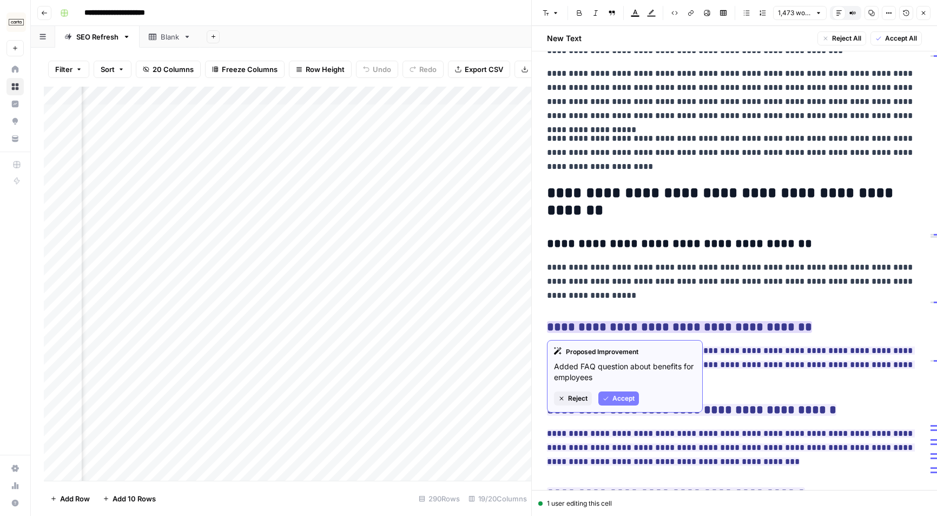
click at [611, 398] on button "Accept" at bounding box center [619, 398] width 41 height 14
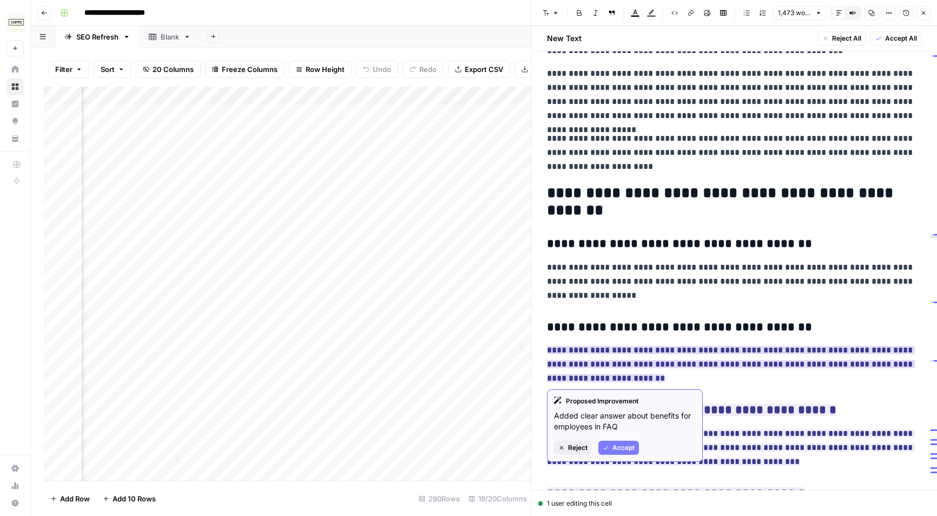
click at [614, 448] on span "Accept" at bounding box center [624, 448] width 22 height 10
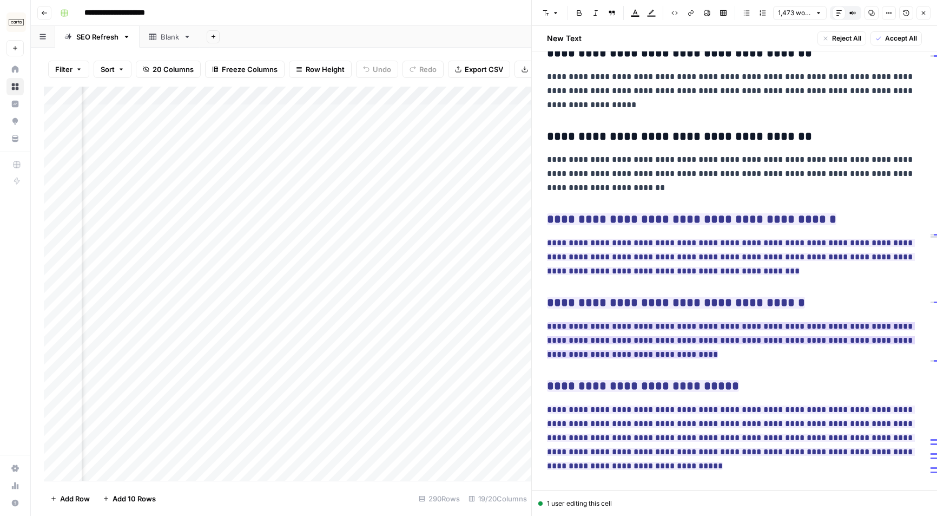
scroll to position [2271, 0]
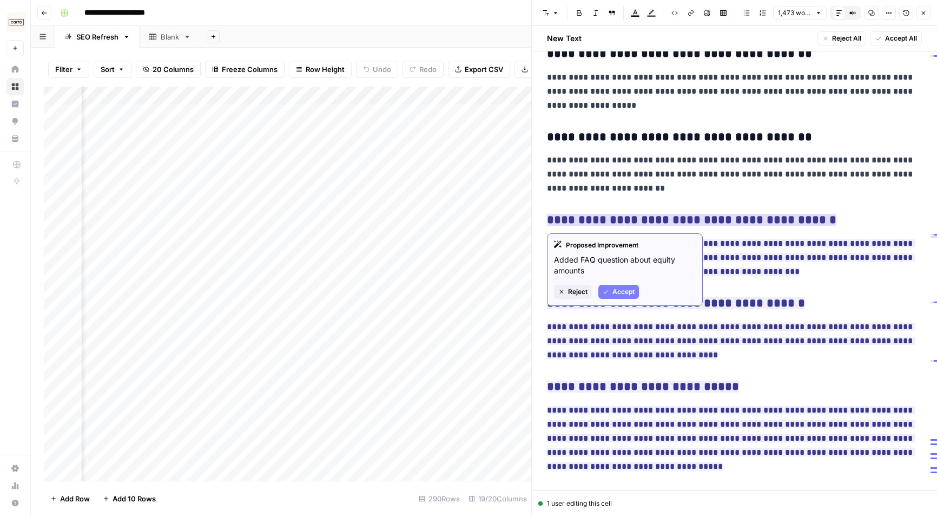
click at [619, 290] on span "Accept" at bounding box center [624, 292] width 22 height 10
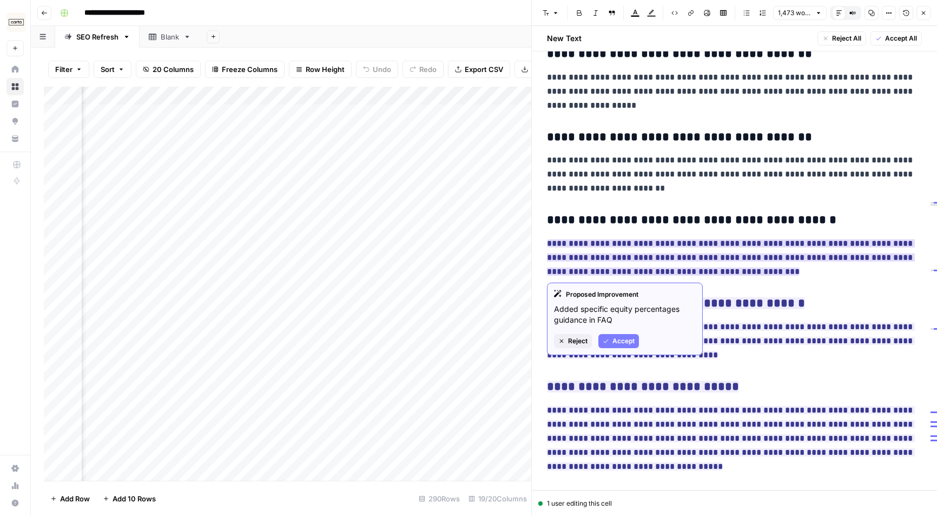
click at [623, 337] on span "Accept" at bounding box center [624, 341] width 22 height 10
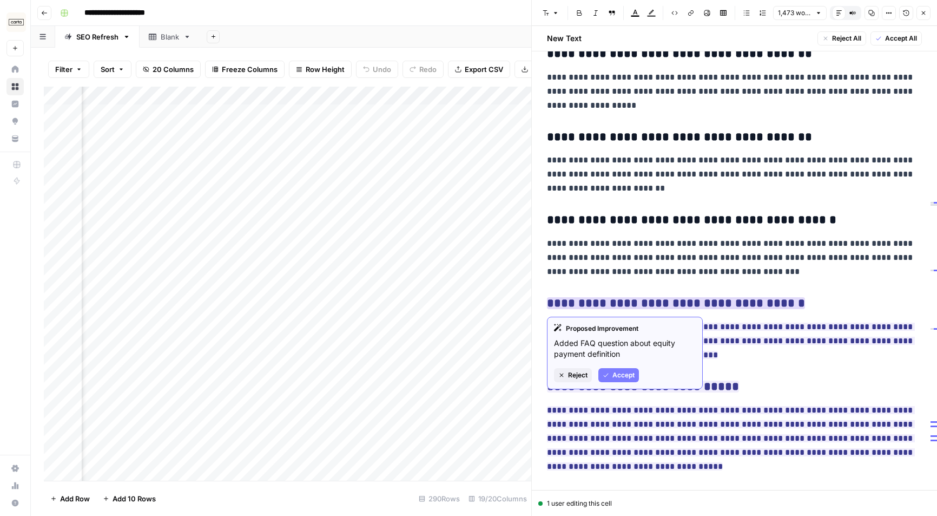
click at [620, 376] on span "Accept" at bounding box center [624, 375] width 22 height 10
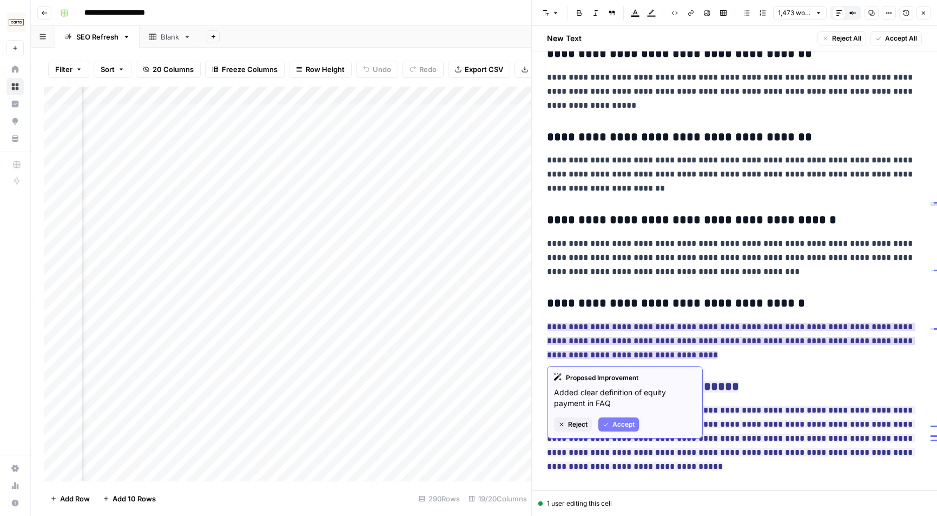
click at [622, 423] on span "Accept" at bounding box center [624, 424] width 22 height 10
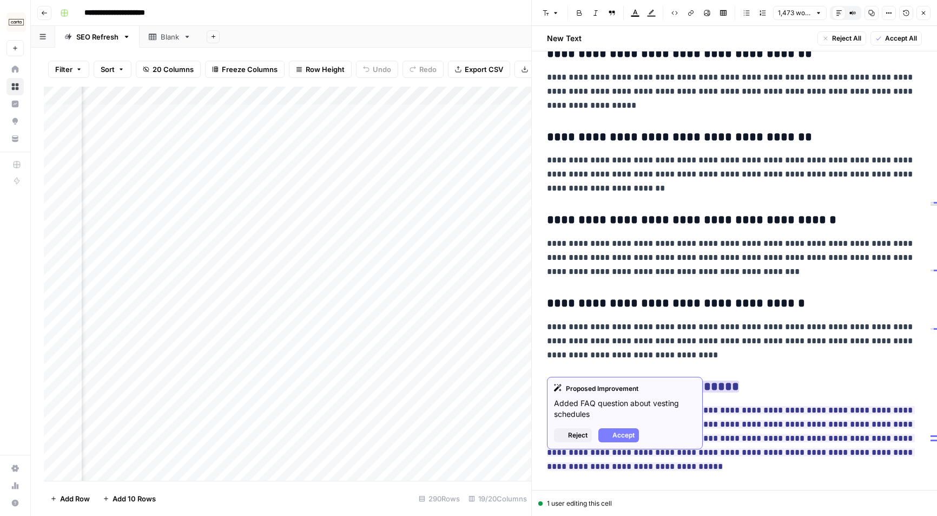
scroll to position [2294, 0]
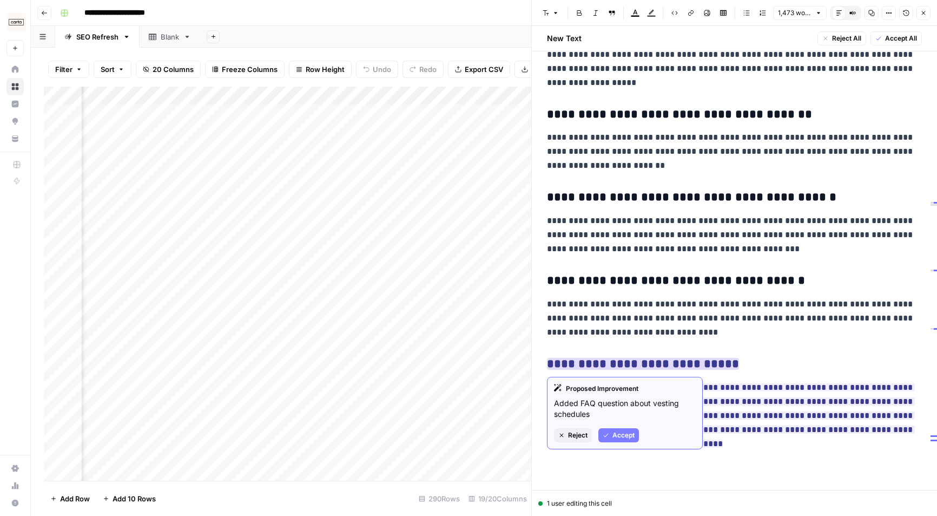
click at [624, 437] on span "Accept" at bounding box center [624, 435] width 22 height 10
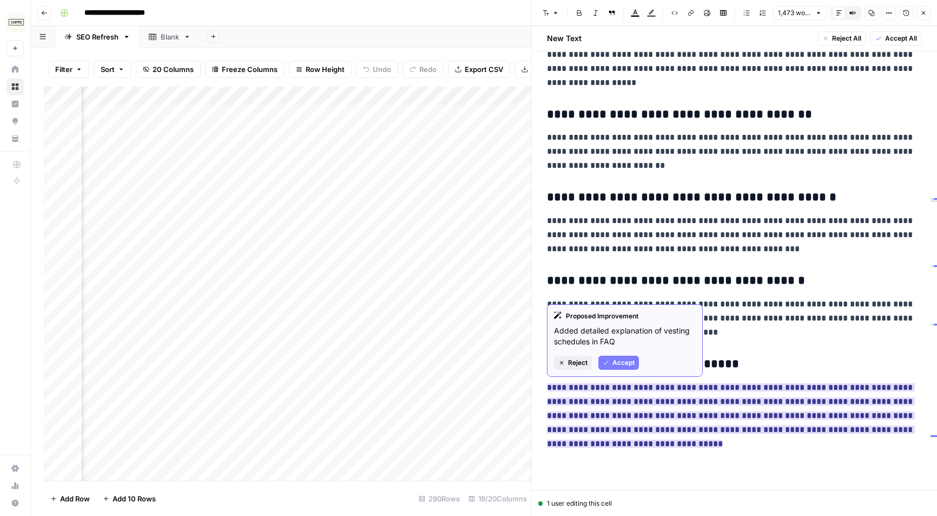
click at [628, 363] on span "Accept" at bounding box center [624, 363] width 22 height 10
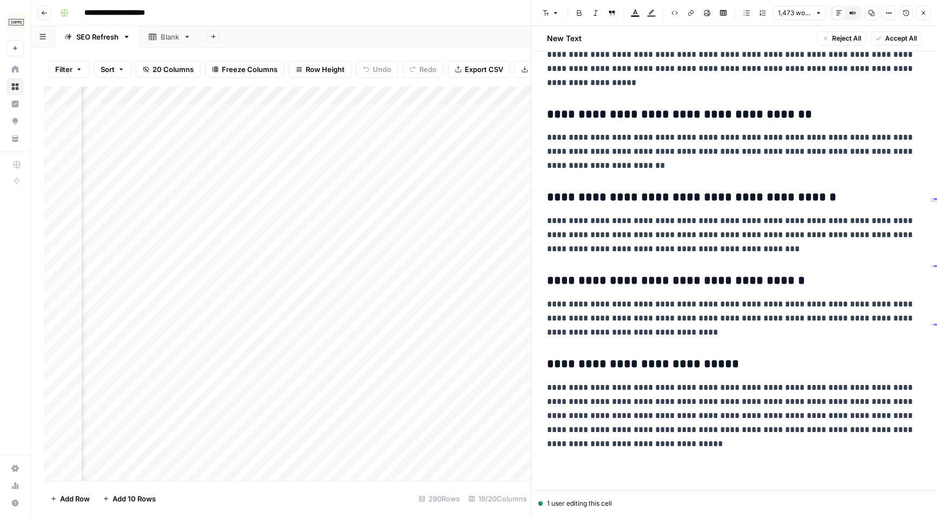
click at [797, 36] on span "Accept All" at bounding box center [901, 39] width 32 height 10
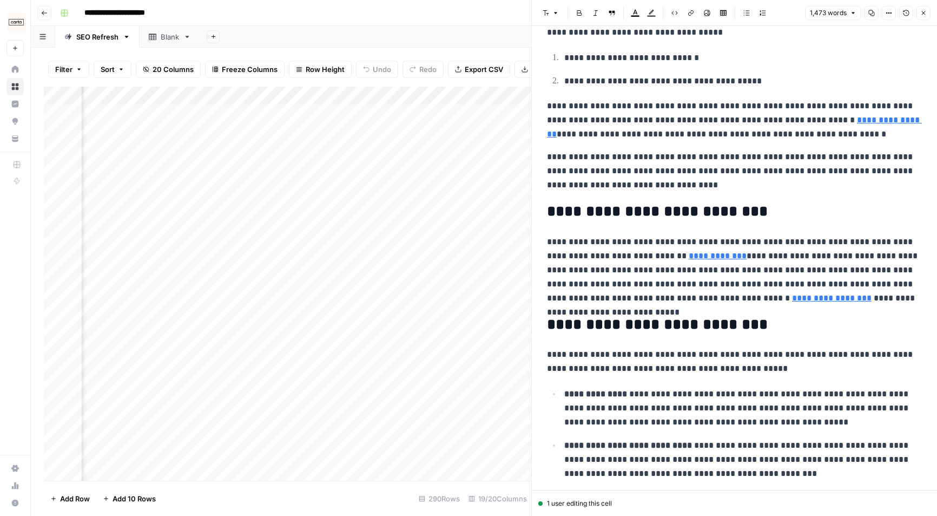
scroll to position [0, 0]
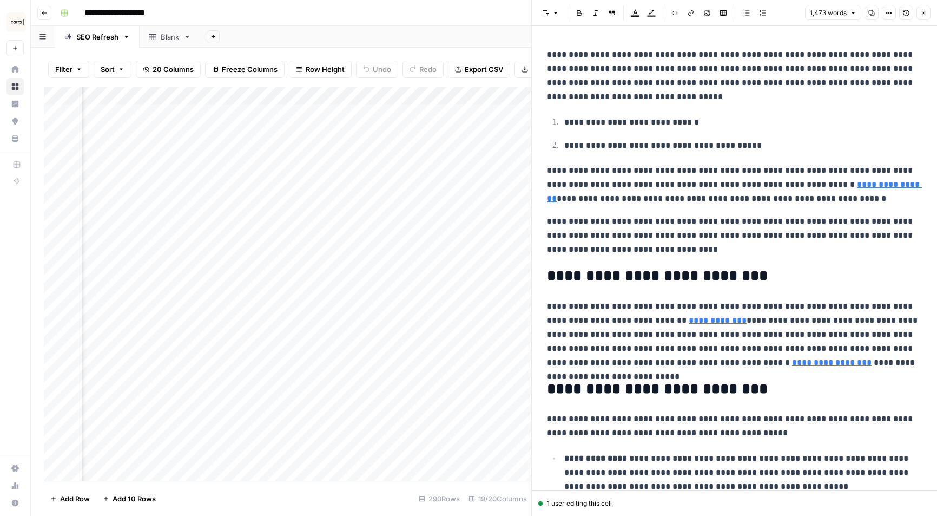
click at [739, 178] on p "**********" at bounding box center [734, 184] width 375 height 42
copy div "**********"
click at [797, 15] on button "Close" at bounding box center [924, 13] width 14 height 14
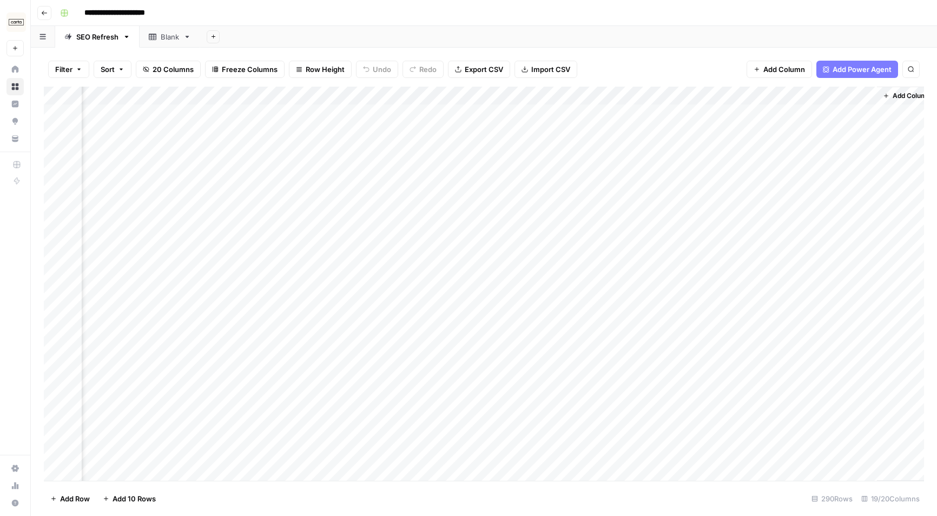
click at [533, 165] on div "Add Column" at bounding box center [484, 284] width 880 height 394
click at [557, 166] on div "Add Column" at bounding box center [484, 284] width 880 height 394
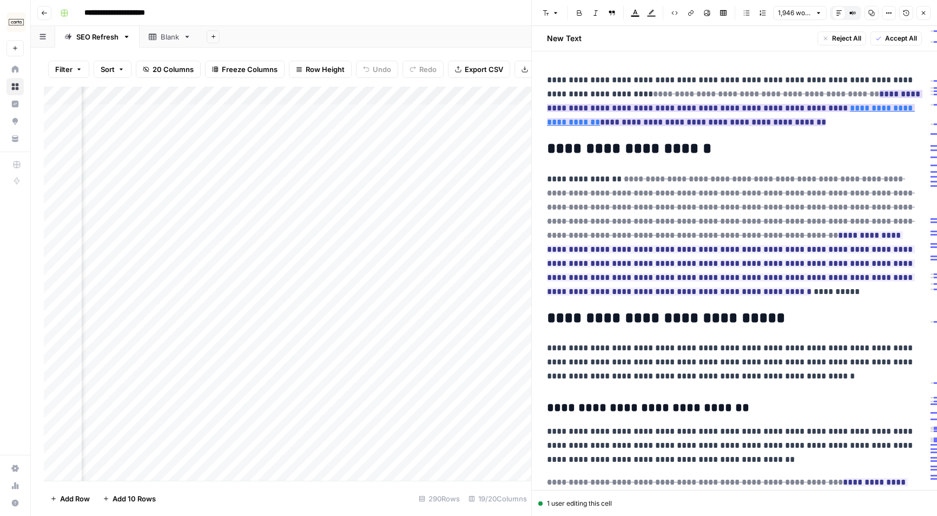
click at [724, 116] on ins "**********" at bounding box center [735, 108] width 376 height 36
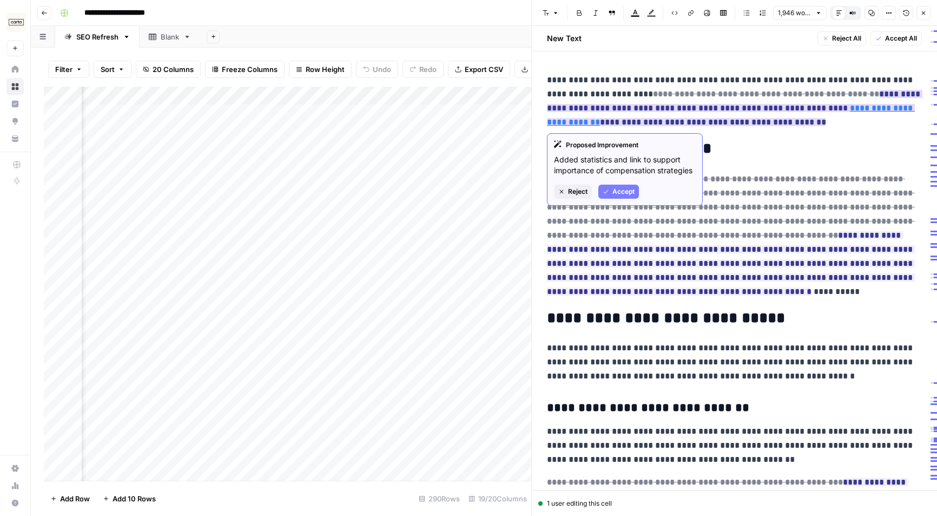
click at [629, 192] on span "Accept" at bounding box center [624, 192] width 22 height 10
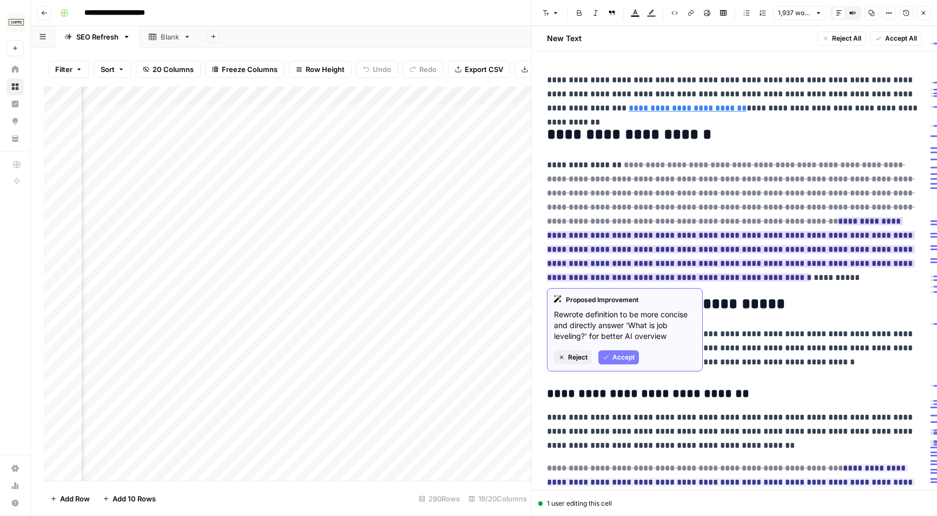
click at [622, 358] on span "Accept" at bounding box center [624, 357] width 22 height 10
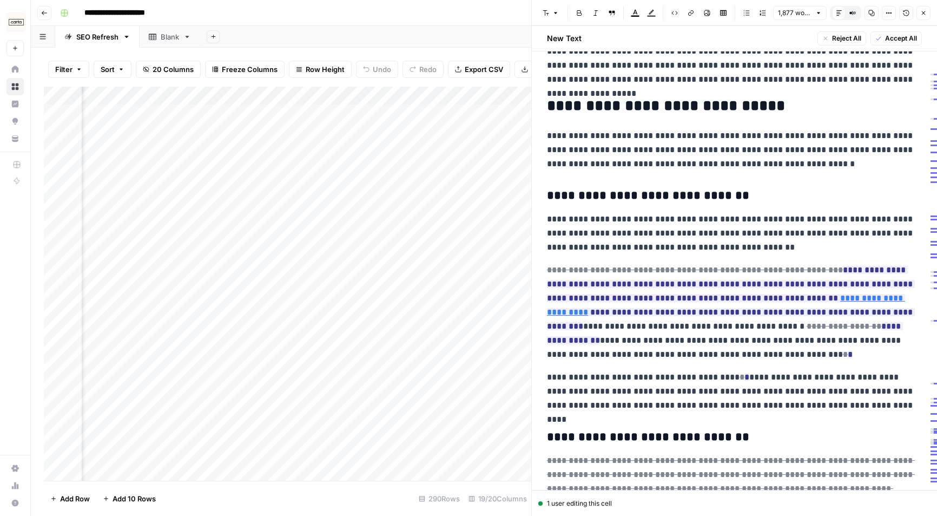
scroll to position [154, 0]
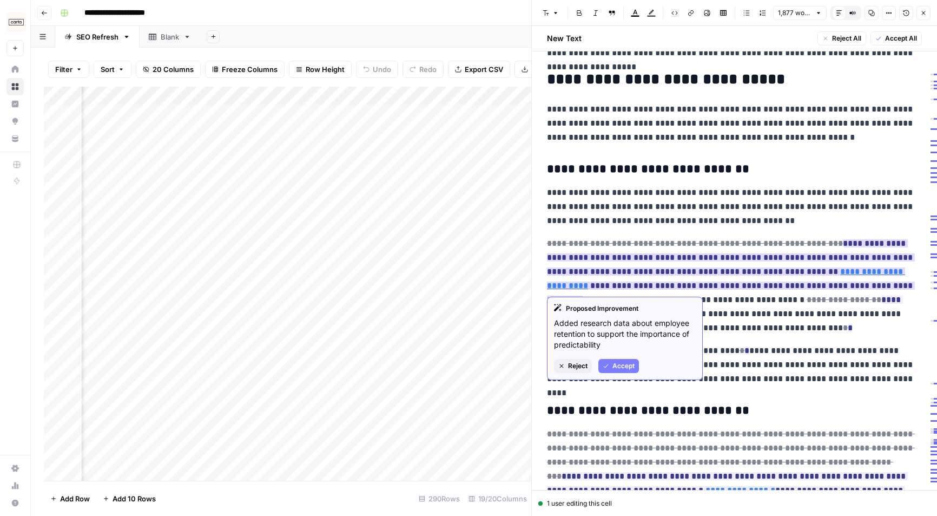
click at [629, 365] on span "Accept" at bounding box center [624, 366] width 22 height 10
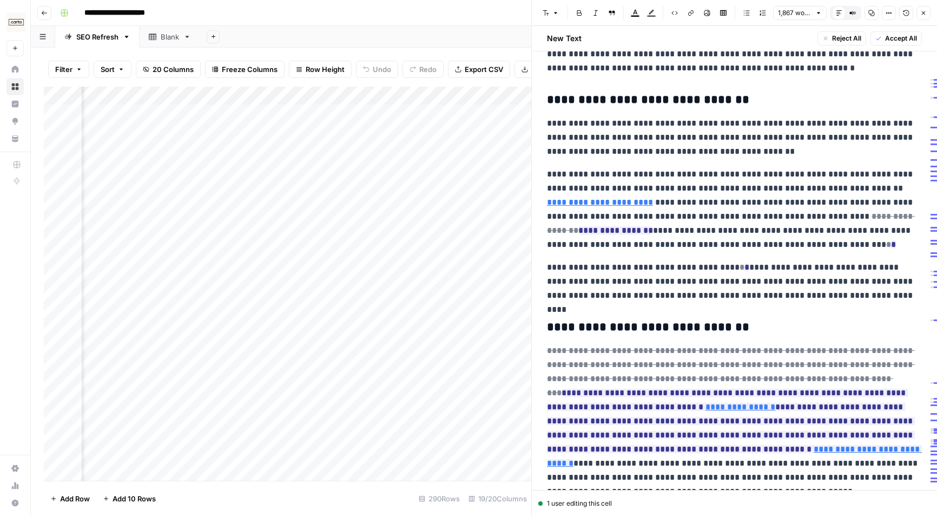
scroll to position [224, 0]
click at [797, 258] on span "Accept" at bounding box center [840, 259] width 22 height 10
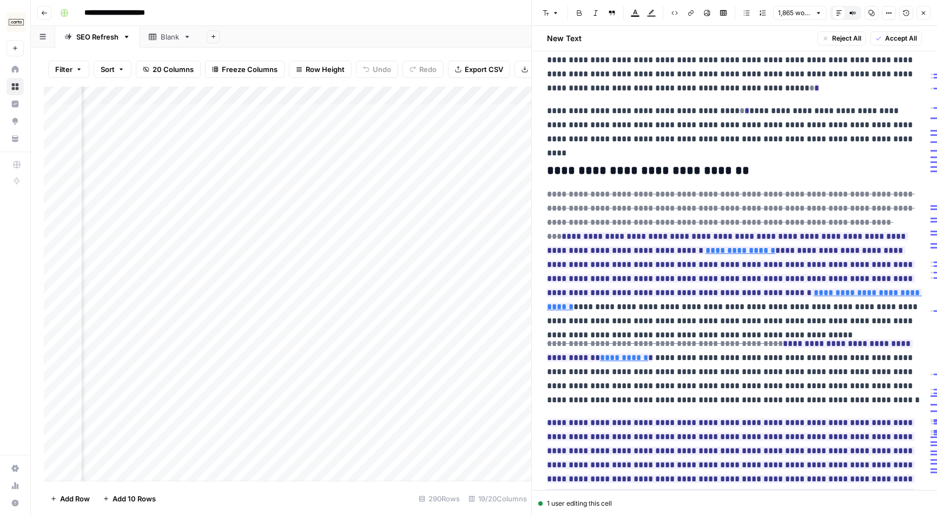
scroll to position [393, 0]
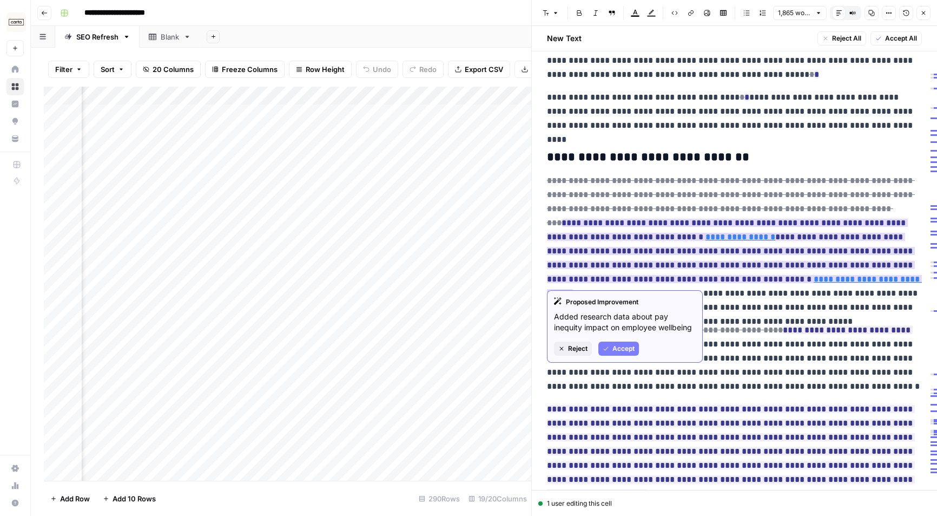
click at [633, 347] on span "Accept" at bounding box center [624, 349] width 22 height 10
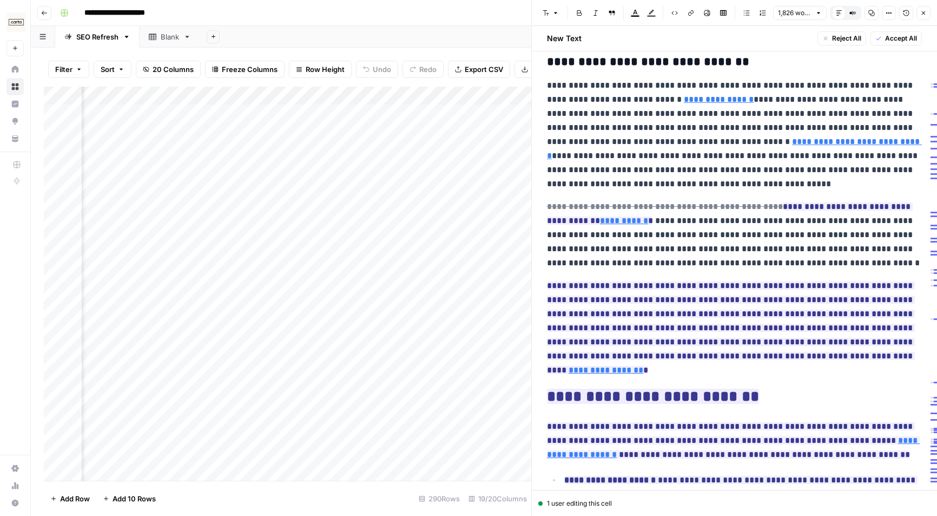
scroll to position [489, 0]
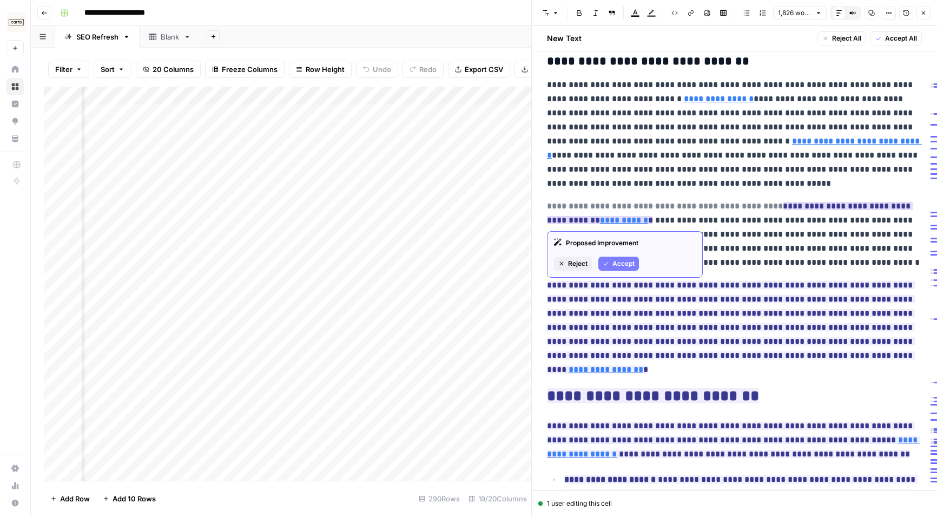
click at [622, 261] on span "Accept" at bounding box center [624, 264] width 22 height 10
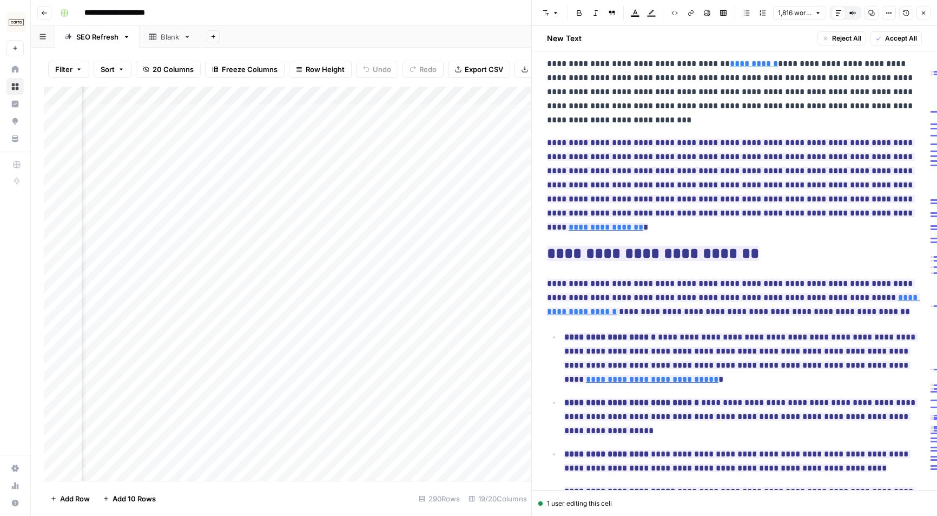
scroll to position [646, 0]
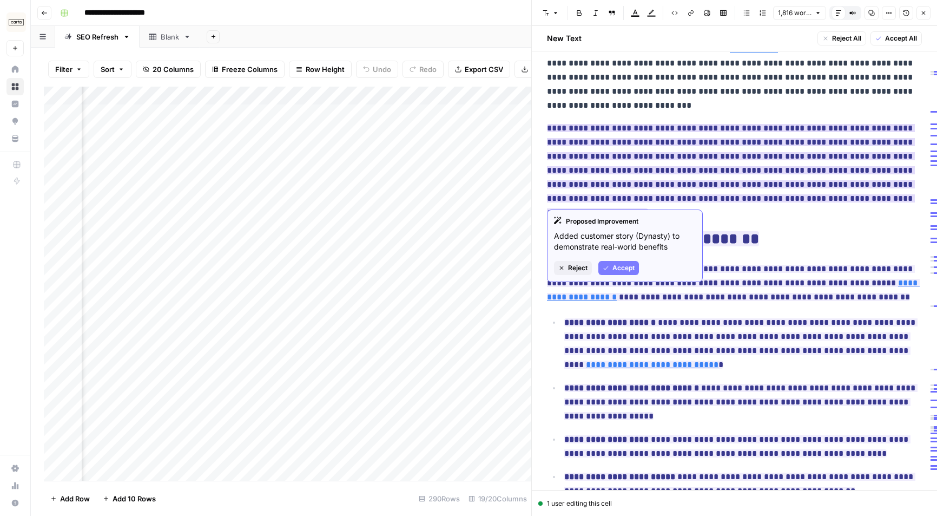
click at [625, 261] on button "Accept" at bounding box center [619, 268] width 41 height 14
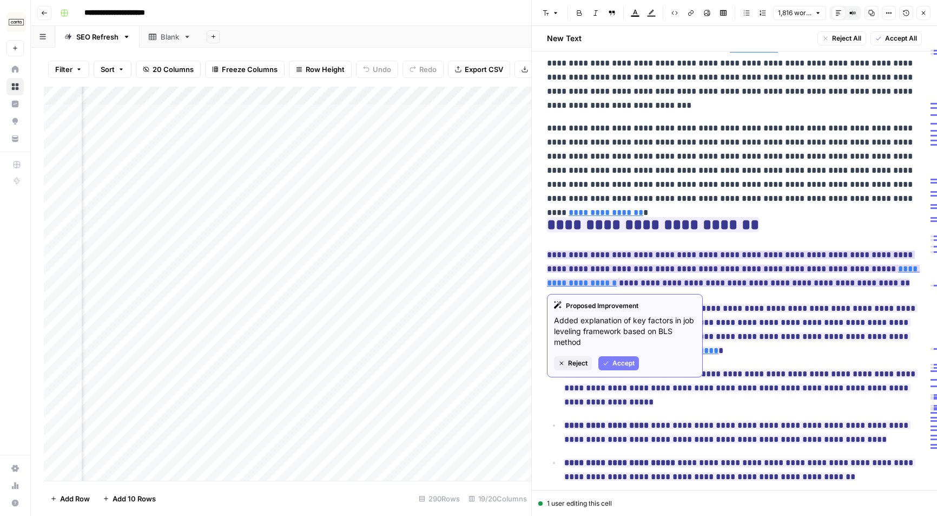
click at [618, 359] on span "Accept" at bounding box center [624, 363] width 22 height 10
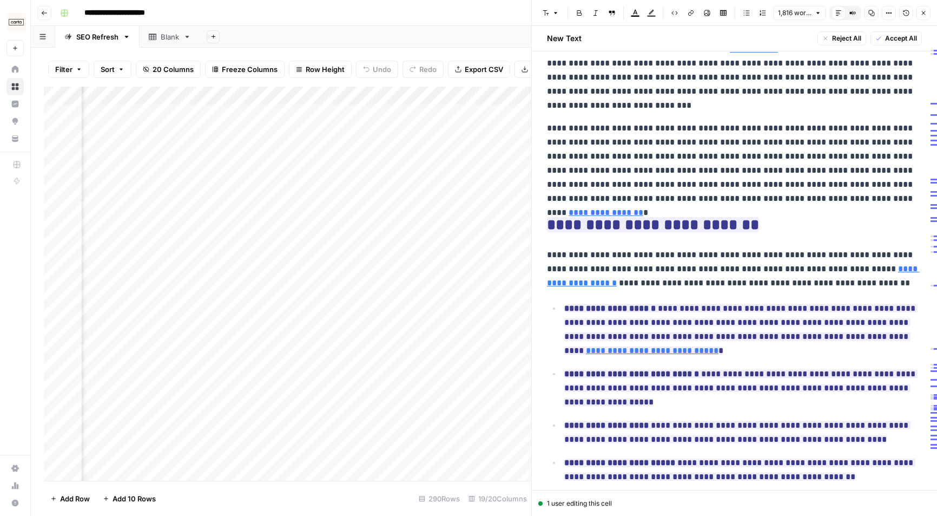
scroll to position [754, 0]
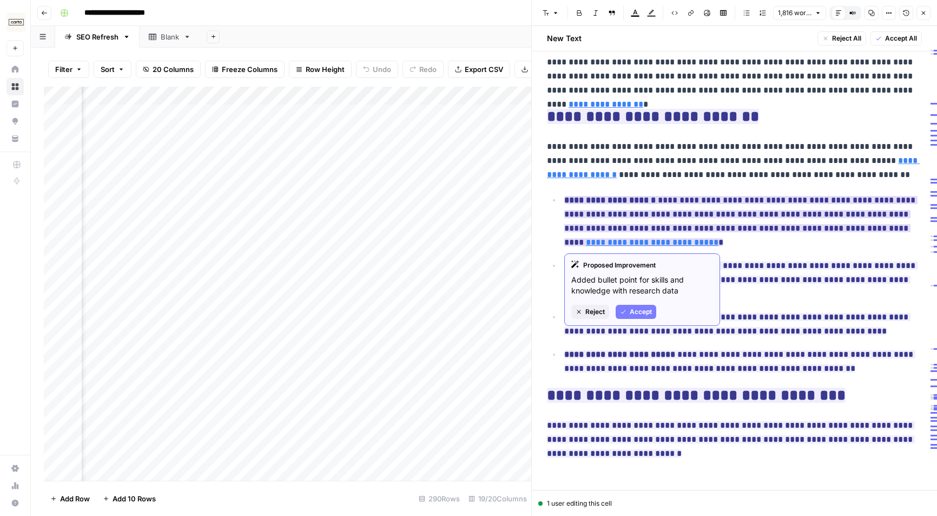
click at [632, 305] on button "Accept" at bounding box center [636, 312] width 41 height 14
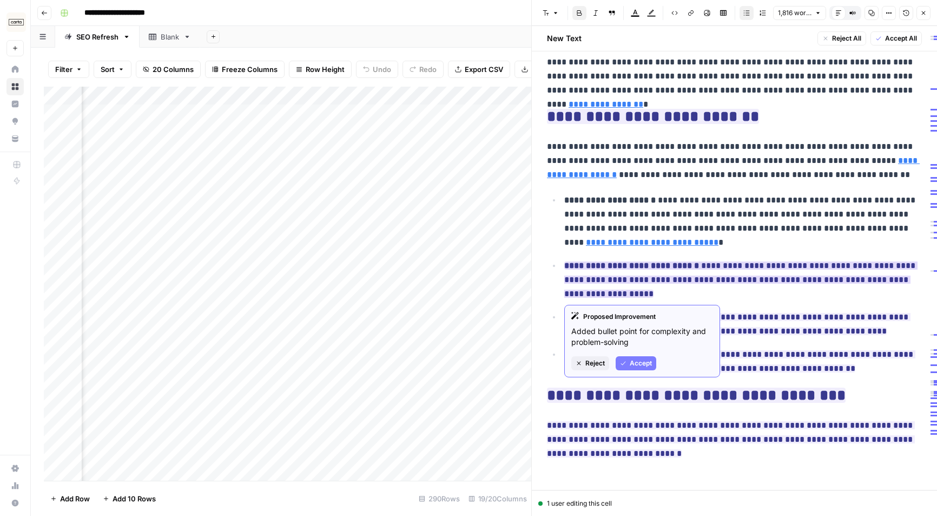
click at [630, 357] on button "Accept" at bounding box center [636, 363] width 41 height 14
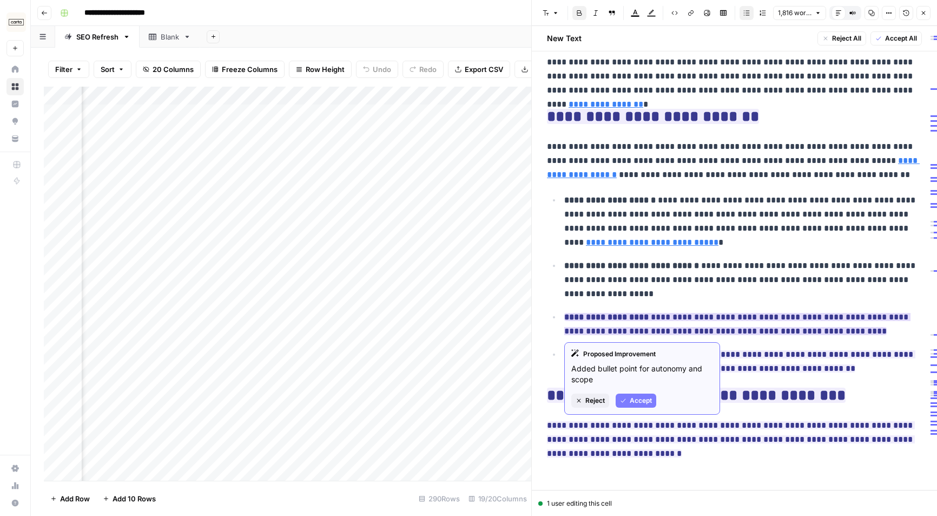
click at [632, 405] on button "Accept" at bounding box center [636, 400] width 41 height 14
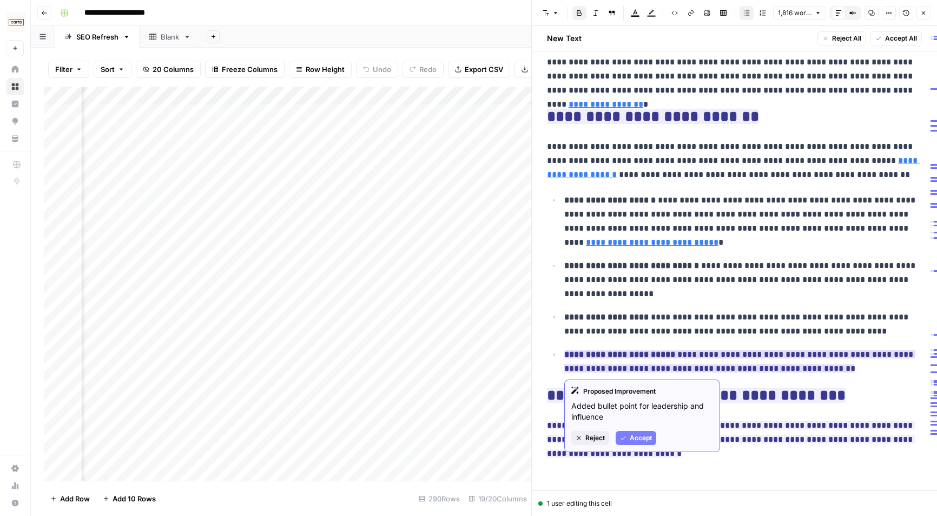
click at [647, 441] on span "Accept" at bounding box center [641, 438] width 22 height 10
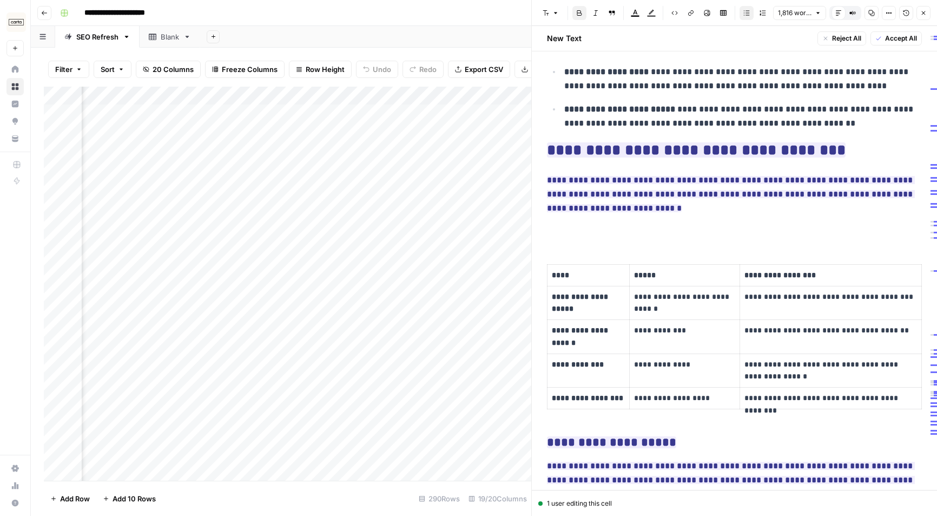
scroll to position [1026, 0]
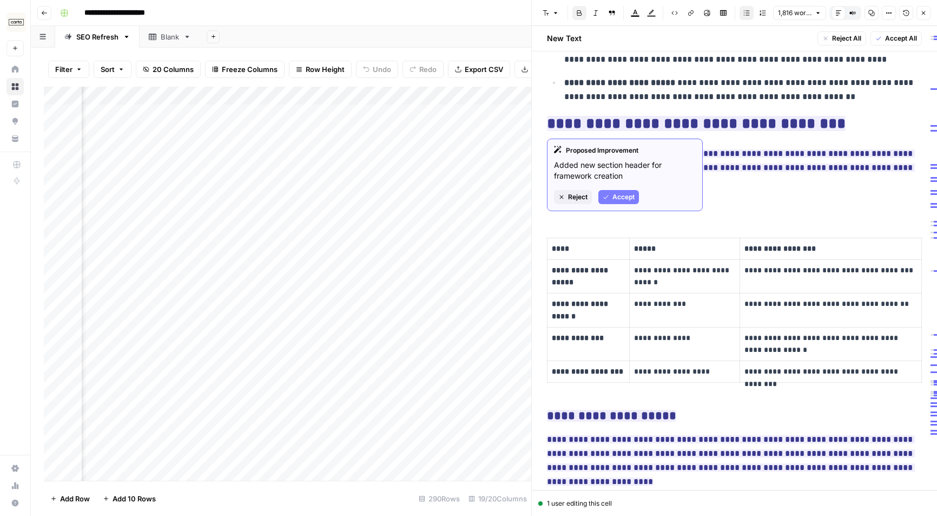
click at [614, 197] on span "Accept" at bounding box center [624, 197] width 22 height 10
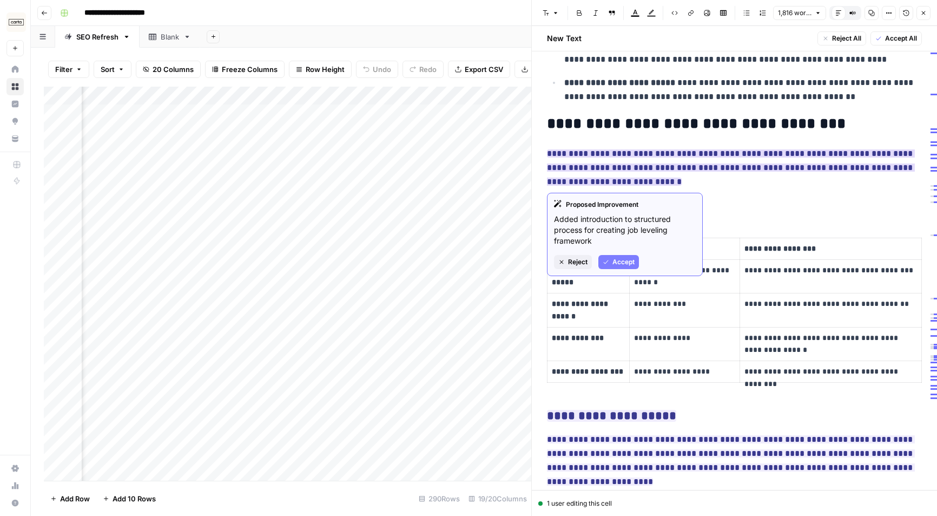
click at [607, 259] on icon "button" at bounding box center [606, 262] width 6 height 6
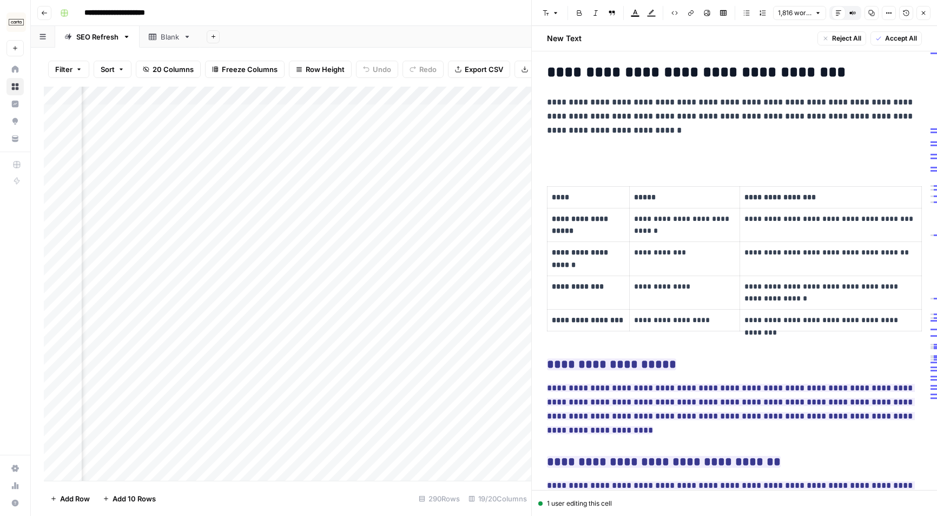
scroll to position [1070, 0]
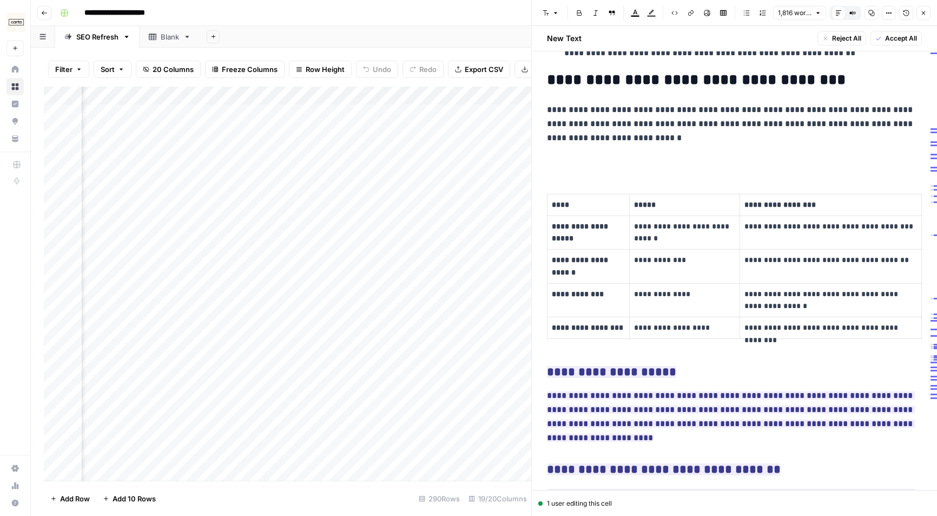
click at [570, 157] on p at bounding box center [734, 161] width 375 height 14
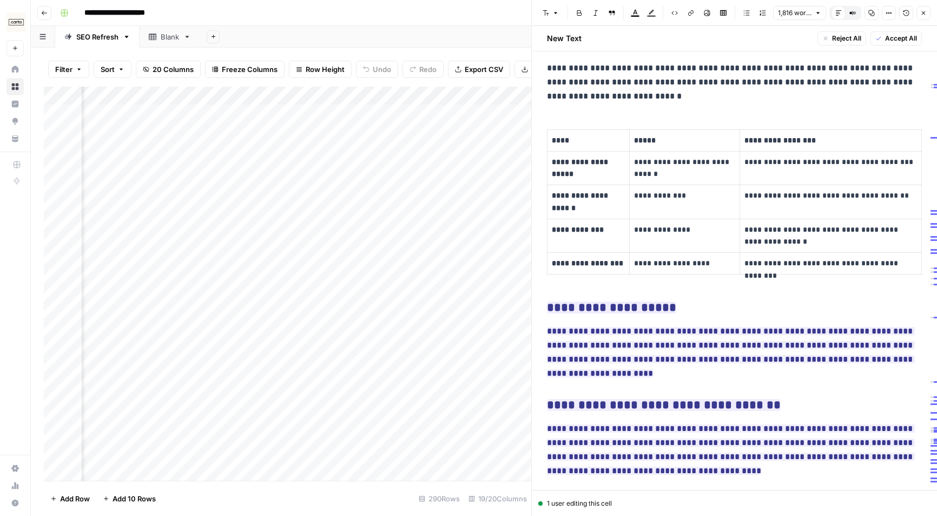
scroll to position [1118, 0]
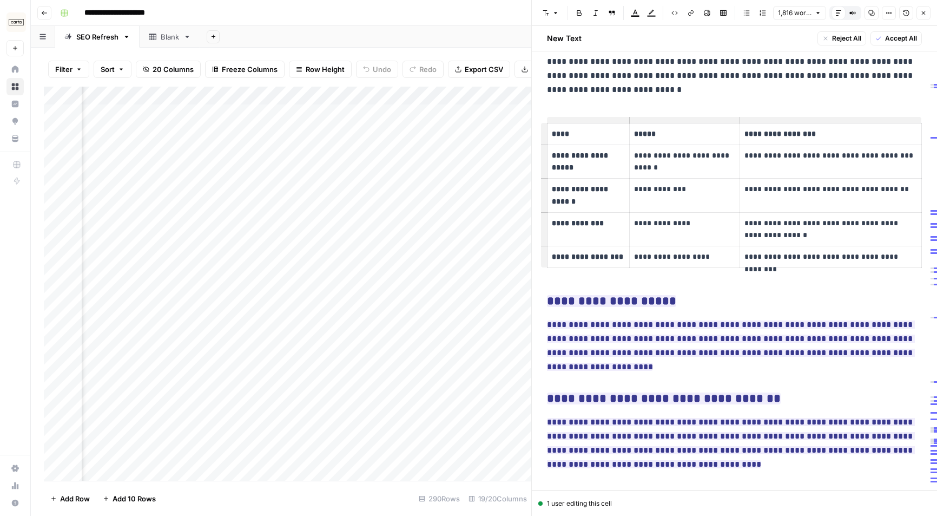
click at [763, 131] on p "**********" at bounding box center [831, 134] width 173 height 12
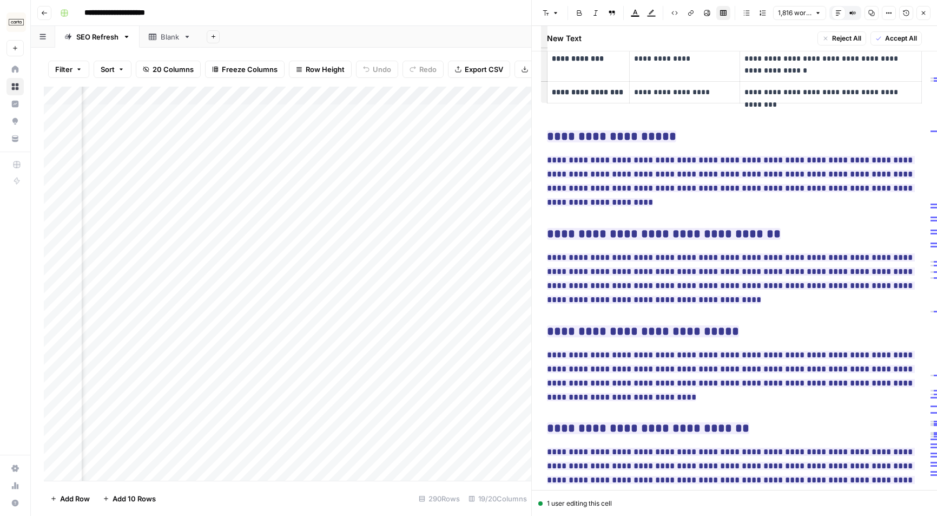
scroll to position [1291, 0]
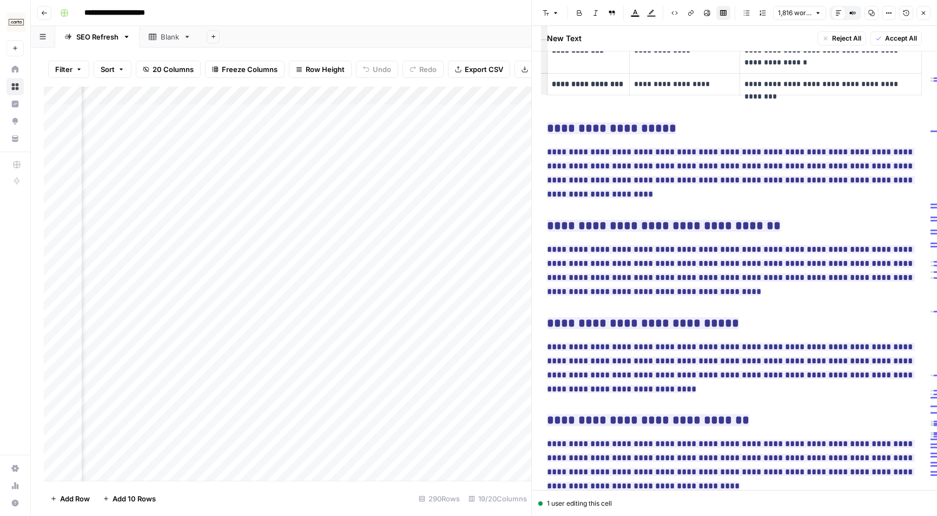
click at [625, 158] on span "**********" at bounding box center [731, 172] width 368 height 57
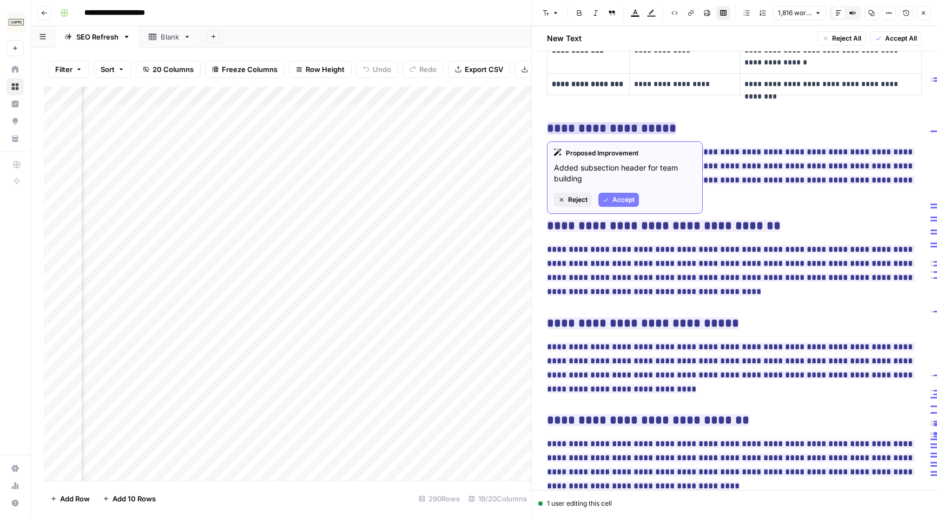
click at [625, 201] on span "Accept" at bounding box center [624, 200] width 22 height 10
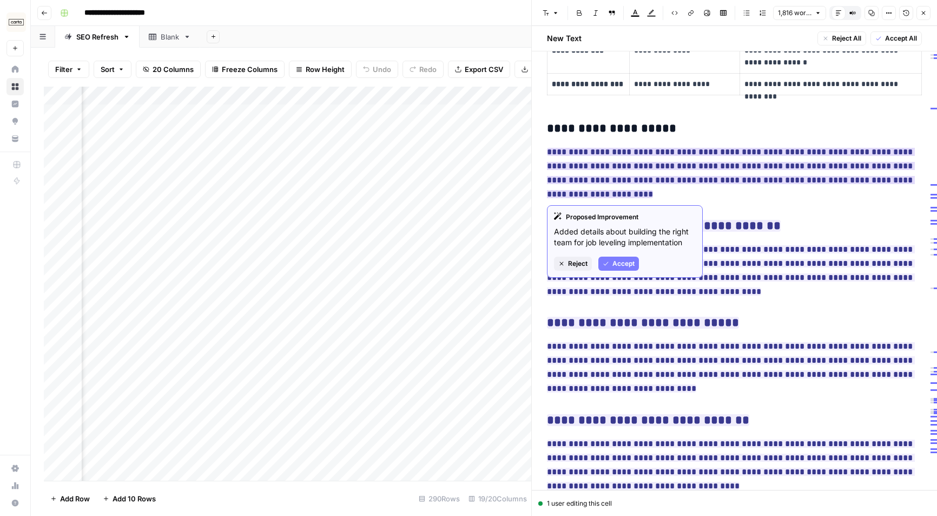
click at [609, 264] on button "Accept" at bounding box center [619, 264] width 41 height 14
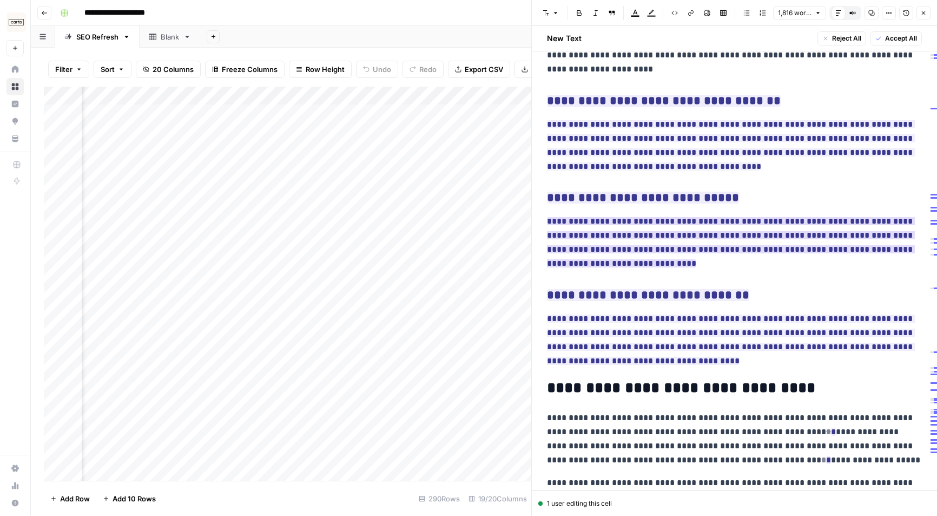
scroll to position [1429, 0]
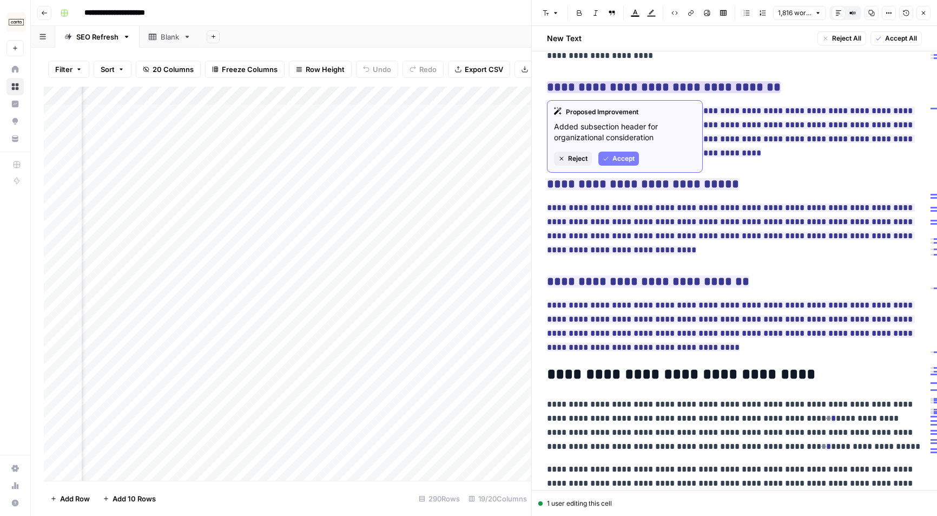
click at [632, 154] on span "Accept" at bounding box center [624, 159] width 22 height 10
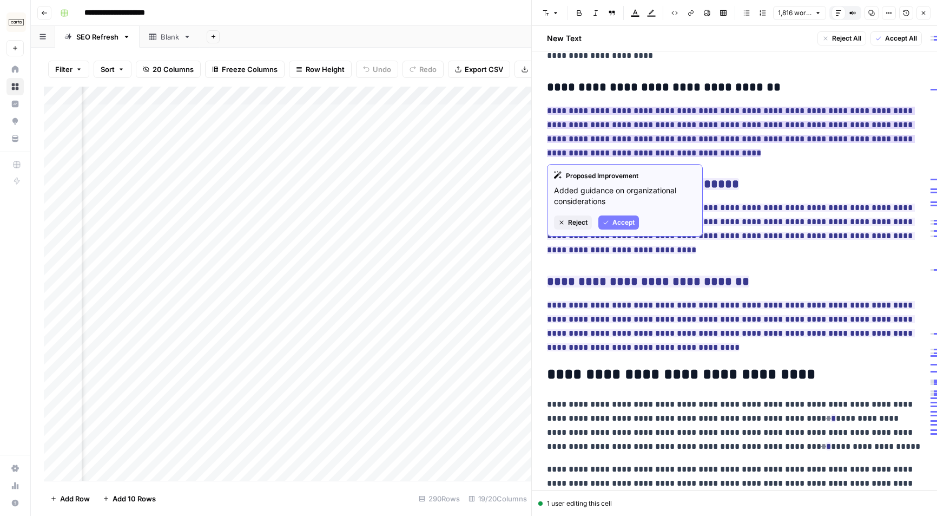
click at [628, 220] on span "Accept" at bounding box center [624, 223] width 22 height 10
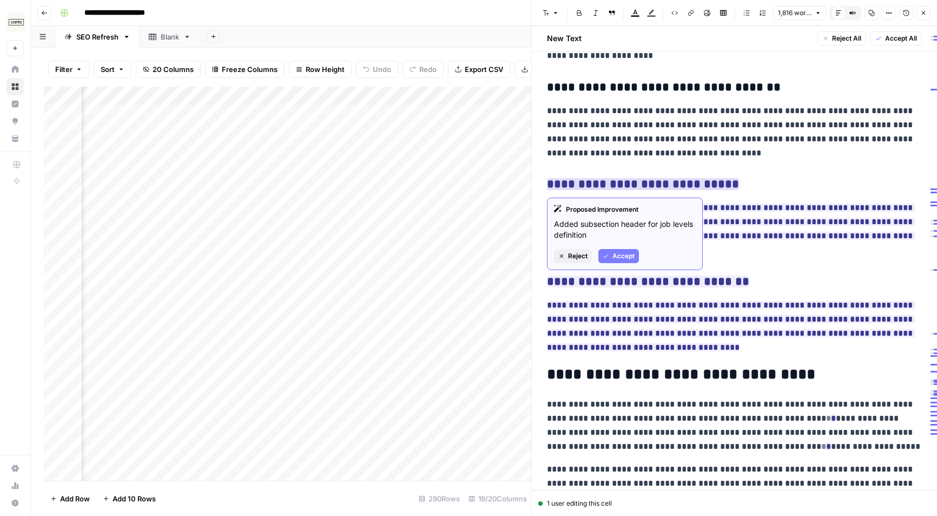
click at [619, 255] on span "Accept" at bounding box center [624, 256] width 22 height 10
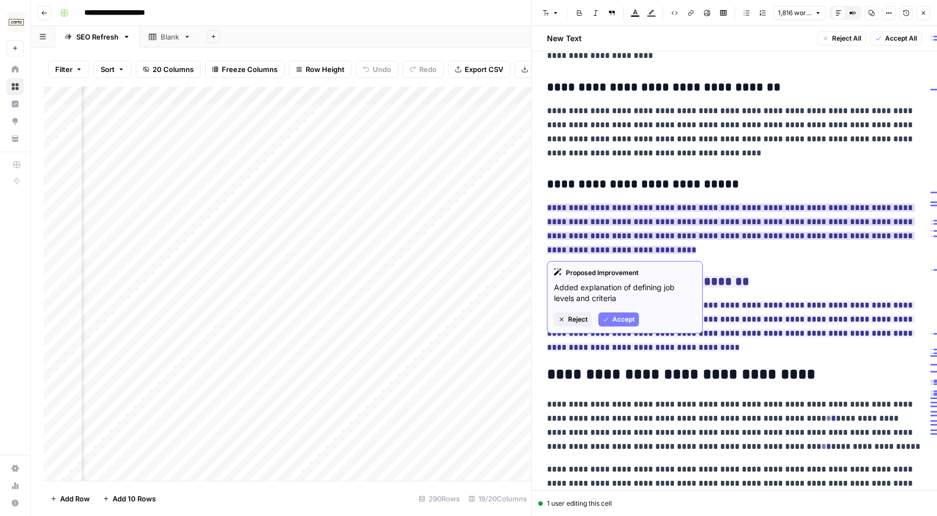
click at [625, 320] on span "Accept" at bounding box center [624, 319] width 22 height 10
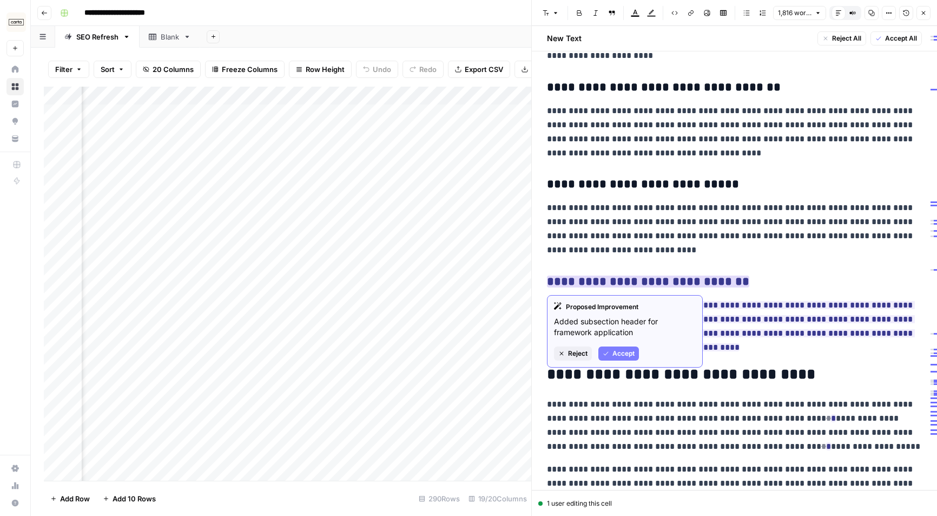
click at [624, 354] on span "Accept" at bounding box center [624, 354] width 22 height 10
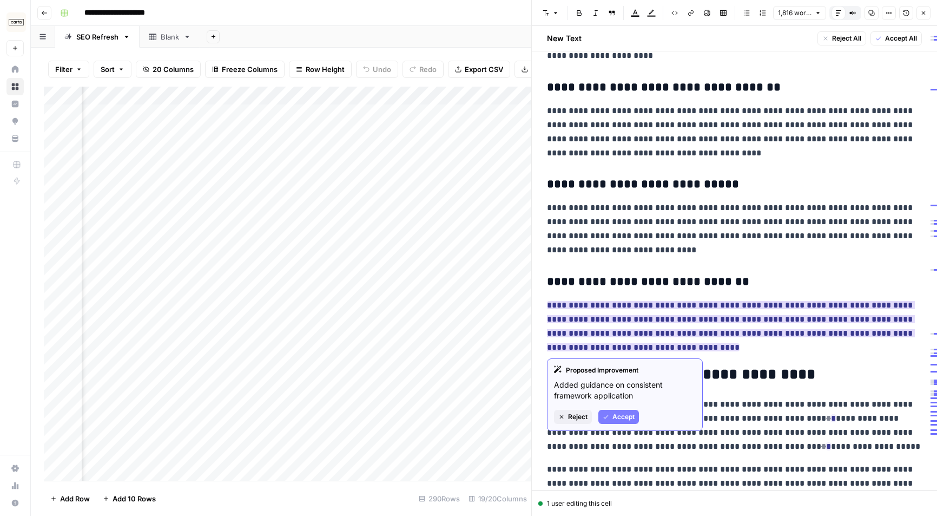
click at [614, 409] on div "Proposed Improvement Added guidance on consistent framework application Reject …" at bounding box center [625, 394] width 156 height 73
click at [614, 412] on span "Accept" at bounding box center [624, 417] width 22 height 10
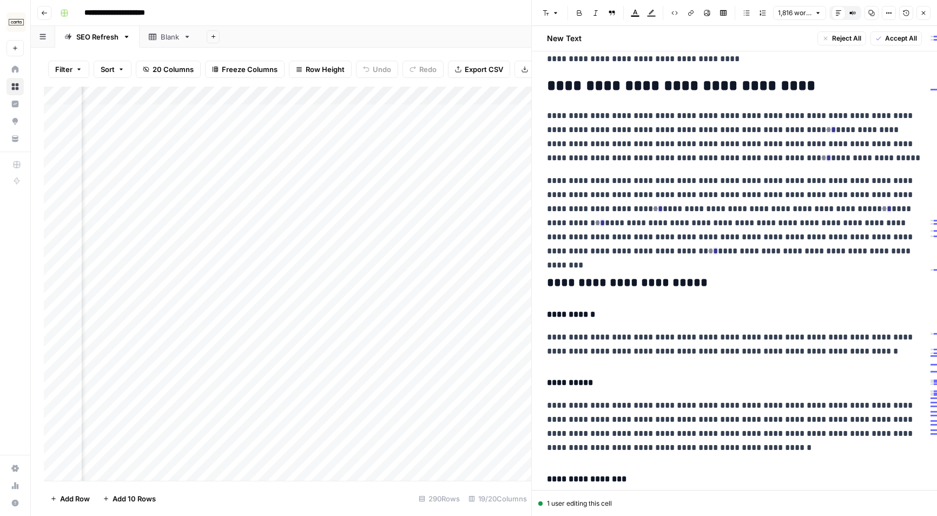
scroll to position [1700, 0]
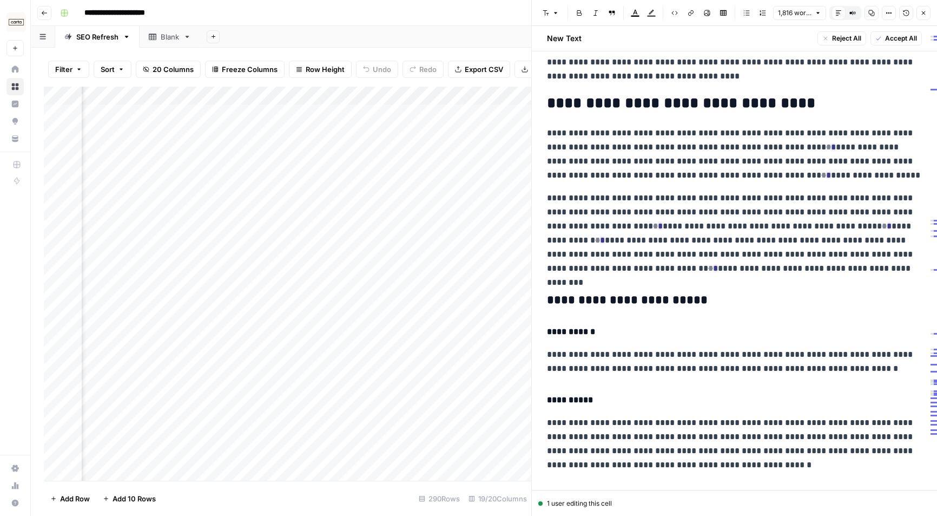
click at [724, 104] on h2 "**********" at bounding box center [734, 103] width 375 height 17
click at [698, 143] on p "**********" at bounding box center [734, 154] width 375 height 56
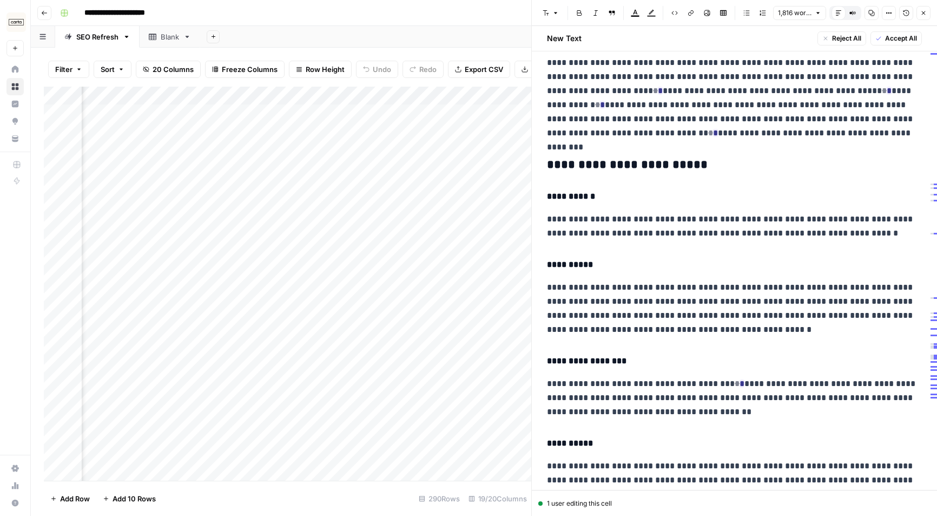
scroll to position [1821, 0]
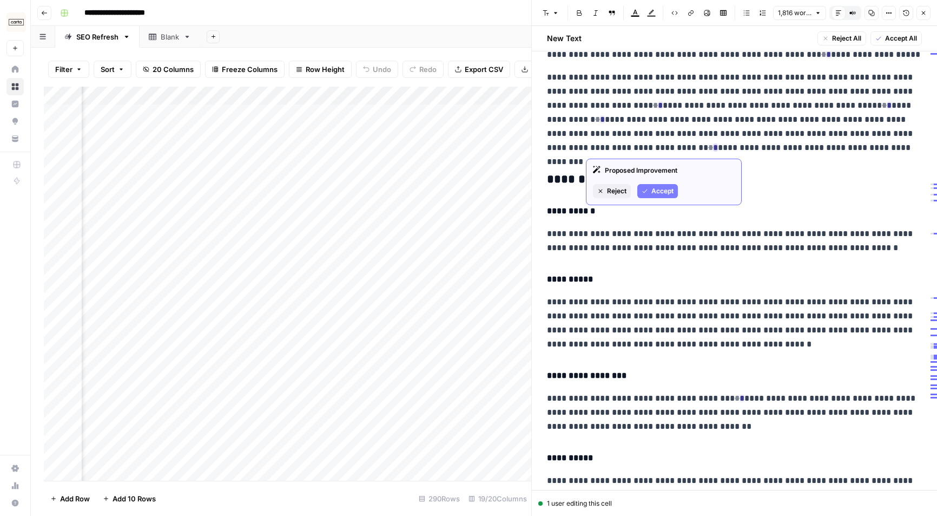
click at [616, 189] on span "Reject" at bounding box center [616, 191] width 19 height 10
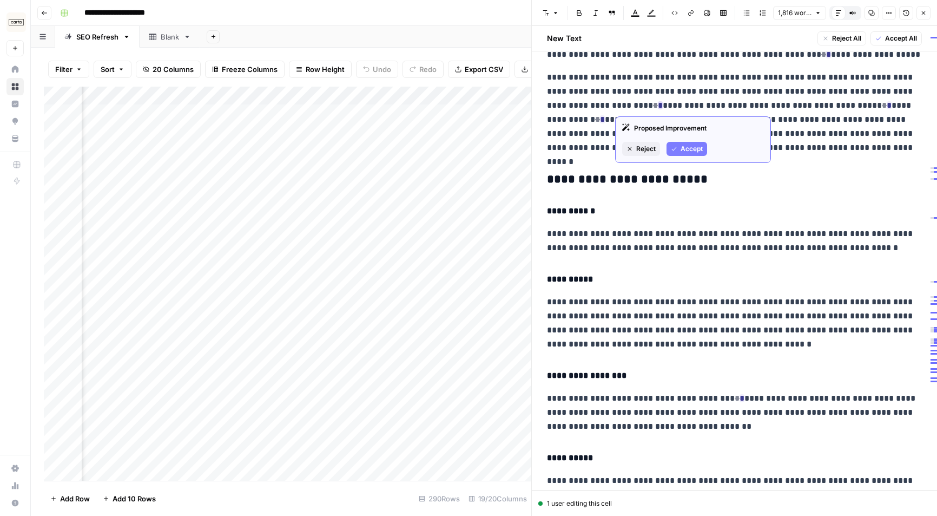
click at [641, 149] on span "Reject" at bounding box center [645, 149] width 19 height 10
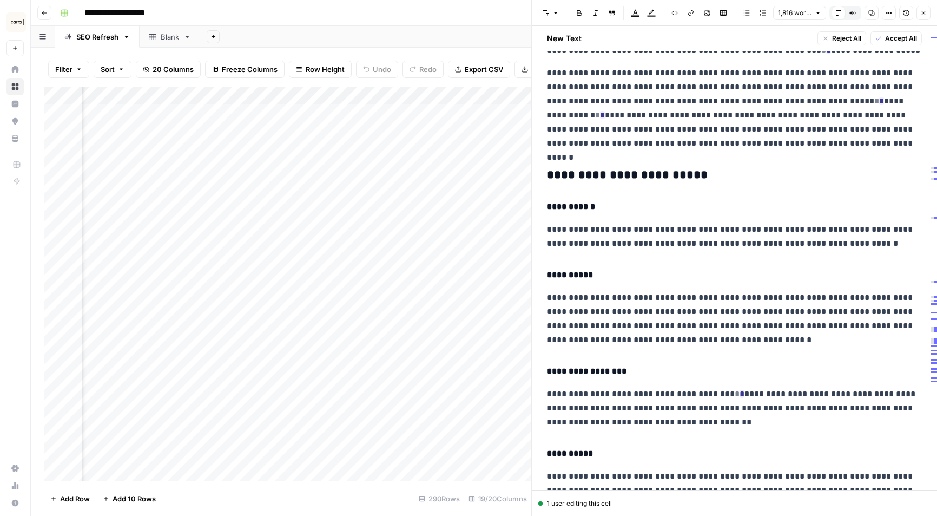
scroll to position [1812, 0]
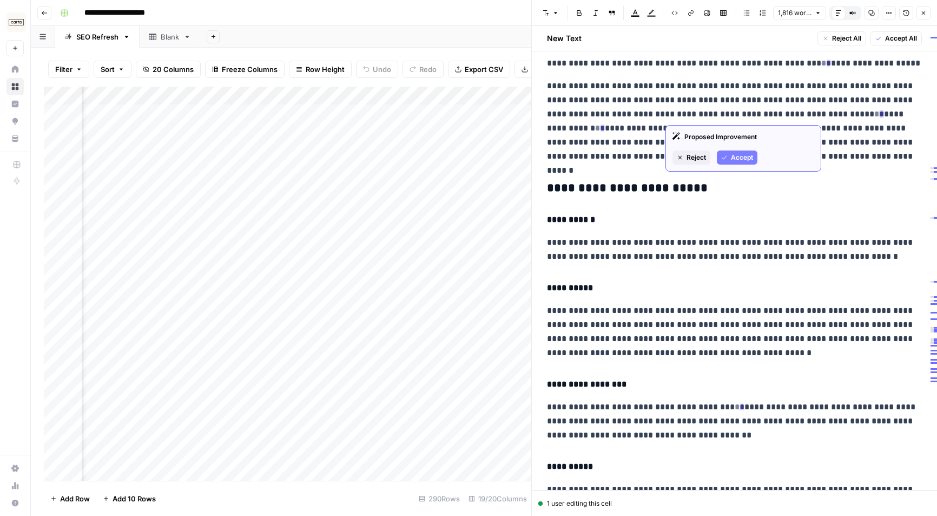
click at [685, 151] on button "Reject" at bounding box center [692, 157] width 38 height 14
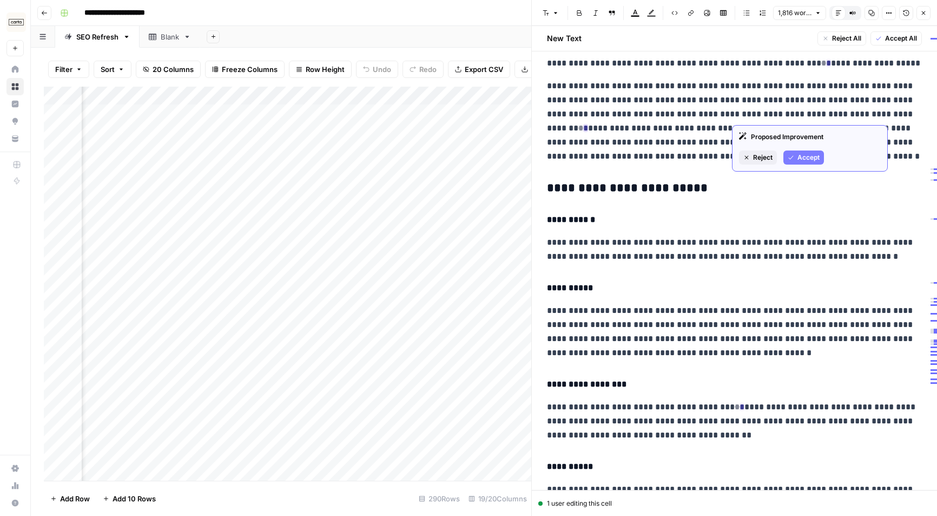
click at [770, 149] on div "Proposed Improvement Reject Accept" at bounding box center [810, 148] width 156 height 47
click at [761, 158] on span "Reject" at bounding box center [762, 158] width 19 height 10
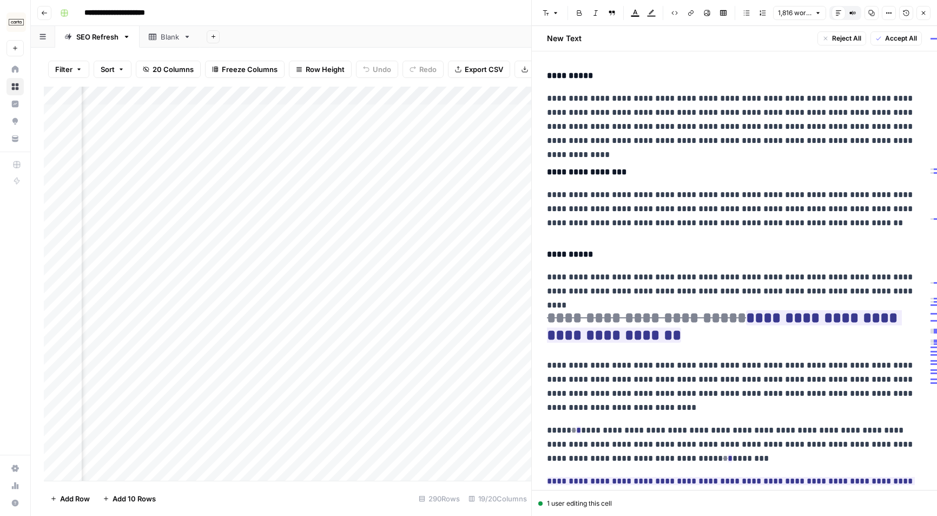
scroll to position [2515, 0]
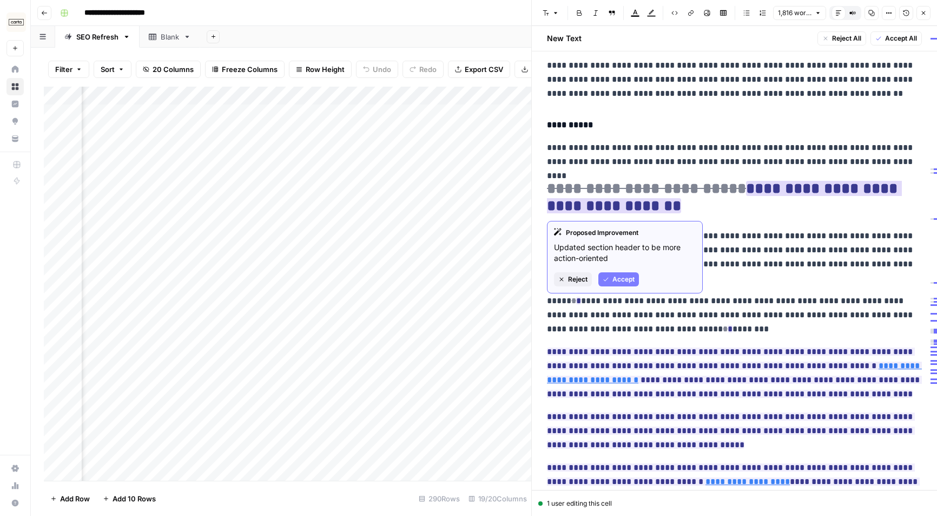
click at [615, 278] on span "Accept" at bounding box center [624, 279] width 22 height 10
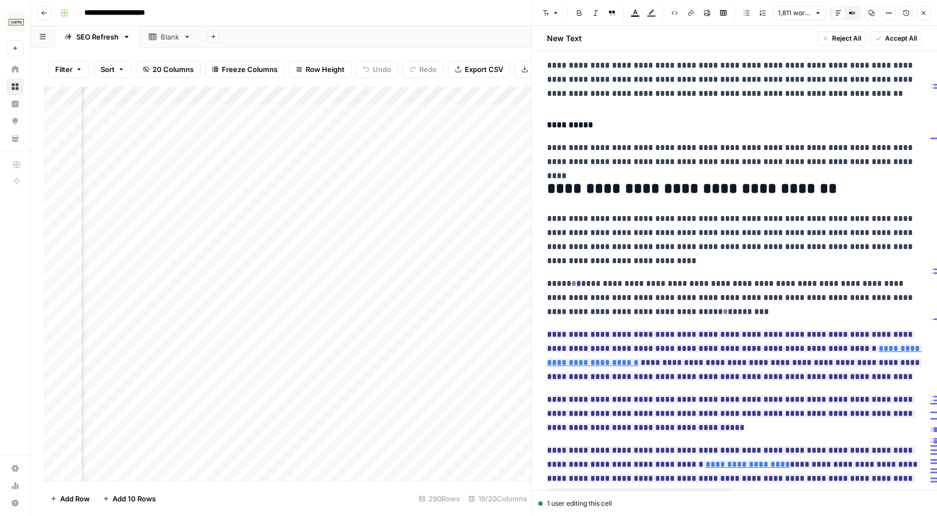
scroll to position [2667, 0]
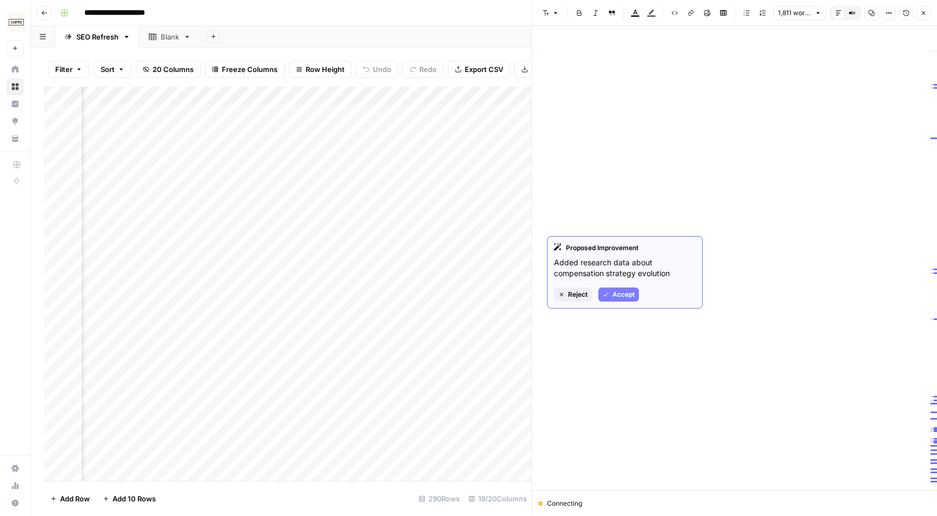
click at [622, 296] on span "Accept" at bounding box center [624, 295] width 22 height 10
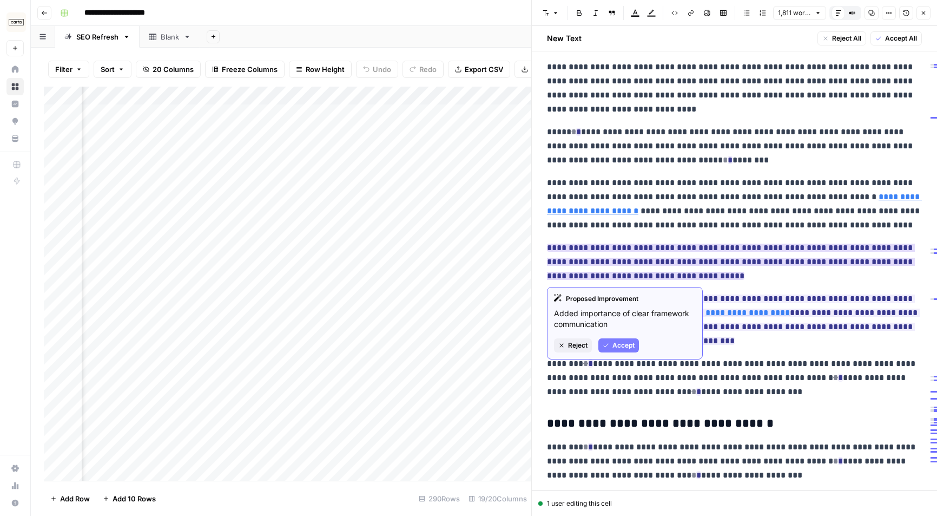
click at [619, 346] on span "Accept" at bounding box center [624, 345] width 22 height 10
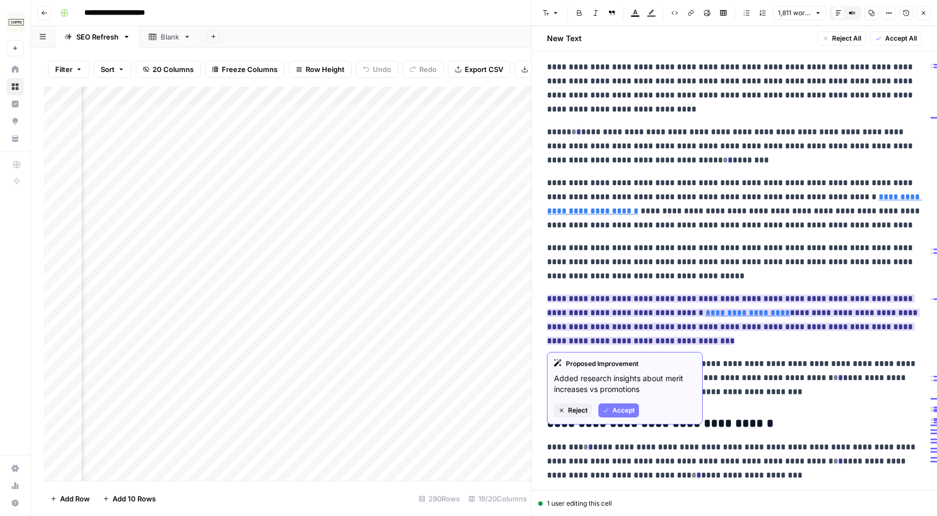
click at [614, 413] on span "Accept" at bounding box center [624, 410] width 22 height 10
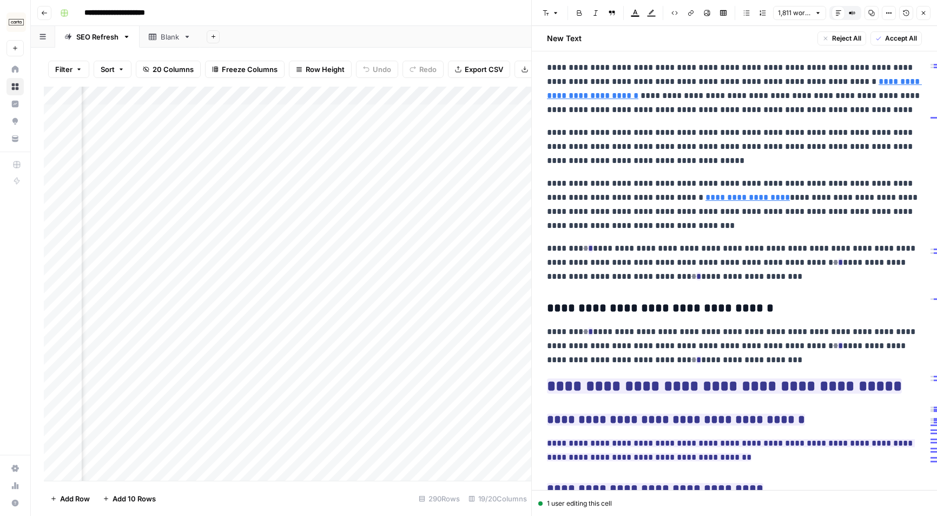
scroll to position [2934, 0]
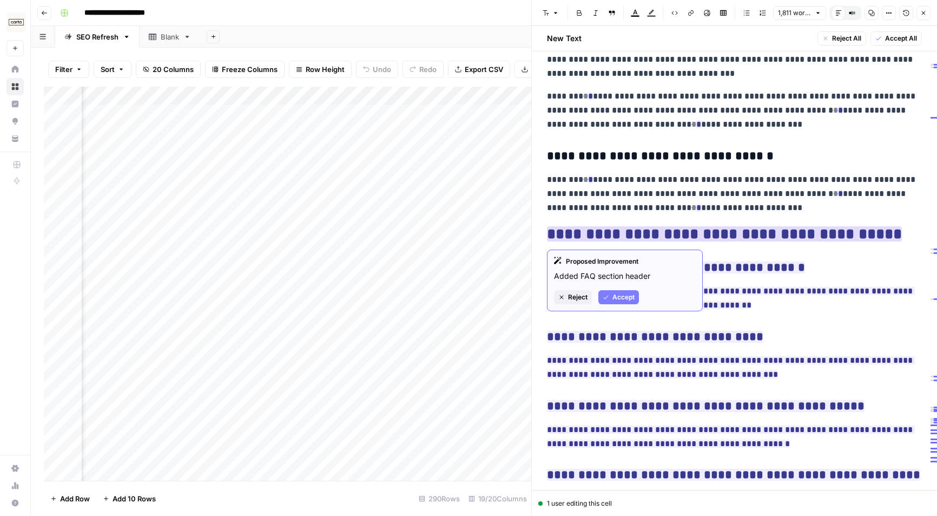
click at [619, 293] on span "Accept" at bounding box center [624, 297] width 22 height 10
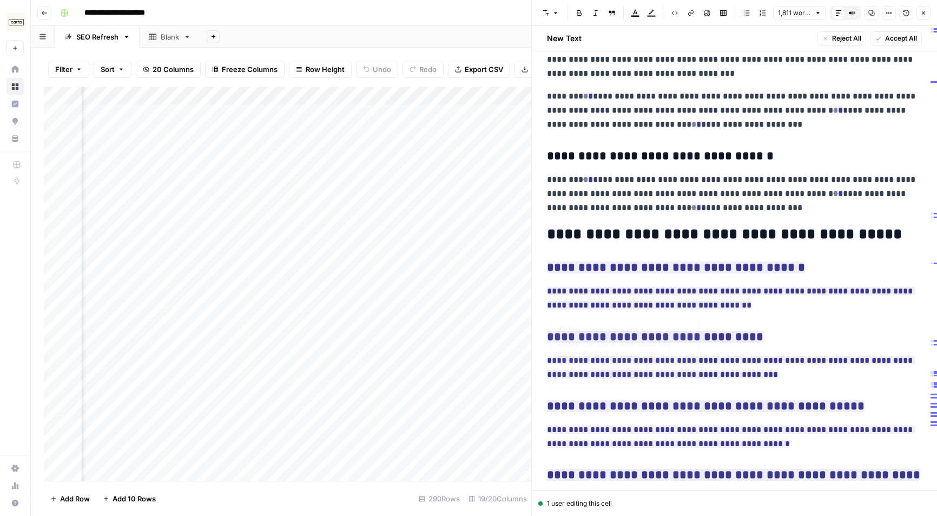
scroll to position [3004, 0]
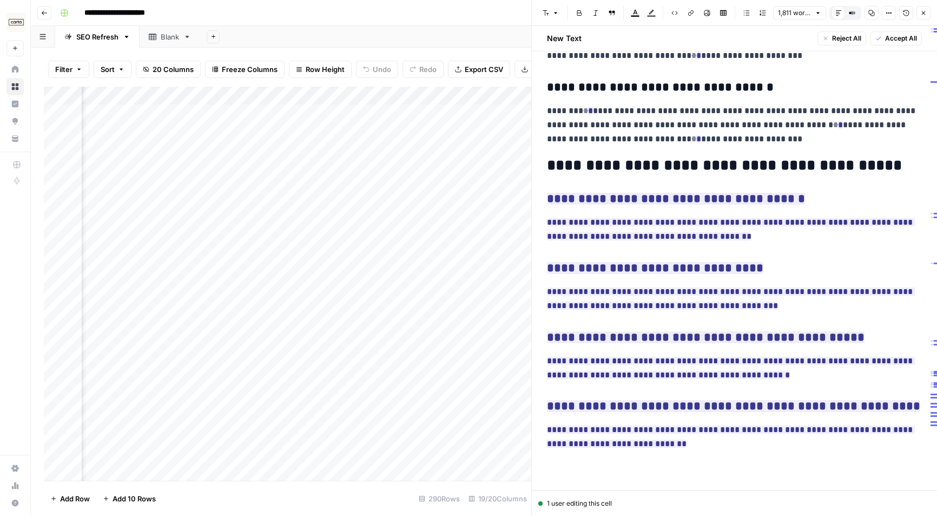
click at [797, 36] on span "Accept All" at bounding box center [901, 39] width 32 height 10
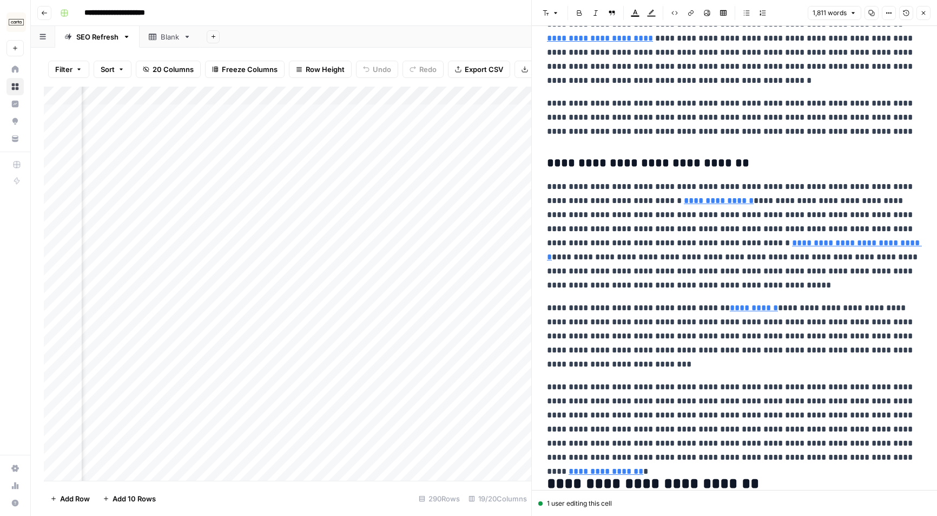
scroll to position [0, 0]
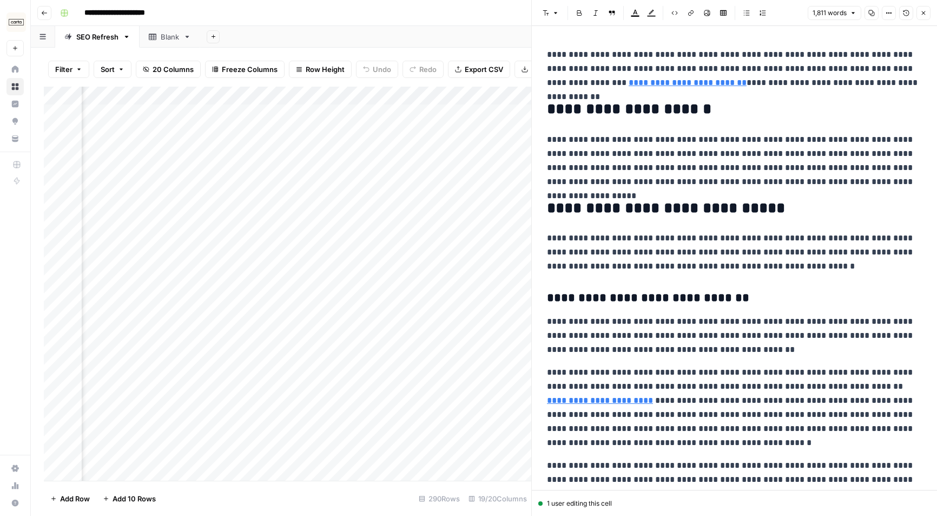
click at [763, 179] on p "**********" at bounding box center [734, 161] width 375 height 56
copy div "**********"
click at [481, 11] on div "**********" at bounding box center [491, 12] width 871 height 17
